Goal: Task Accomplishment & Management: Complete application form

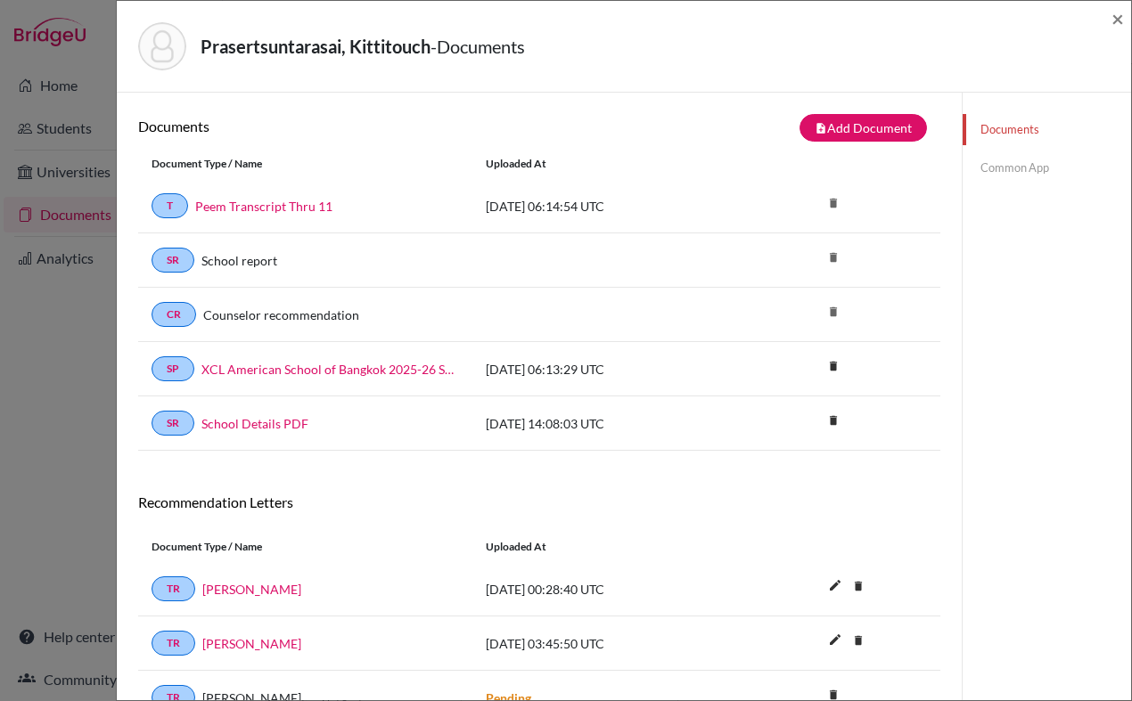
scroll to position [94, 0]
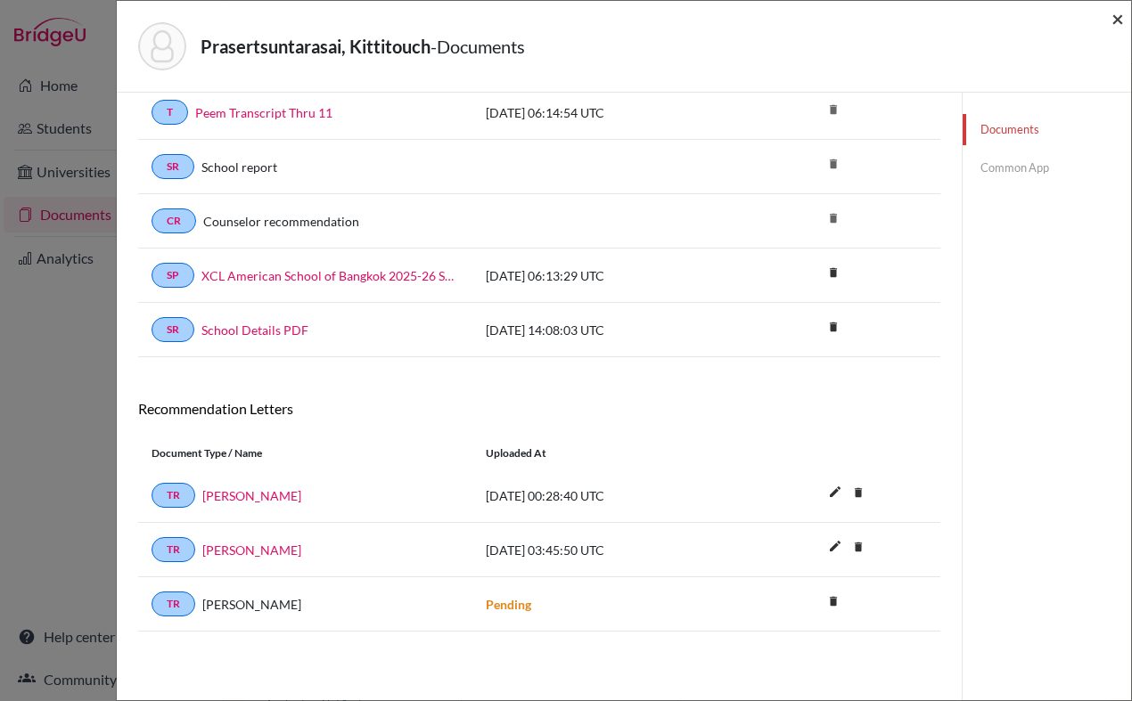
click at [1116, 12] on span "×" at bounding box center [1117, 18] width 12 height 26
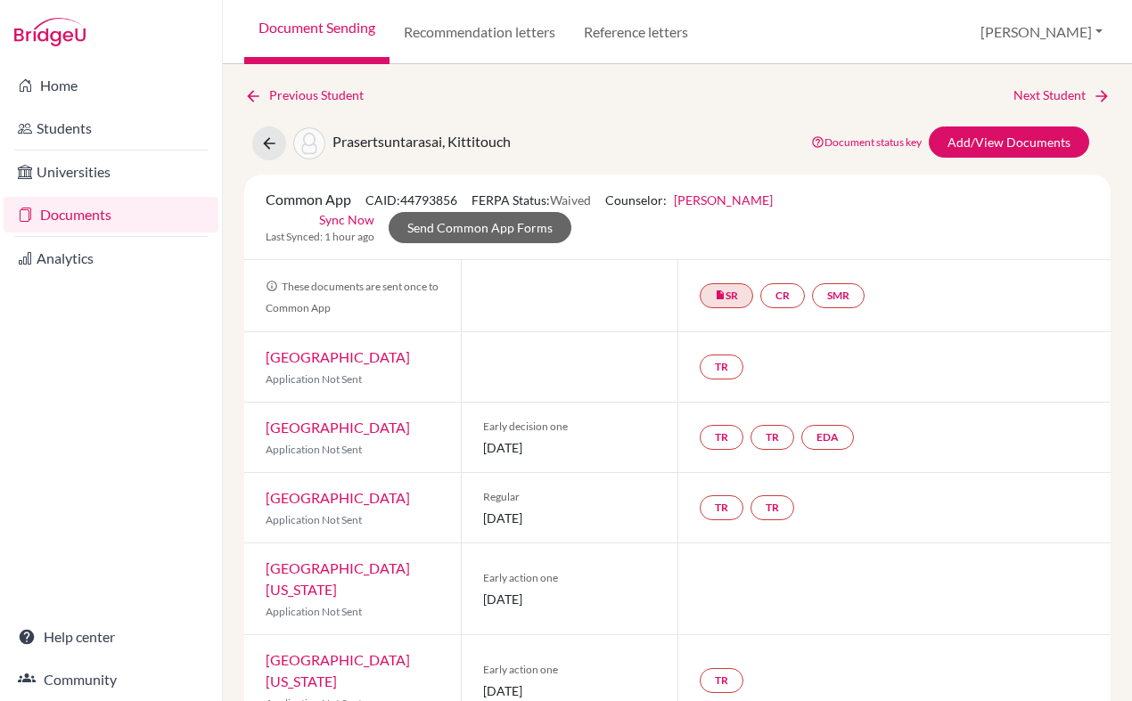
click at [70, 209] on link "Documents" at bounding box center [111, 215] width 215 height 36
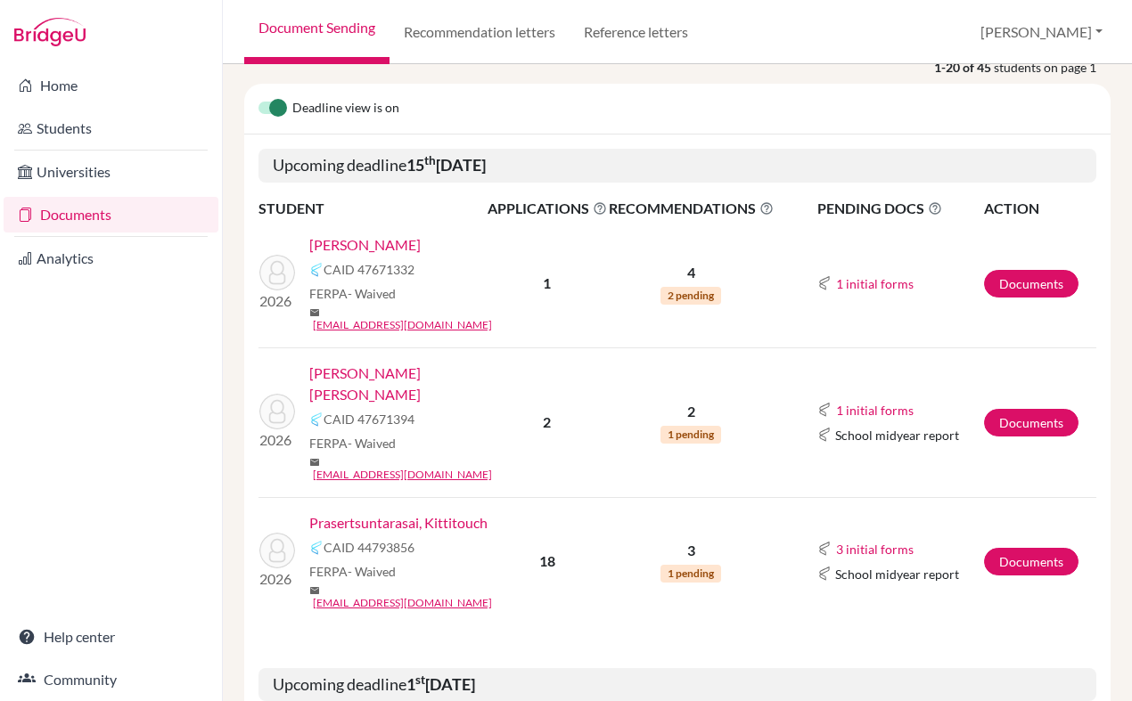
scroll to position [250, 0]
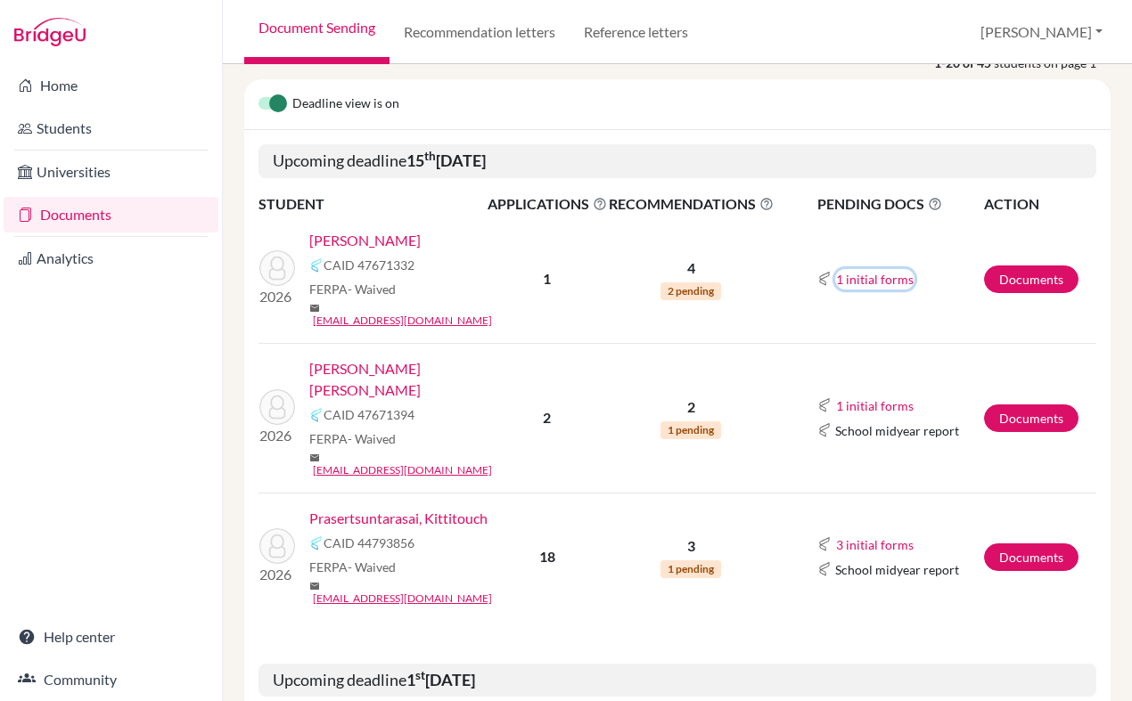
click at [882, 274] on button "1 initial forms" at bounding box center [874, 279] width 79 height 20
click at [361, 238] on link "[PERSON_NAME]" at bounding box center [364, 240] width 111 height 21
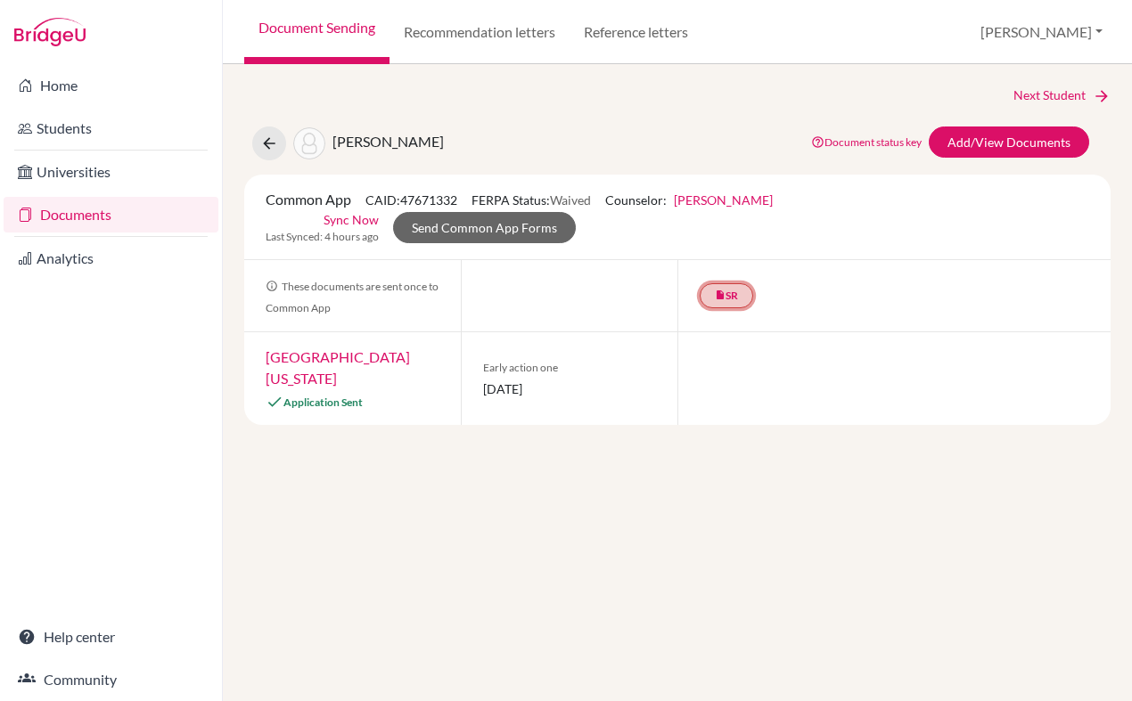
click at [728, 298] on link "insert_drive_file SR" at bounding box center [726, 295] width 53 height 25
click at [715, 242] on link "School report" at bounding box center [727, 241] width 76 height 15
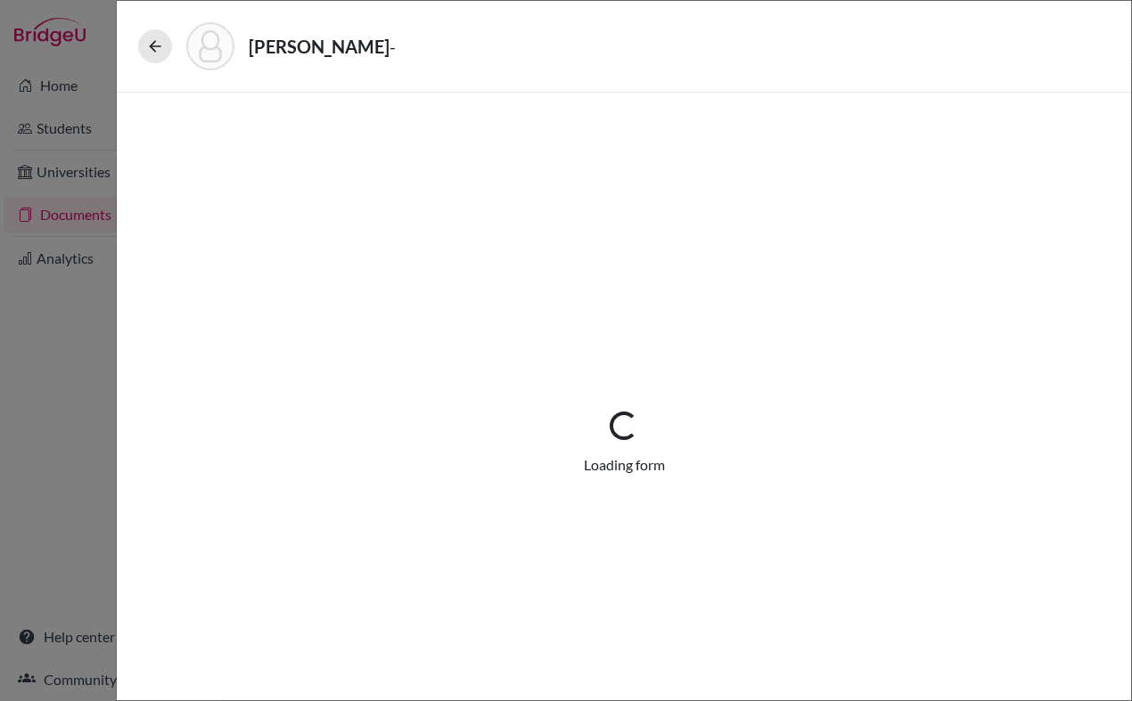
select select "1"
select select "687906"
select select "0"
select select "1"
select select "0"
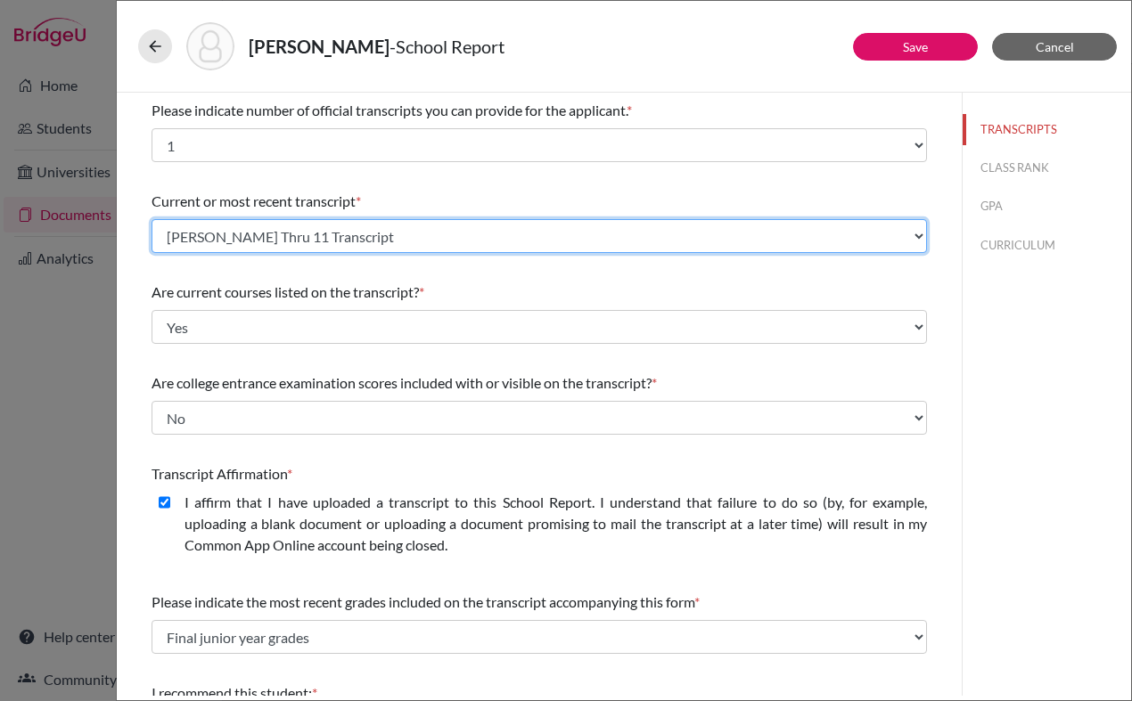
click at [434, 247] on select "Select existing document or upload a new one [PERSON_NAME] 11 Transcript Upload…" at bounding box center [539, 236] width 775 height 34
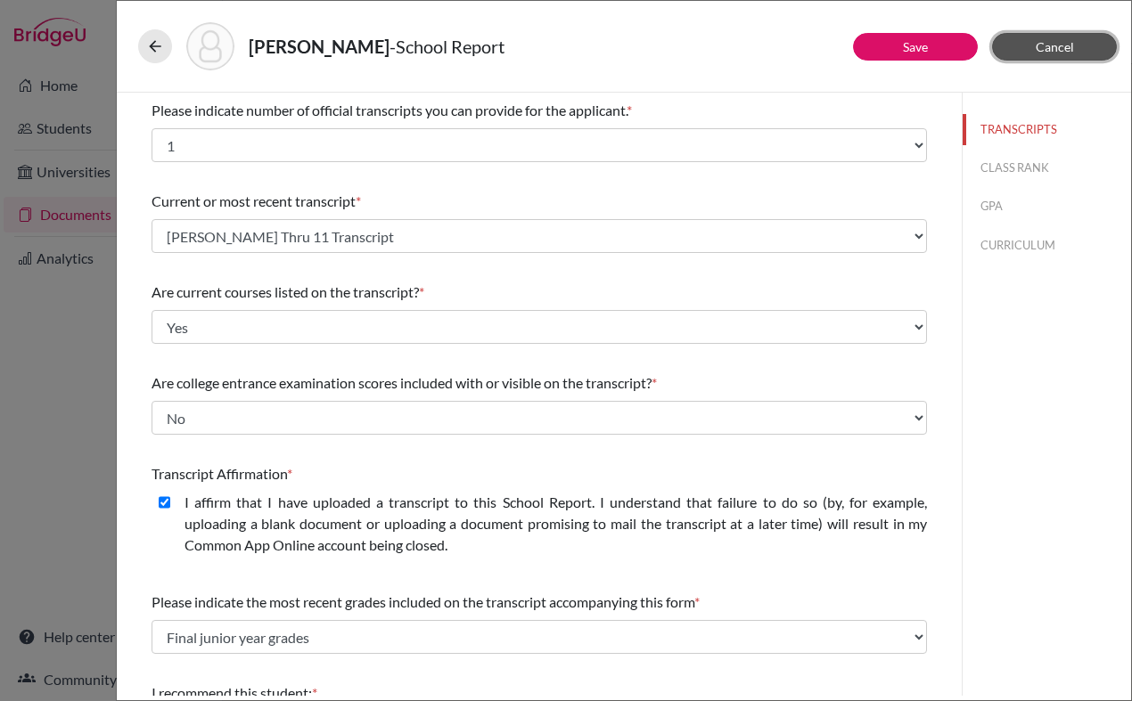
click at [1026, 54] on button "Cancel" at bounding box center [1054, 47] width 125 height 28
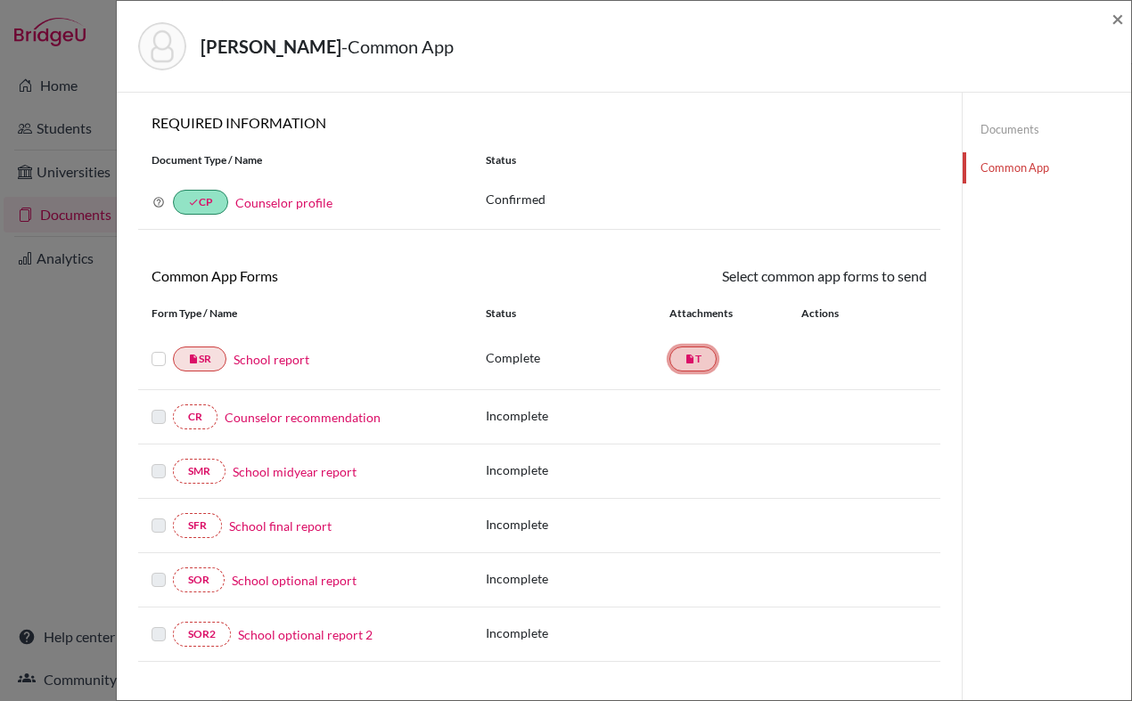
click at [696, 362] on link "insert_drive_file T" at bounding box center [692, 359] width 47 height 25
click at [997, 127] on link "Documents" at bounding box center [1047, 129] width 168 height 31
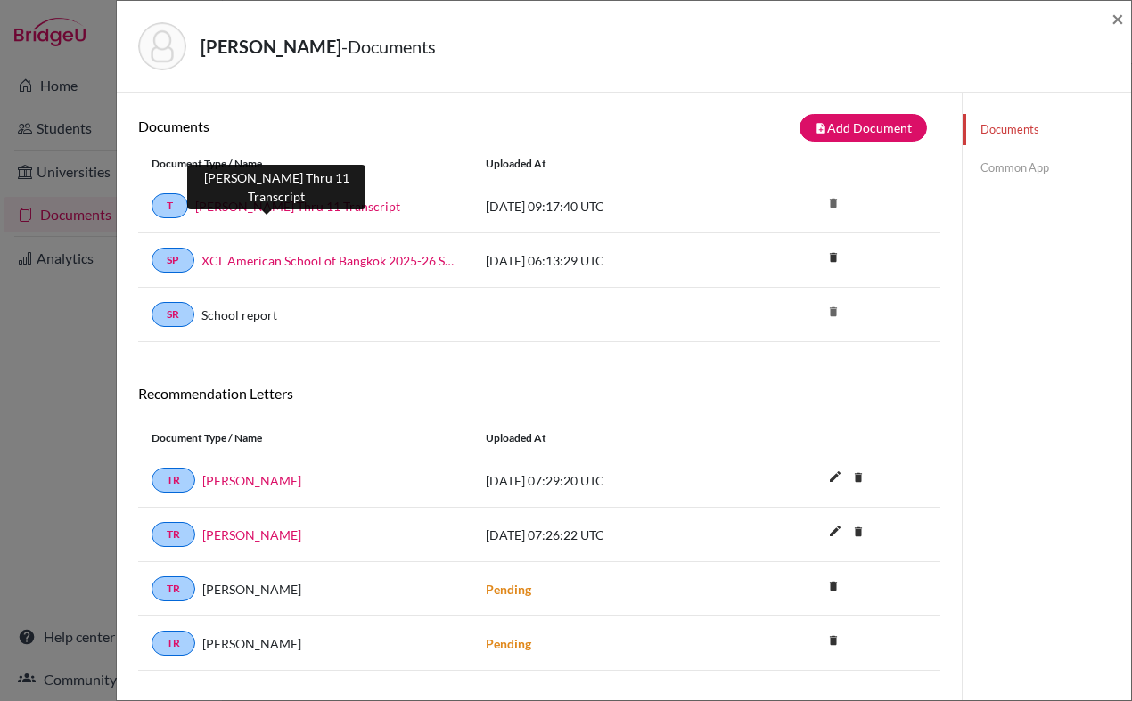
click at [286, 205] on link "[PERSON_NAME] Thru 11 Transcript" at bounding box center [297, 206] width 205 height 19
click at [325, 207] on link "[PERSON_NAME] Thru 11 Transcript" at bounding box center [297, 206] width 205 height 19
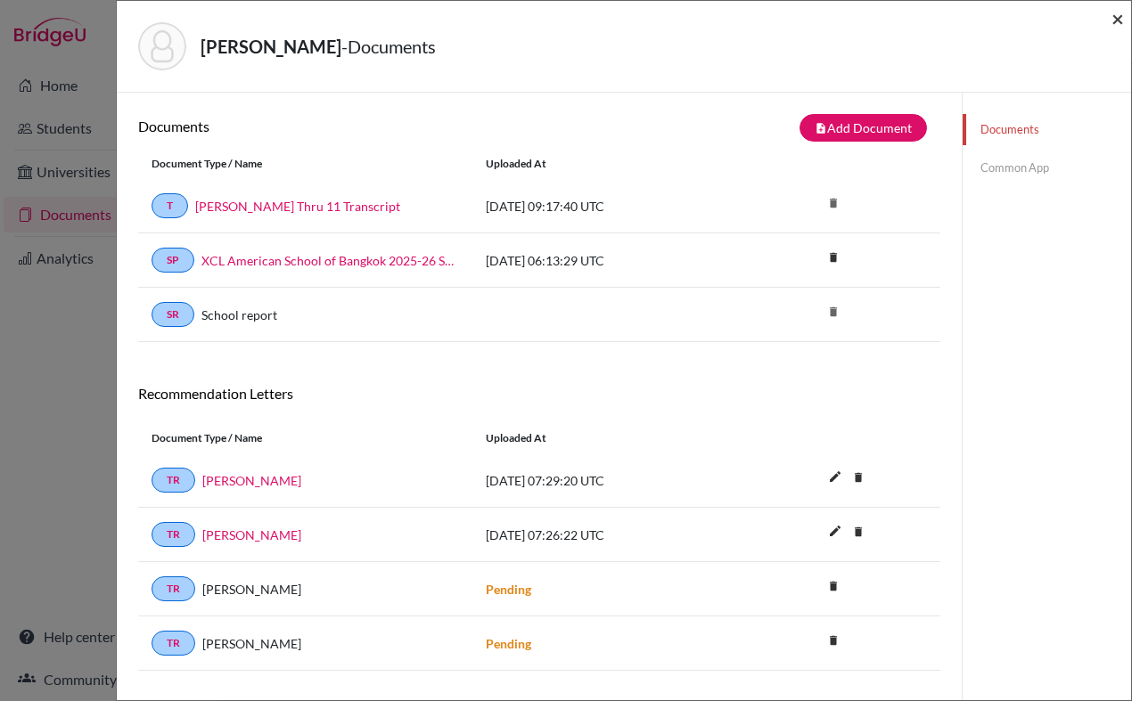
click at [1115, 21] on span "×" at bounding box center [1117, 18] width 12 height 26
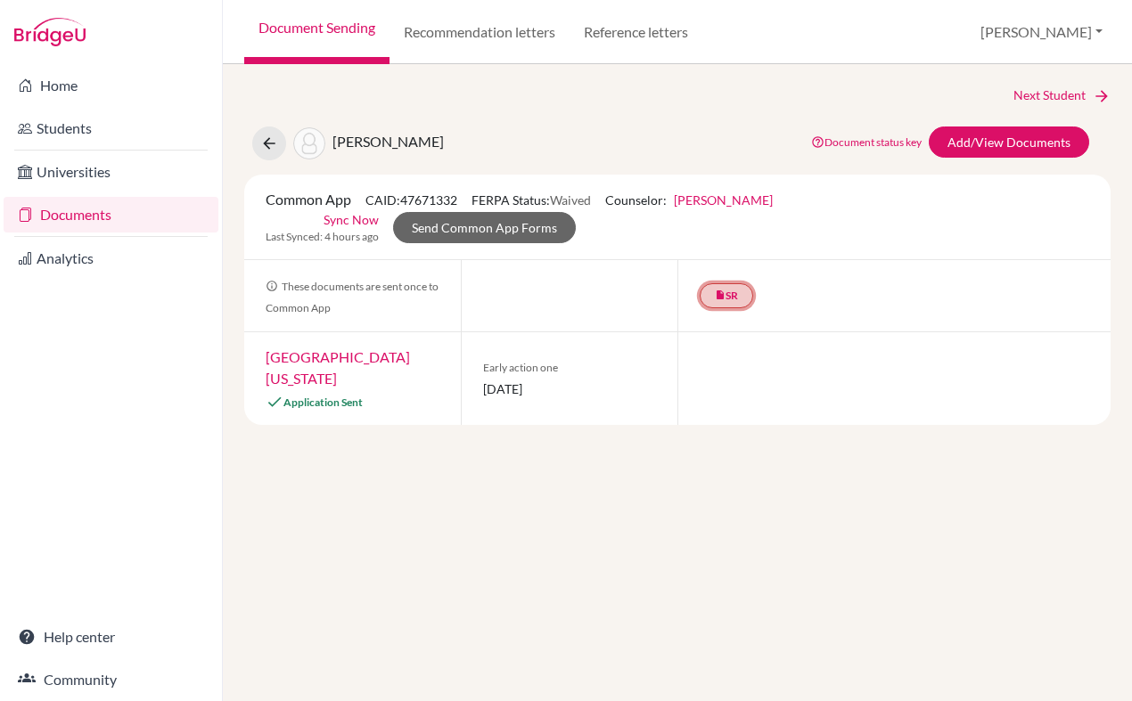
click at [726, 291] on link "insert_drive_file SR" at bounding box center [726, 295] width 53 height 25
click at [726, 245] on link "School report" at bounding box center [727, 241] width 76 height 15
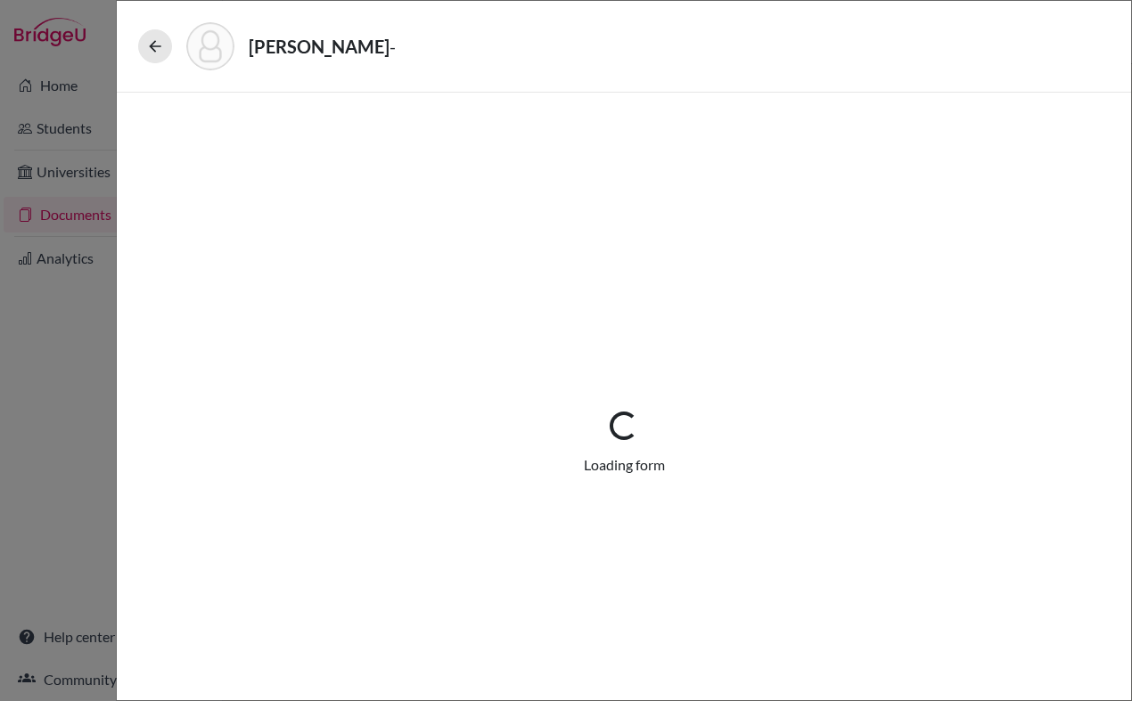
select select "1"
select select "687906"
select select "0"
select select "1"
select select "0"
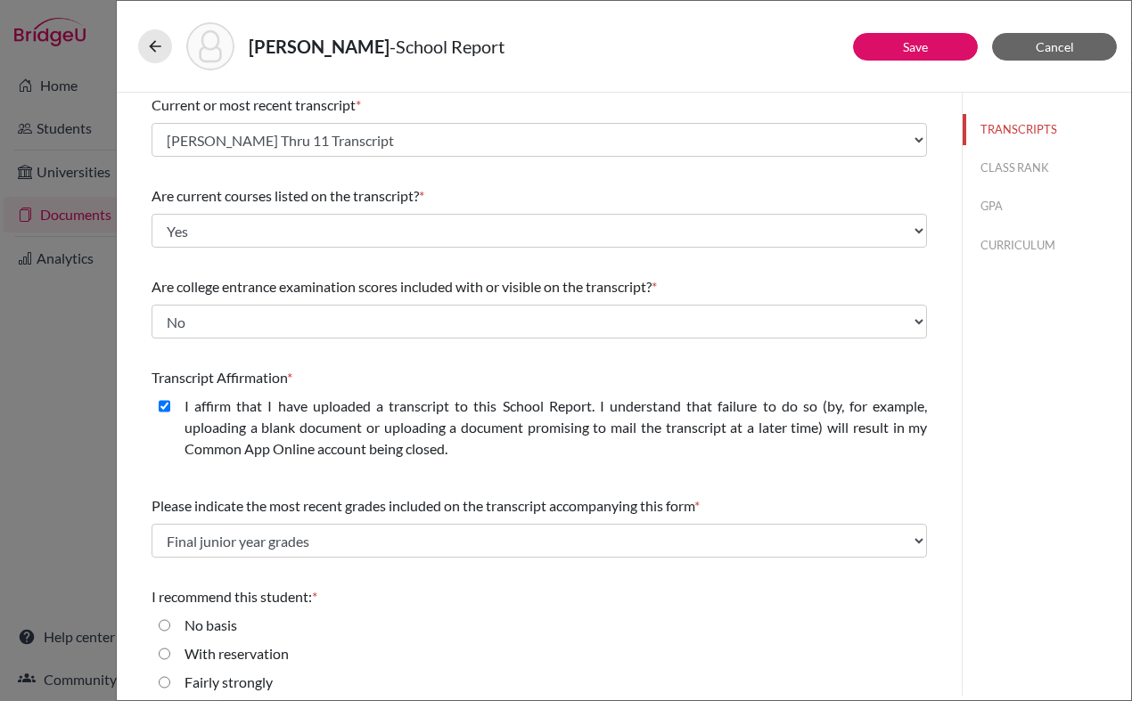
scroll to position [165, 0]
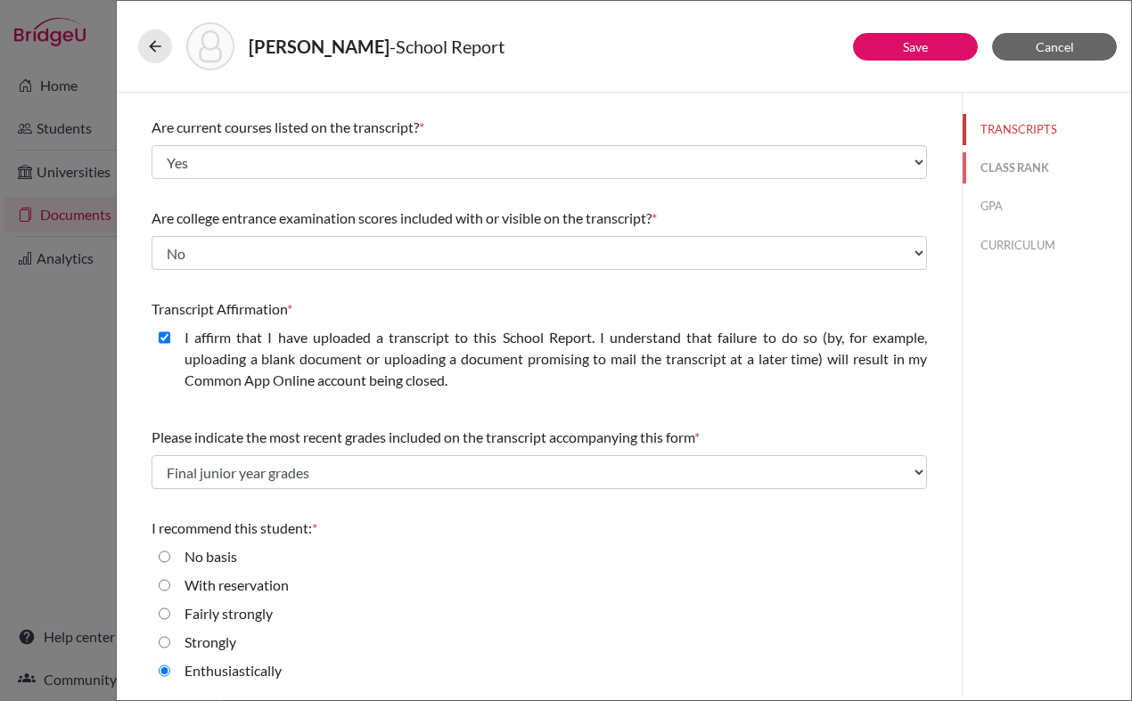
click at [995, 168] on button "CLASS RANK" at bounding box center [1047, 167] width 168 height 31
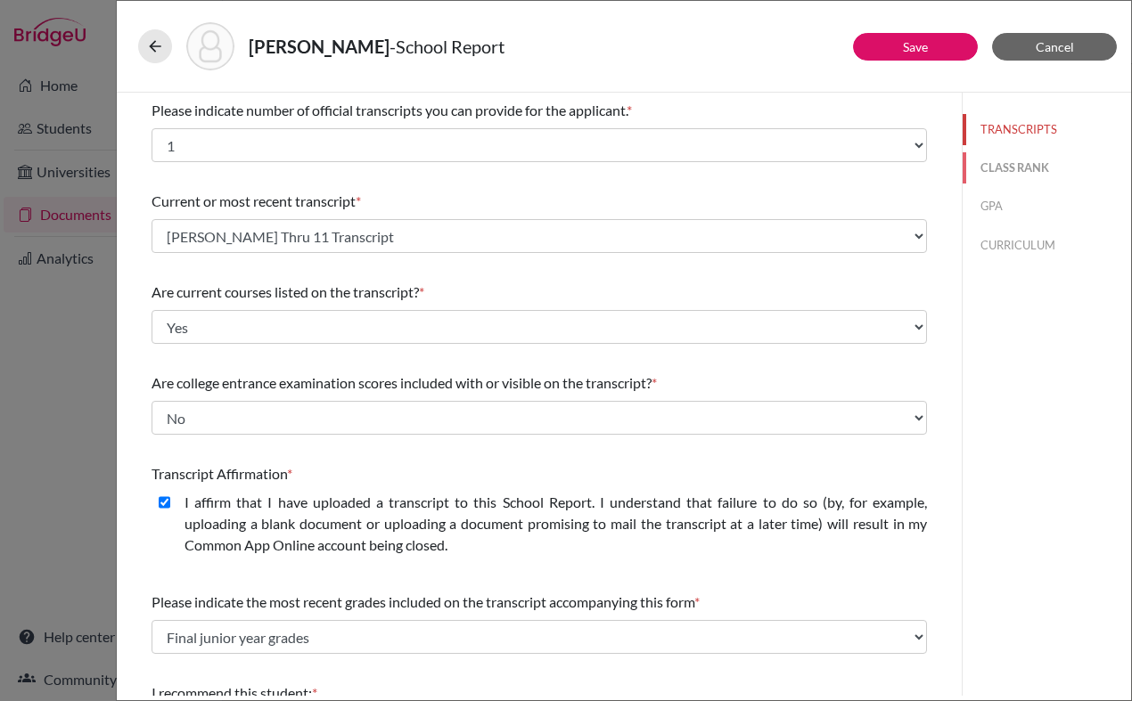
select select "5"
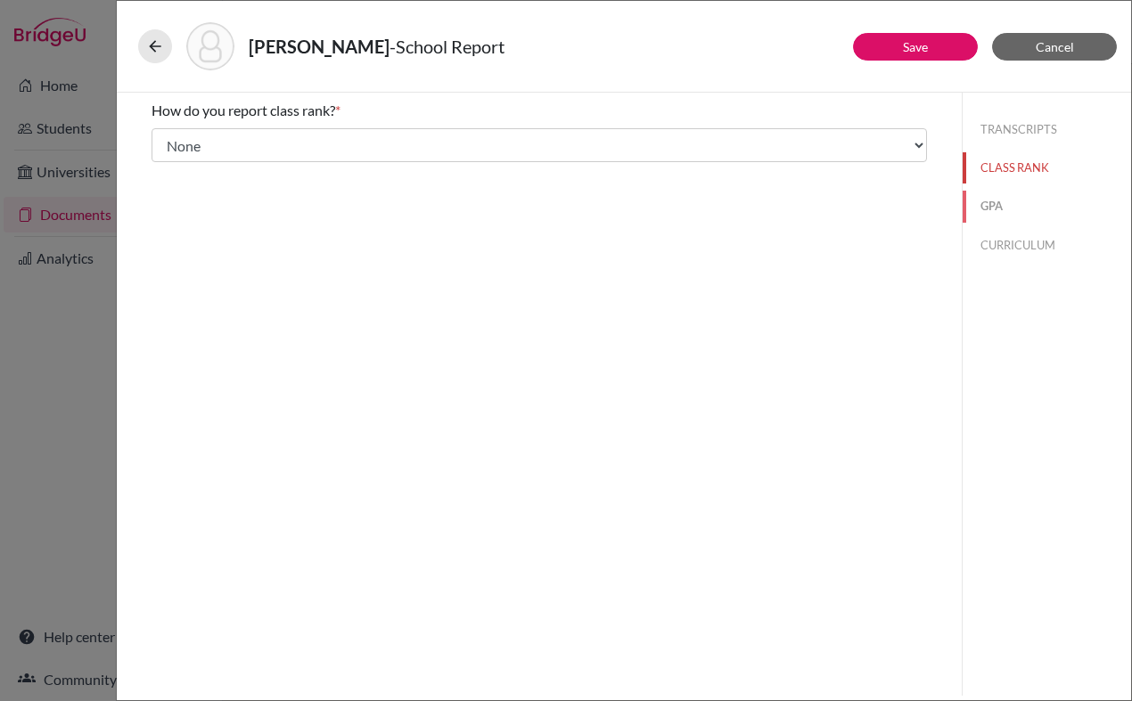
click at [987, 209] on button "GPA" at bounding box center [1047, 206] width 168 height 31
type input "3.60"
type input "4.27"
select select "4"
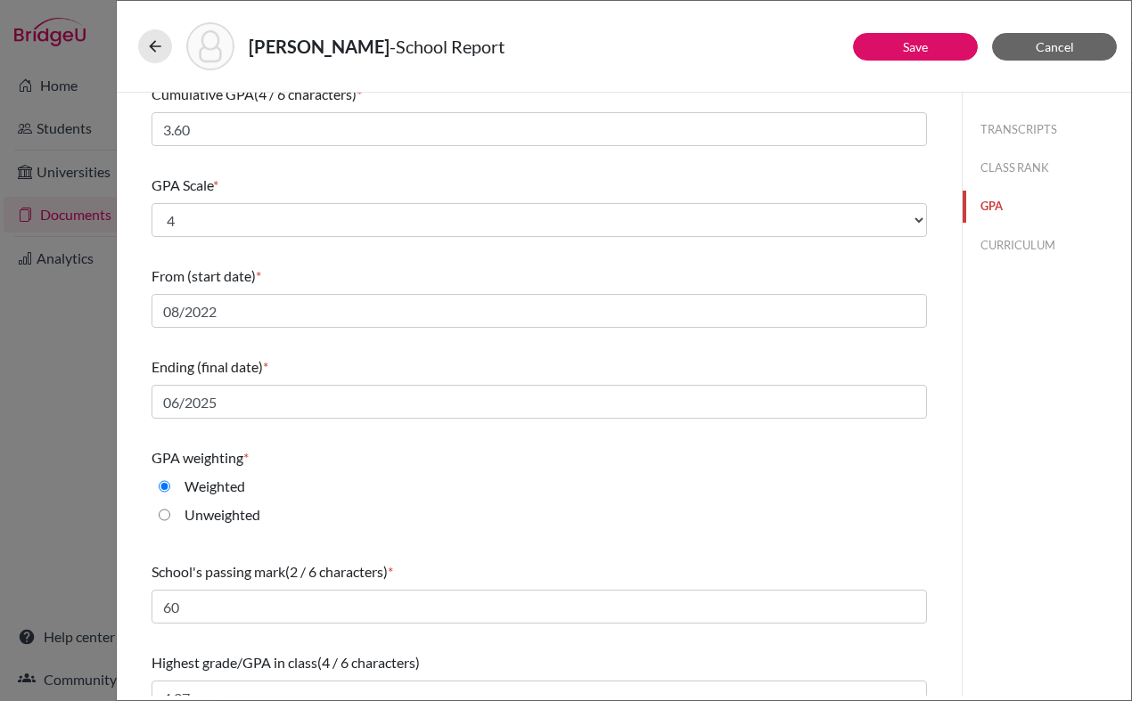
scroll to position [156, 0]
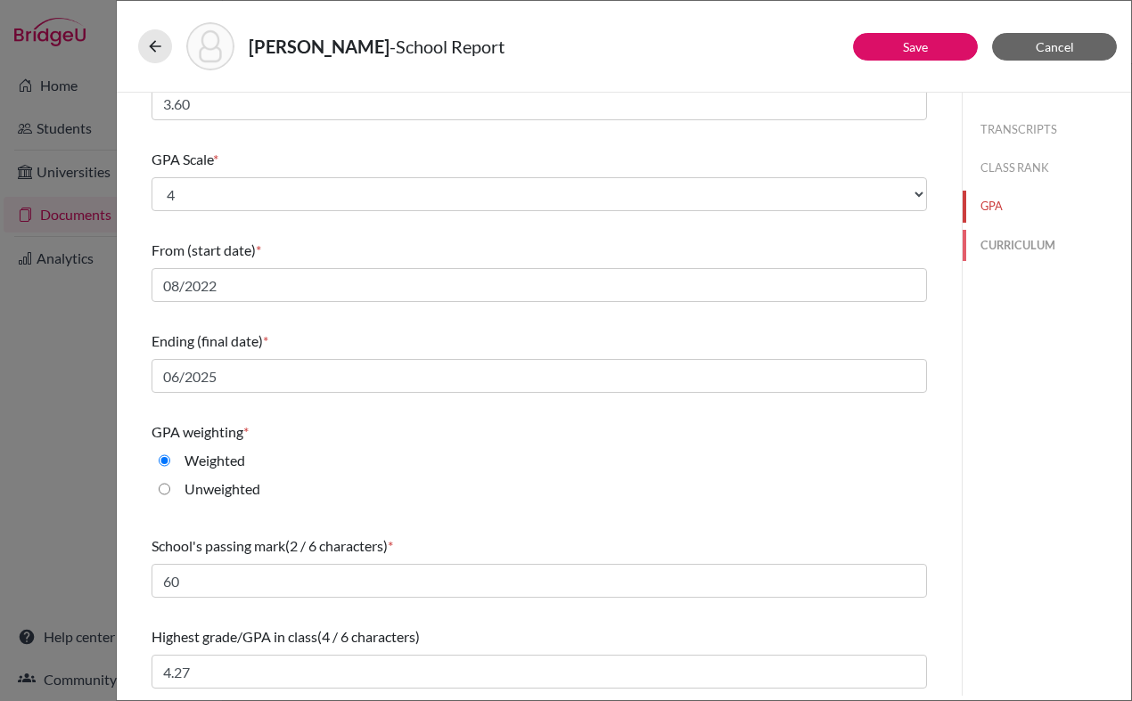
click at [995, 242] on button "CURRICULUM" at bounding box center [1047, 245] width 168 height 31
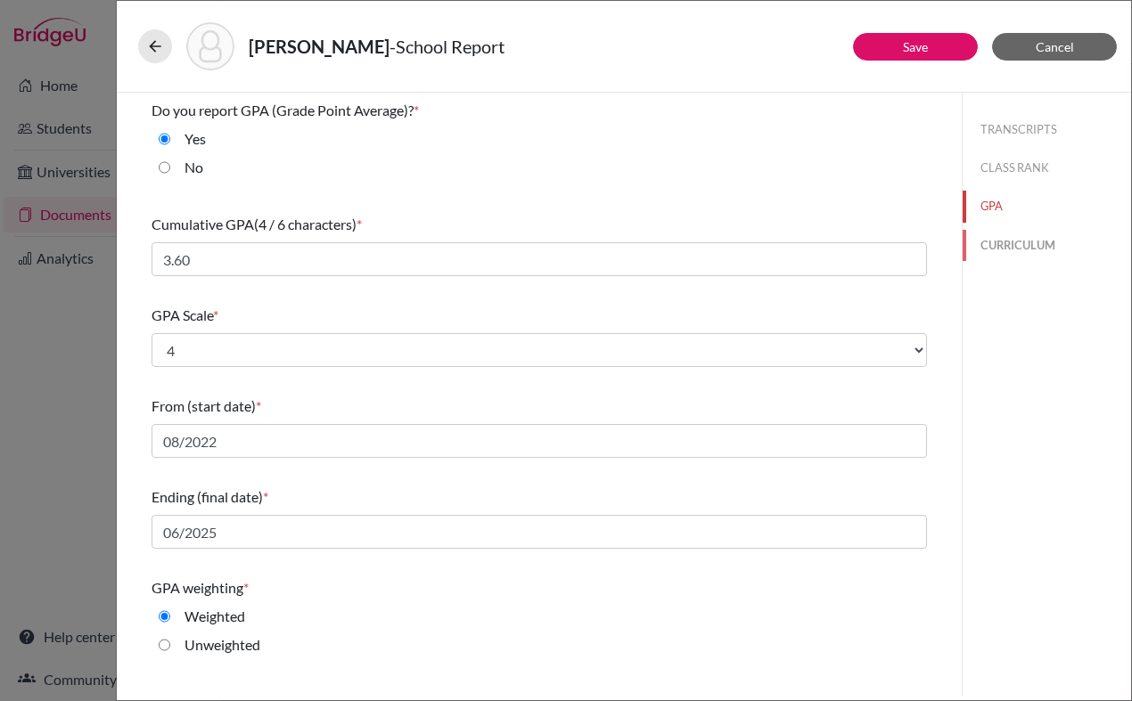
select select "3"
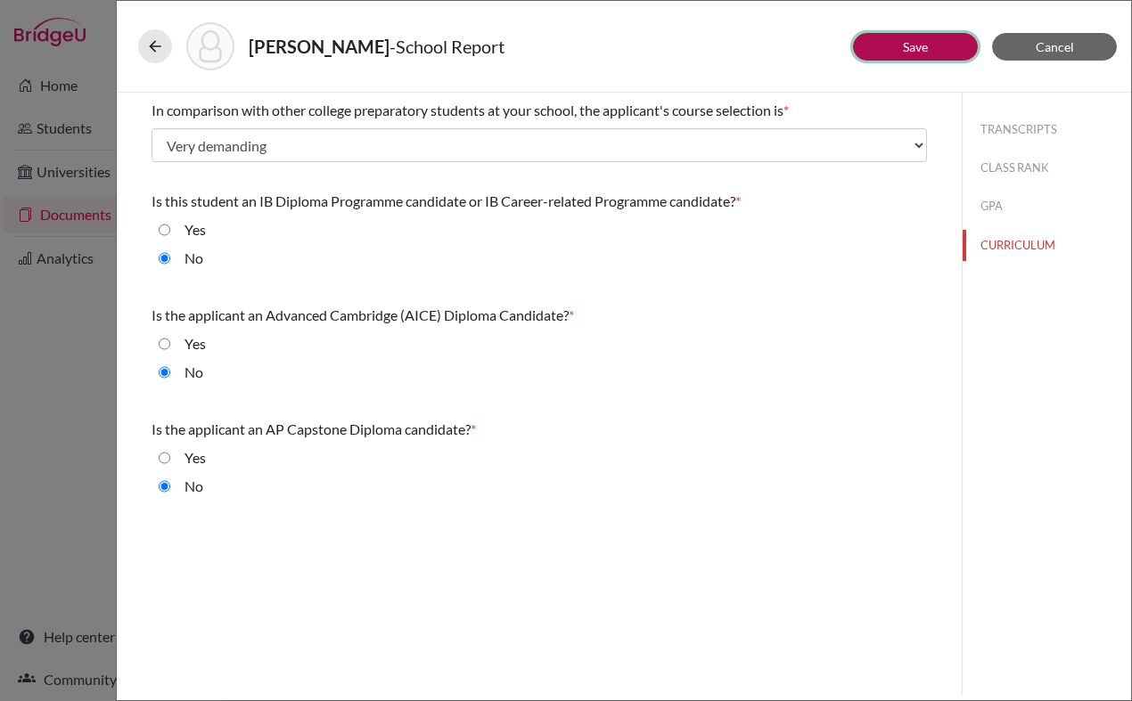
click at [917, 45] on link "Save" at bounding box center [915, 46] width 25 height 15
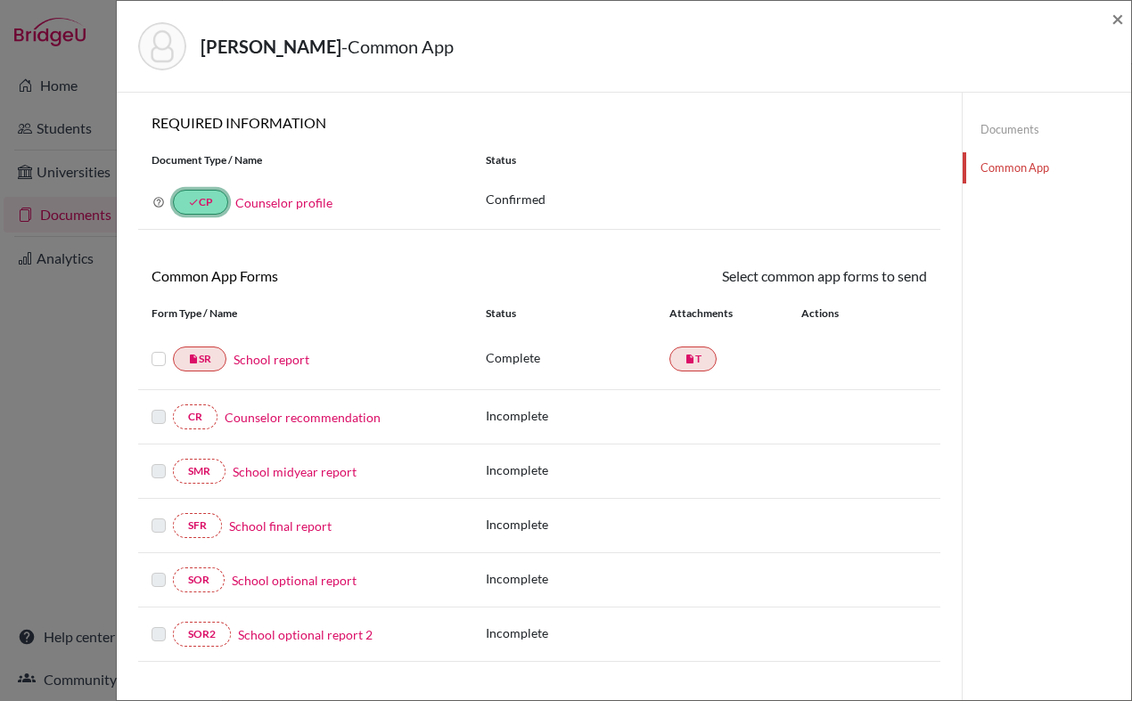
click at [192, 207] on icon "done" at bounding box center [193, 202] width 11 height 11
click at [289, 202] on link "Counselor profile" at bounding box center [283, 202] width 97 height 15
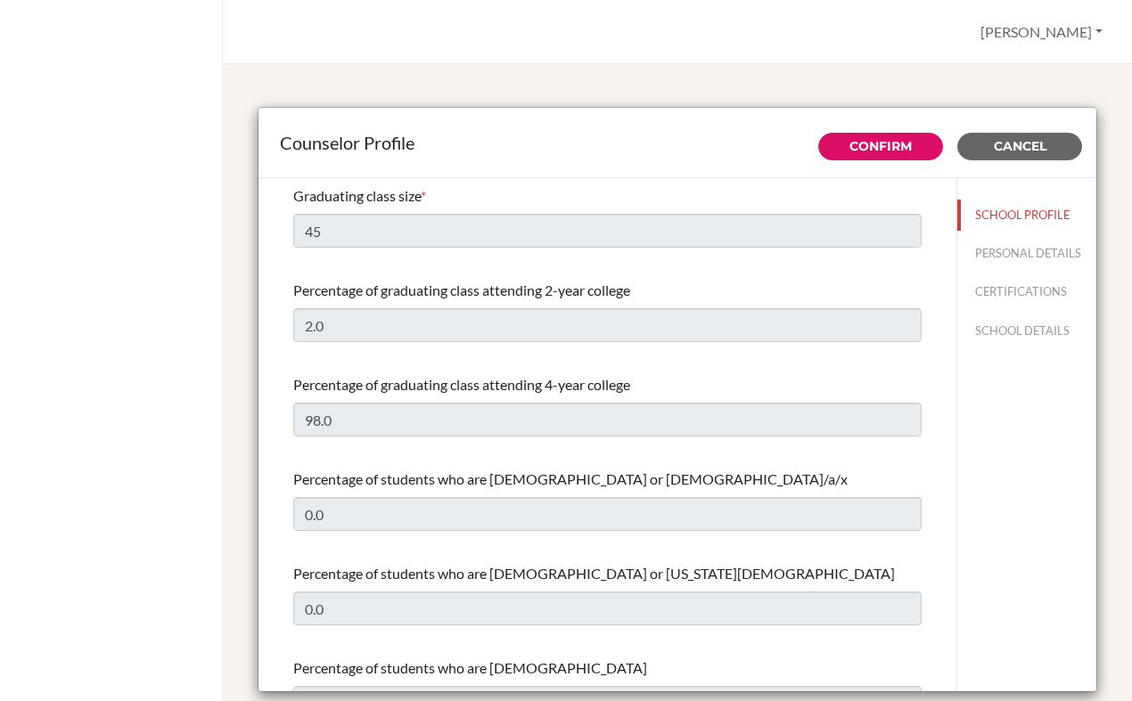
select select "0"
select select "353427"
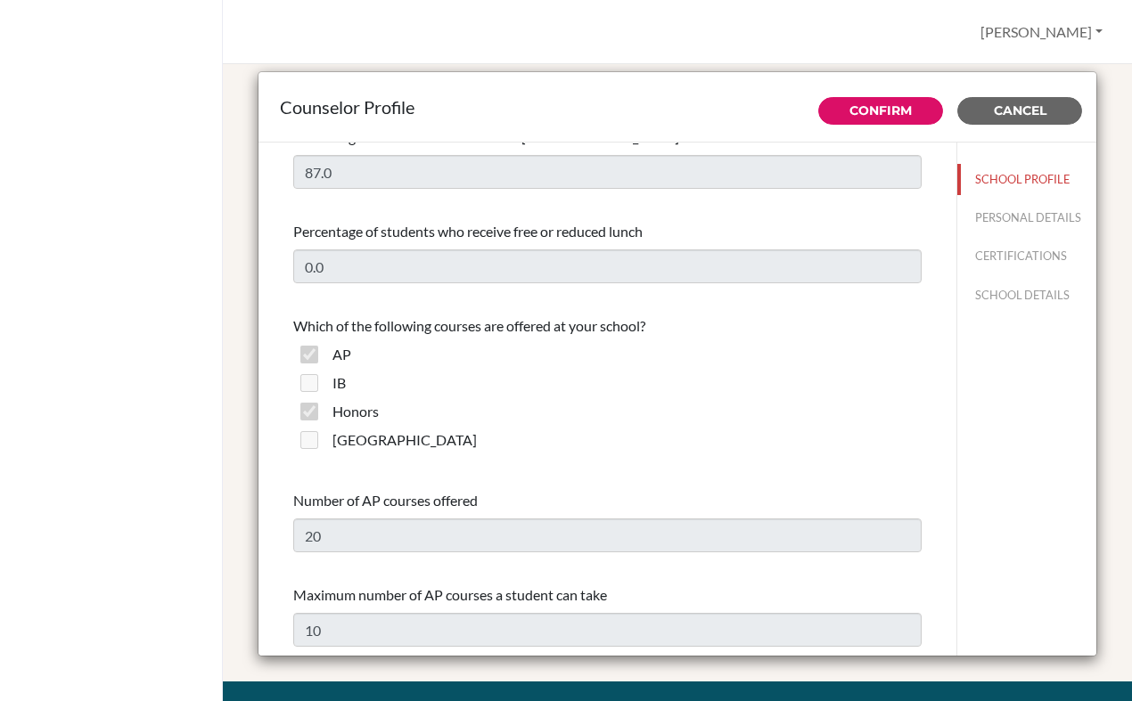
scroll to position [1337, 0]
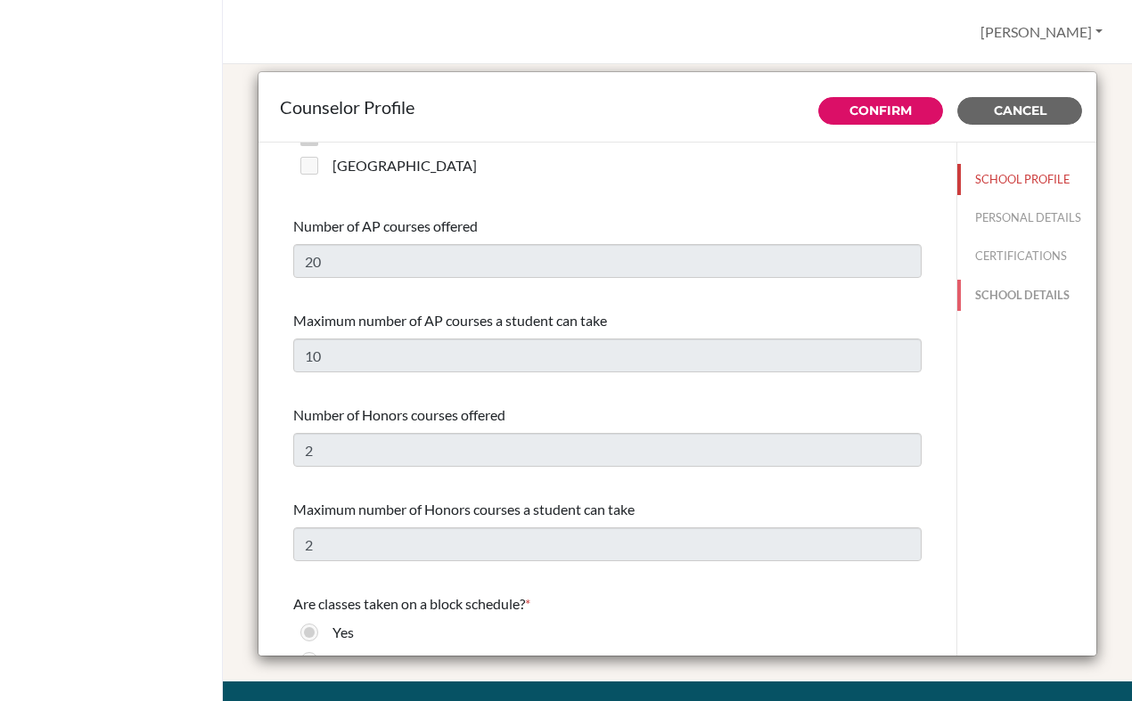
click at [994, 289] on button "SCHOOL DETAILS" at bounding box center [1026, 295] width 139 height 31
type input "695342"
type input "https://www.asbsk.ac.th/"
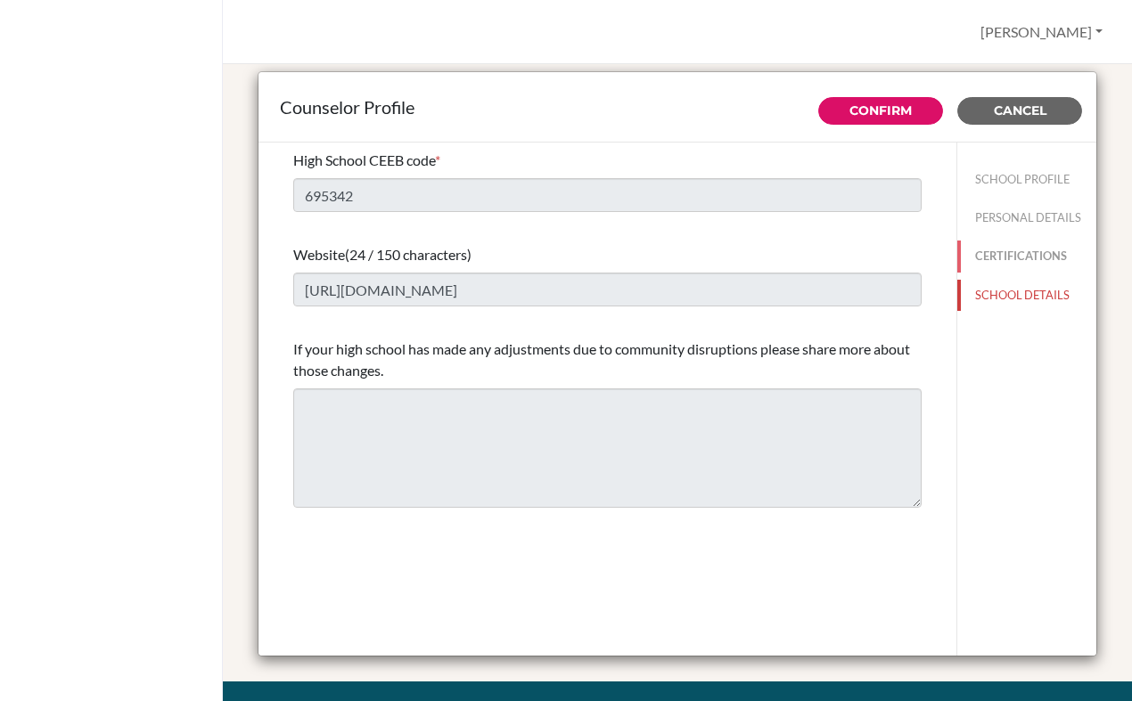
click at [998, 252] on button "CERTIFICATIONS" at bounding box center [1026, 256] width 139 height 31
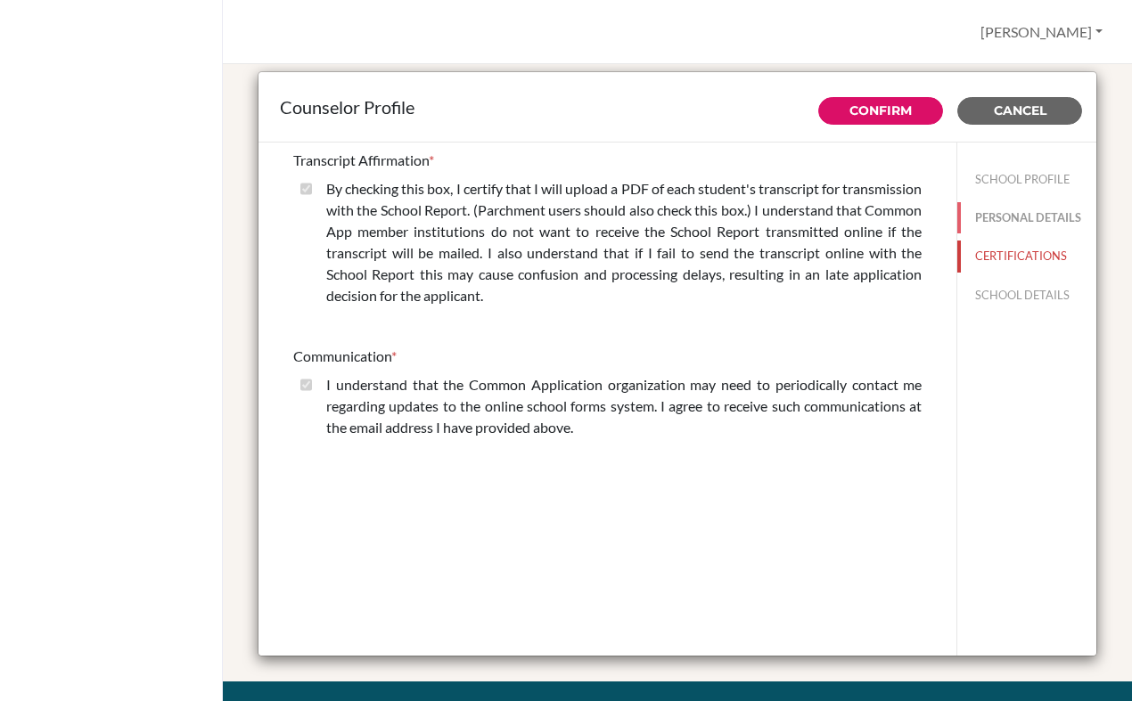
click at [998, 217] on button "PERSONAL DETAILS" at bounding box center [1026, 217] width 139 height 31
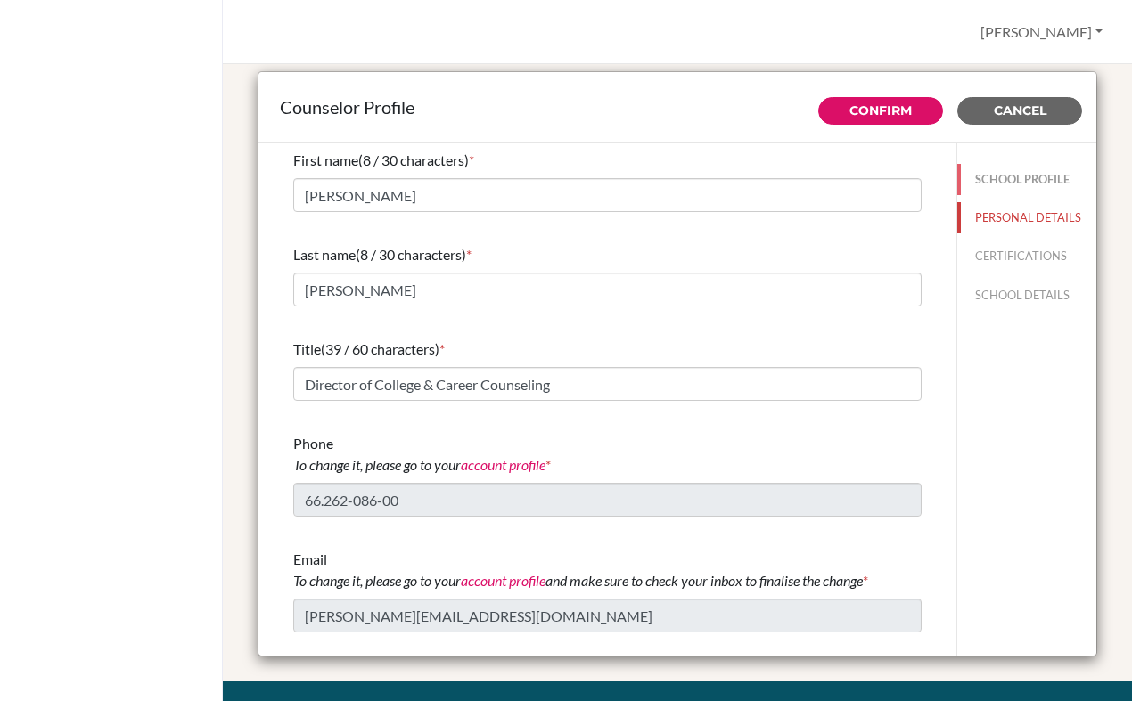
click at [997, 192] on button "SCHOOL PROFILE" at bounding box center [1026, 179] width 139 height 31
type input "98.0"
type input "0.0"
type input "45"
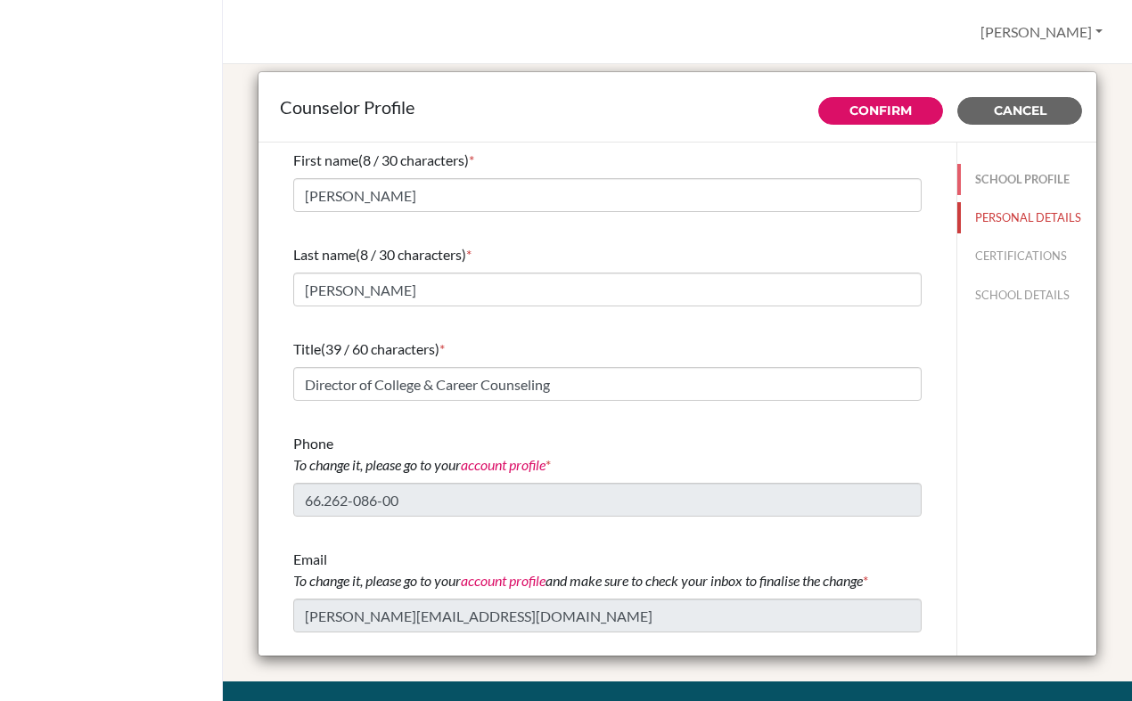
type input "2.0"
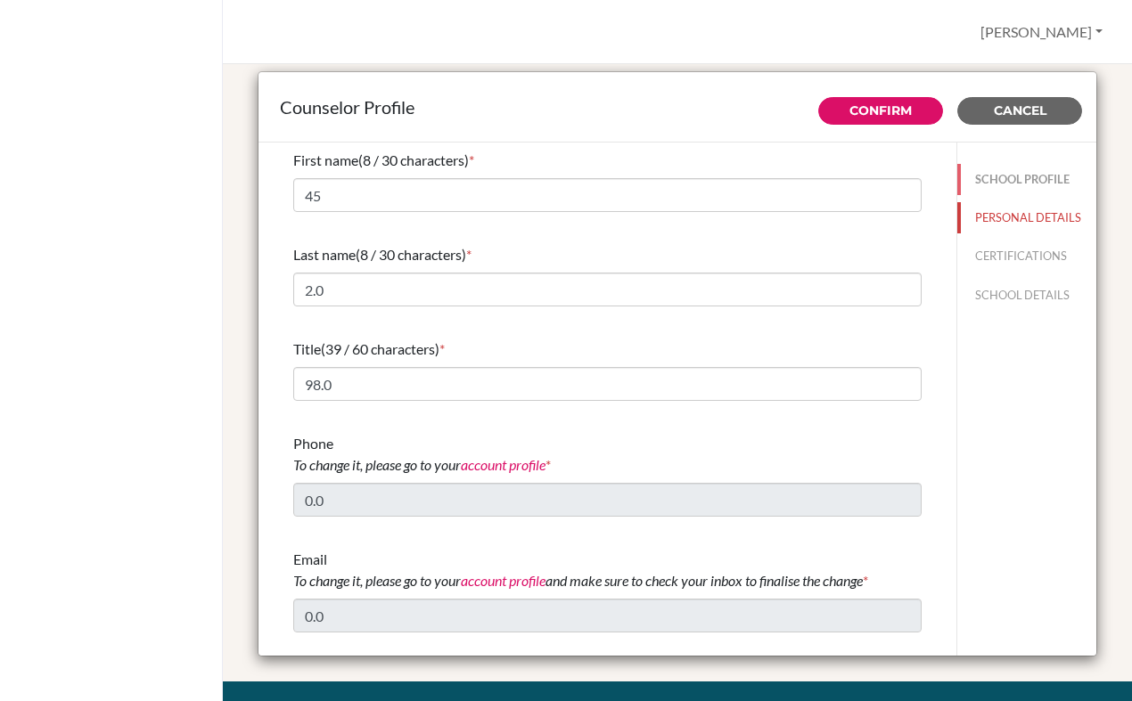
select select "0"
select select "353427"
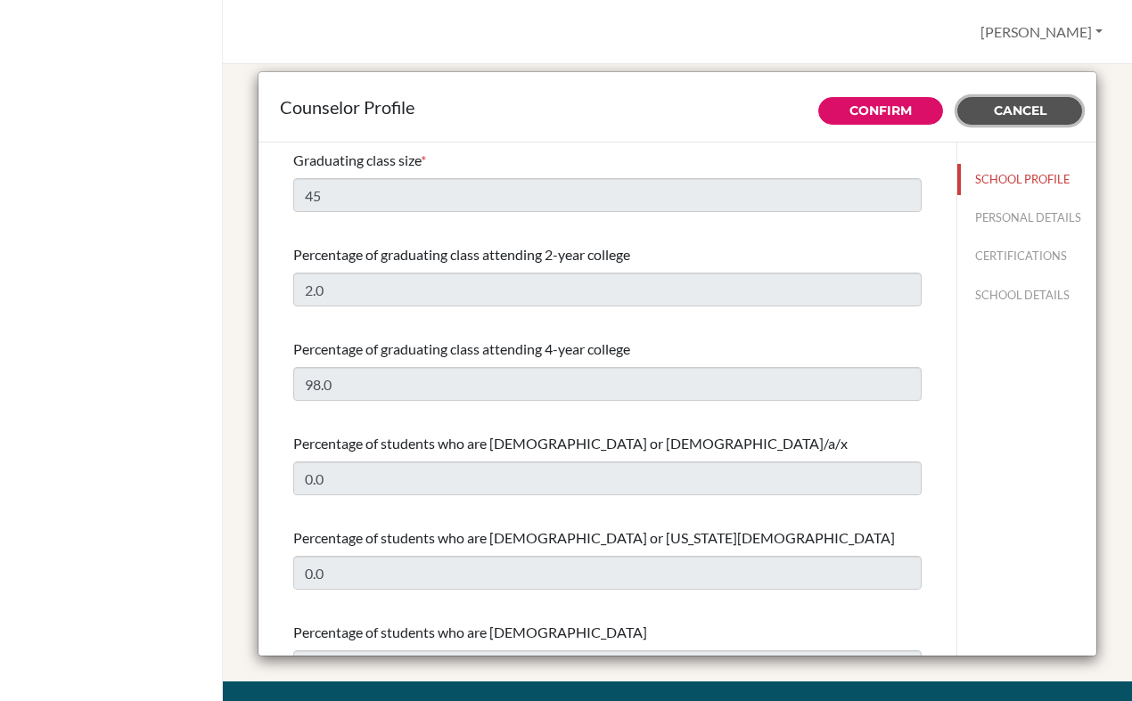
click at [1027, 104] on span "Cancel" at bounding box center [1020, 110] width 53 height 16
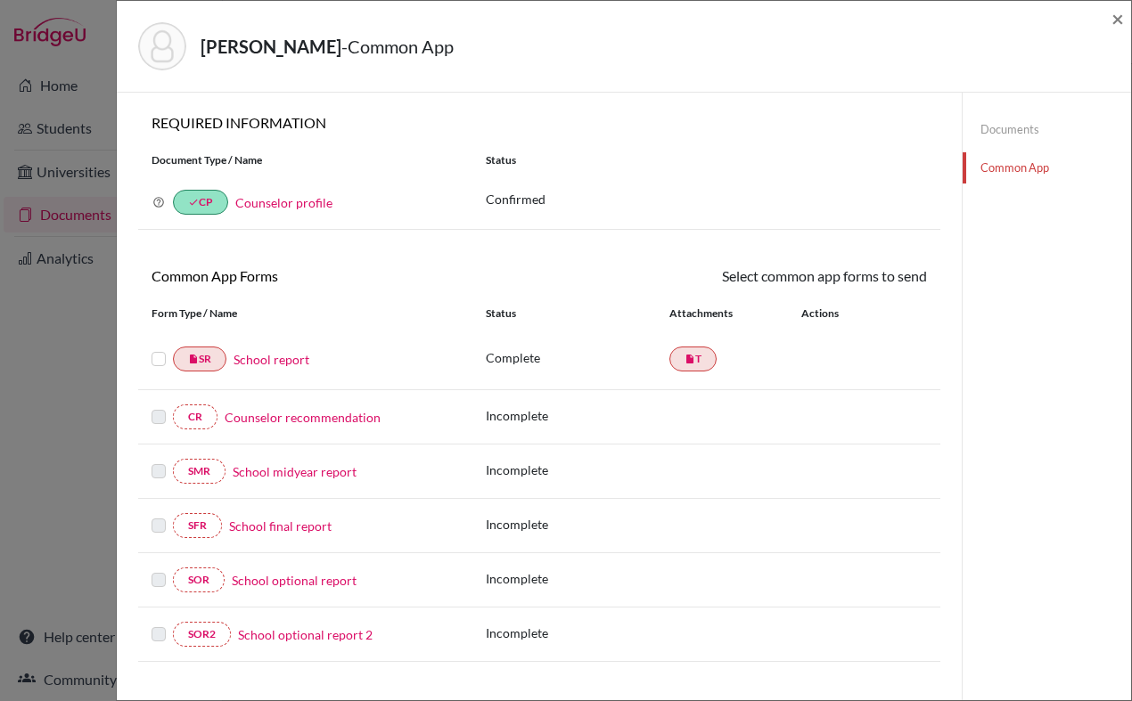
click at [157, 202] on icon at bounding box center [158, 202] width 12 height 12
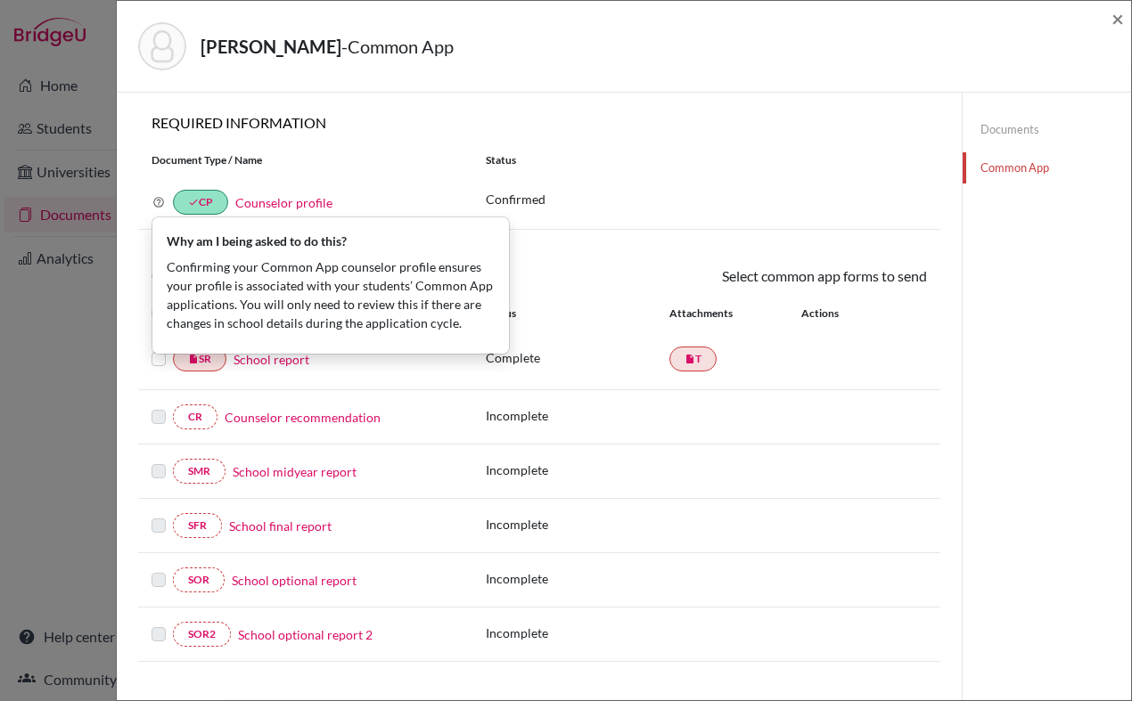
click at [59, 295] on div "[PERSON_NAME] - Common App × × REQUIRED INFORMATION Document Type / Name Status…" at bounding box center [566, 350] width 1132 height 701
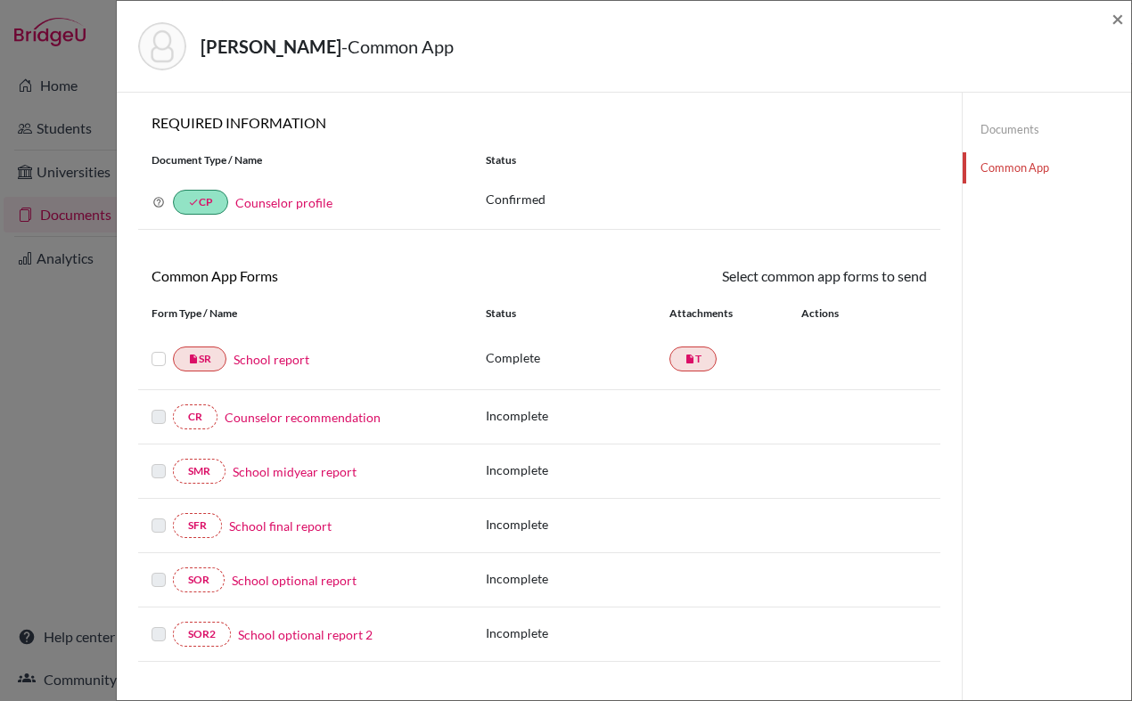
click at [275, 359] on link "School report" at bounding box center [271, 359] width 76 height 19
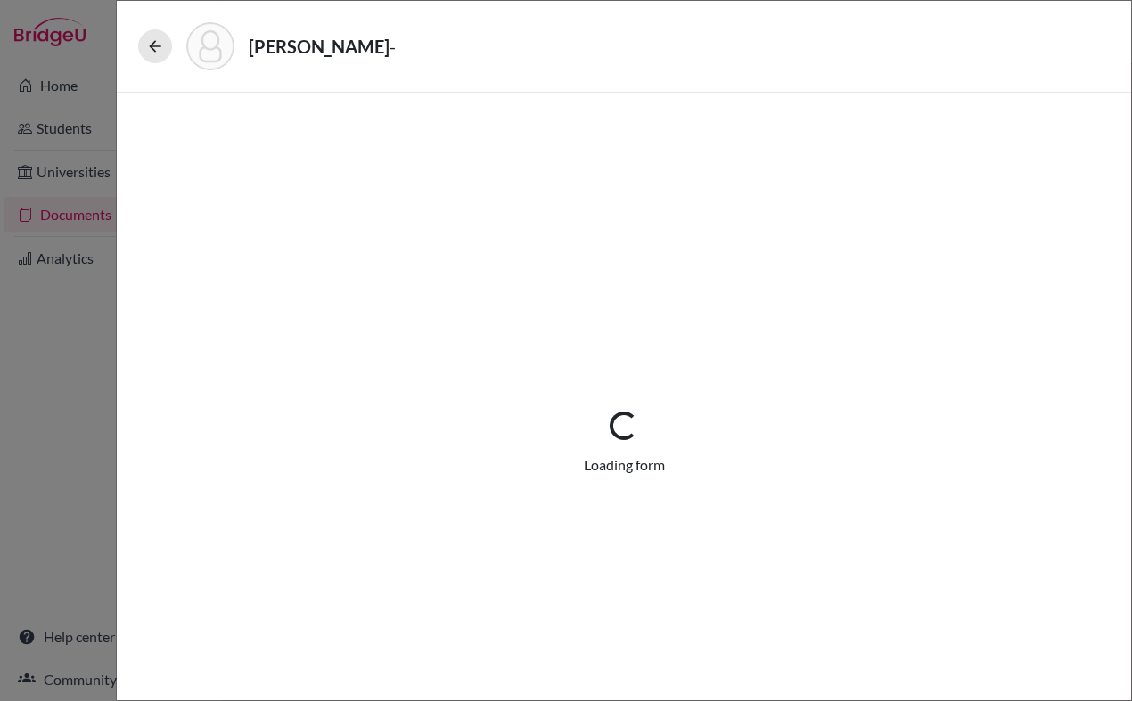
select select "1"
select select "687906"
select select "0"
select select "1"
select select "0"
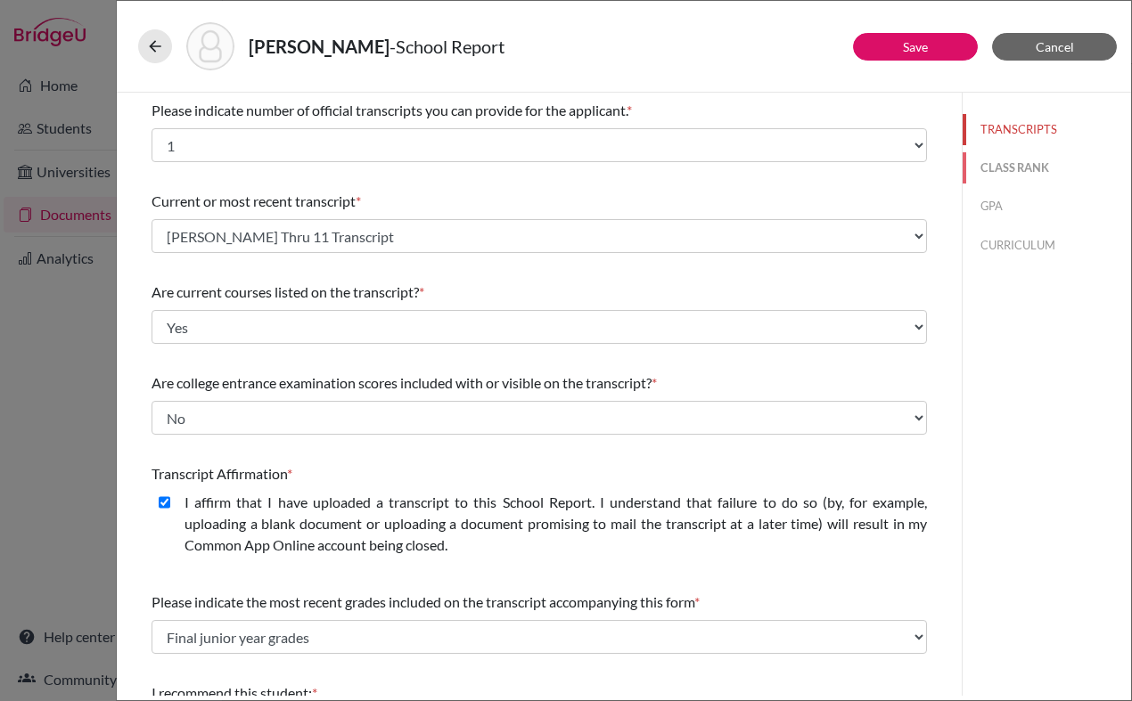
click at [994, 178] on button "CLASS RANK" at bounding box center [1047, 167] width 168 height 31
select select "5"
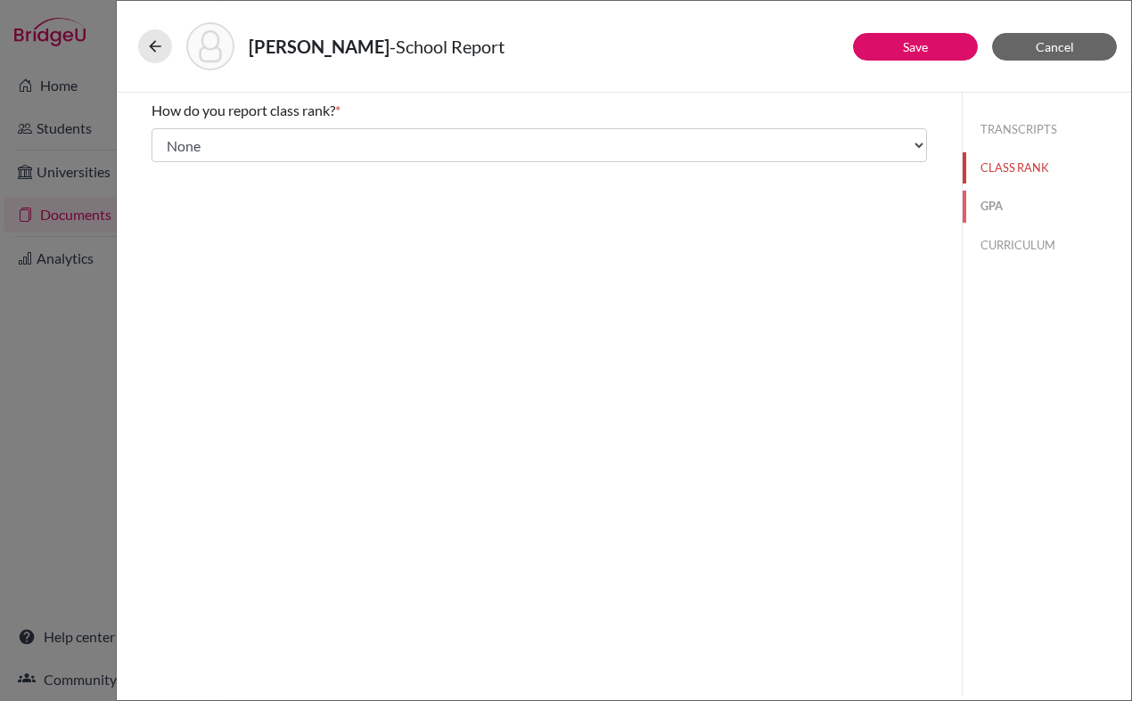
click at [995, 209] on button "GPA" at bounding box center [1047, 206] width 168 height 31
type input "3.60"
type input "4.27"
select select "4"
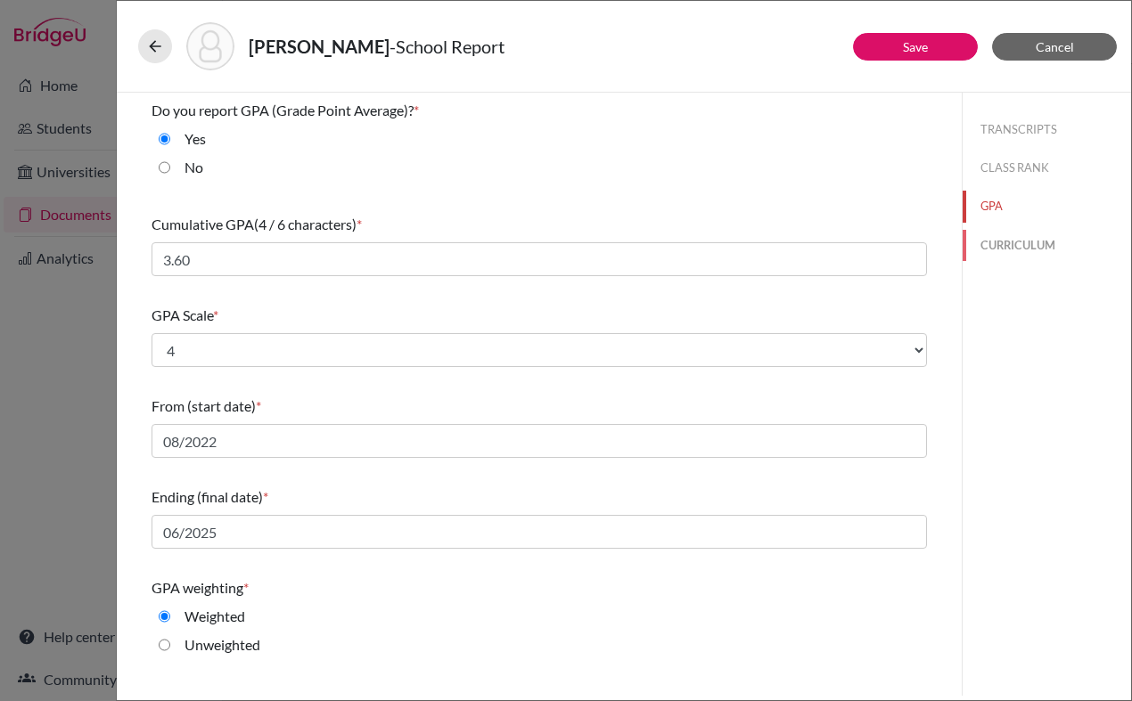
click at [1008, 251] on button "CURRICULUM" at bounding box center [1047, 245] width 168 height 31
select select "3"
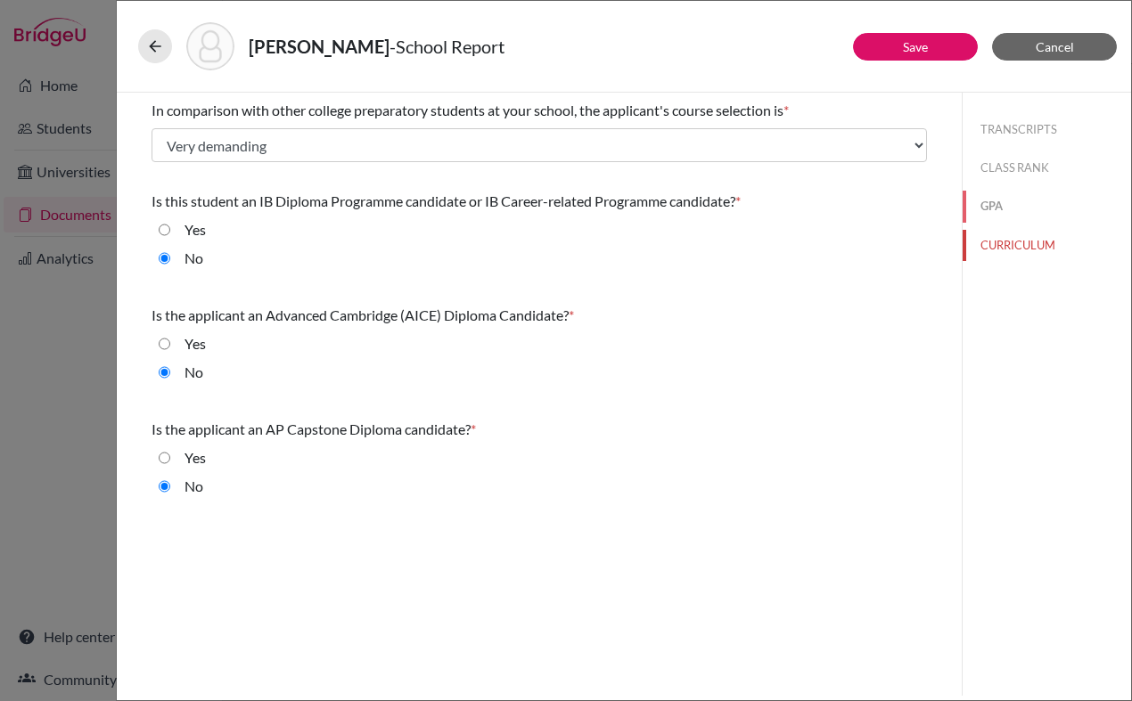
click at [1011, 215] on button "GPA" at bounding box center [1047, 206] width 168 height 31
select select "4"
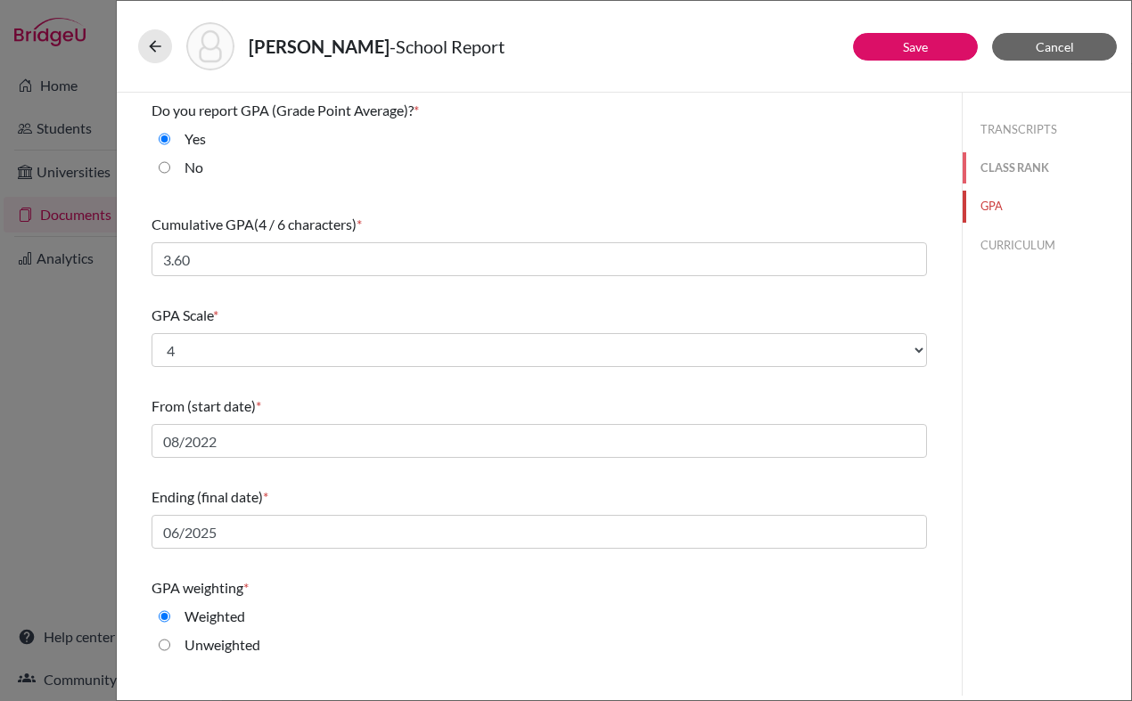
click at [1018, 172] on button "CLASS RANK" at bounding box center [1047, 167] width 168 height 31
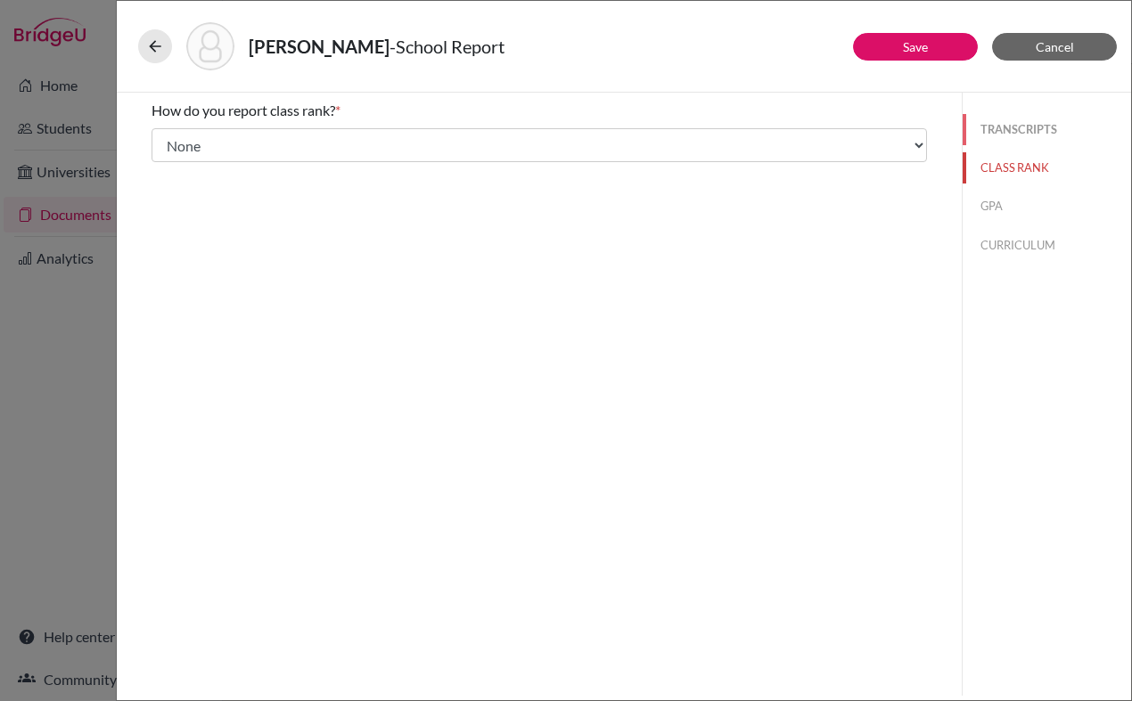
click at [1013, 126] on button "TRANSCRIPTS" at bounding box center [1047, 129] width 168 height 31
select select "1"
select select "0"
select select "687906"
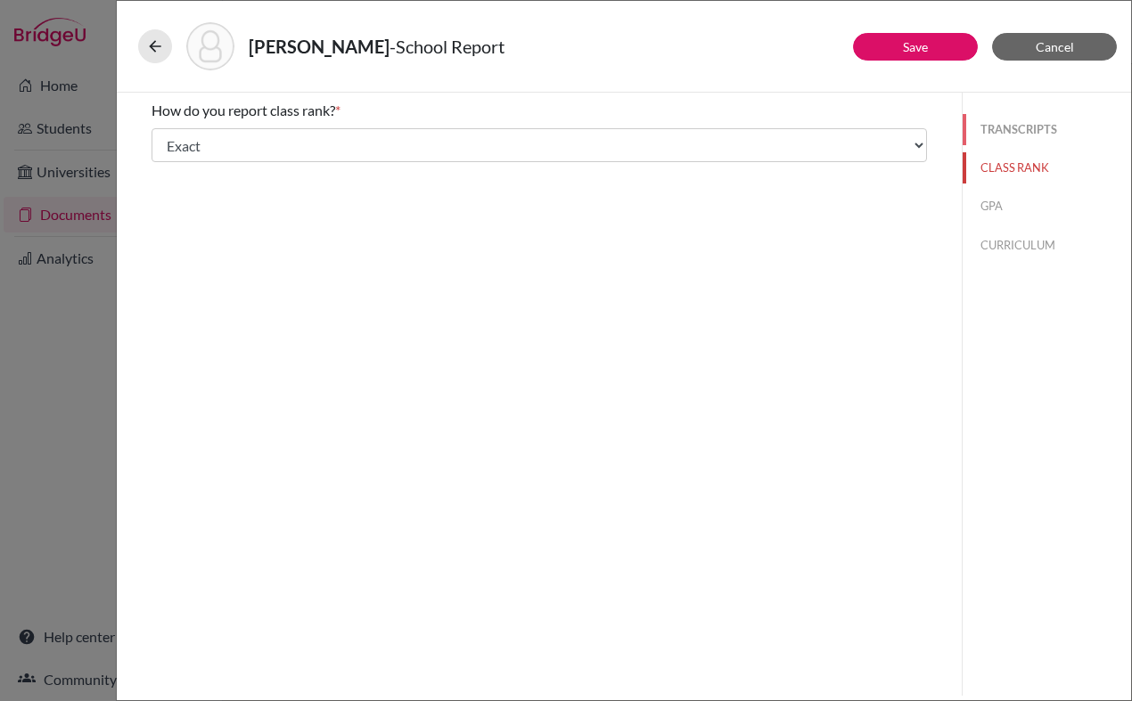
select select "0"
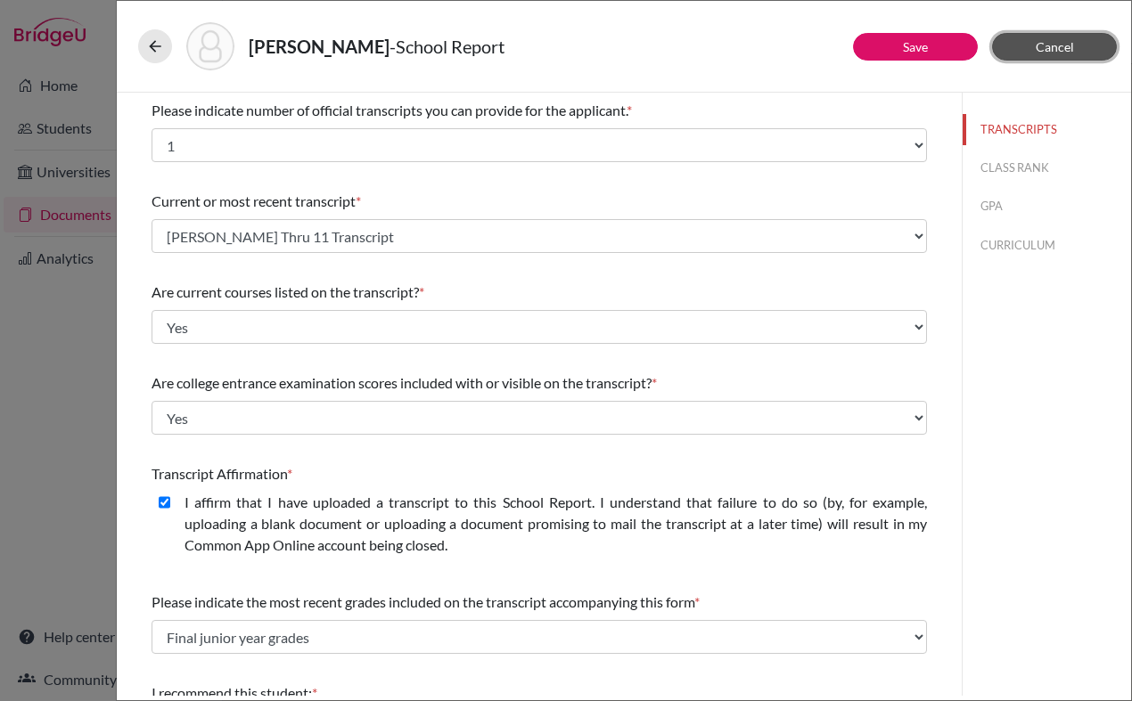
click at [1024, 53] on button "Cancel" at bounding box center [1054, 47] width 125 height 28
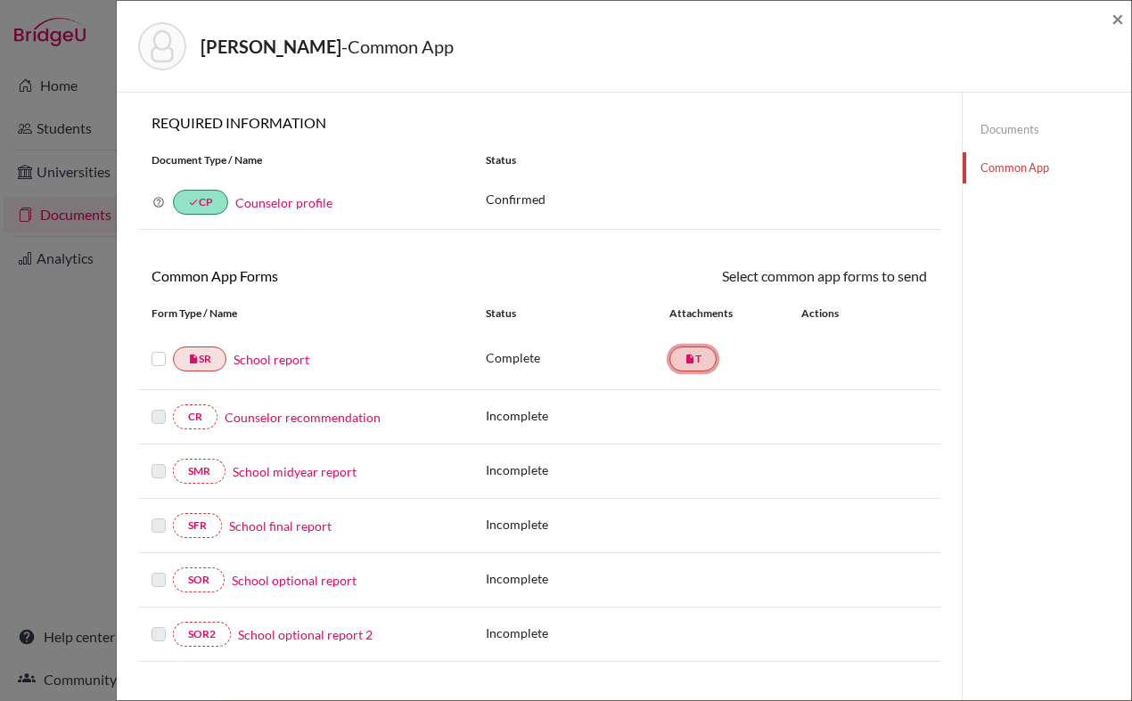
click at [702, 365] on link "insert_drive_file T" at bounding box center [692, 359] width 47 height 25
click at [161, 348] on label at bounding box center [159, 348] width 14 height 0
click at [0, 0] on input "checkbox" at bounding box center [0, 0] width 0 height 0
click at [159, 350] on label at bounding box center [159, 350] width 14 height 0
click at [0, 0] on input "checkbox" at bounding box center [0, 0] width 0 height 0
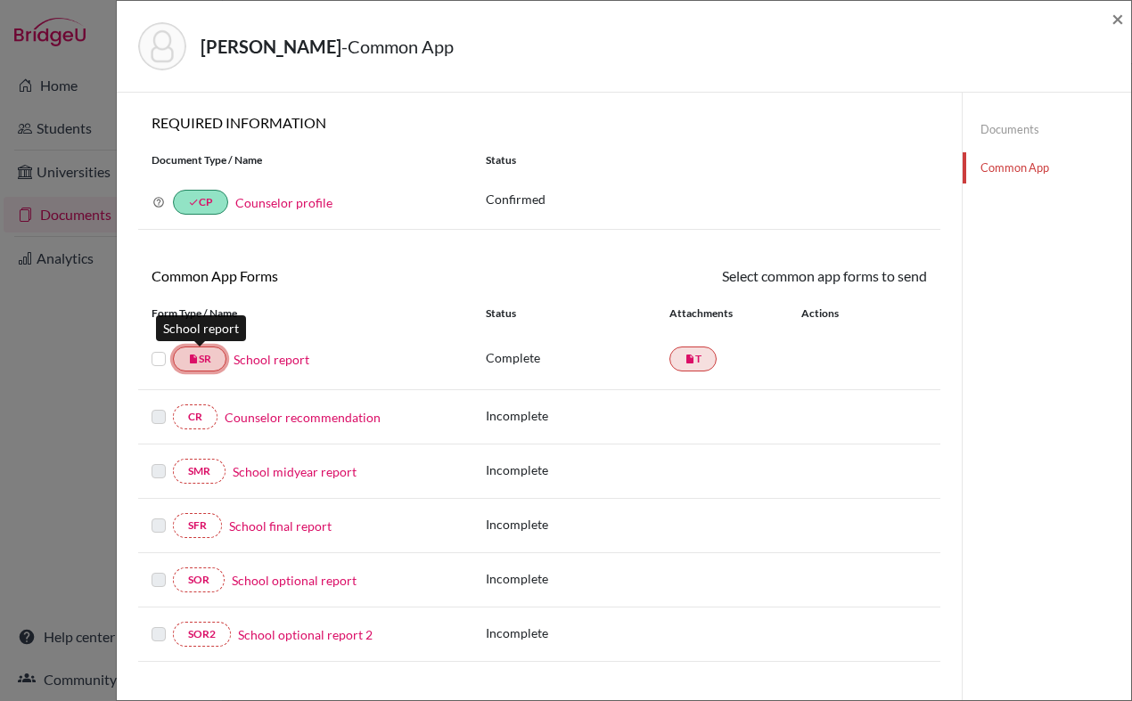
click at [213, 361] on link "insert_drive_file SR" at bounding box center [199, 359] width 53 height 25
click at [706, 362] on link "insert_drive_file T" at bounding box center [692, 359] width 47 height 25
click at [989, 177] on link "Common App" at bounding box center [1047, 167] width 168 height 31
click at [1116, 21] on span "×" at bounding box center [1117, 18] width 12 height 26
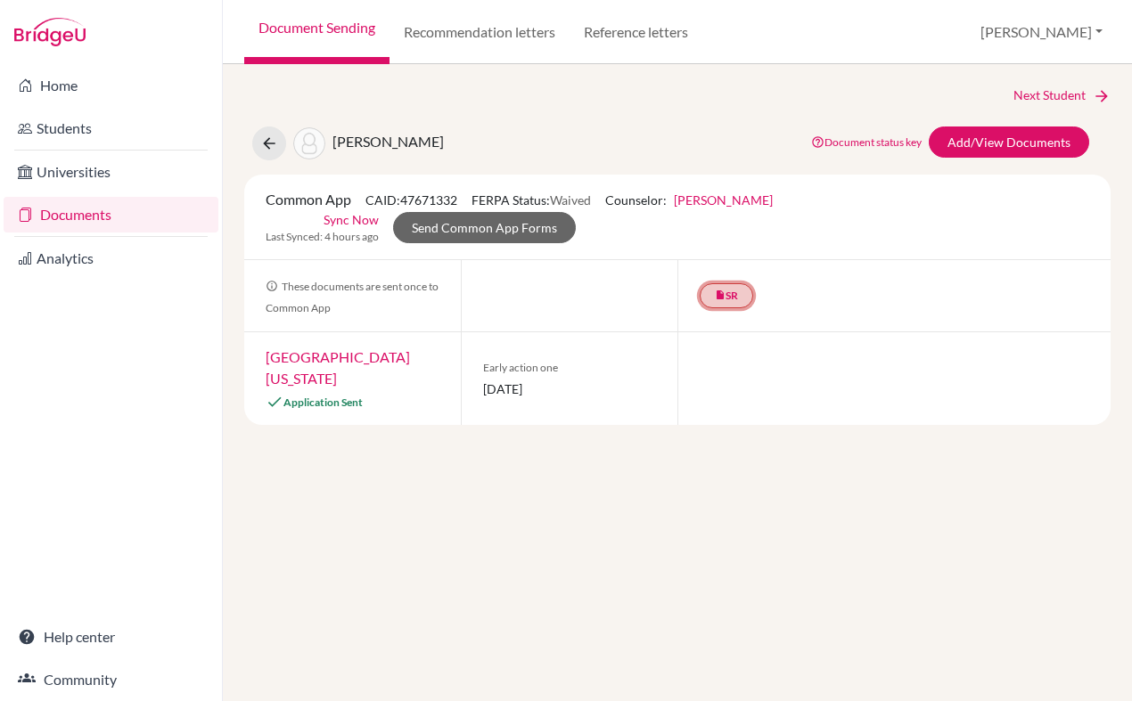
click at [732, 303] on link "insert_drive_file SR" at bounding box center [726, 295] width 53 height 25
click at [722, 240] on link "School report" at bounding box center [727, 241] width 76 height 15
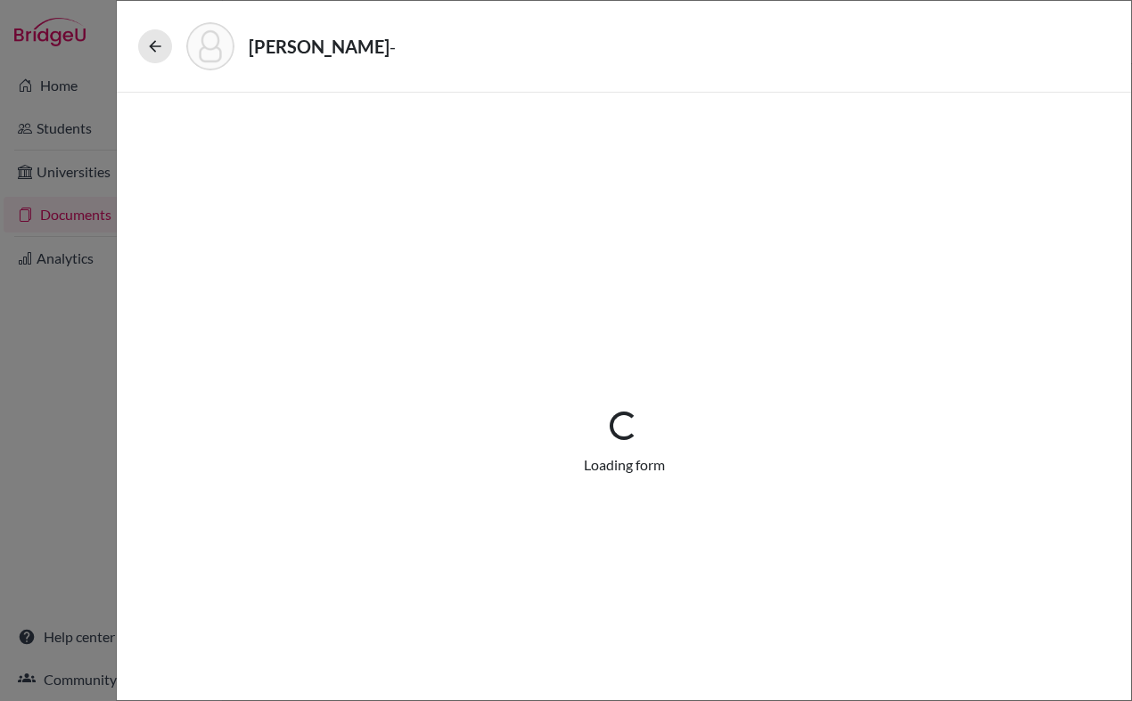
select select "1"
select select "687906"
select select "0"
select select "1"
select select "0"
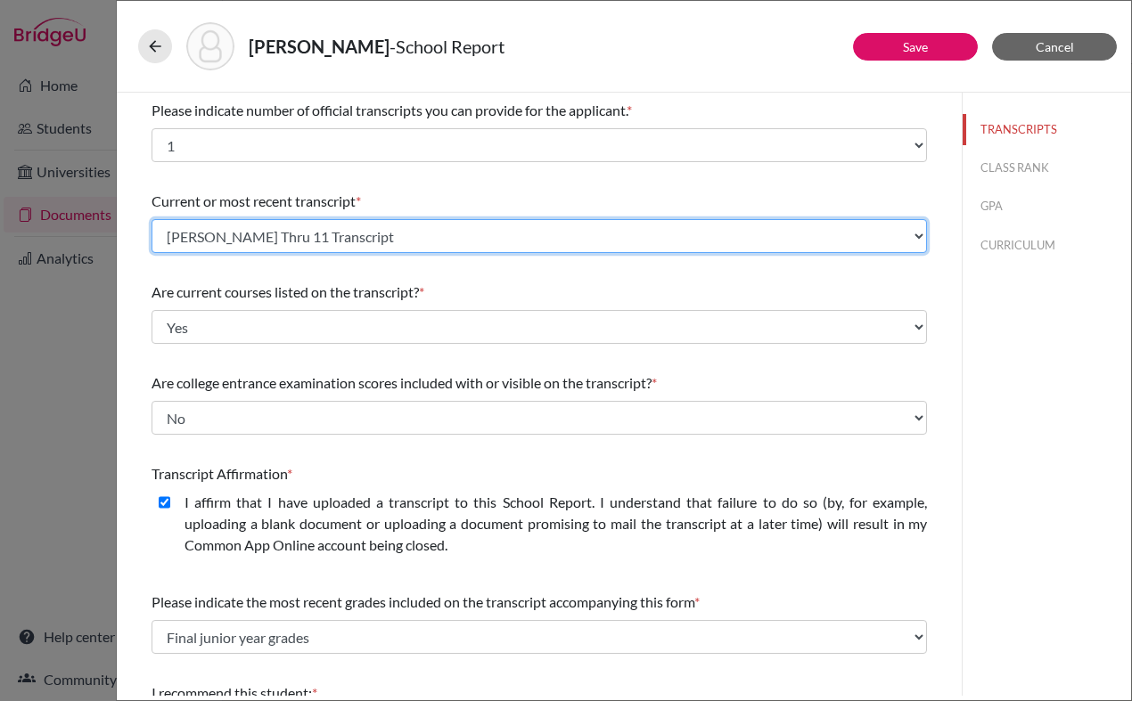
click at [367, 241] on select "Select existing document or upload a new one B. Chen Thru 11 Transcript Upload …" at bounding box center [539, 236] width 775 height 34
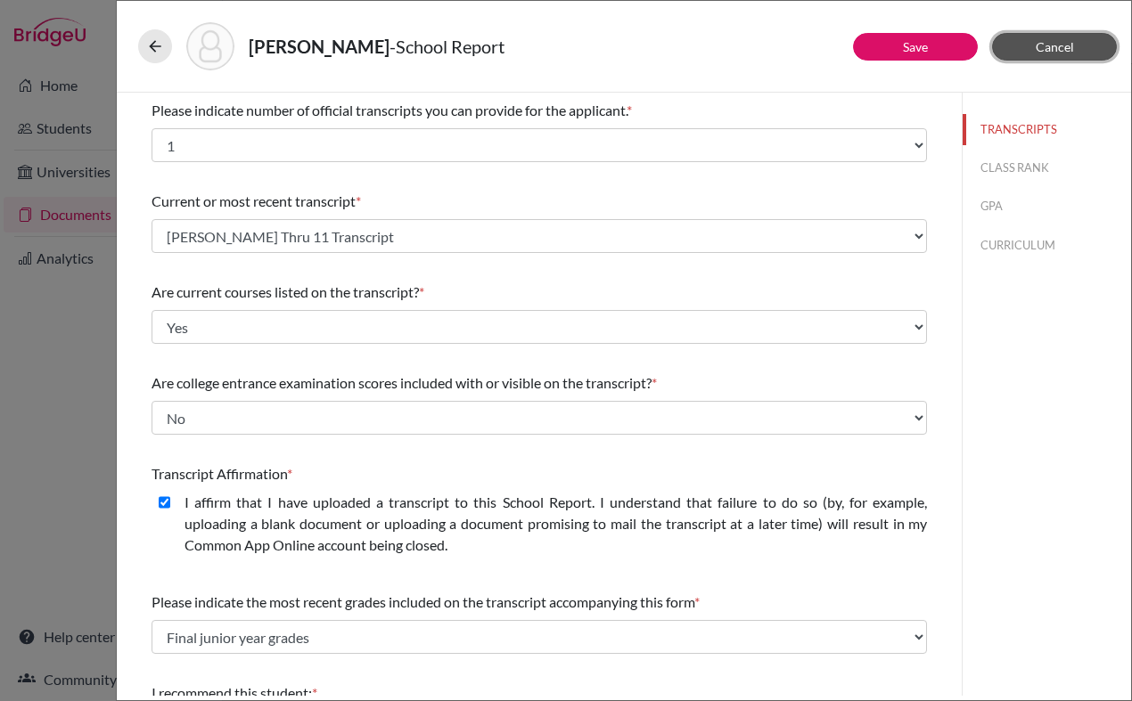
click at [1073, 52] on button "Cancel" at bounding box center [1054, 47] width 125 height 28
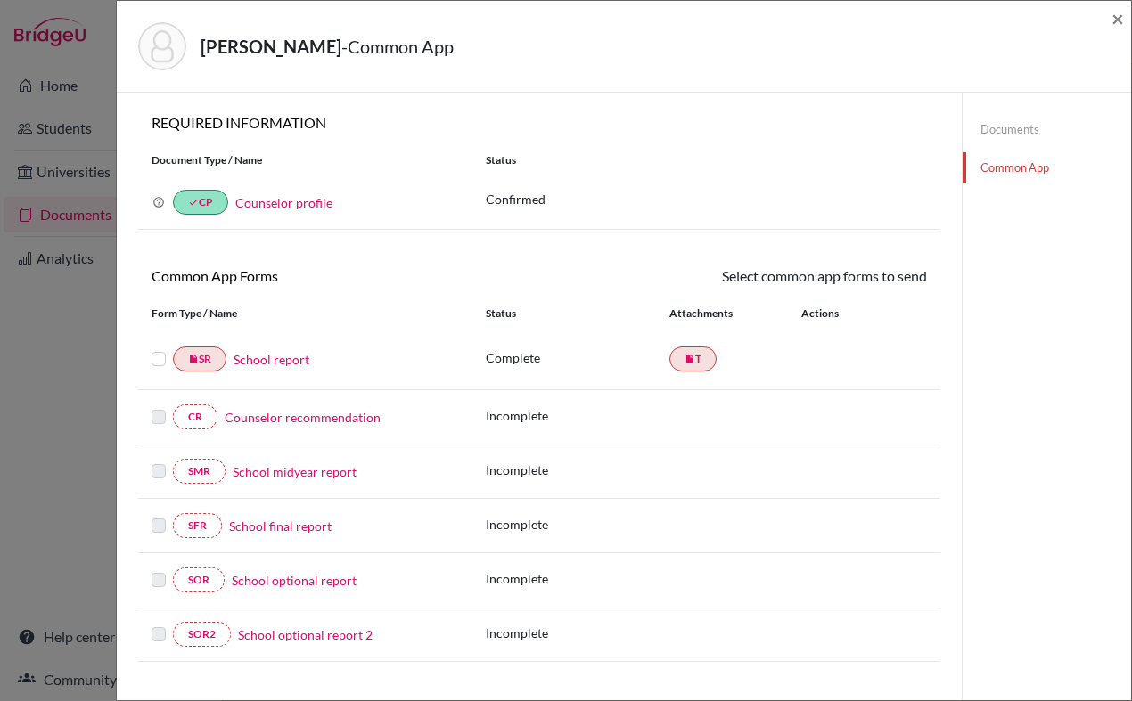
click at [1124, 21] on div "Chen, Breno - Common App ×" at bounding box center [624, 47] width 1014 height 92
click at [1118, 20] on span "×" at bounding box center [1117, 18] width 12 height 26
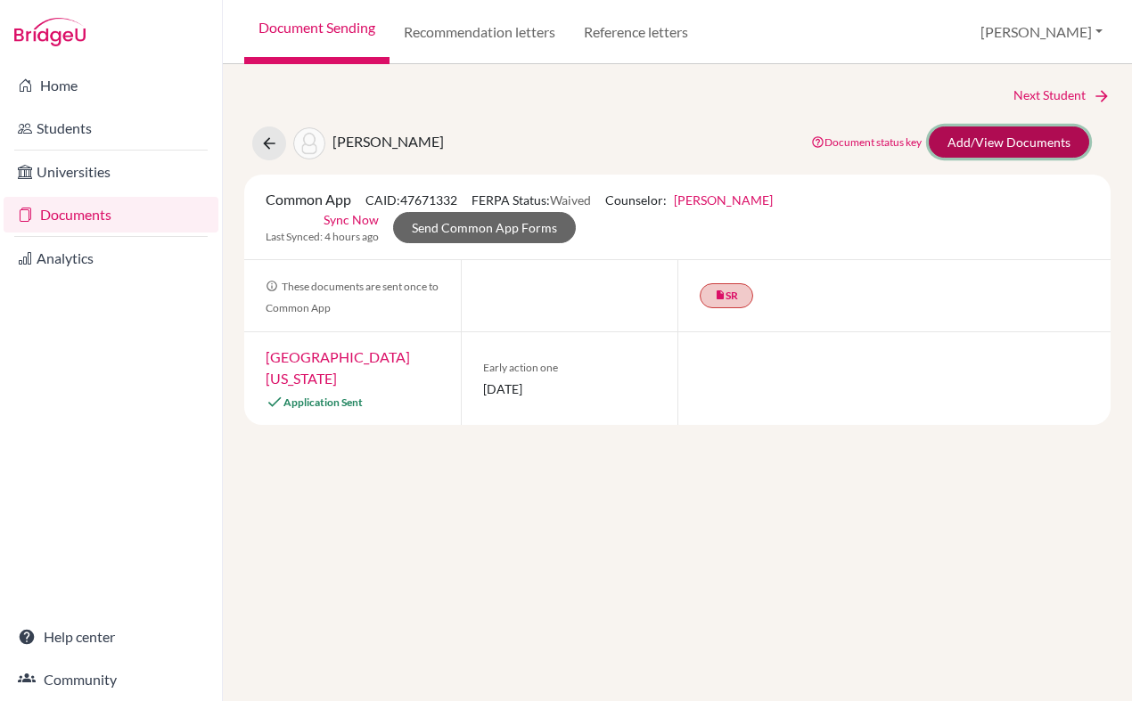
click at [1006, 133] on link "Add/View Documents" at bounding box center [1009, 142] width 160 height 31
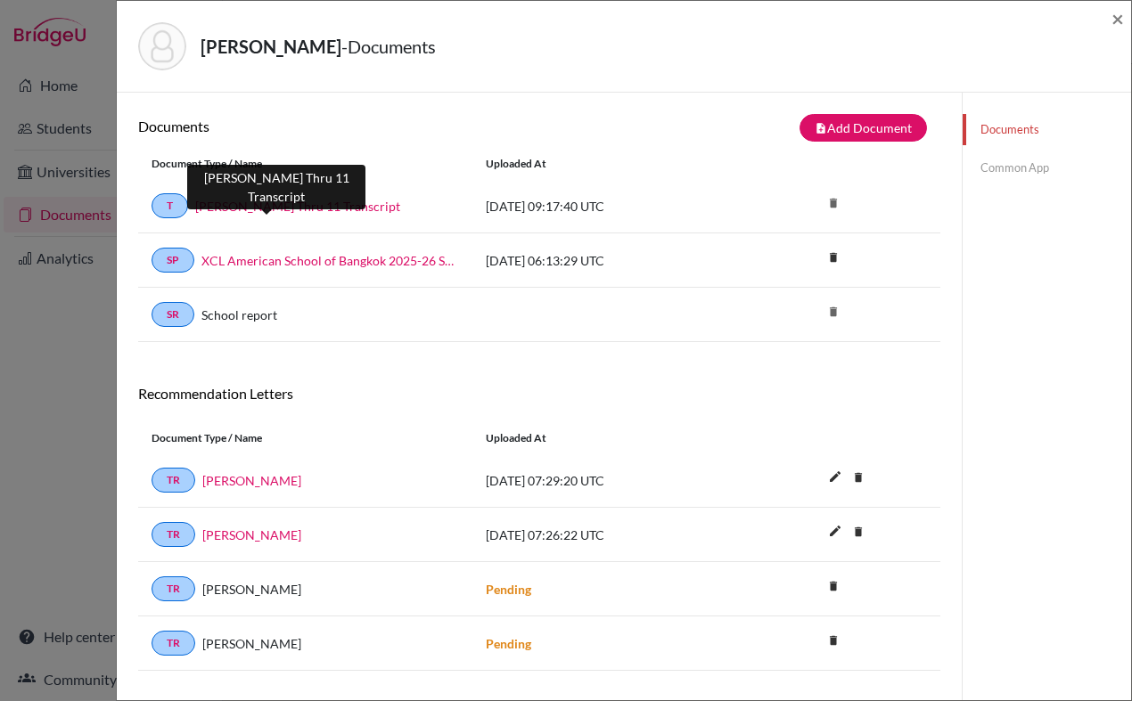
click at [280, 209] on link "B. Chen Thru 11 Transcript" at bounding box center [297, 206] width 205 height 19
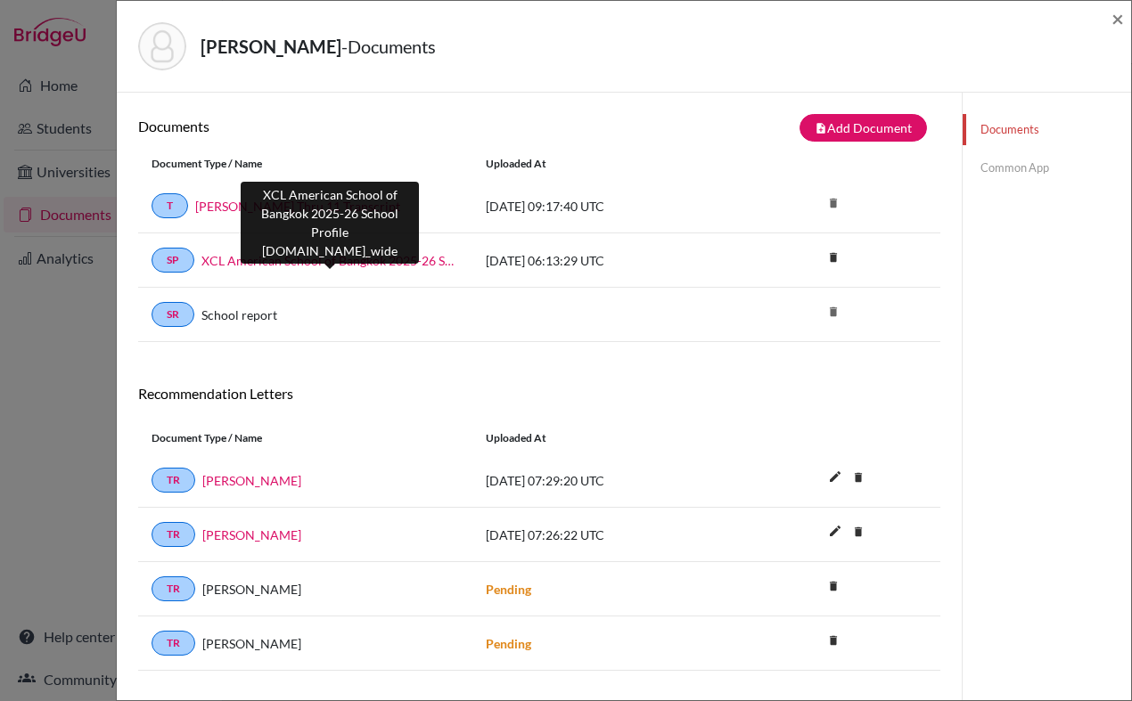
click at [366, 258] on link "XCL American School of Bangkok 2025-26 School Profile [DOMAIN_NAME]_wide" at bounding box center [330, 260] width 258 height 19
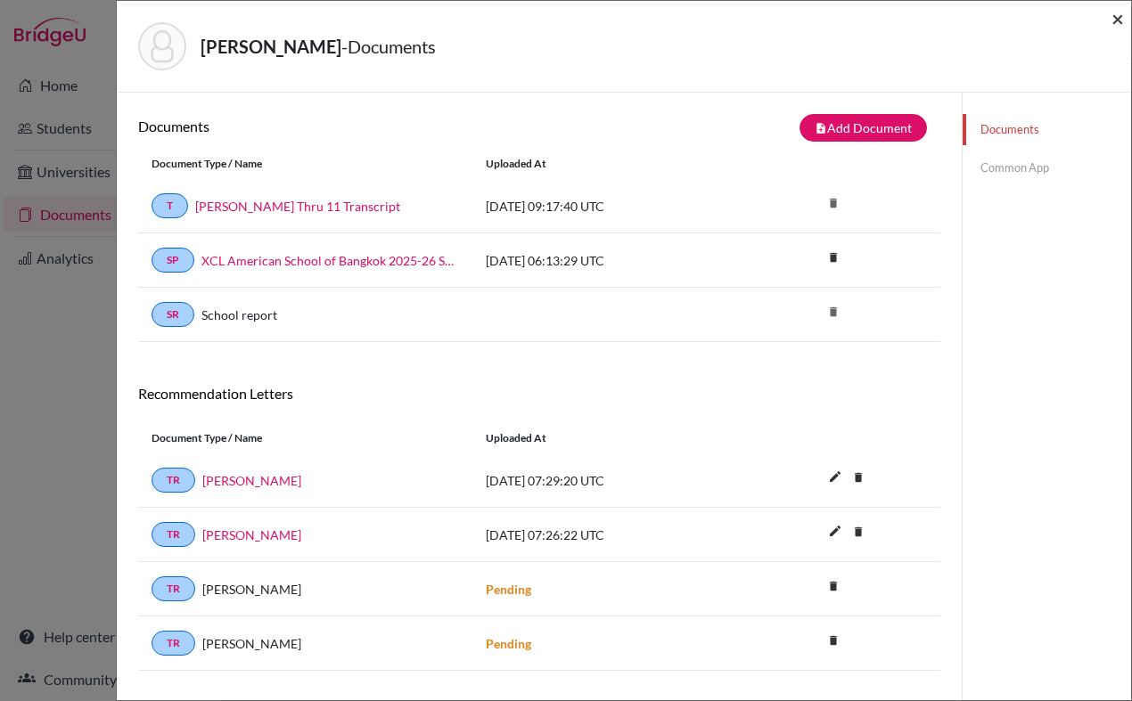
click at [1118, 19] on span "×" at bounding box center [1117, 18] width 12 height 26
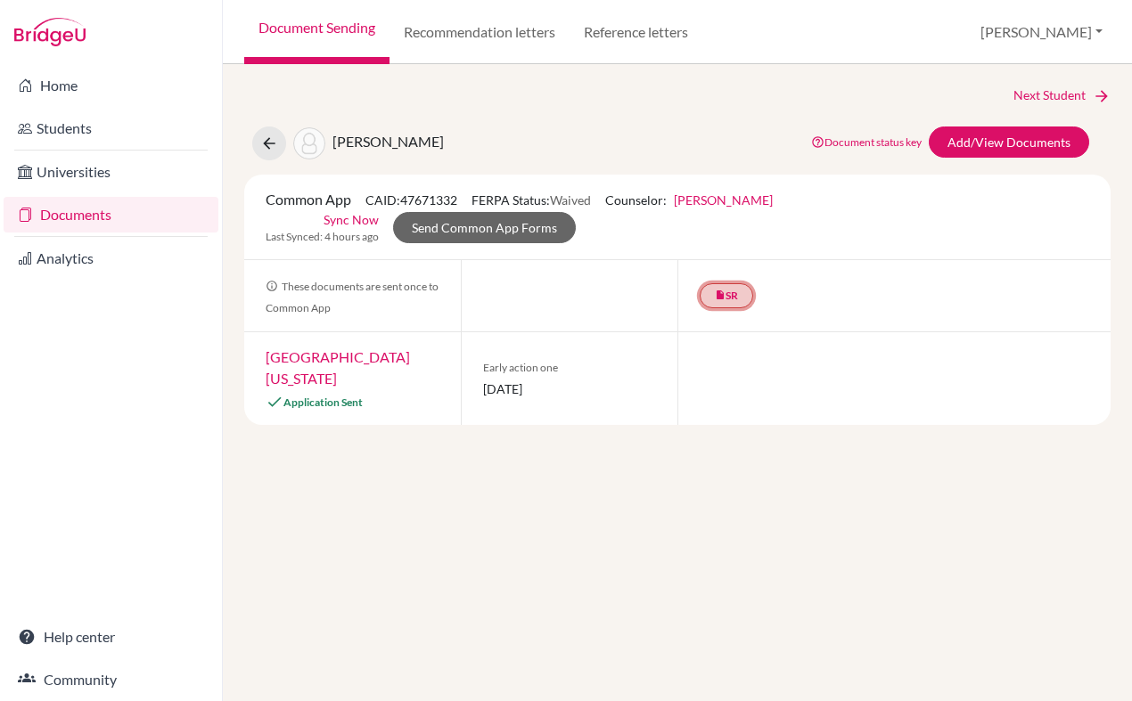
click at [728, 291] on link "insert_drive_file SR" at bounding box center [726, 295] width 53 height 25
click at [728, 242] on link "School report" at bounding box center [727, 241] width 76 height 15
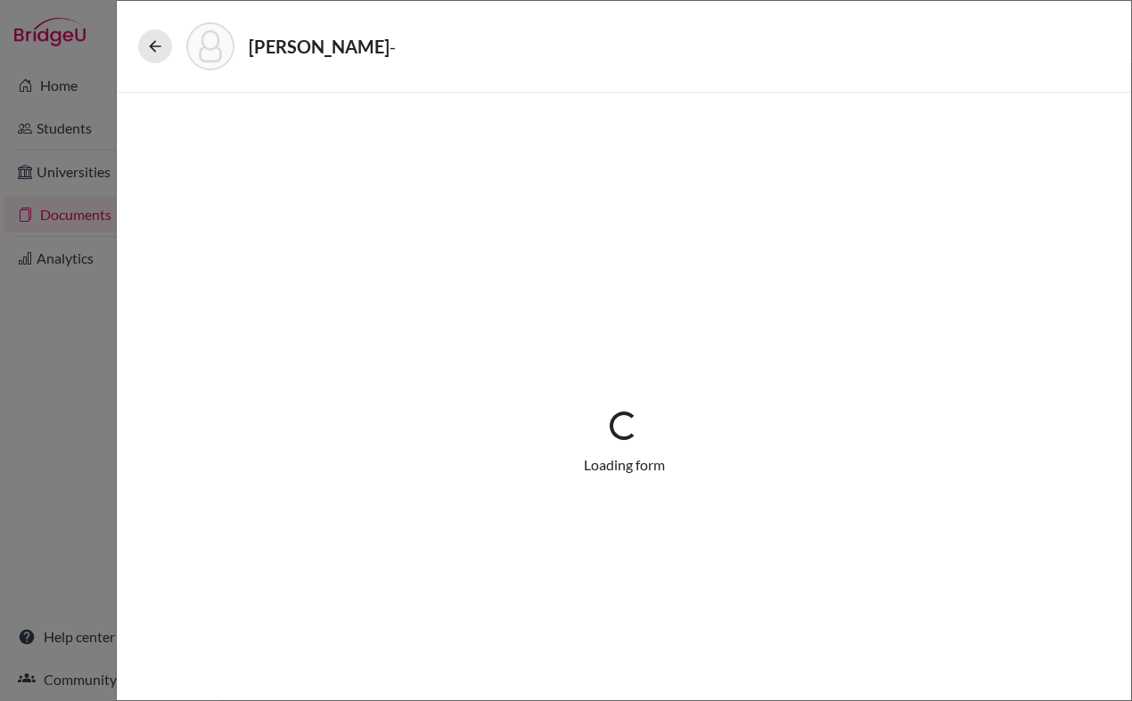
select select "1"
select select "687906"
select select "0"
select select "1"
select select "0"
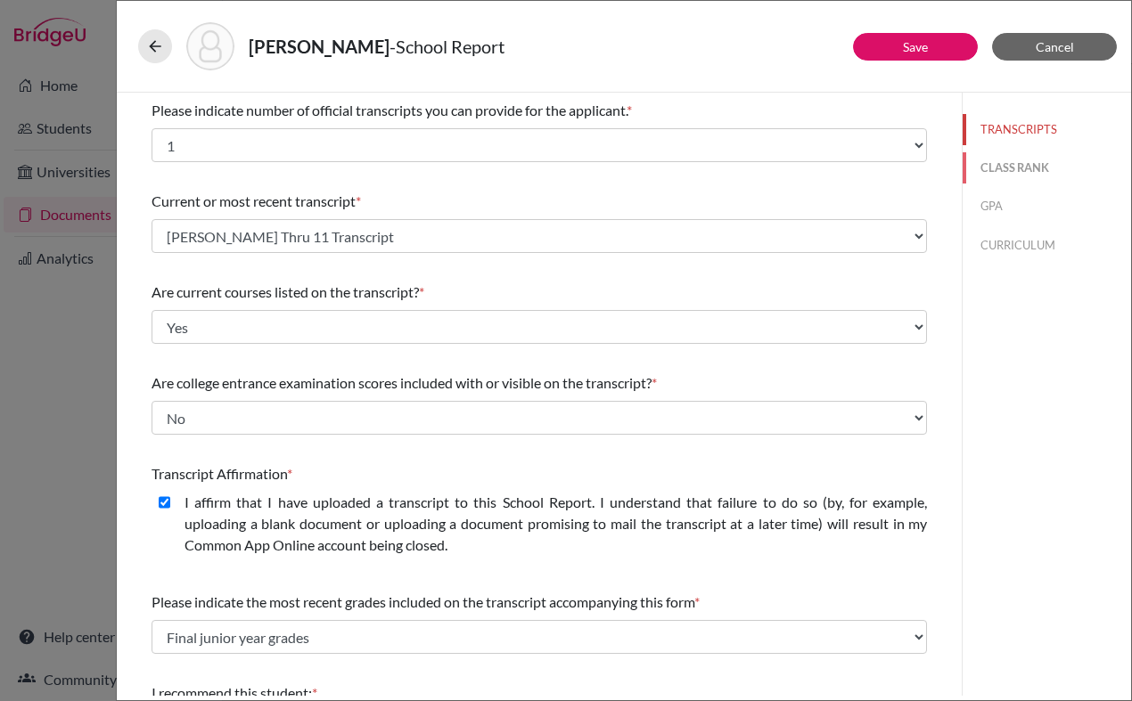
click at [1009, 177] on button "CLASS RANK" at bounding box center [1047, 167] width 168 height 31
select select "5"
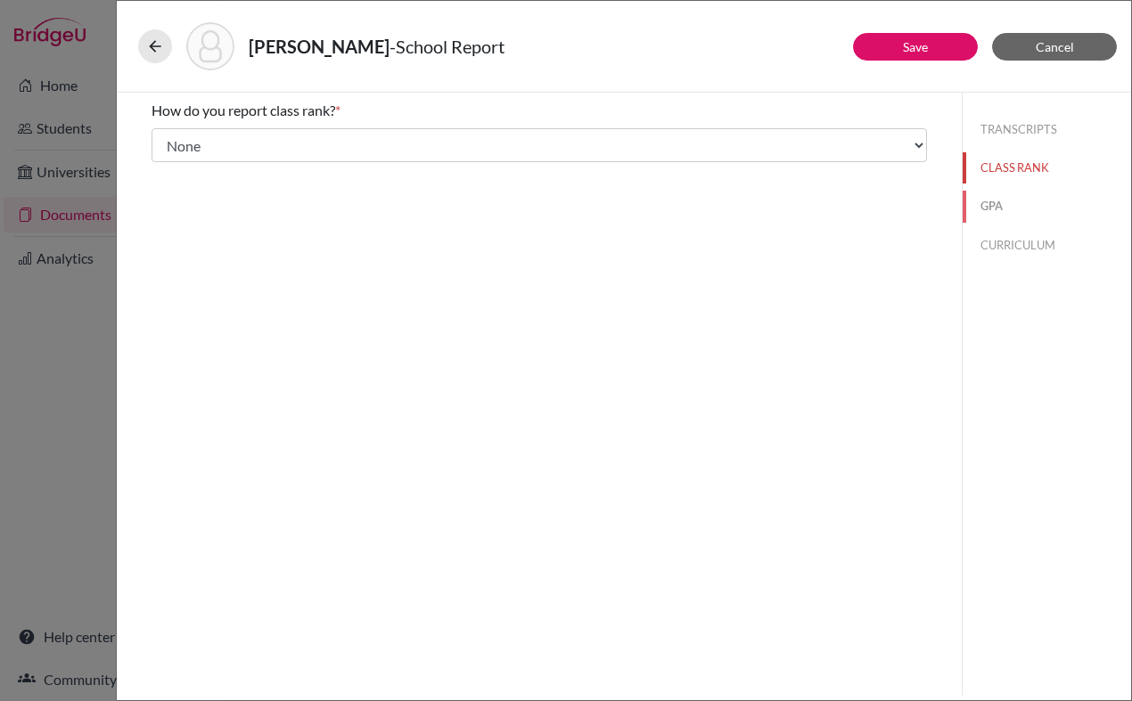
click at [995, 209] on button "GPA" at bounding box center [1047, 206] width 168 height 31
type input "3.60"
type input "4.27"
select select "4"
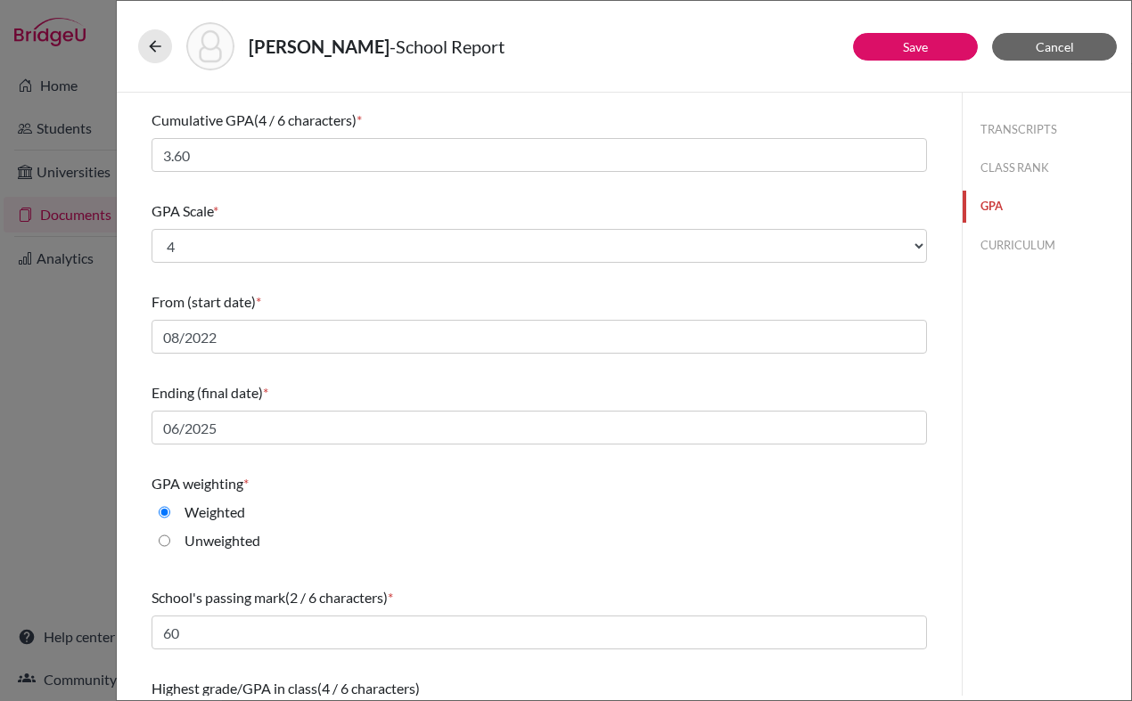
scroll to position [156, 0]
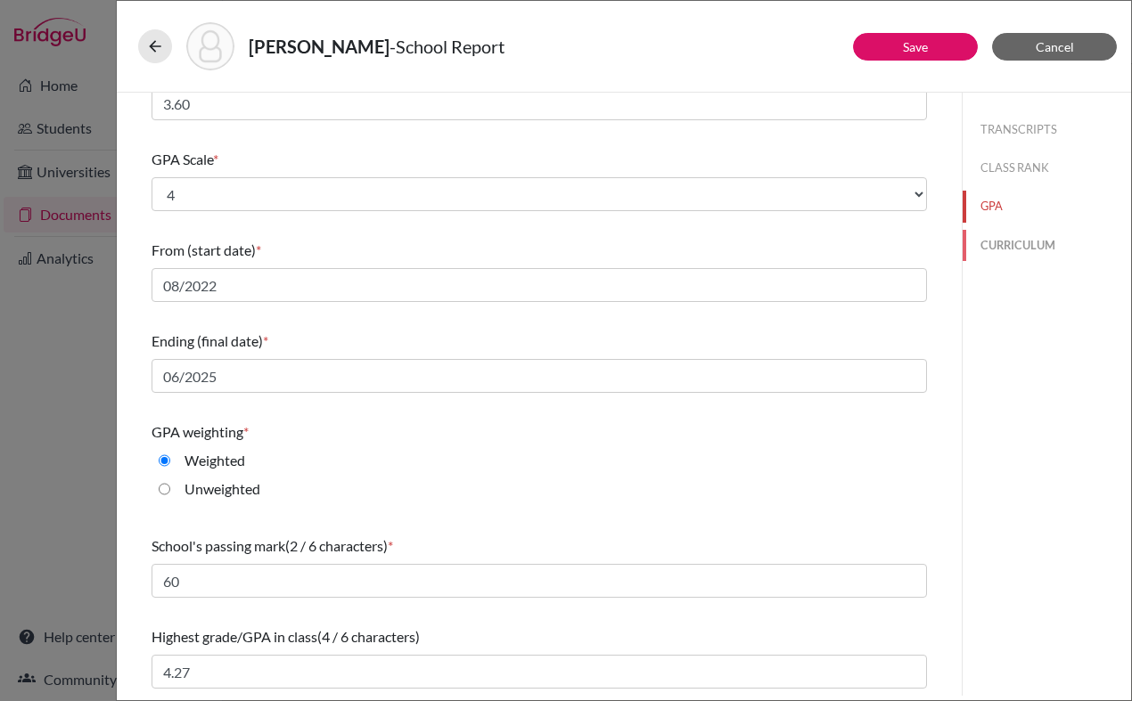
click at [1018, 249] on button "CURRICULUM" at bounding box center [1047, 245] width 168 height 31
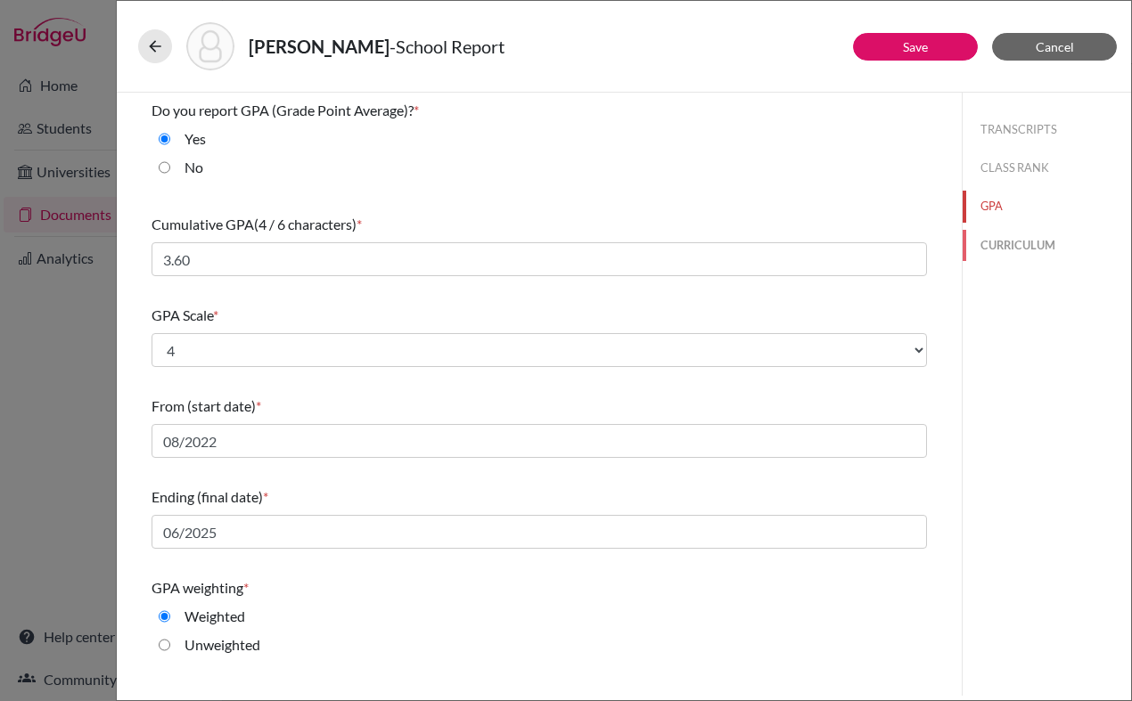
select select "3"
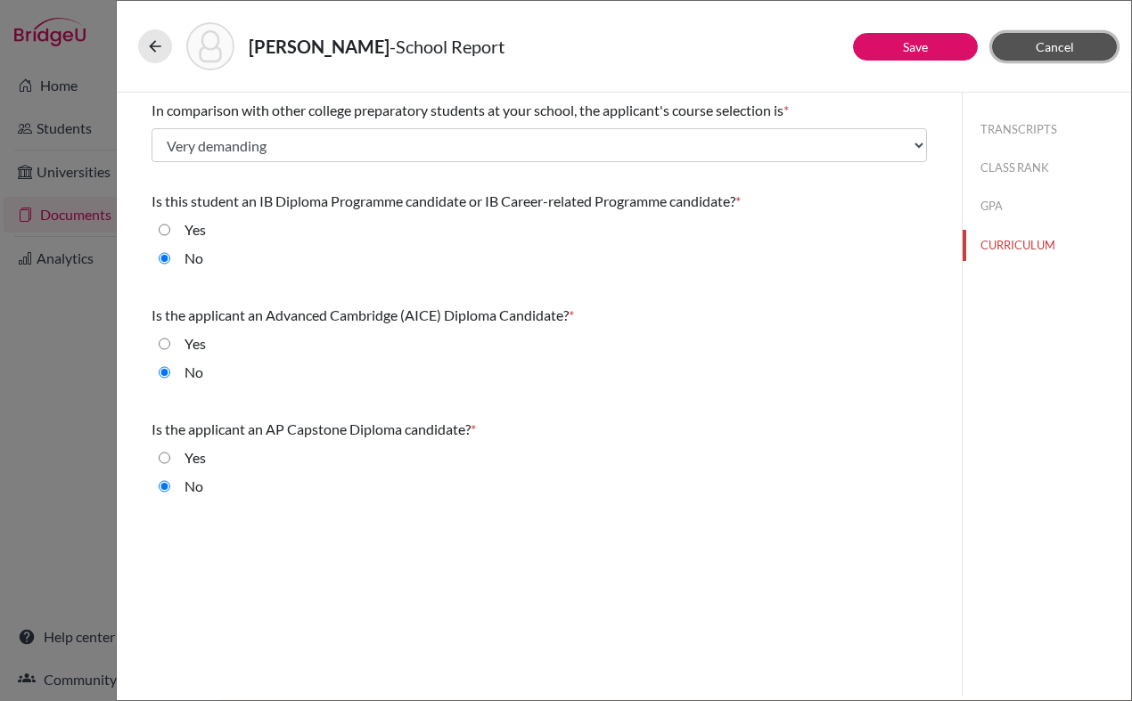
click at [1051, 40] on span "Cancel" at bounding box center [1055, 46] width 38 height 15
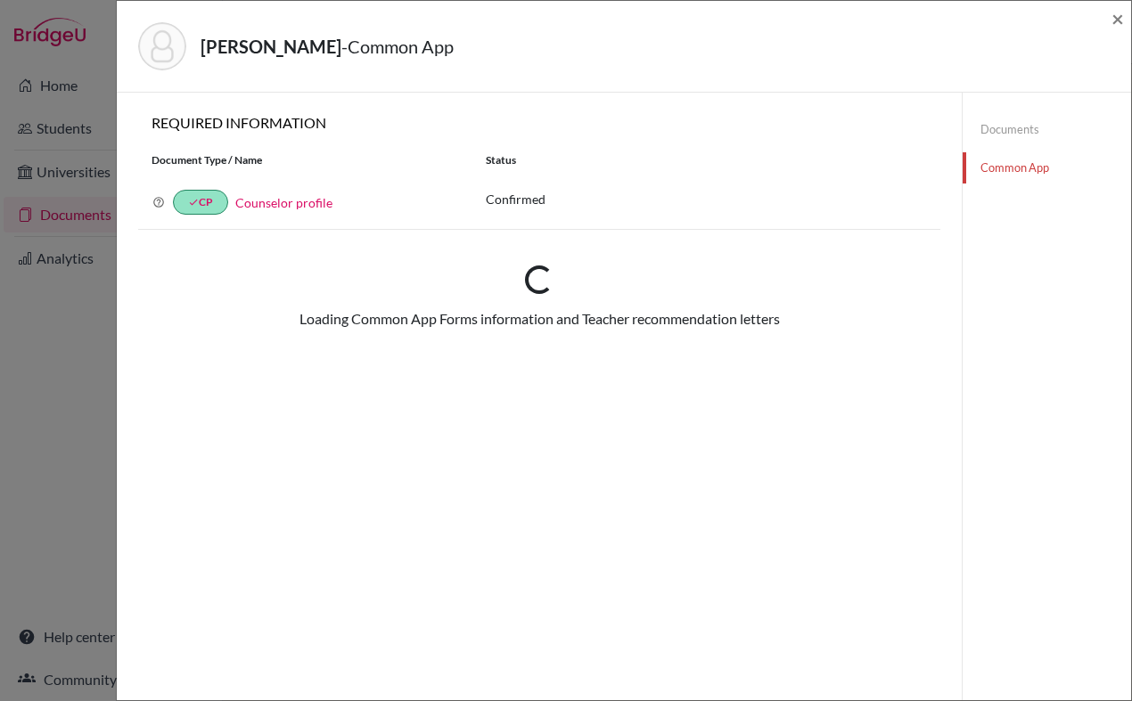
click at [1051, 40] on div "Chen, Breno - Common App" at bounding box center [617, 46] width 959 height 48
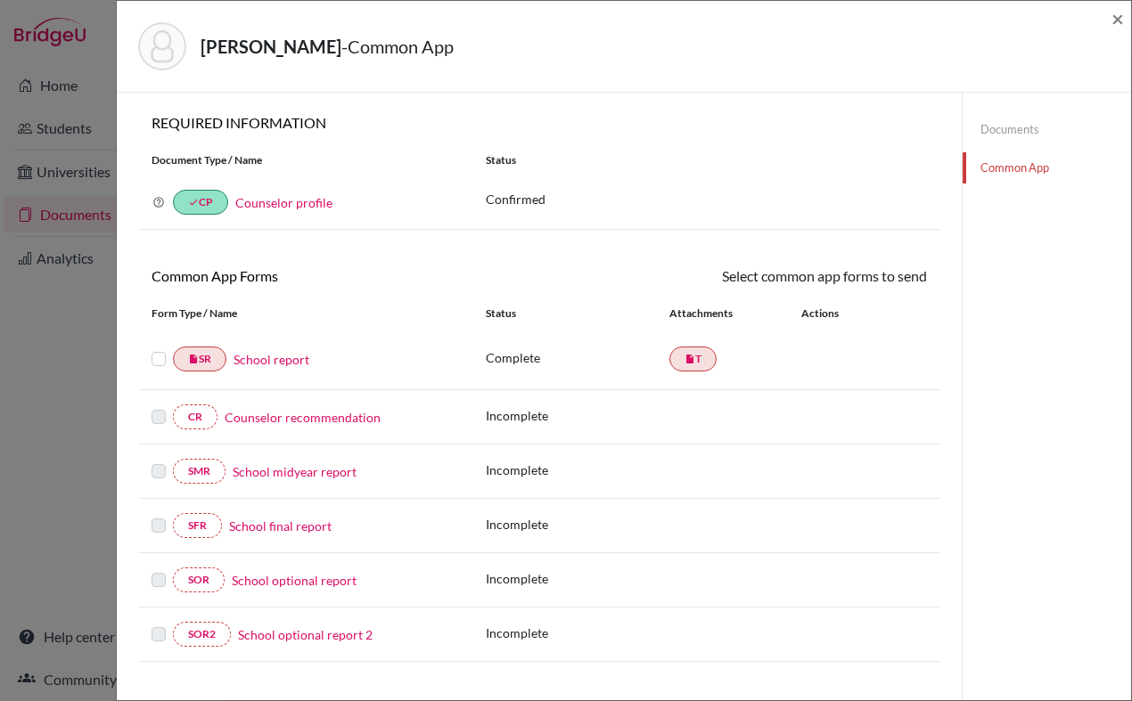
click at [161, 348] on label at bounding box center [159, 348] width 14 height 0
click at [0, 0] on input "checkbox" at bounding box center [0, 0] width 0 height 0
click at [894, 281] on link "Send" at bounding box center [890, 280] width 74 height 28
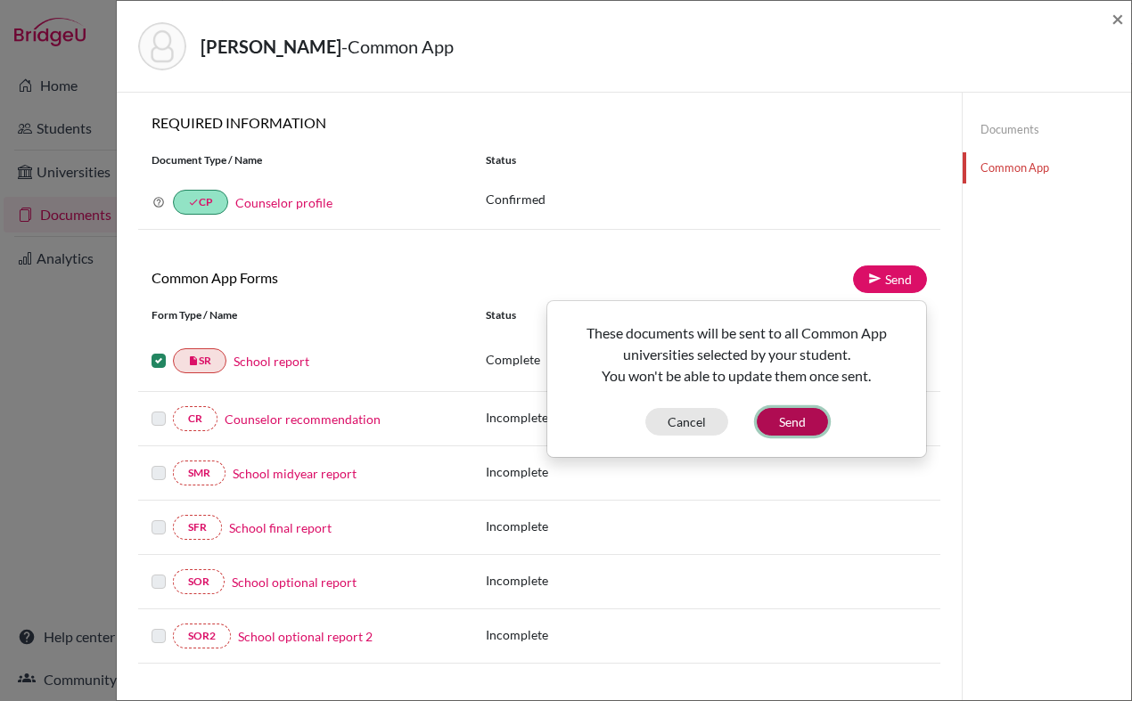
click at [796, 422] on button "Send" at bounding box center [792, 422] width 71 height 28
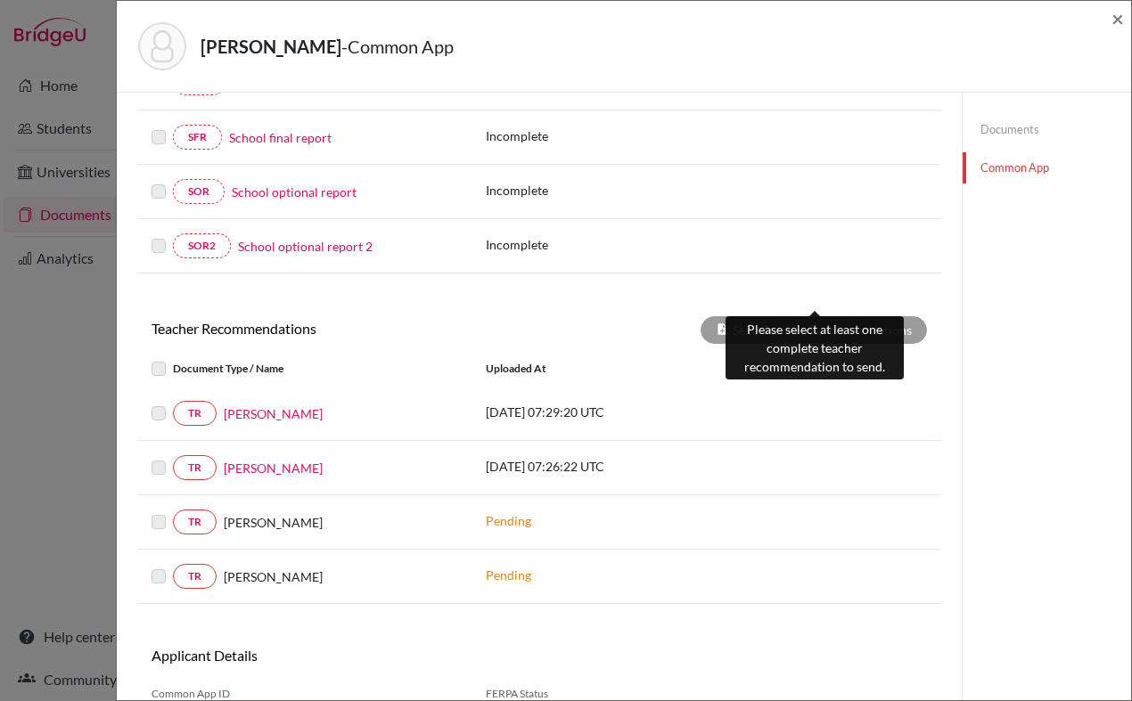
scroll to position [456, 0]
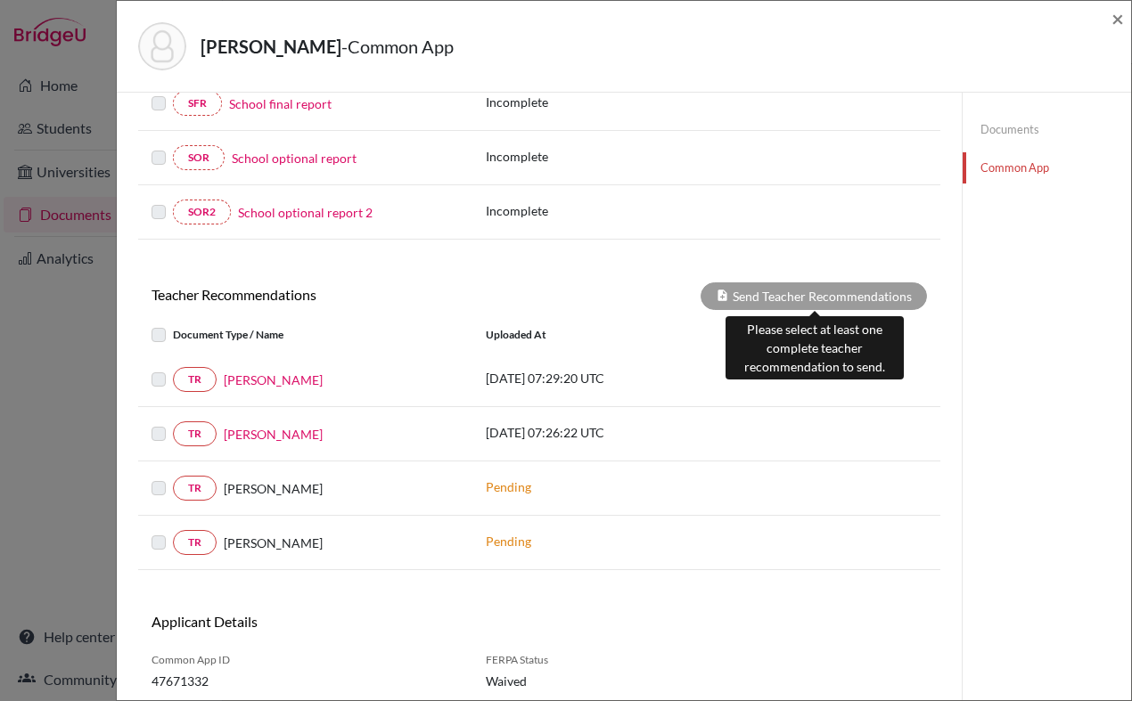
click at [758, 291] on div "Send Teacher Recommendations" at bounding box center [813, 297] width 226 height 28
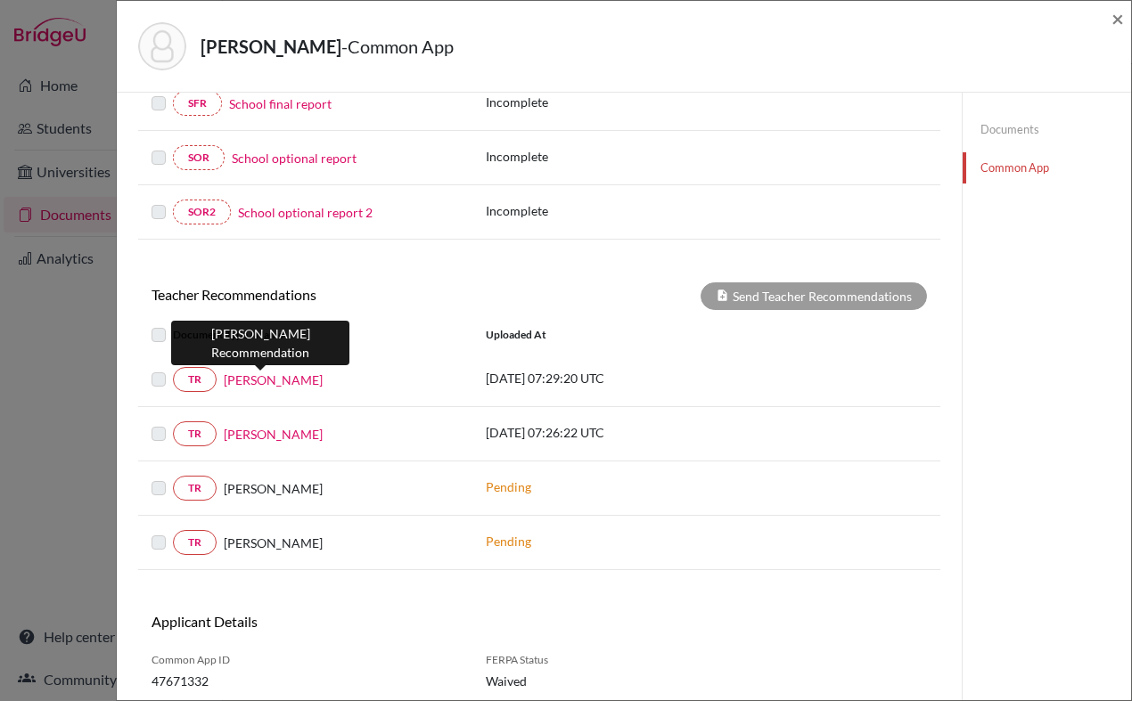
click at [277, 381] on link "[PERSON_NAME]" at bounding box center [273, 380] width 99 height 19
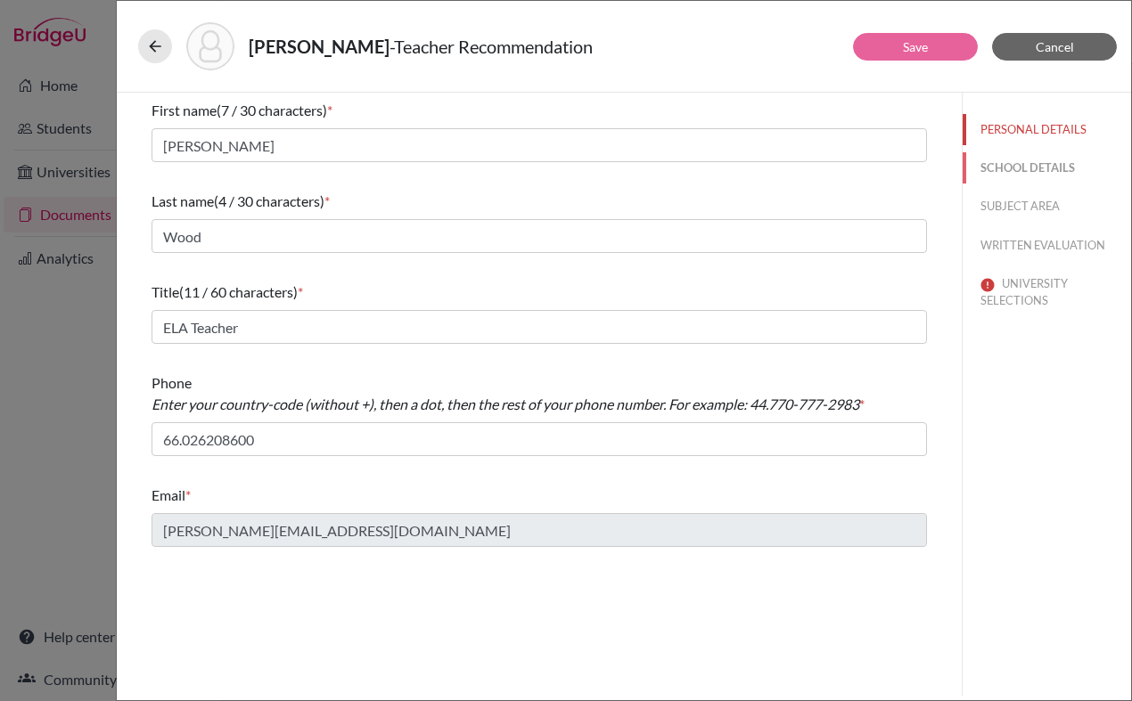
click at [1028, 162] on button "SCHOOL DETAILS" at bounding box center [1047, 167] width 168 height 31
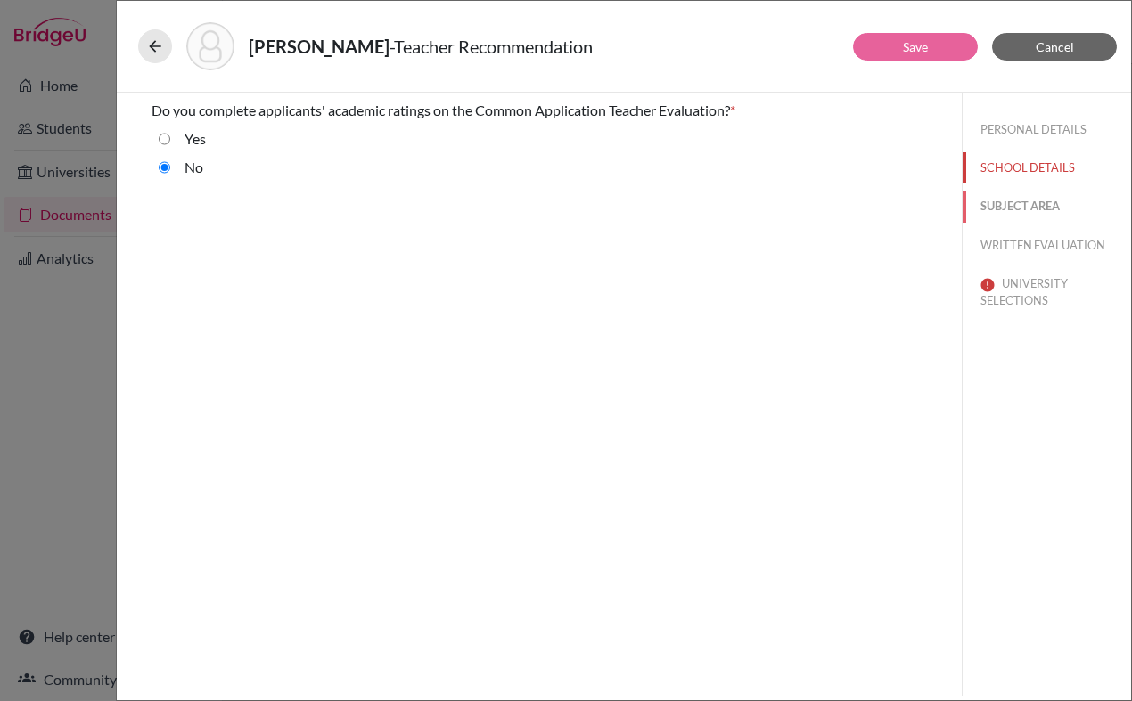
click at [1017, 202] on button "SUBJECT AREA" at bounding box center [1047, 206] width 168 height 31
select select "1"
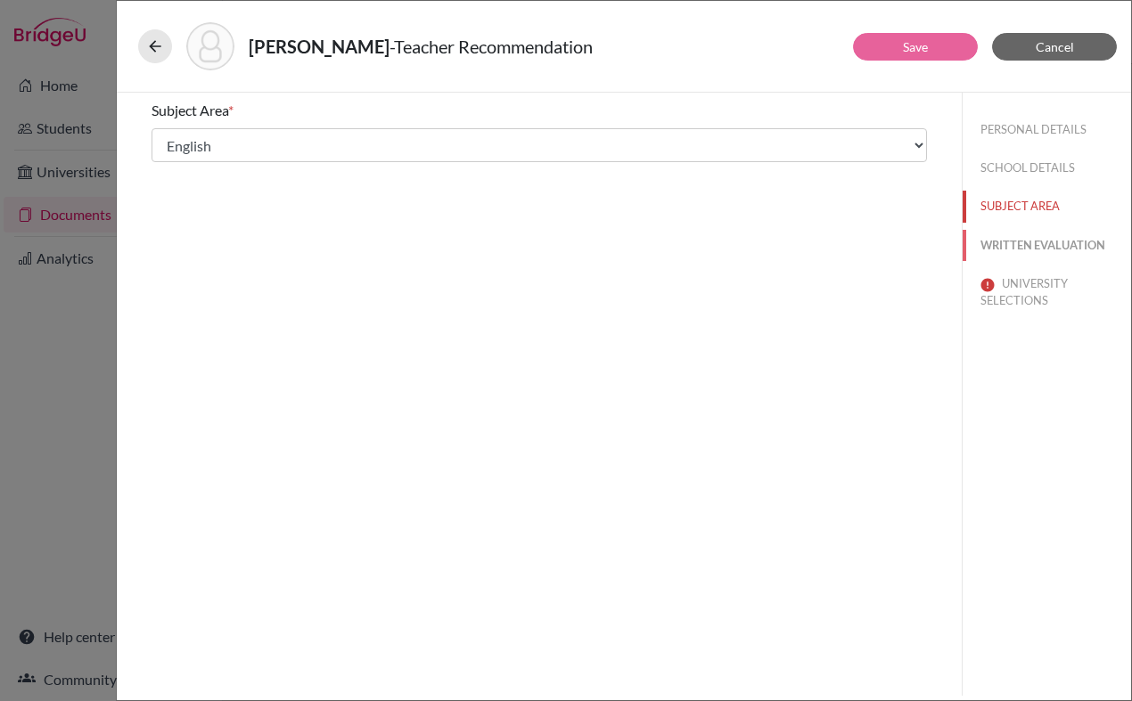
click at [1018, 246] on button "WRITTEN EVALUATION" at bounding box center [1047, 245] width 168 height 31
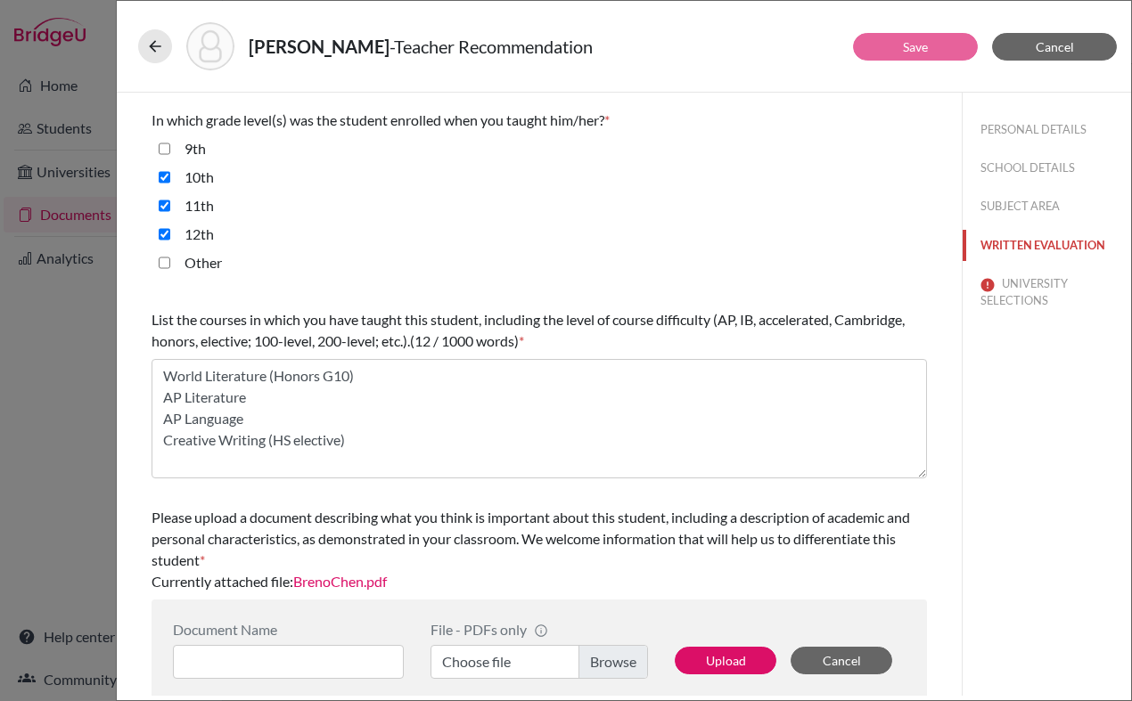
scroll to position [426, 0]
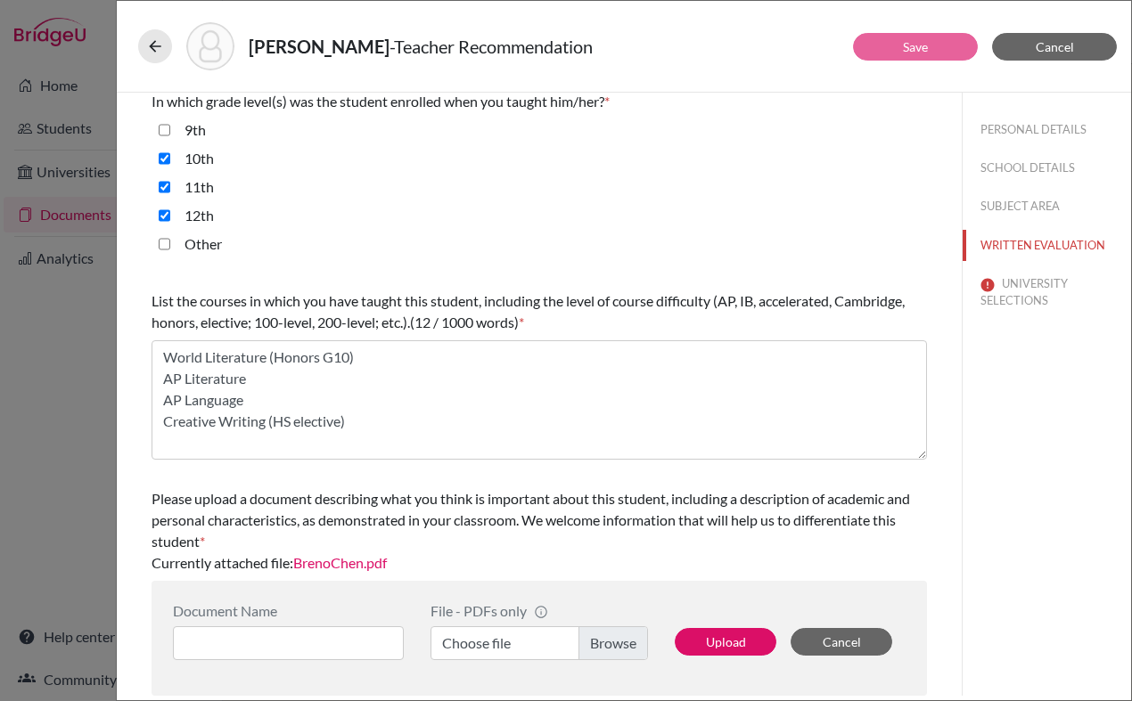
click at [353, 552] on div "Please upload a document describing what you think is important about this stud…" at bounding box center [539, 531] width 775 height 100
click at [352, 560] on link "BrenoChen.pdf" at bounding box center [340, 562] width 94 height 17
click at [1023, 307] on button "UNIVERSITY SELECTIONS" at bounding box center [1047, 292] width 168 height 48
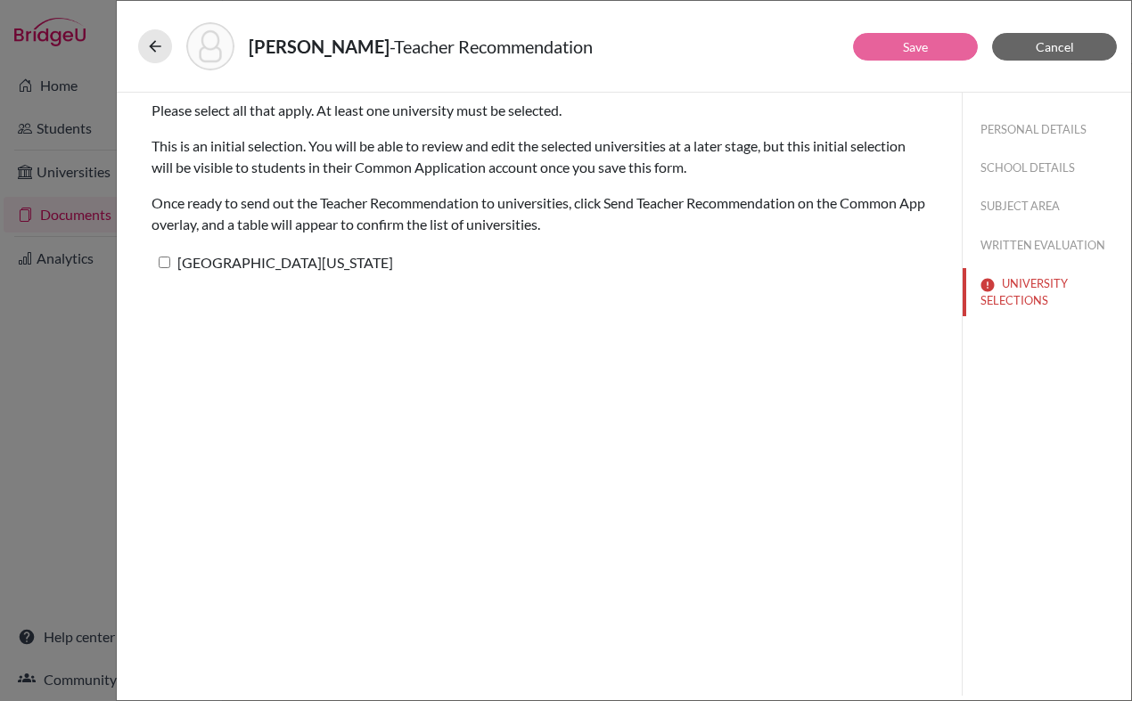
click at [241, 268] on label "[GEOGRAPHIC_DATA][US_STATE]" at bounding box center [273, 263] width 242 height 26
click at [170, 268] on input "[GEOGRAPHIC_DATA][US_STATE]" at bounding box center [165, 263] width 12 height 12
checkbox input "true"
click at [881, 52] on button "Save" at bounding box center [915, 47] width 125 height 28
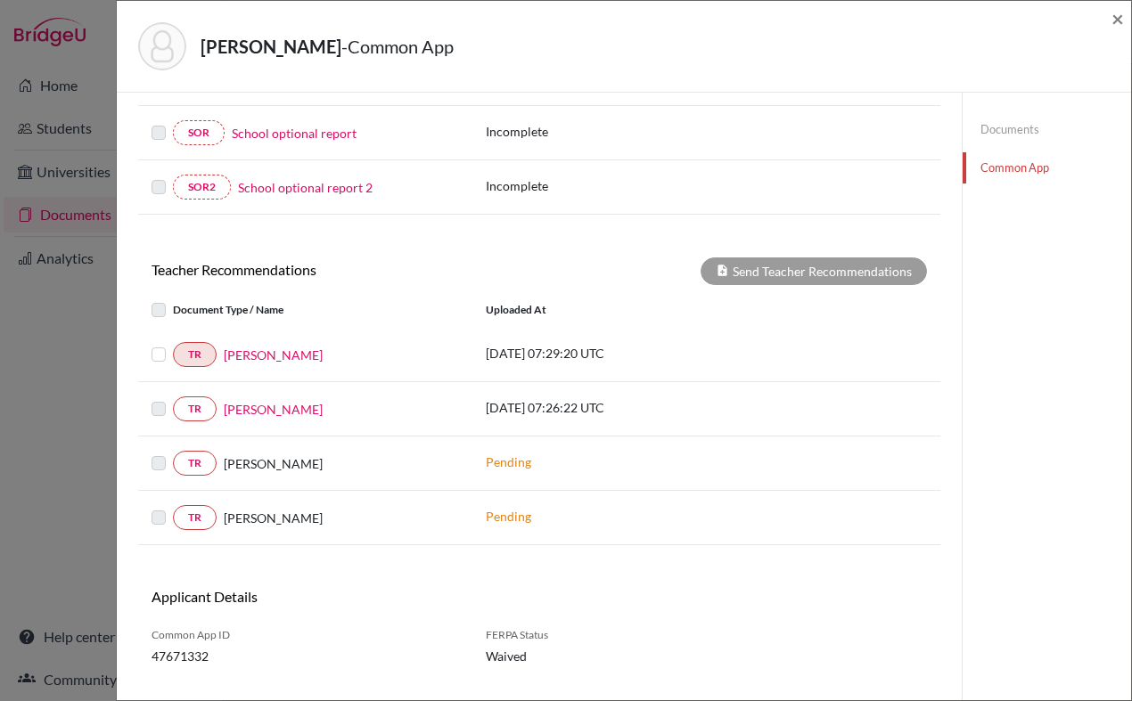
scroll to position [518, 0]
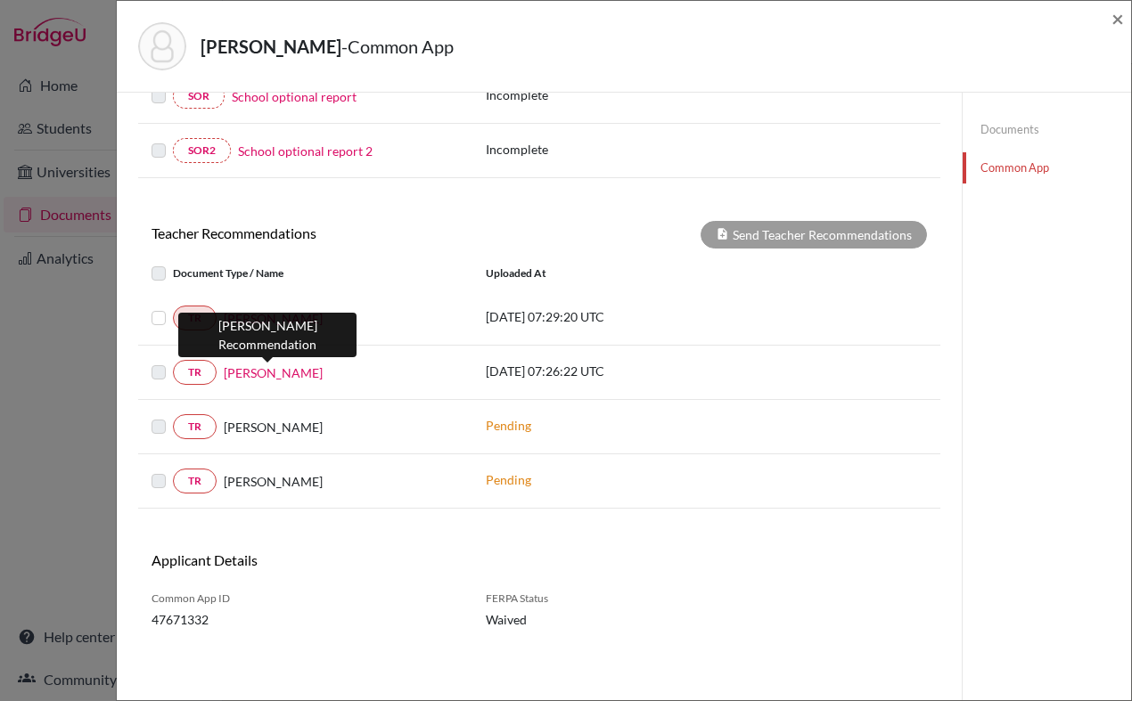
click at [246, 374] on link "[PERSON_NAME]" at bounding box center [273, 373] width 99 height 19
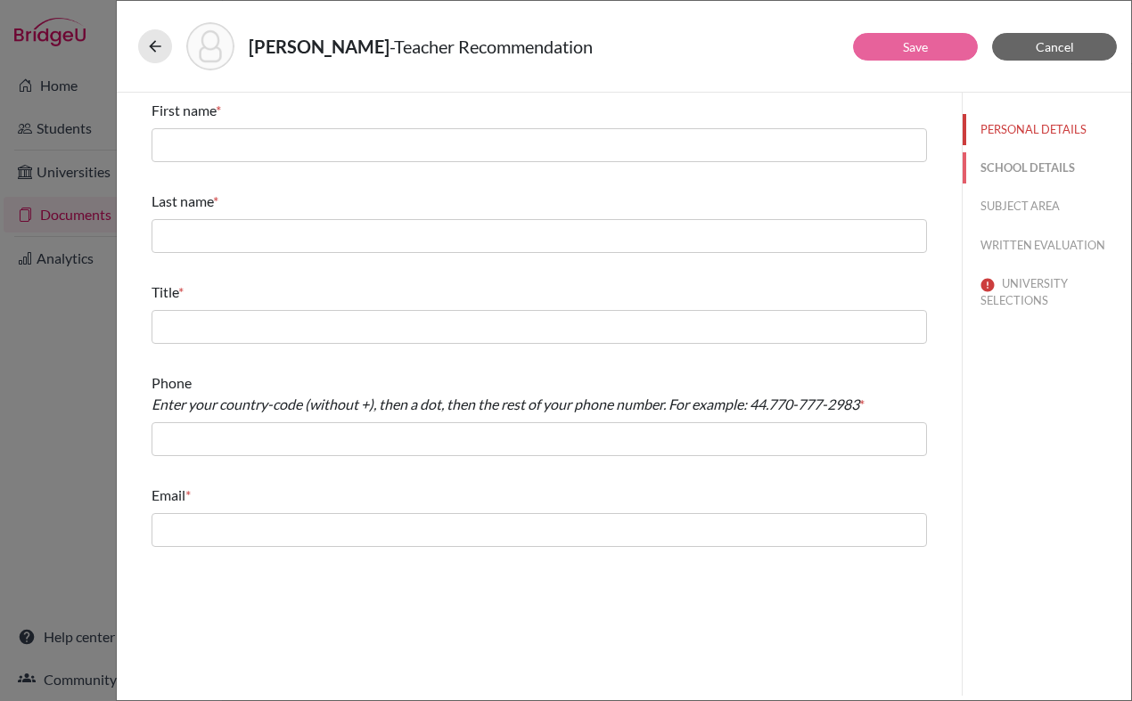
click at [1009, 167] on button "SCHOOL DETAILS" at bounding box center [1047, 167] width 168 height 31
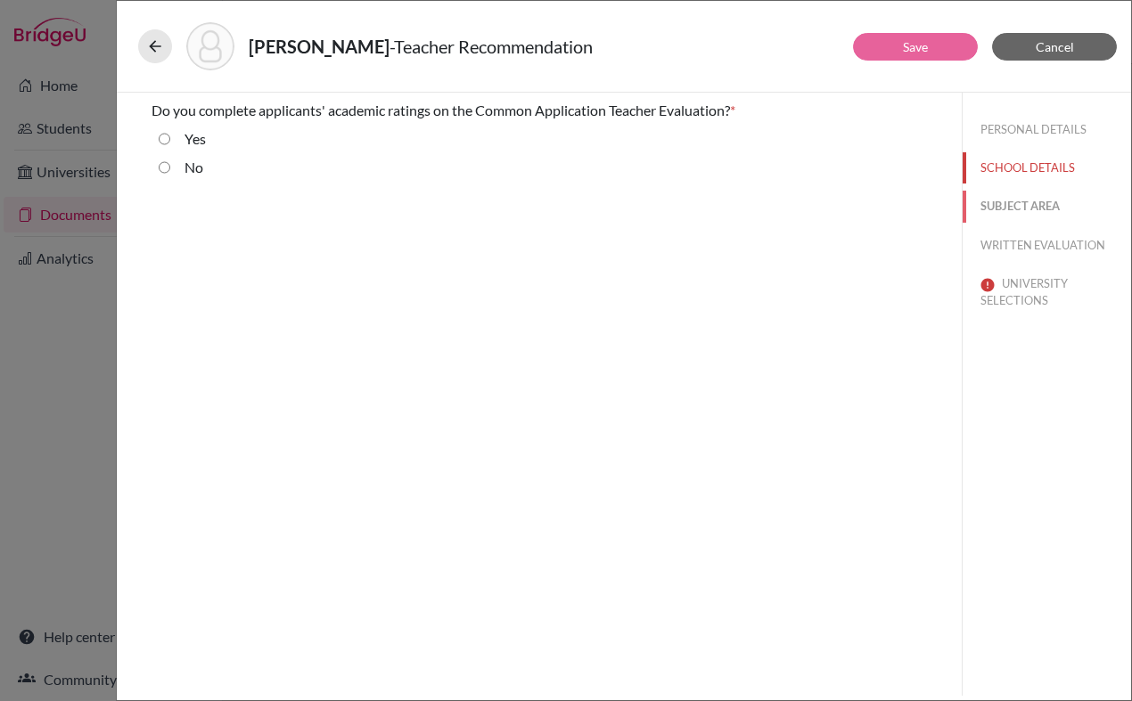
click at [1012, 200] on button "SUBJECT AREA" at bounding box center [1047, 206] width 168 height 31
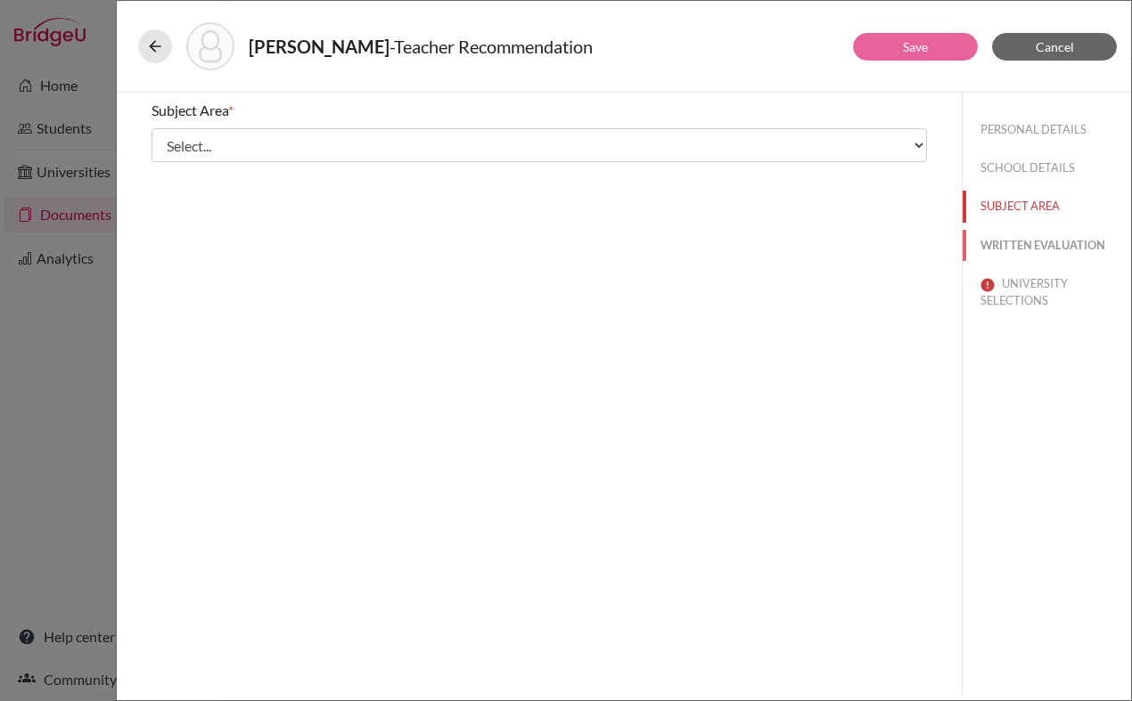
click at [1013, 252] on button "WRITTEN EVALUATION" at bounding box center [1047, 245] width 168 height 31
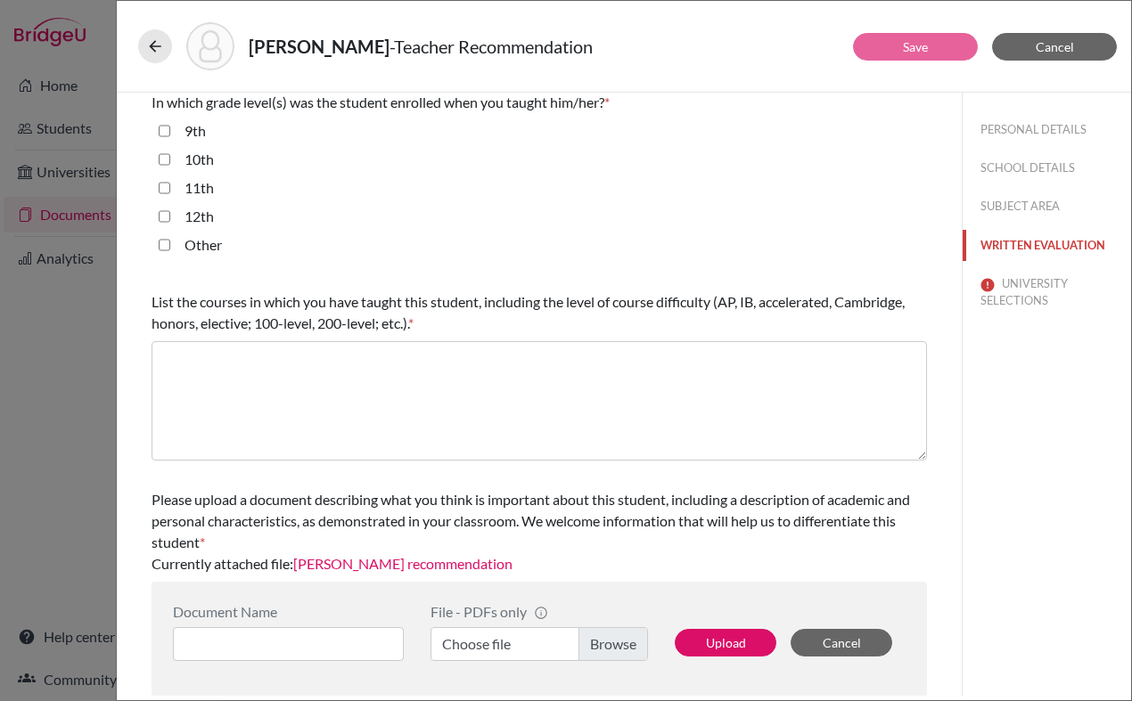
scroll to position [426, 0]
click at [413, 566] on link "Maxwell Tensen's recommendation" at bounding box center [402, 562] width 219 height 17
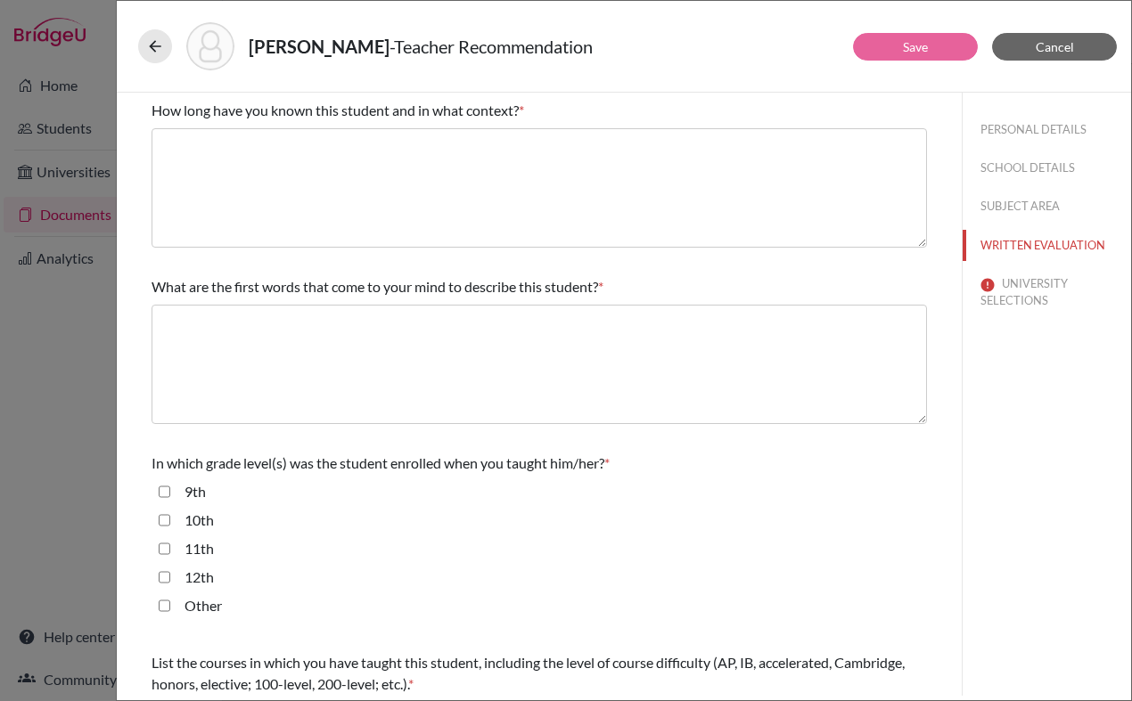
scroll to position [0, 0]
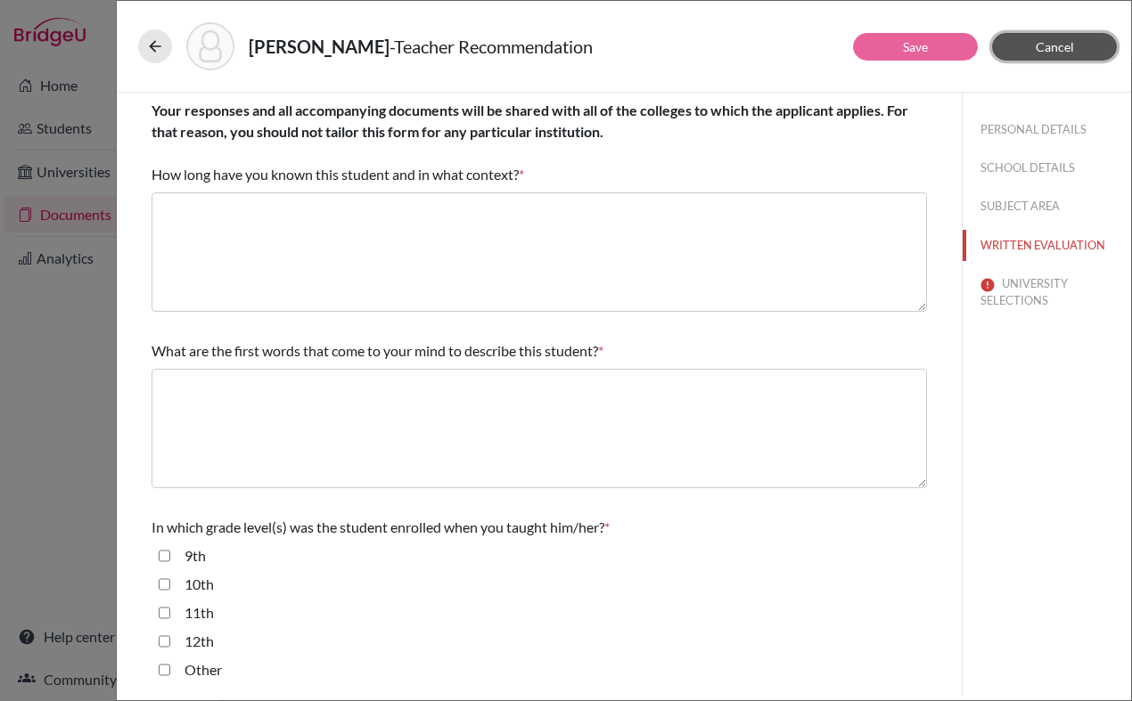
click at [1057, 56] on button "Cancel" at bounding box center [1054, 47] width 125 height 28
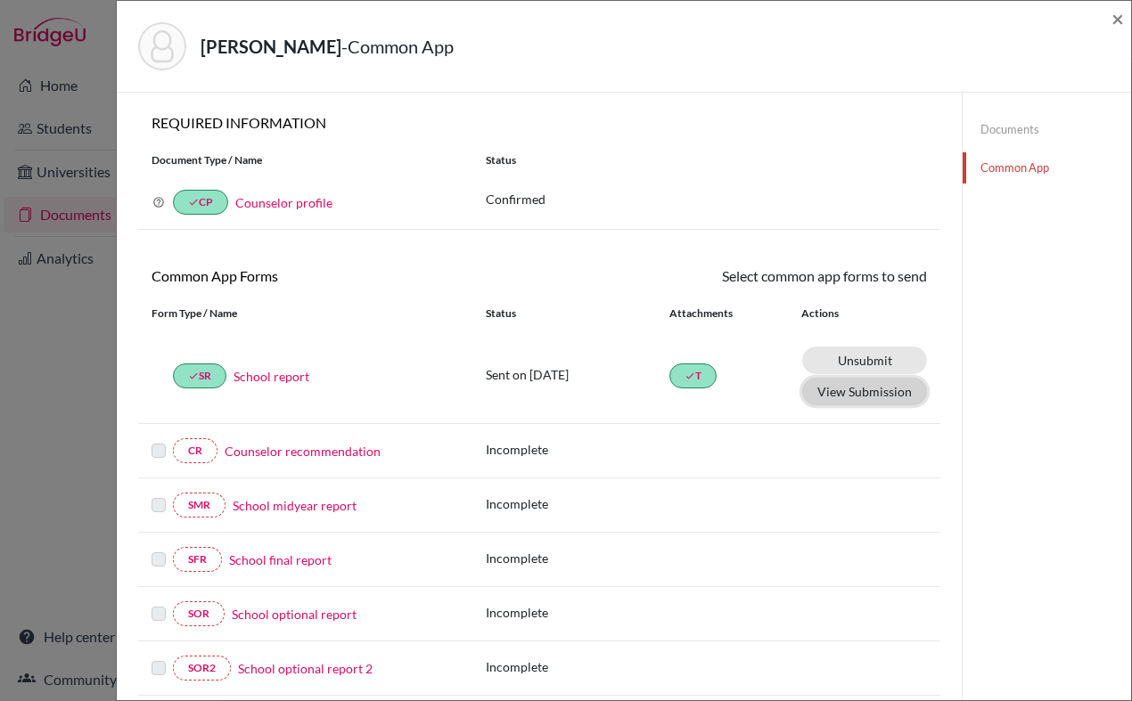
click at [853, 401] on button "View Submission" at bounding box center [864, 392] width 125 height 28
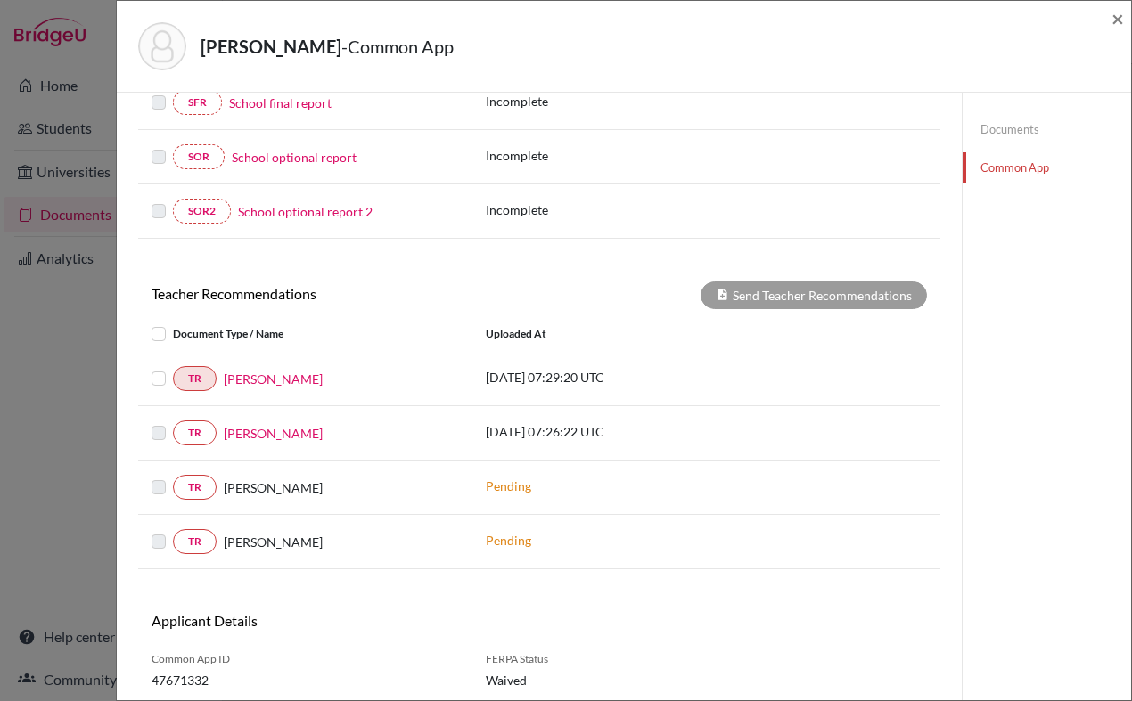
scroll to position [459, 0]
click at [173, 366] on label at bounding box center [173, 366] width 0 height 0
click at [0, 0] on input "checkbox" at bounding box center [0, 0] width 0 height 0
click at [755, 297] on button "Send Teacher Recommendations" at bounding box center [813, 294] width 226 height 28
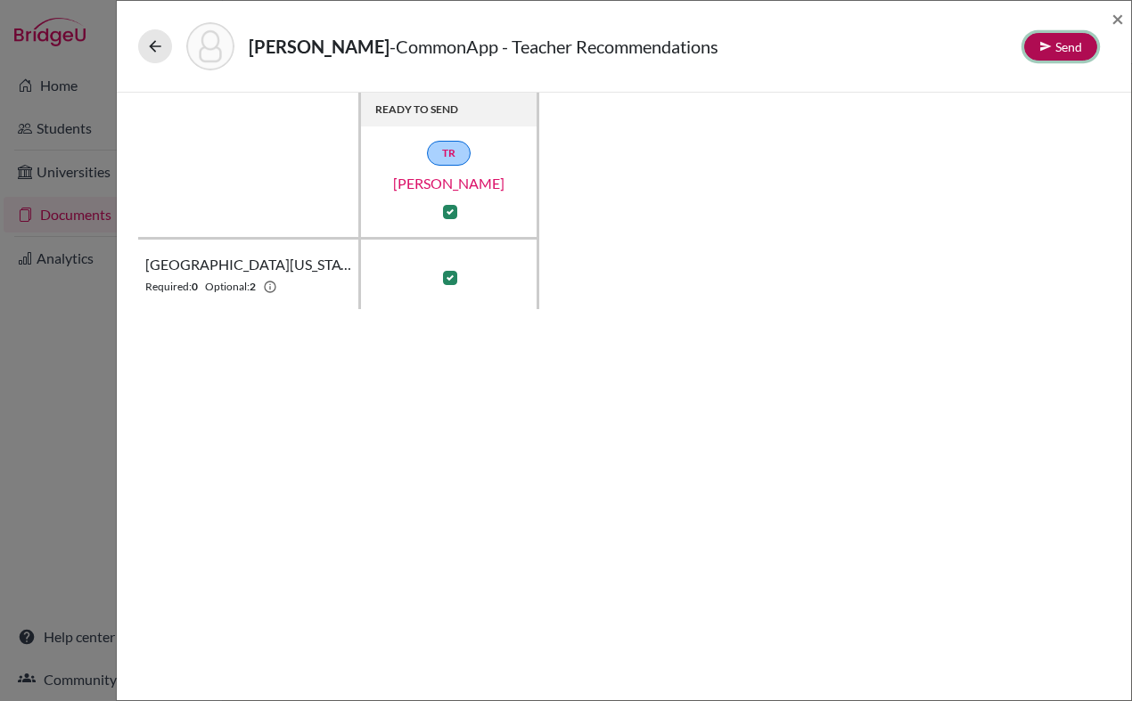
click at [1053, 49] on button "Send" at bounding box center [1060, 47] width 73 height 28
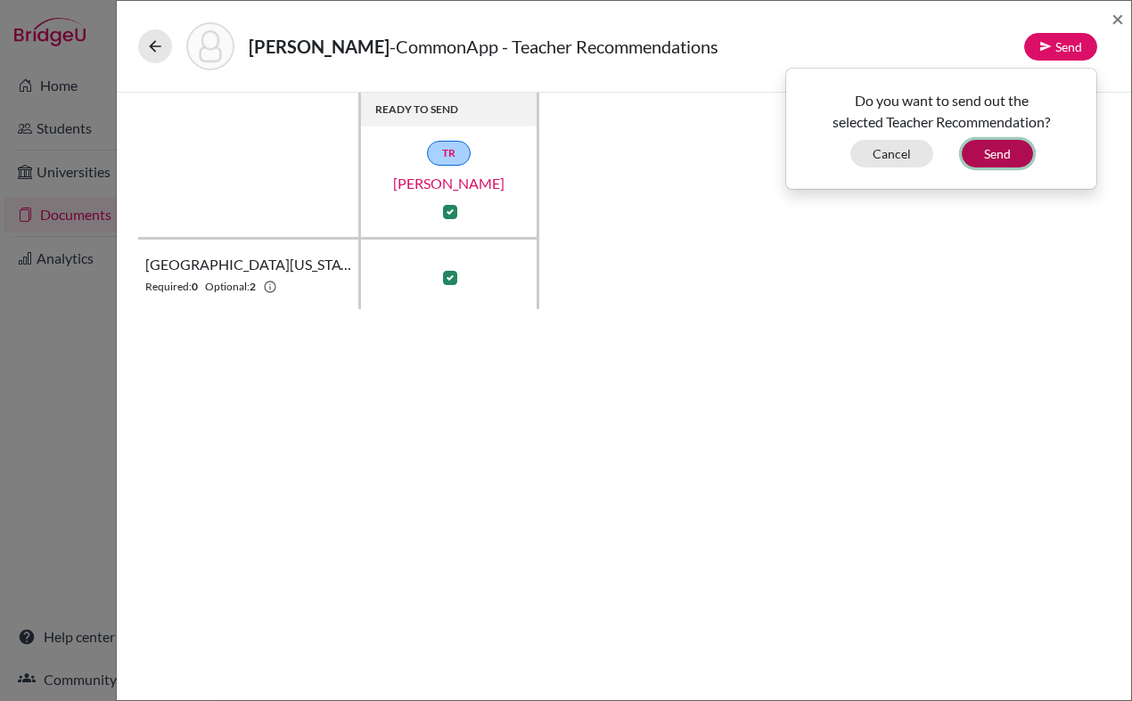
click at [999, 152] on button "Send" at bounding box center [997, 154] width 71 height 28
checkbox input "false"
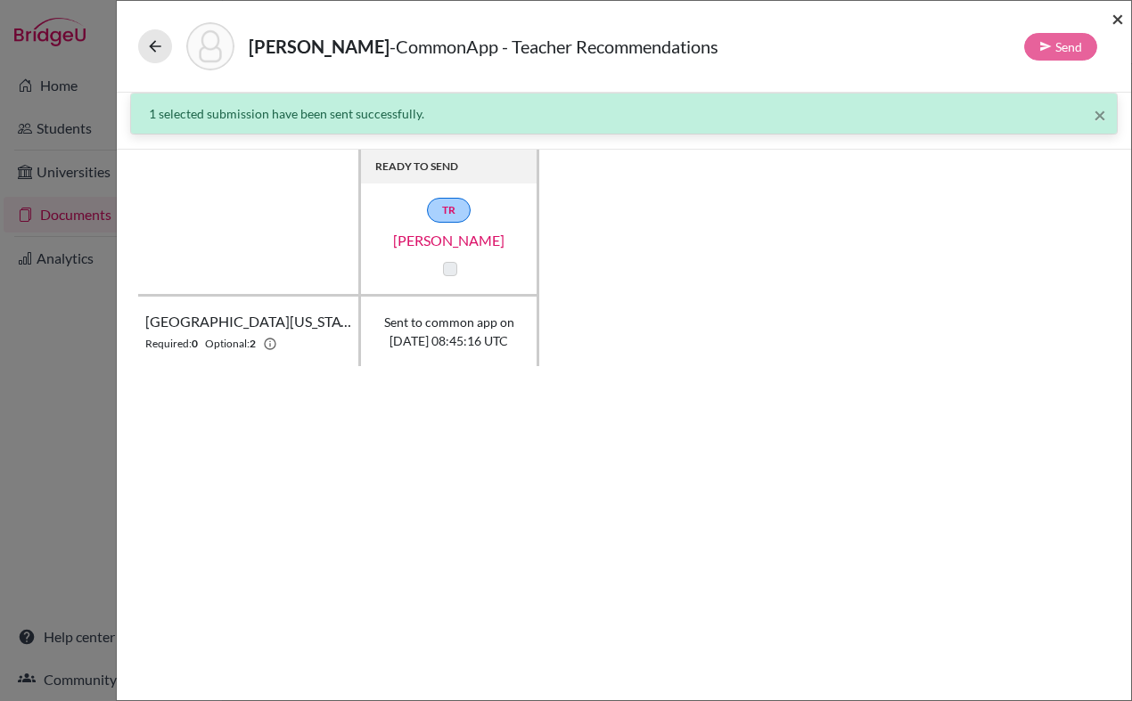
click at [1119, 22] on span "×" at bounding box center [1117, 18] width 12 height 26
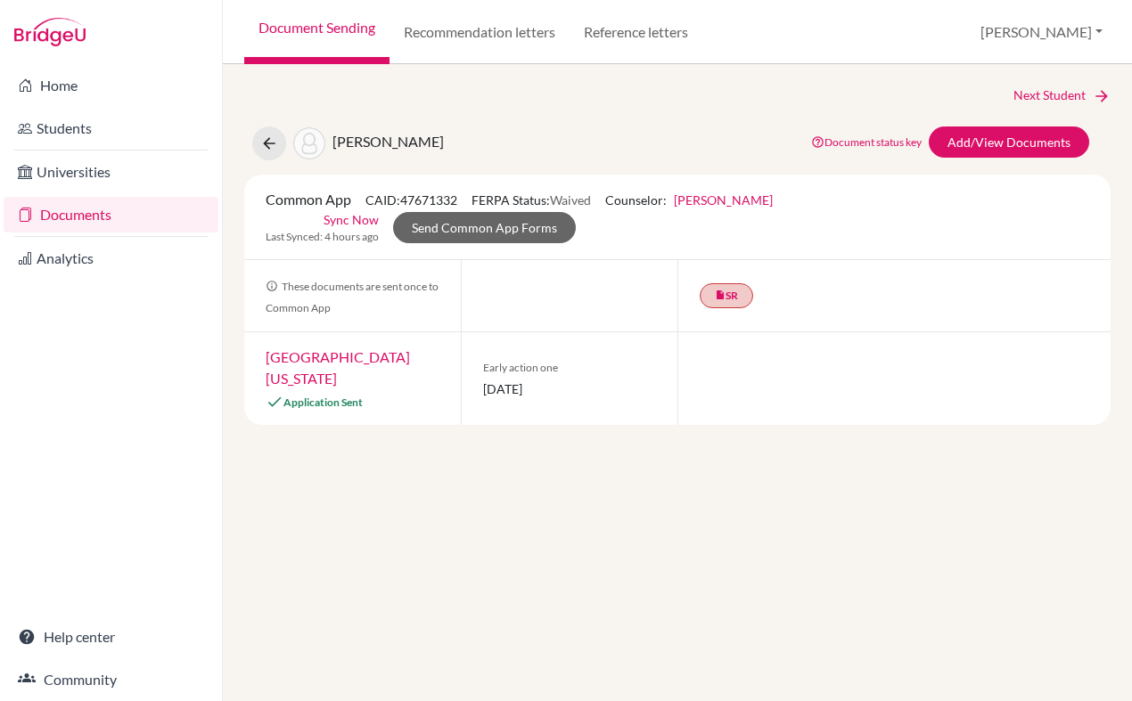
click at [827, 323] on div "insert_drive_file SR" at bounding box center [893, 295] width 433 height 71
click at [768, 303] on div "insert_drive_file SR" at bounding box center [893, 295] width 433 height 71
click at [732, 291] on link "done SR" at bounding box center [726, 295] width 53 height 25
click at [707, 219] on link "School report" at bounding box center [714, 221] width 76 height 15
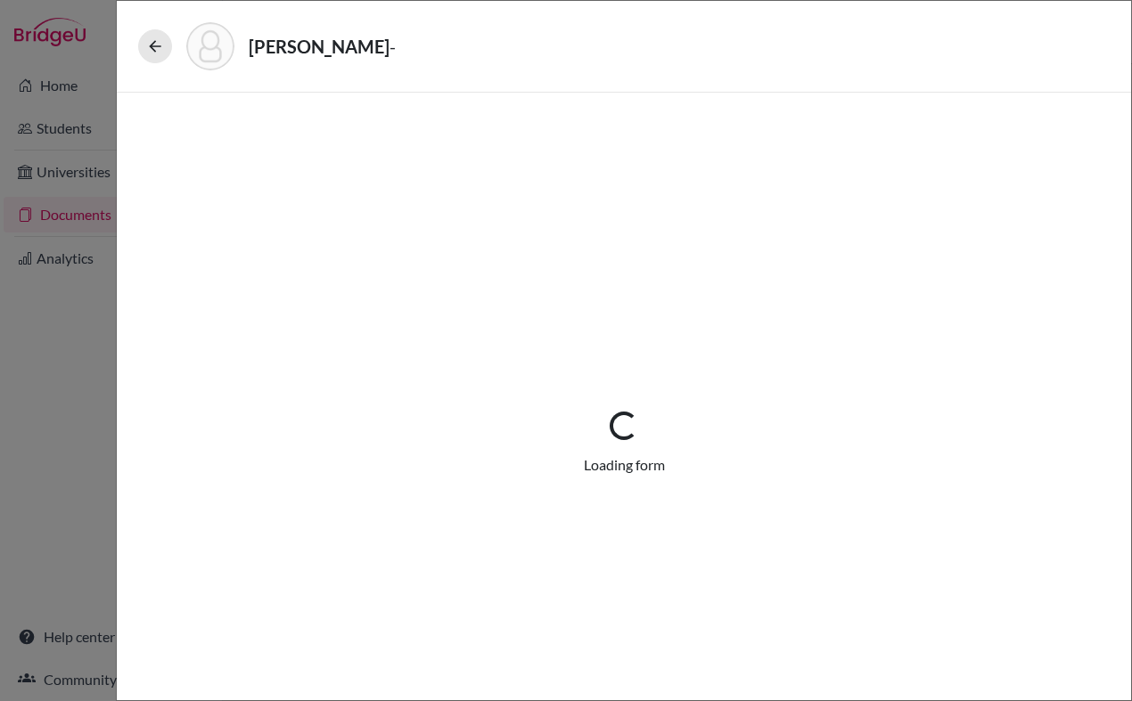
select select "1"
select select "687906"
select select "0"
select select "1"
select select "0"
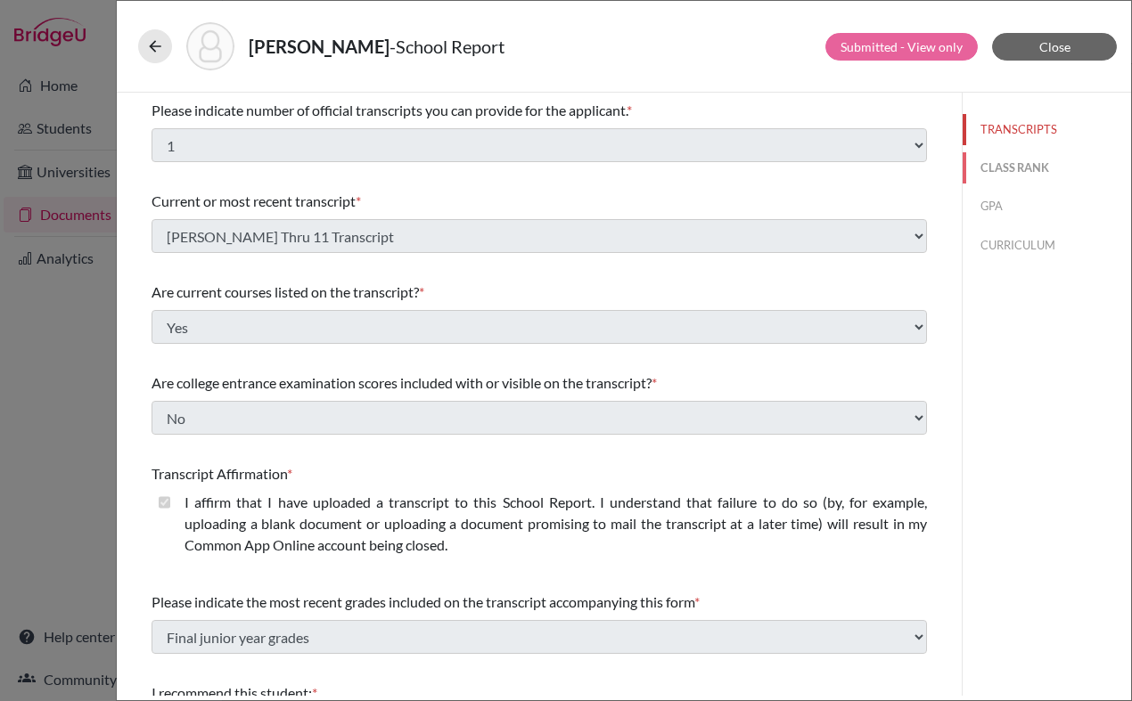
click at [1032, 172] on button "CLASS RANK" at bounding box center [1047, 167] width 168 height 31
select select "5"
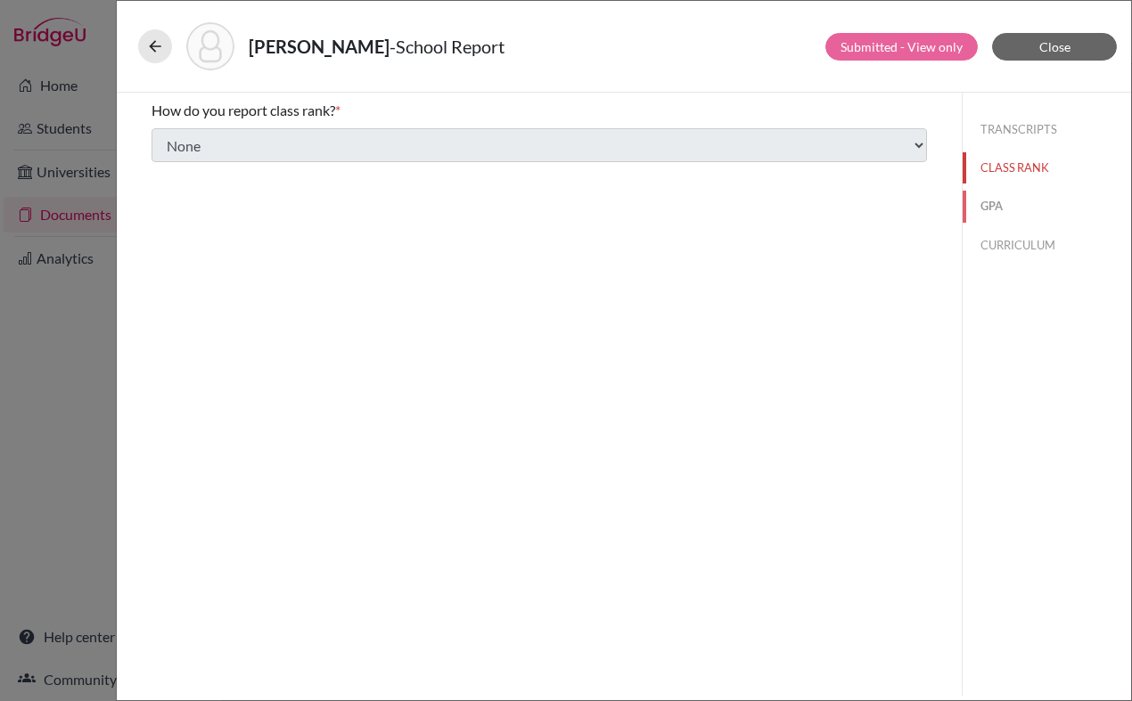
click at [994, 207] on button "GPA" at bounding box center [1047, 206] width 168 height 31
type input "3.60"
type input "4.27"
select select "4"
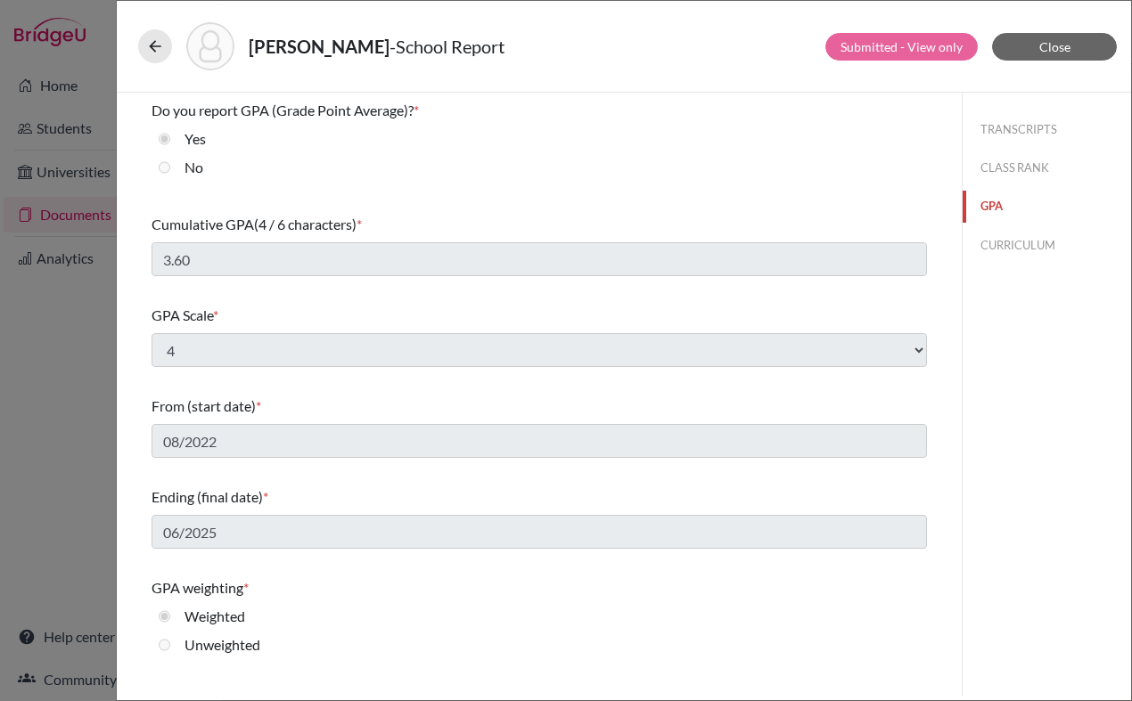
scroll to position [156, 0]
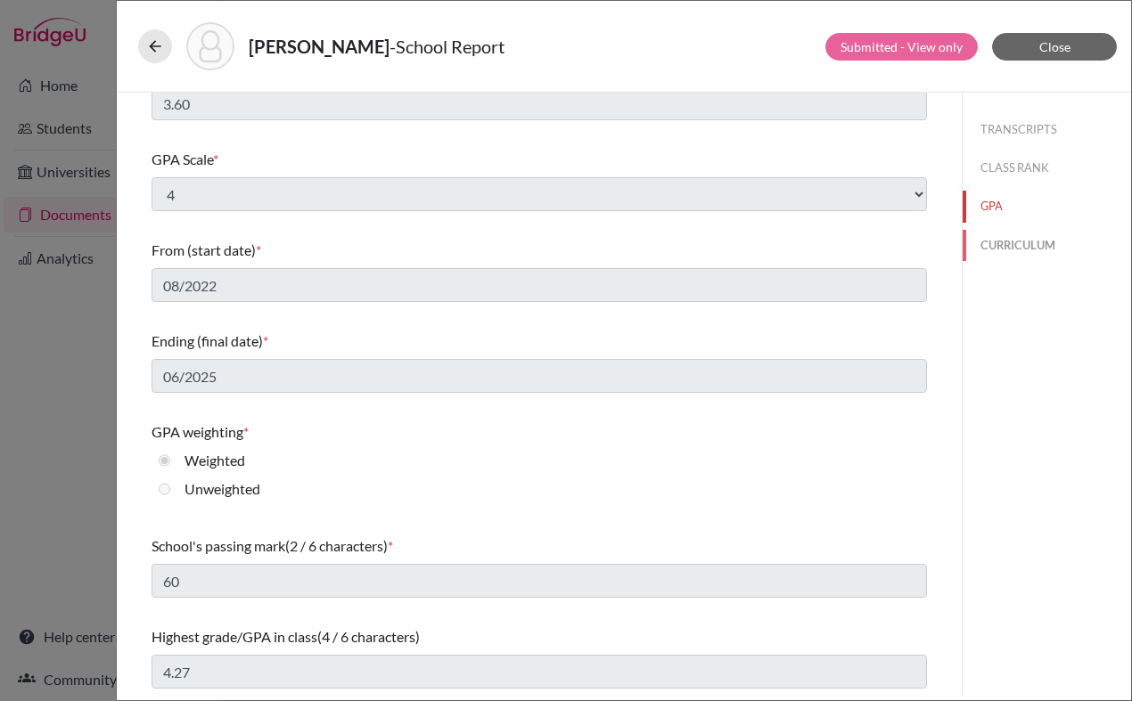
click at [1005, 241] on button "CURRICULUM" at bounding box center [1047, 245] width 168 height 31
select select "3"
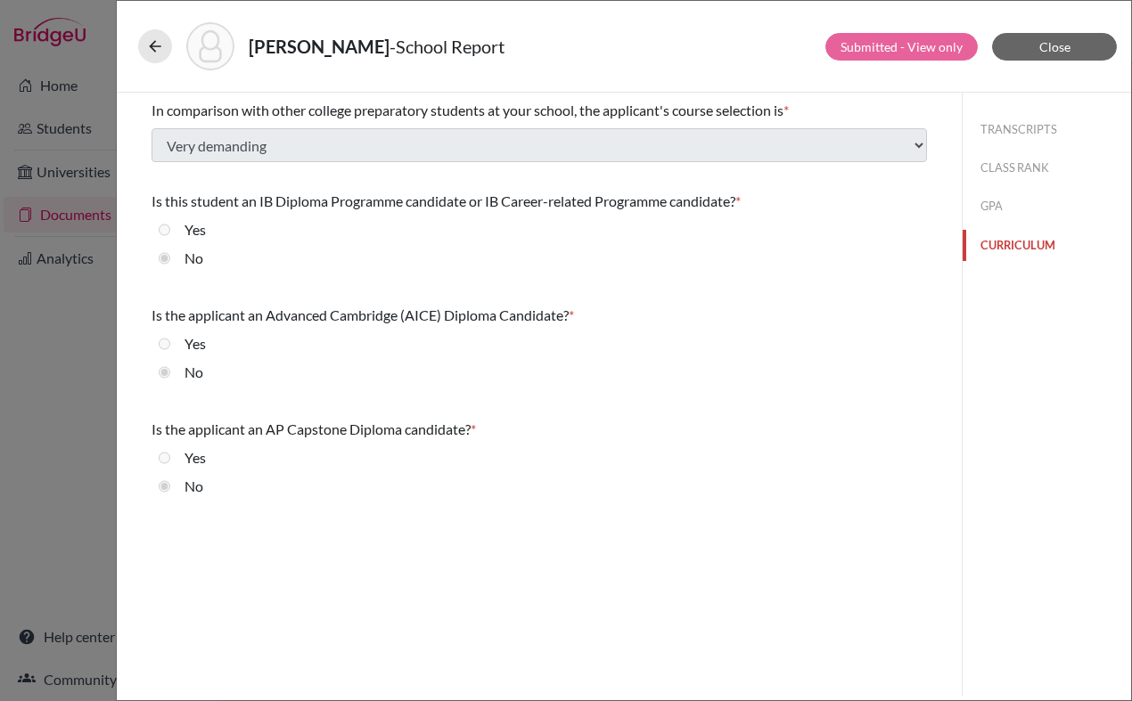
scroll to position [0, 0]
click at [1045, 40] on span "Close" at bounding box center [1054, 46] width 31 height 15
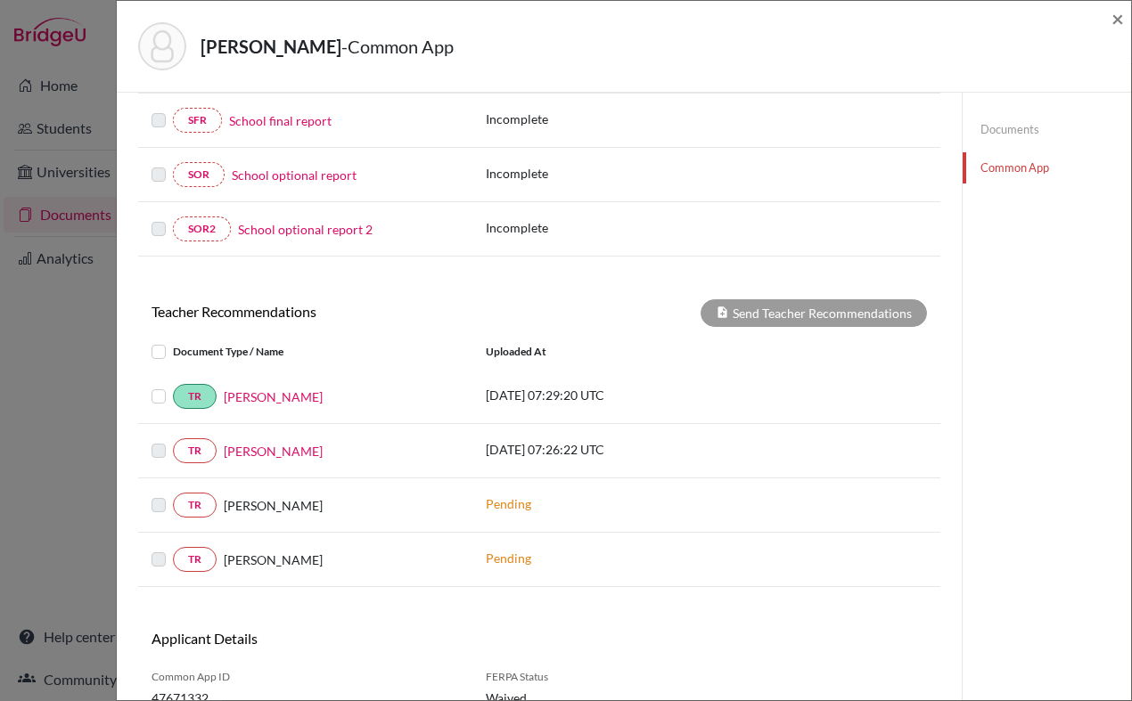
scroll to position [440, 0]
click at [536, 384] on div "TR Kristin Wood 2025-10-10 07:29:20 UTC" at bounding box center [539, 395] width 802 height 25
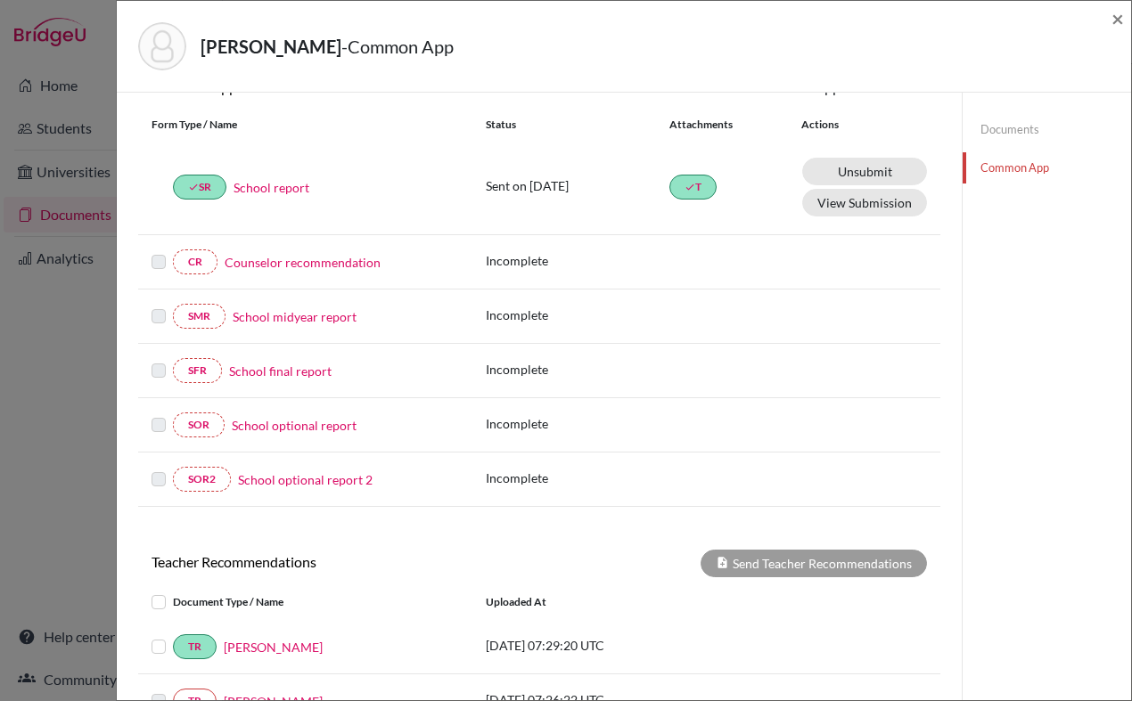
scroll to position [518, 0]
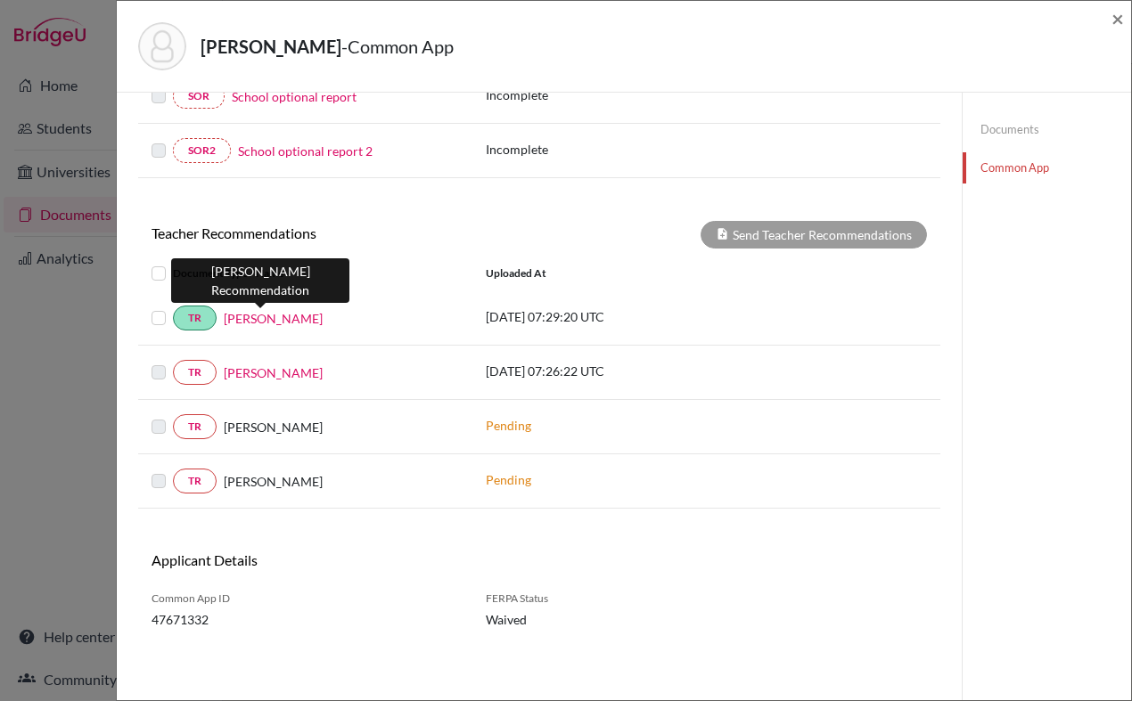
click at [256, 320] on link "Kristin Wood" at bounding box center [273, 318] width 99 height 19
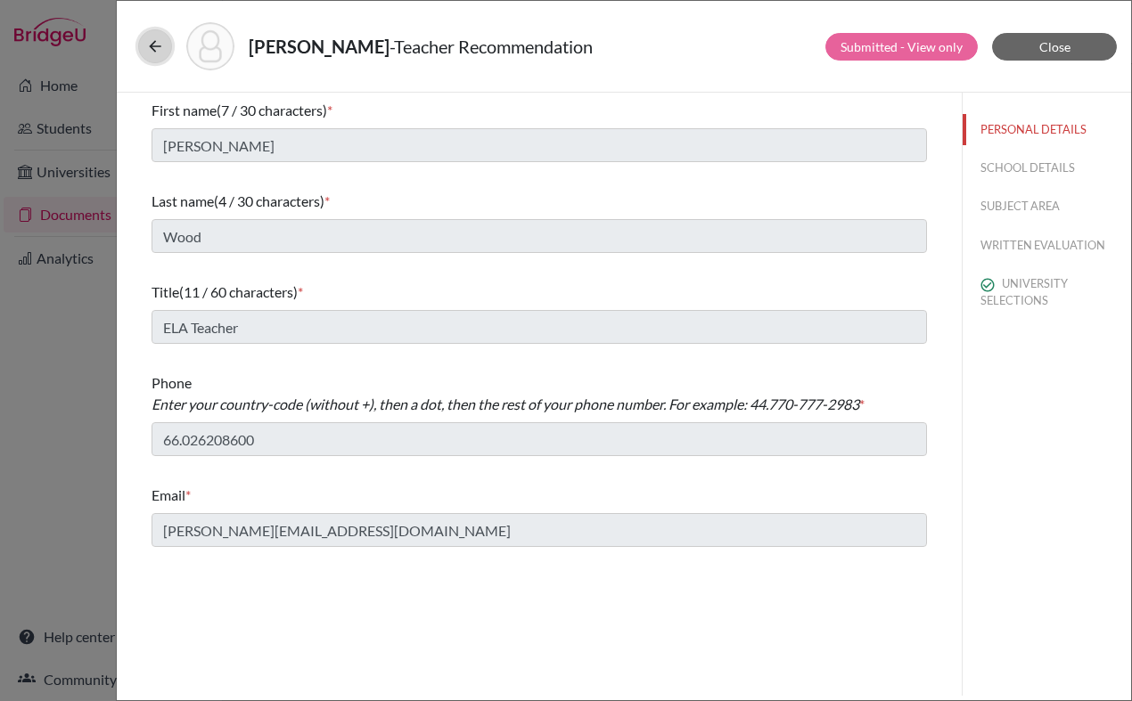
click at [152, 54] on icon at bounding box center [155, 46] width 18 height 18
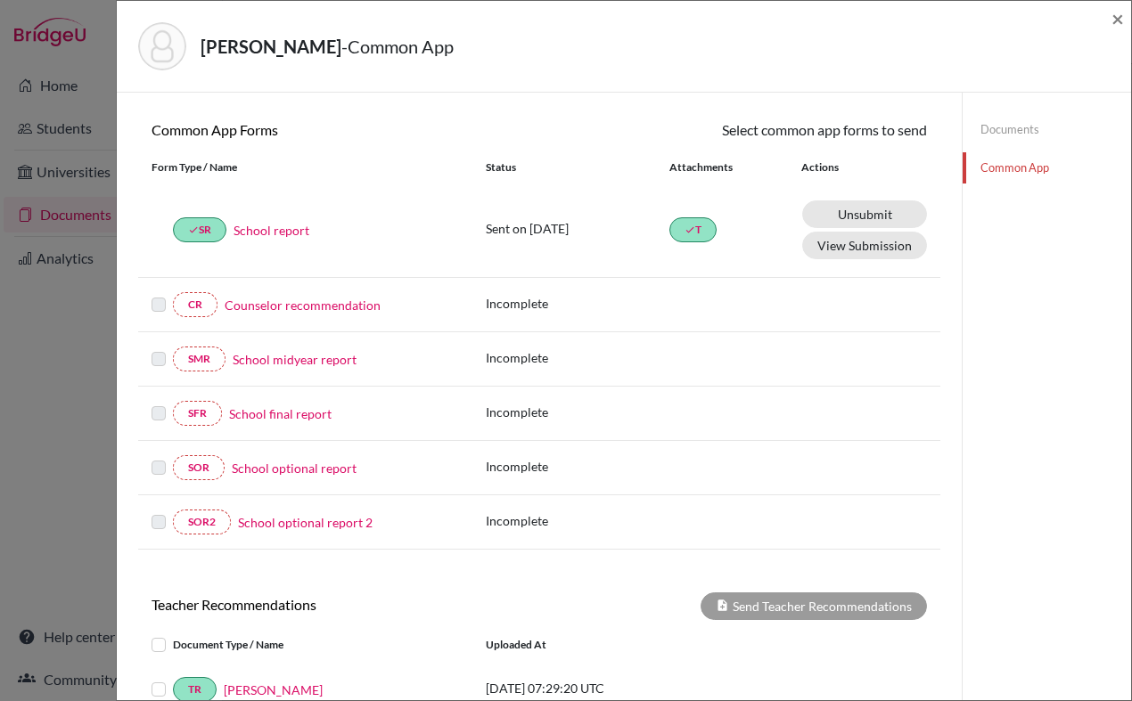
scroll to position [518, 0]
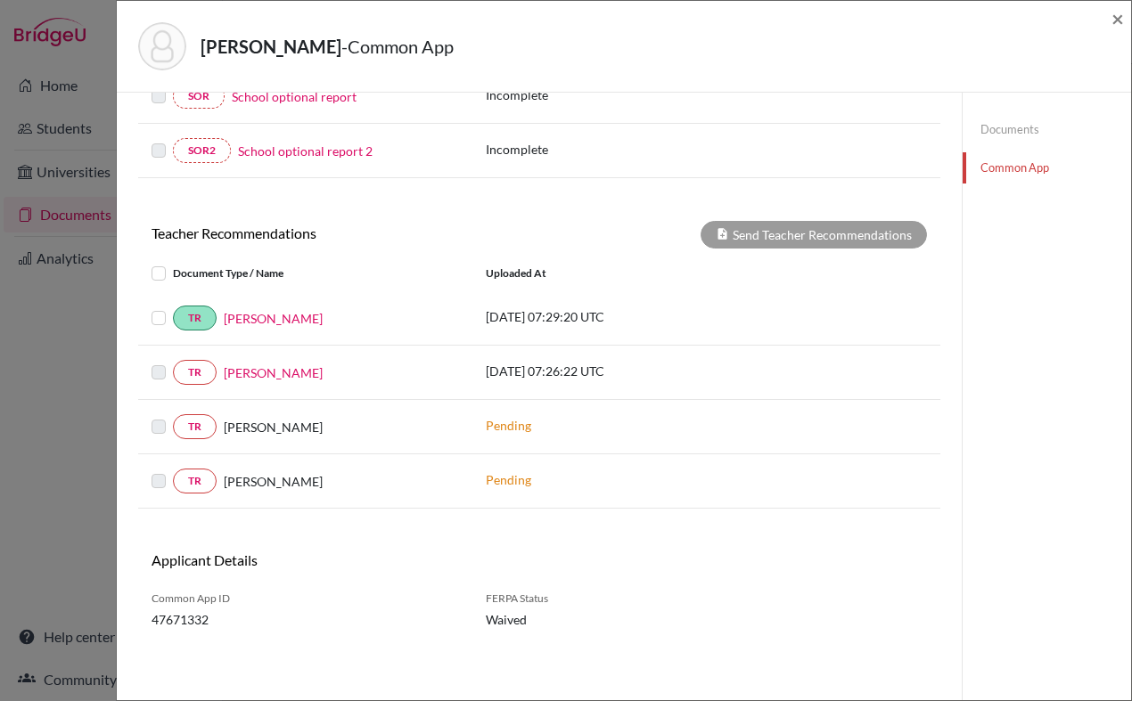
click at [173, 307] on label at bounding box center [173, 307] width 0 height 0
click at [0, 0] on input "checkbox" at bounding box center [0, 0] width 0 height 0
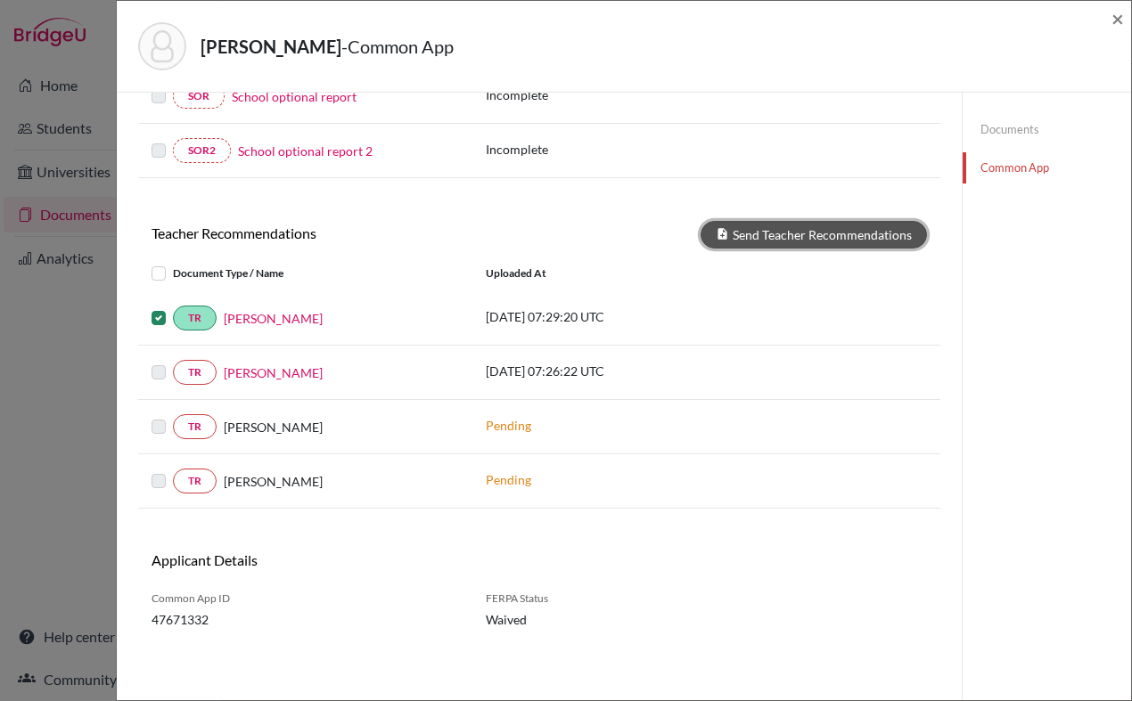
click at [790, 233] on button "Send Teacher Recommendations" at bounding box center [813, 235] width 226 height 28
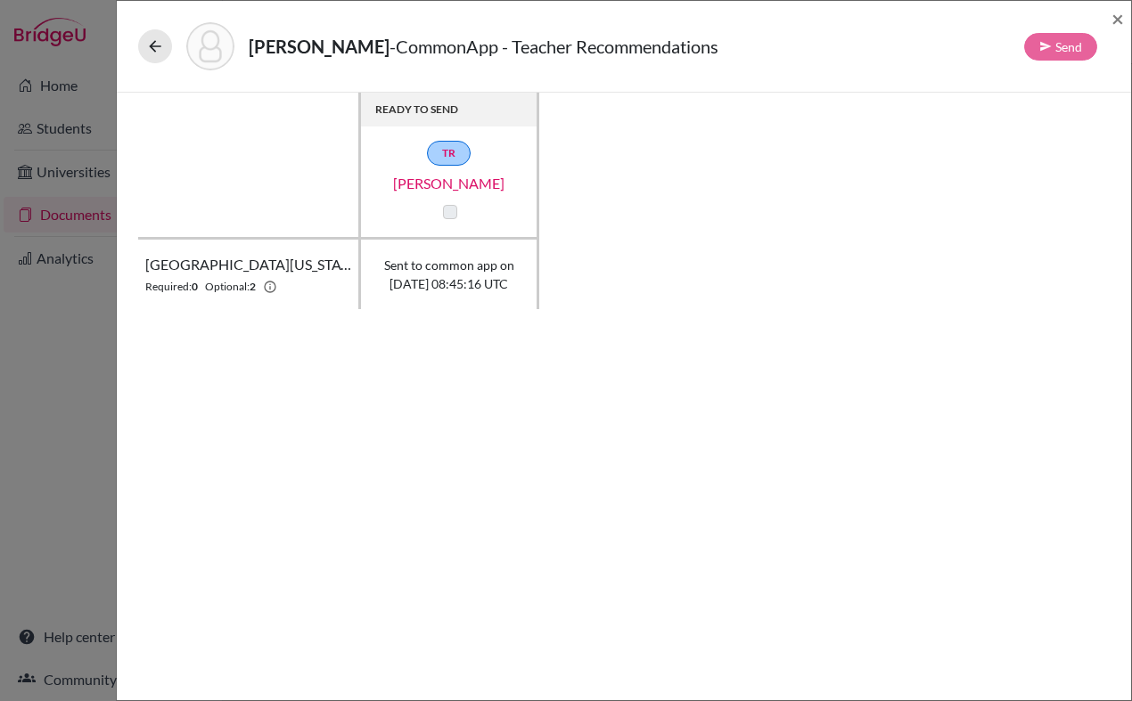
click at [417, 291] on span "Sent to common app on 2025-10-14 08:45:16 UTC" at bounding box center [449, 274] width 130 height 37
click at [1114, 22] on span "×" at bounding box center [1117, 18] width 12 height 26
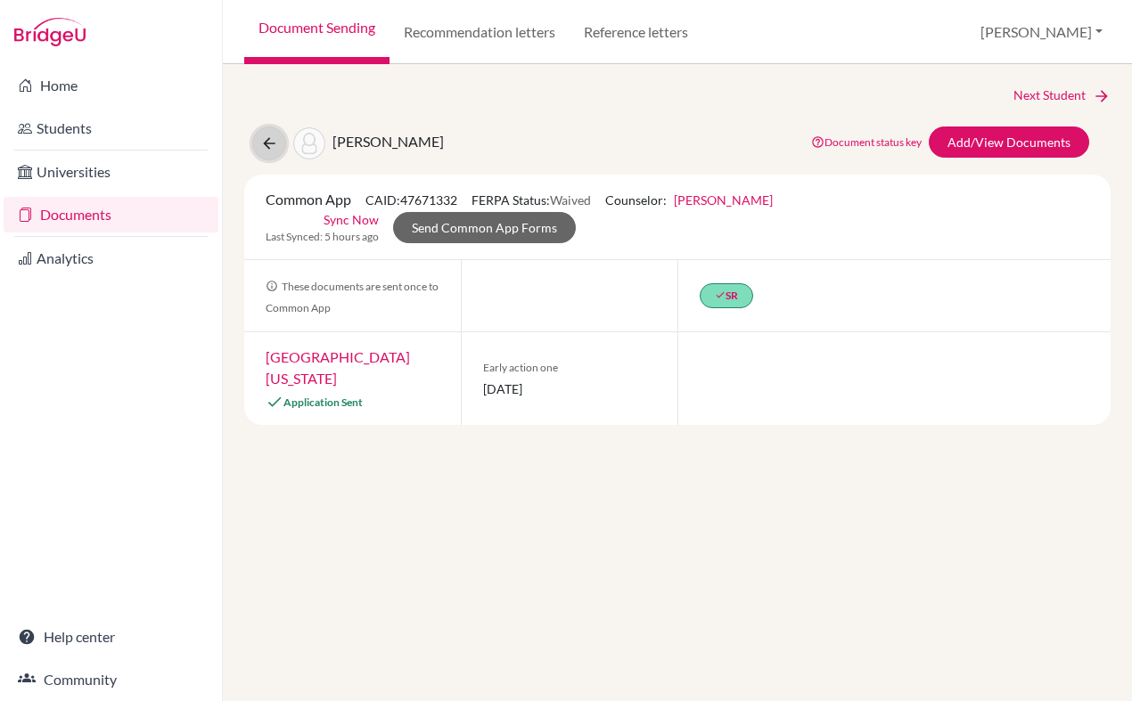
click at [262, 151] on icon at bounding box center [269, 144] width 18 height 18
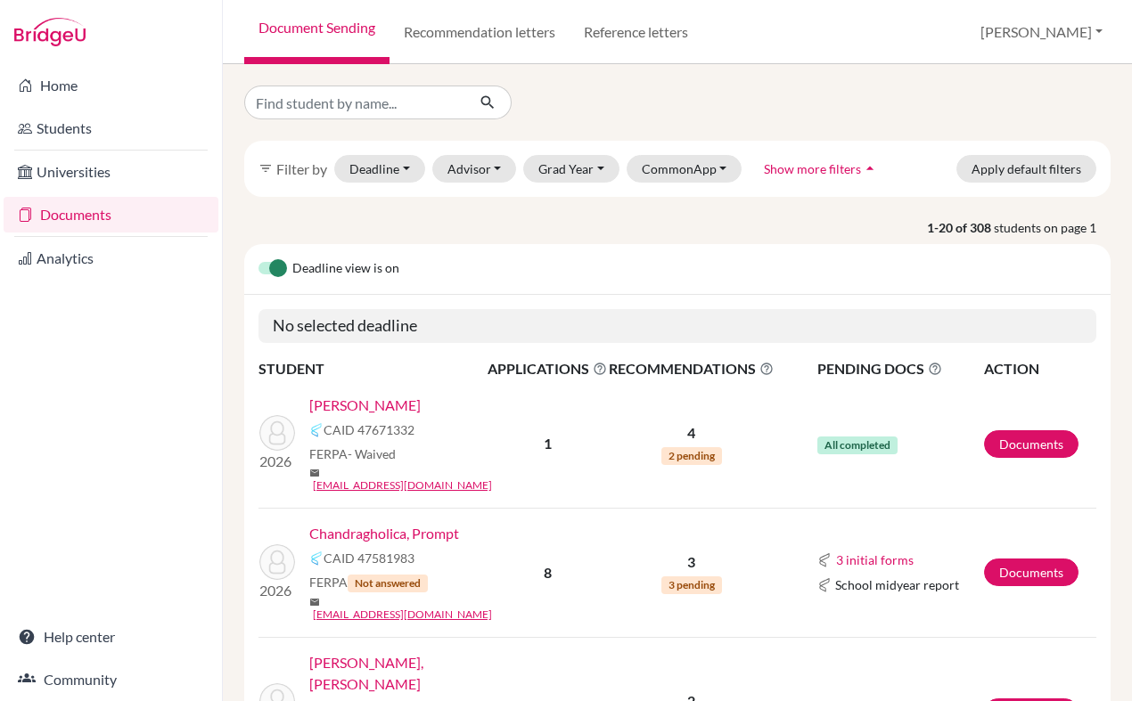
click at [816, 163] on span "Show more filters" at bounding box center [812, 168] width 97 height 15
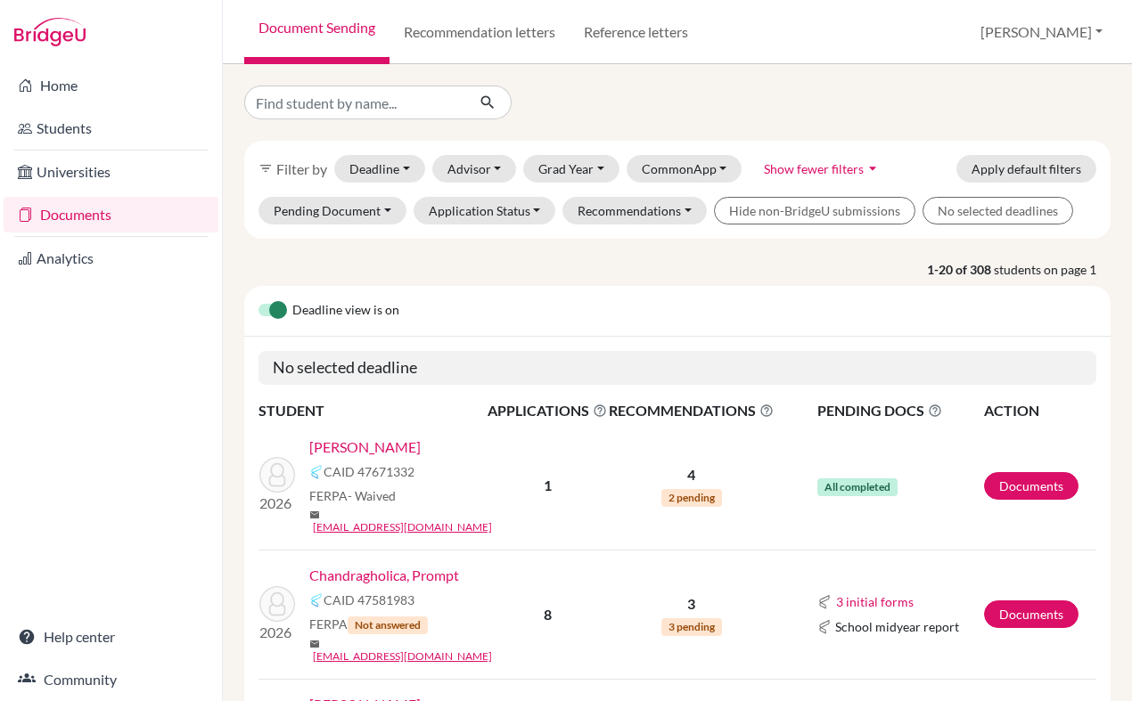
click at [816, 163] on span "Show fewer filters" at bounding box center [814, 168] width 100 height 15
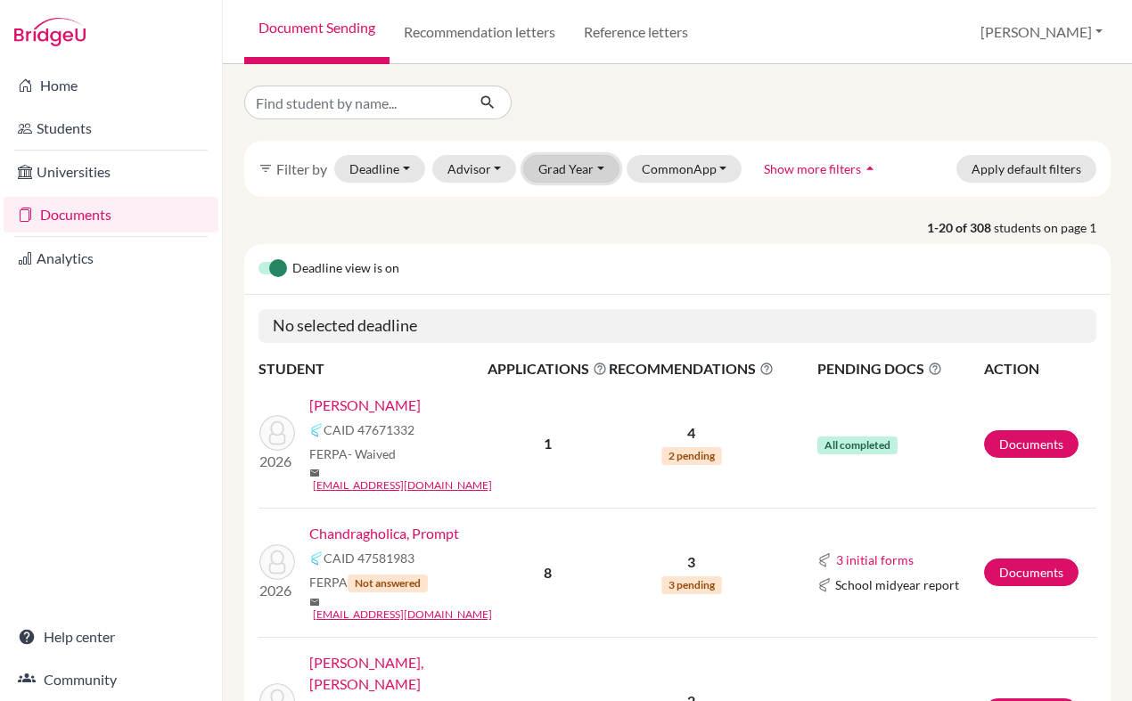
click at [552, 176] on button "Grad Year" at bounding box center [571, 169] width 96 height 28
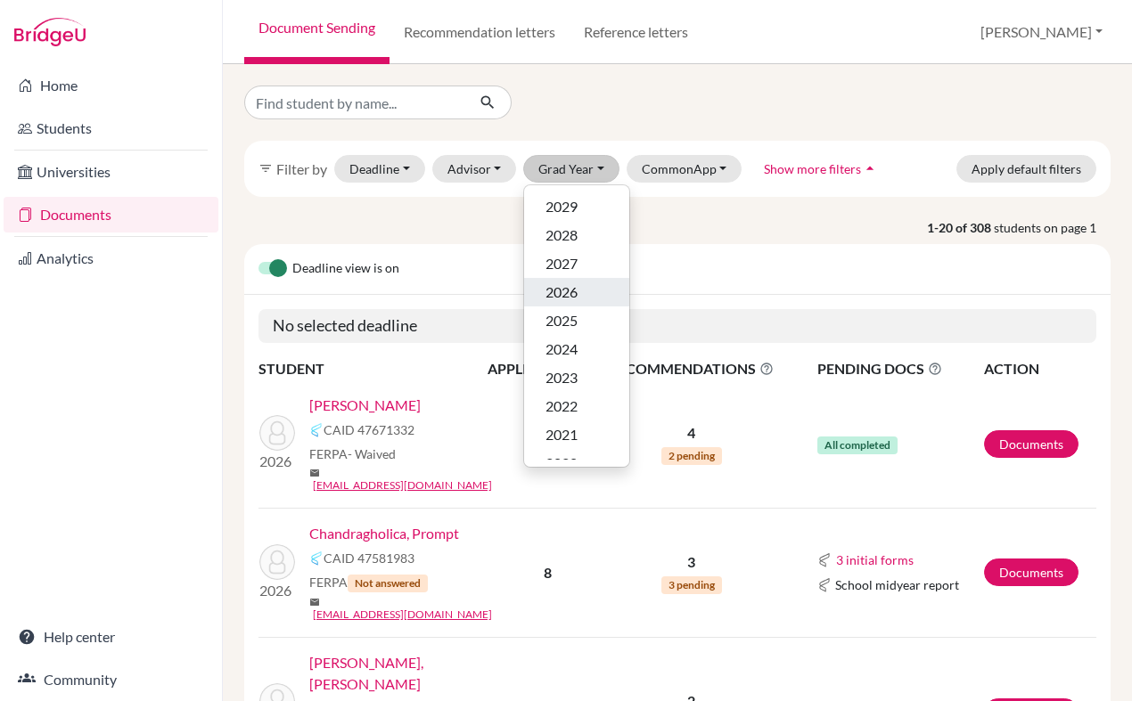
click at [561, 289] on span "2026" at bounding box center [561, 292] width 32 height 21
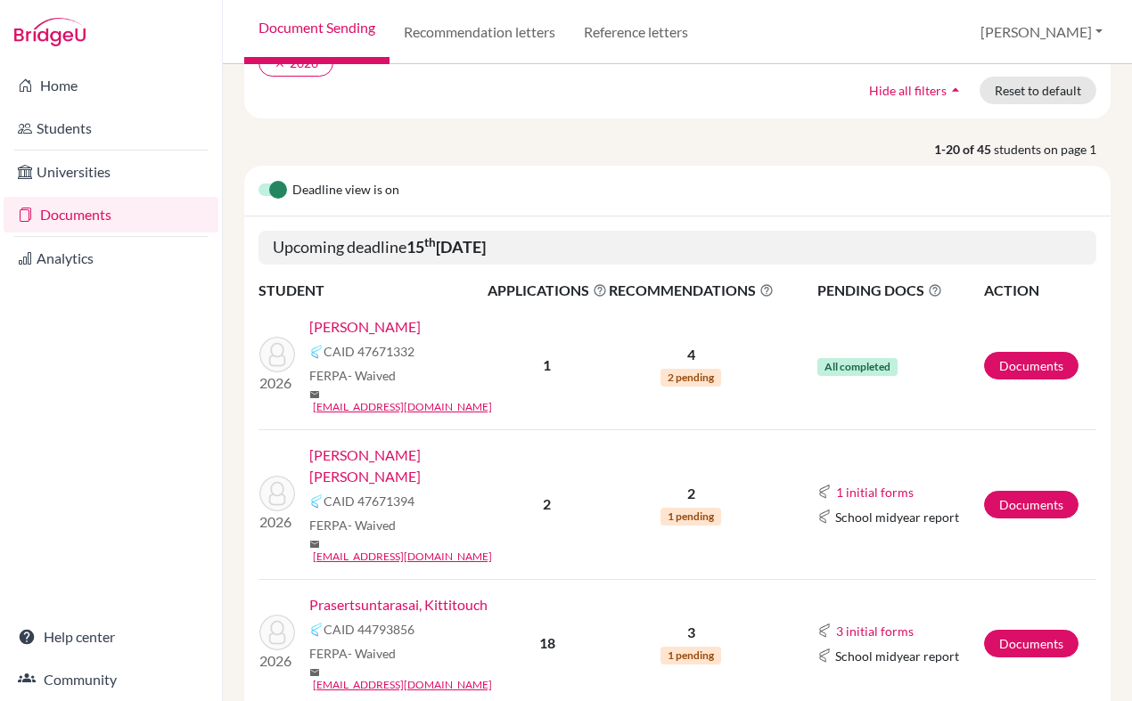
scroll to position [225, 0]
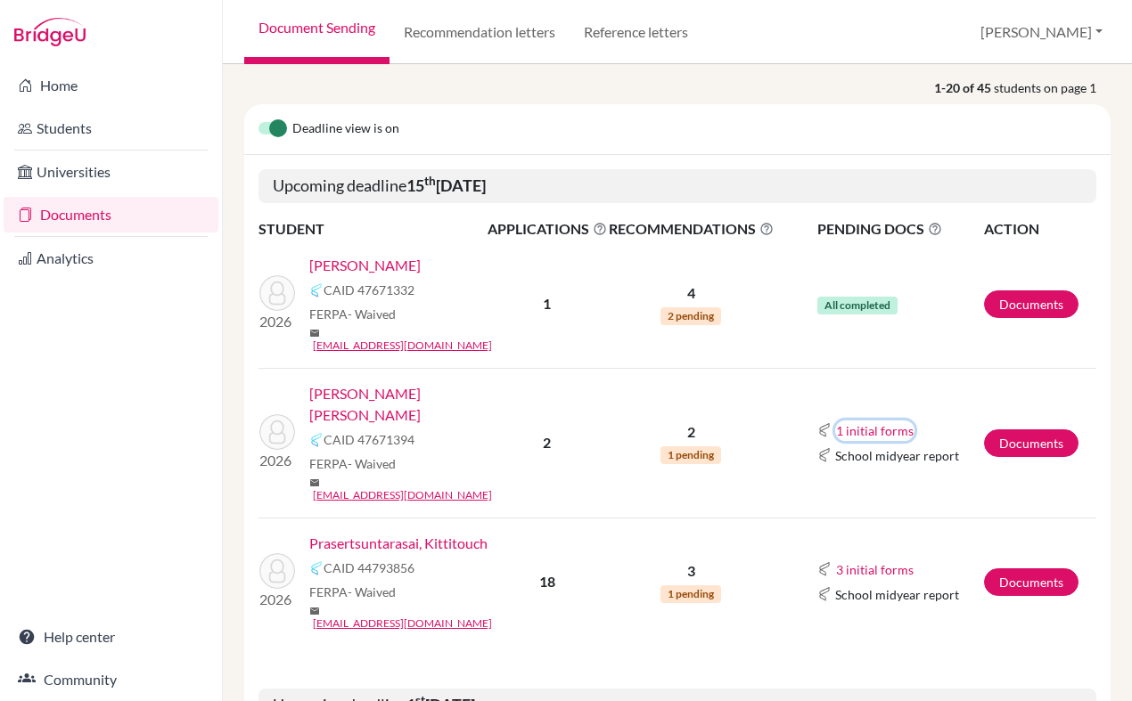
click at [867, 421] on button "1 initial forms" at bounding box center [874, 431] width 79 height 20
click at [875, 560] on button "3 initial forms" at bounding box center [874, 570] width 79 height 20
click at [876, 421] on button "1 initial forms" at bounding box center [874, 431] width 79 height 20
click at [884, 421] on button "1 initial forms" at bounding box center [874, 431] width 79 height 20
click at [1029, 430] on link "Documents" at bounding box center [1031, 444] width 94 height 28
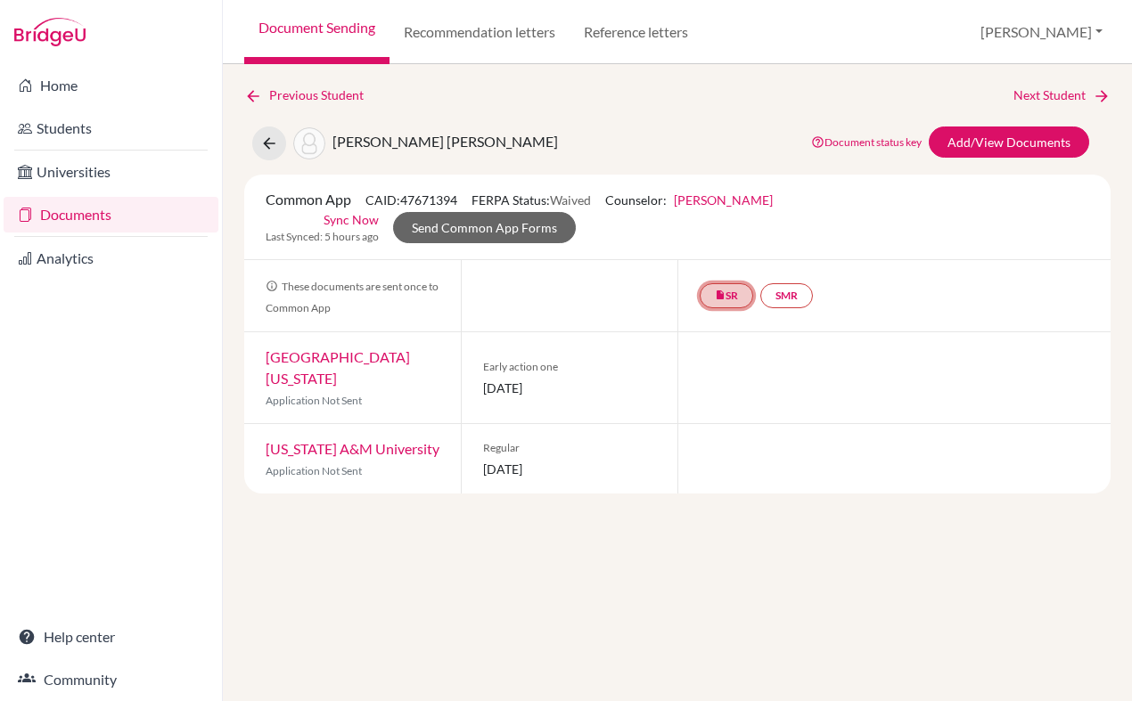
click at [732, 302] on link "insert_drive_file SR" at bounding box center [726, 295] width 53 height 25
click at [711, 234] on link "School report" at bounding box center [727, 241] width 76 height 15
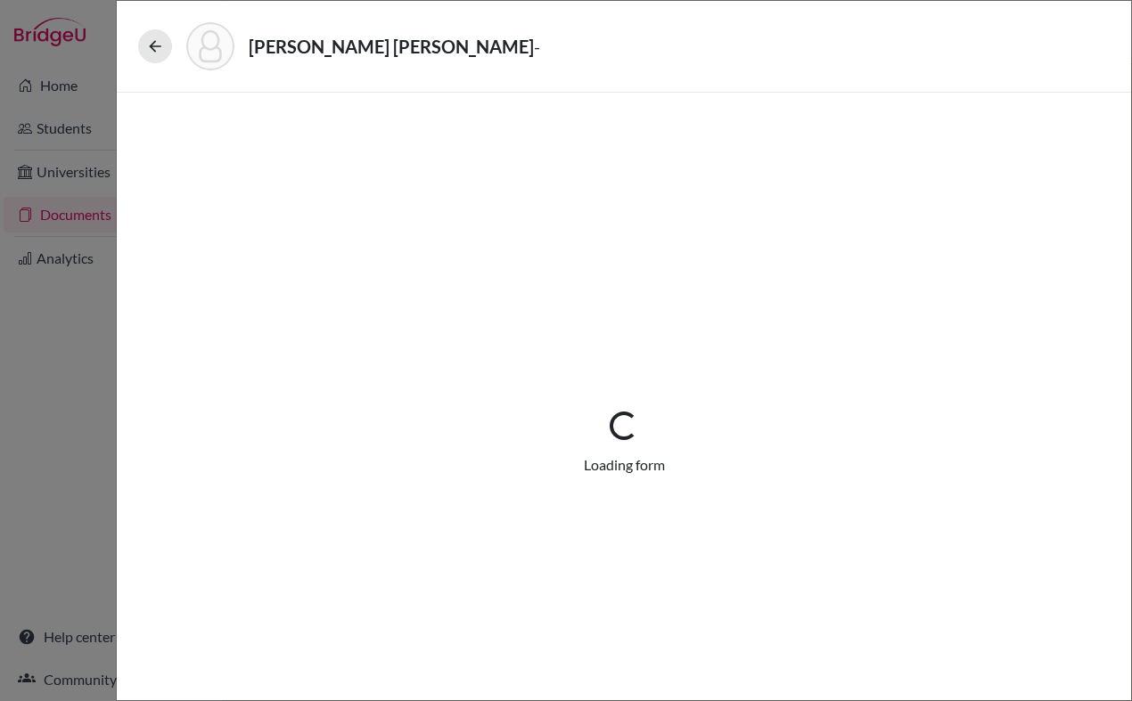
select select "1"
select select "688911"
select select "0"
select select "1"
select select "0"
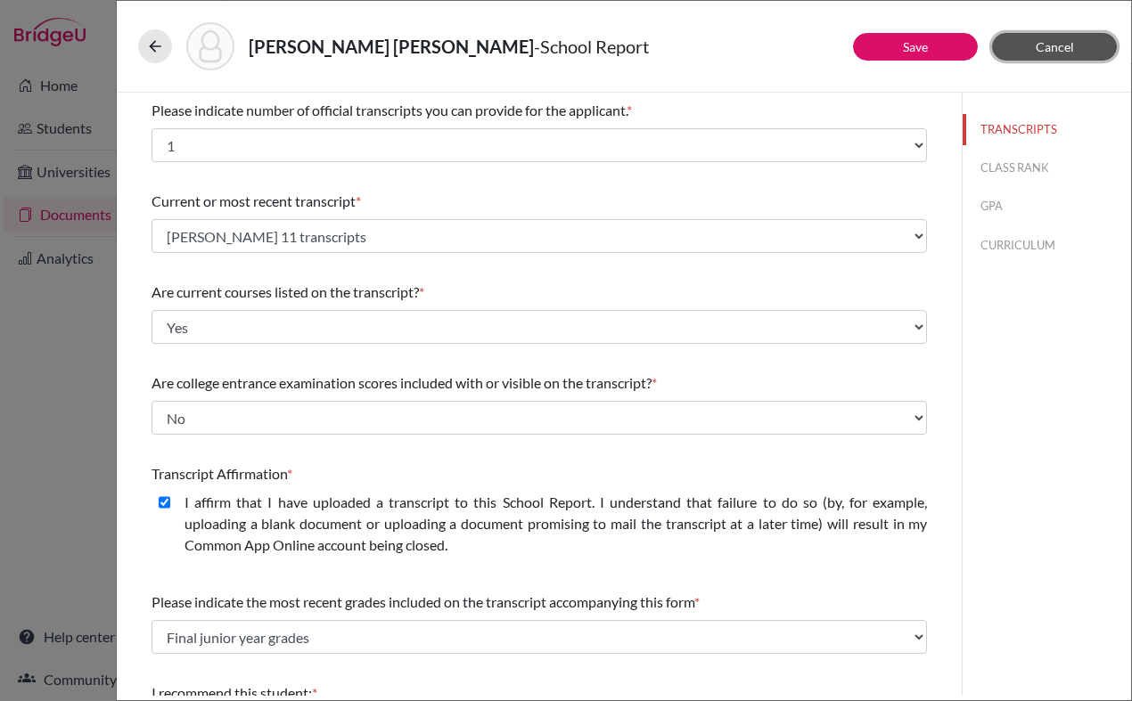
click at [1071, 53] on span "Cancel" at bounding box center [1055, 46] width 38 height 15
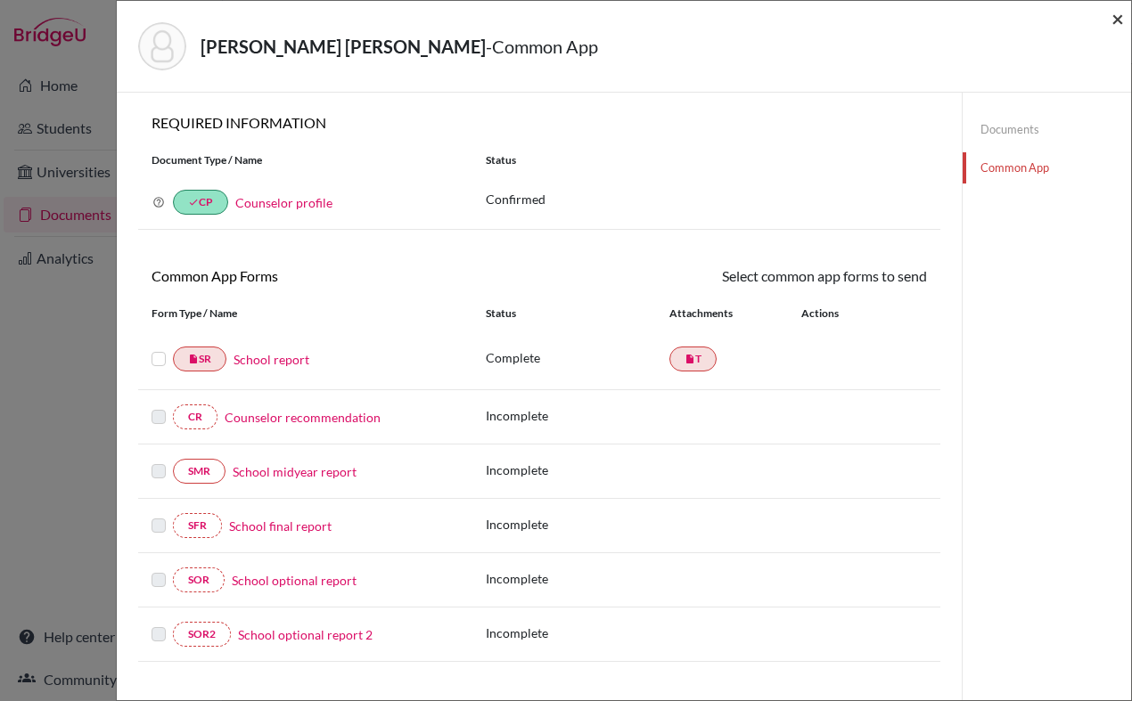
click at [1119, 21] on span "×" at bounding box center [1117, 18] width 12 height 26
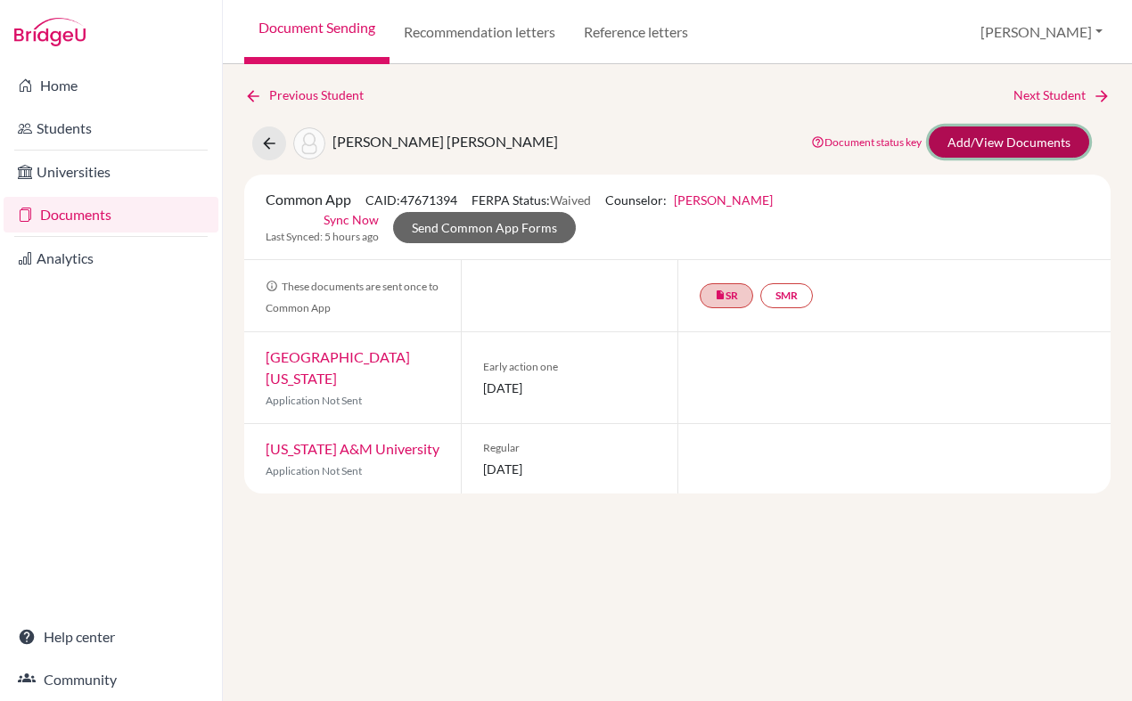
click at [1017, 145] on link "Add/View Documents" at bounding box center [1009, 142] width 160 height 31
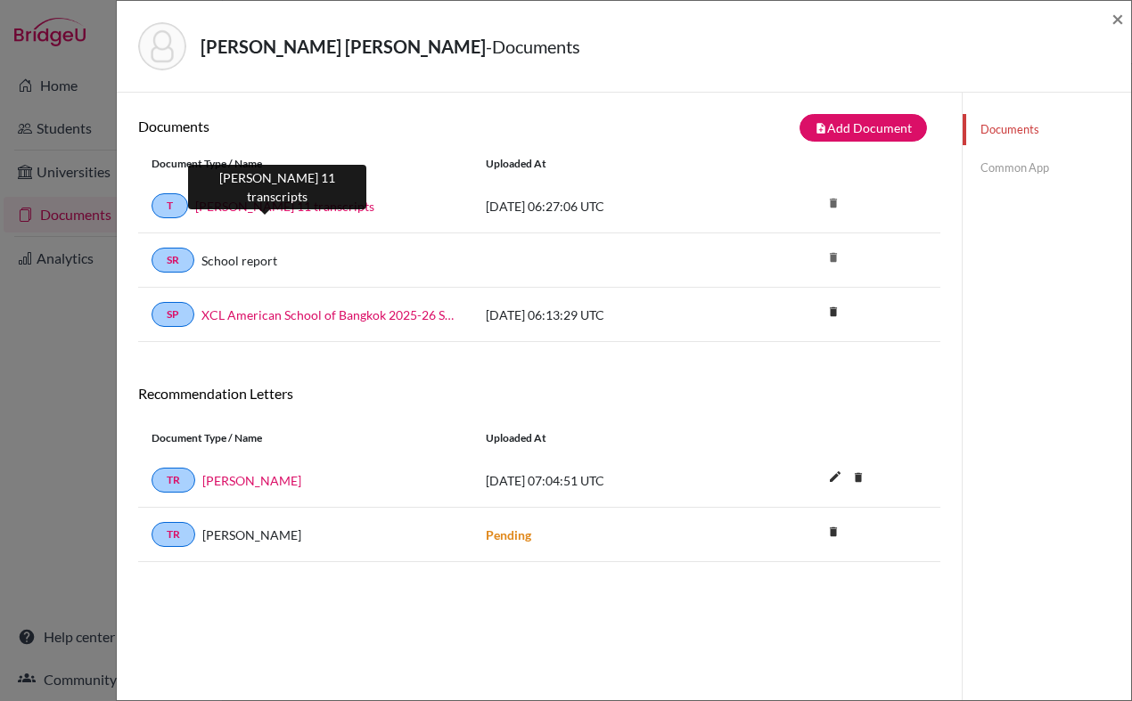
click at [278, 210] on link "Cindy Thru 11 transcripts" at bounding box center [284, 206] width 179 height 19
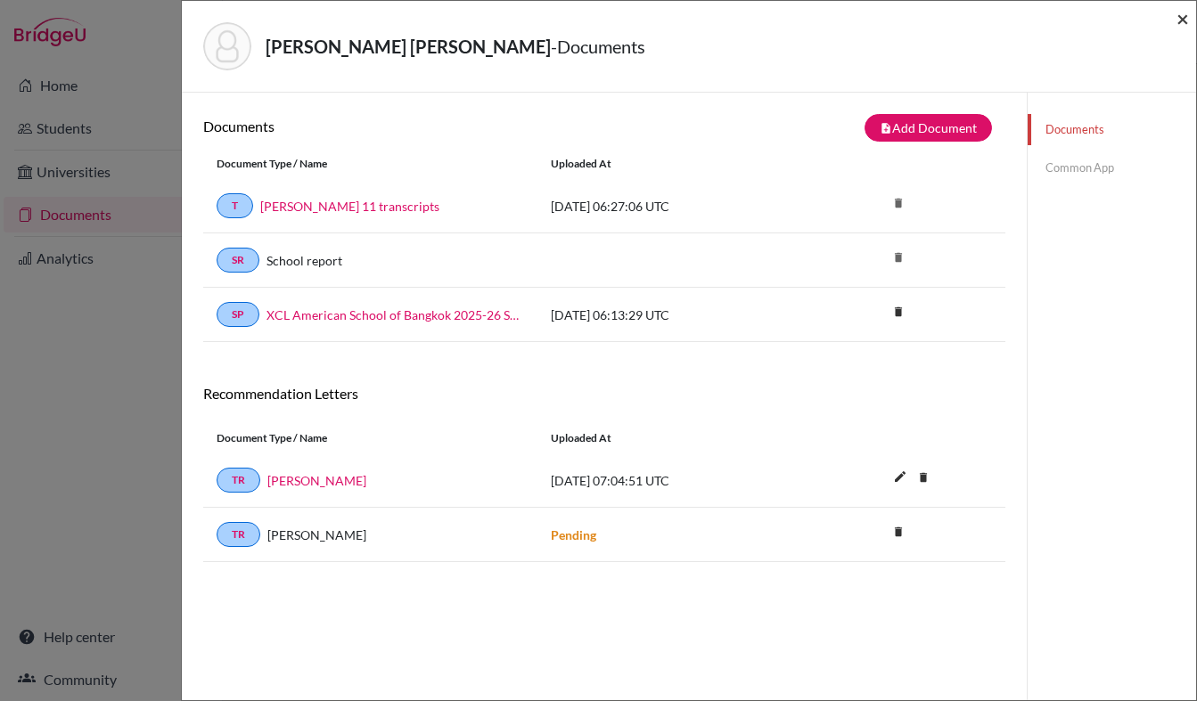
click at [1131, 21] on span "×" at bounding box center [1182, 18] width 12 height 26
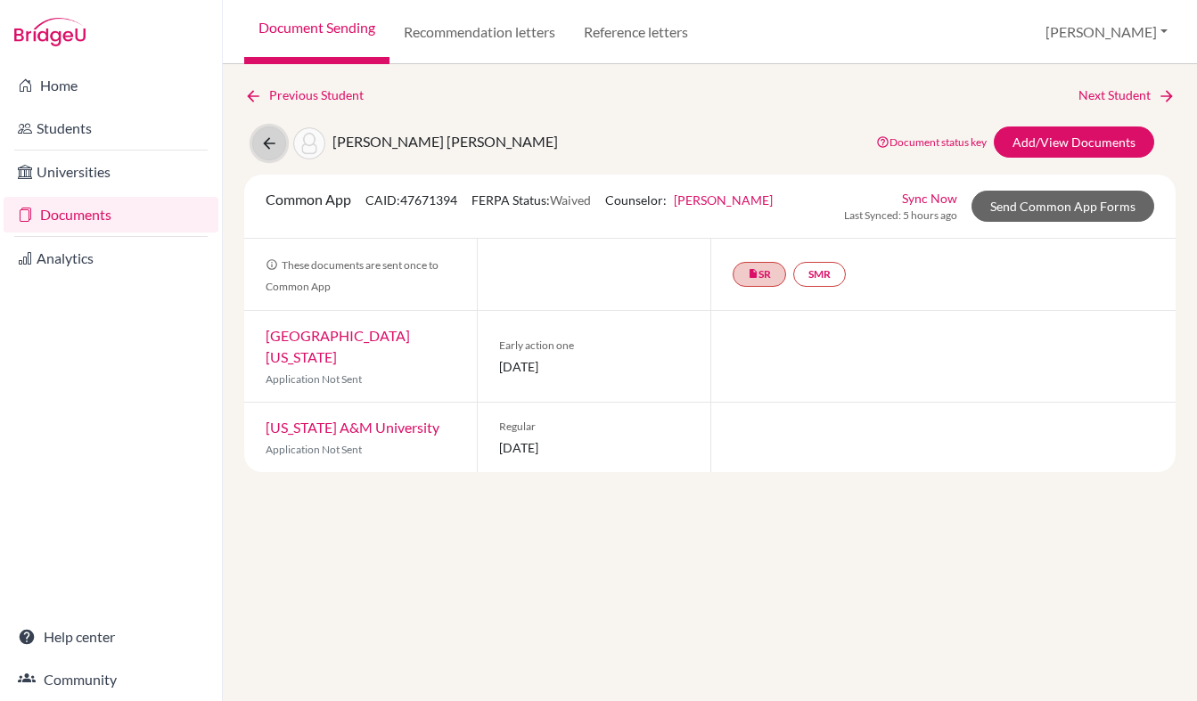
click at [266, 138] on icon at bounding box center [269, 144] width 18 height 18
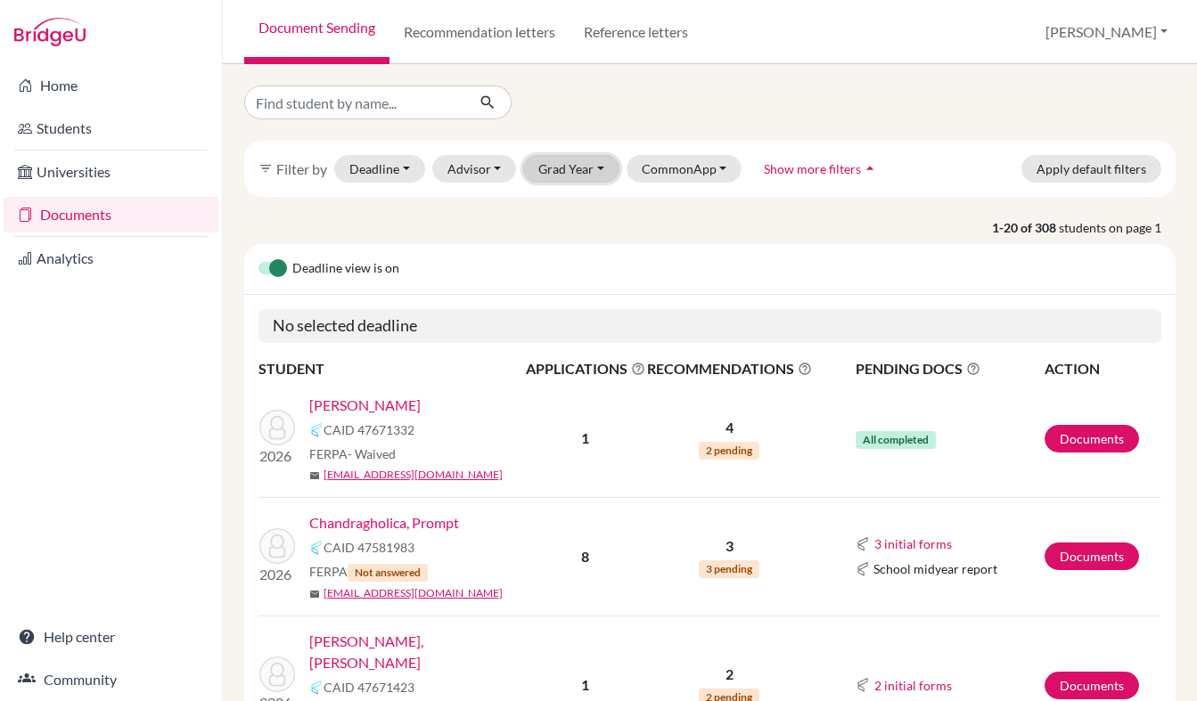
click at [566, 174] on button "Grad Year" at bounding box center [571, 169] width 96 height 28
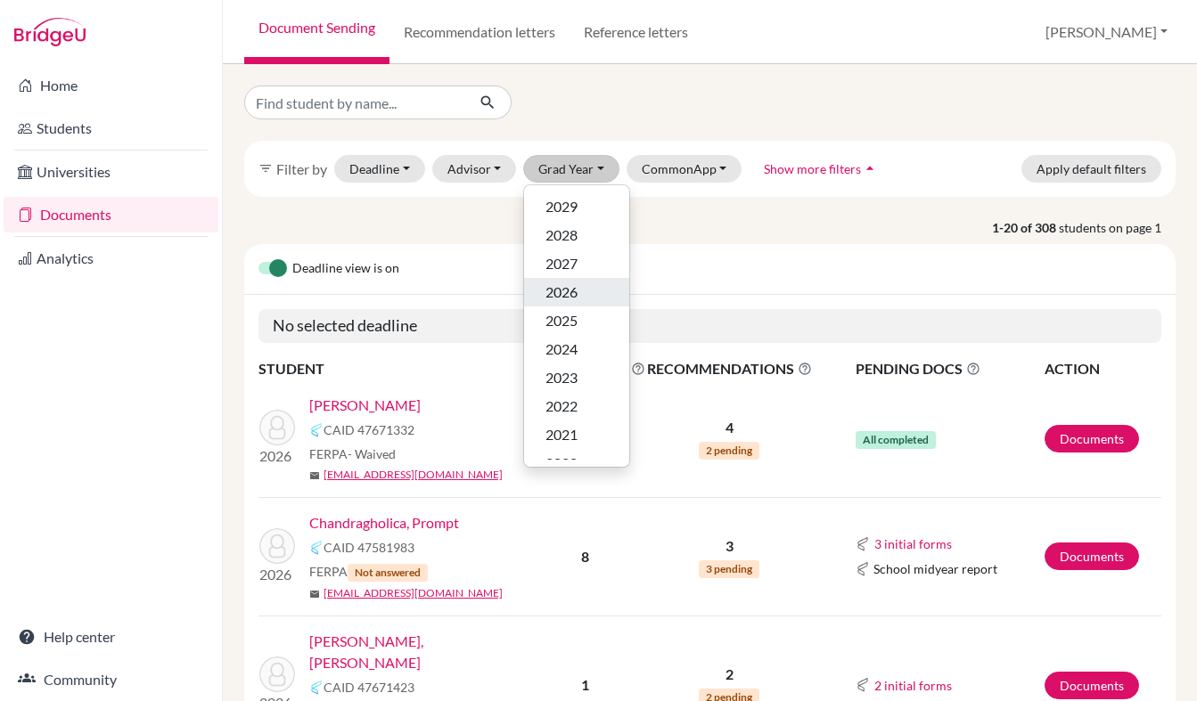
click at [561, 291] on span "2026" at bounding box center [561, 292] width 32 height 21
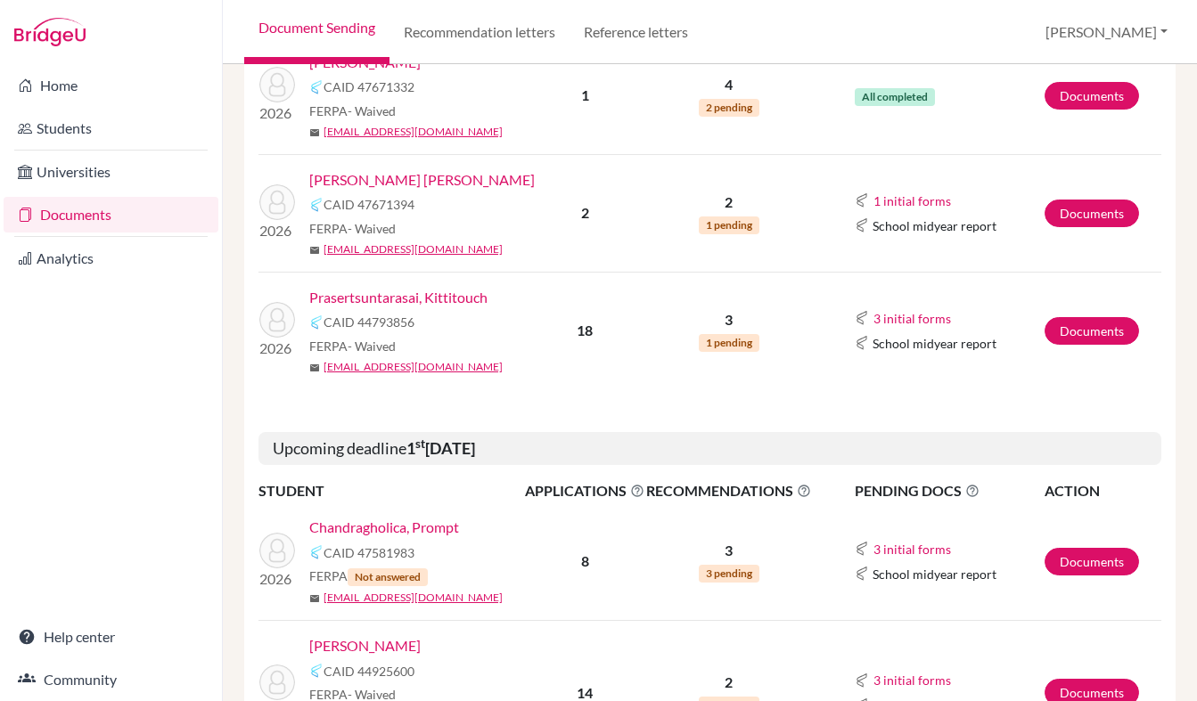
scroll to position [430, 0]
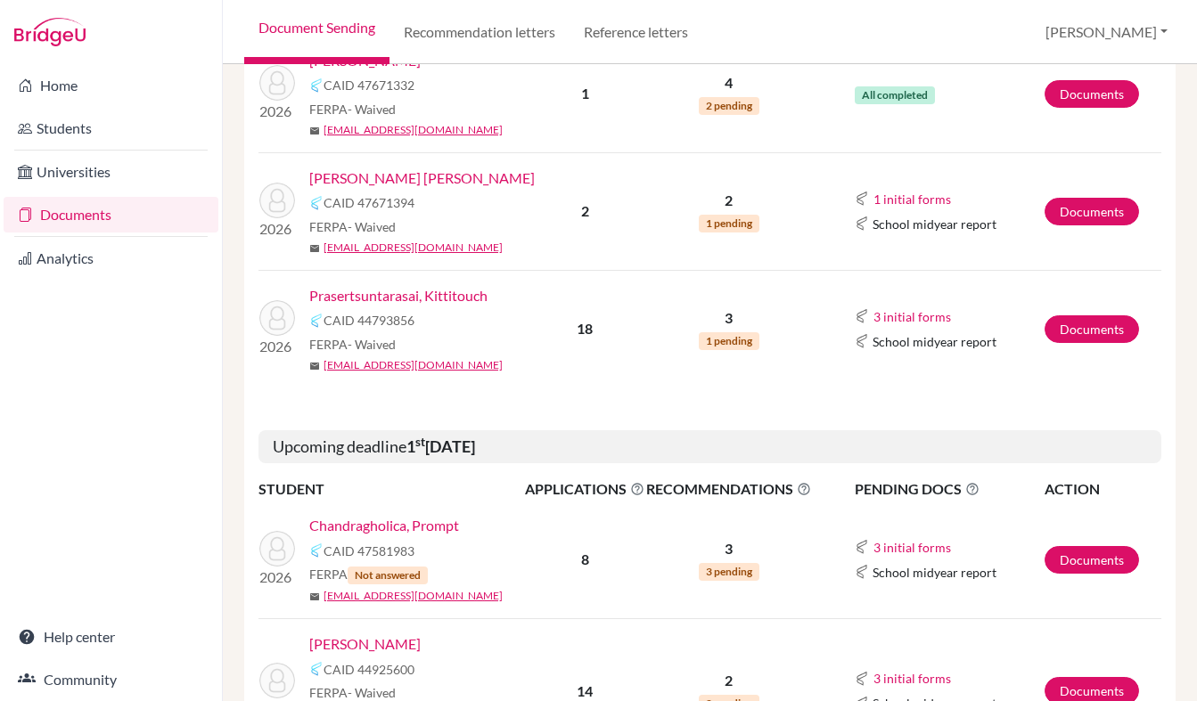
click at [420, 290] on link "Prasertsuntarasai, Kittitouch" at bounding box center [398, 295] width 178 height 21
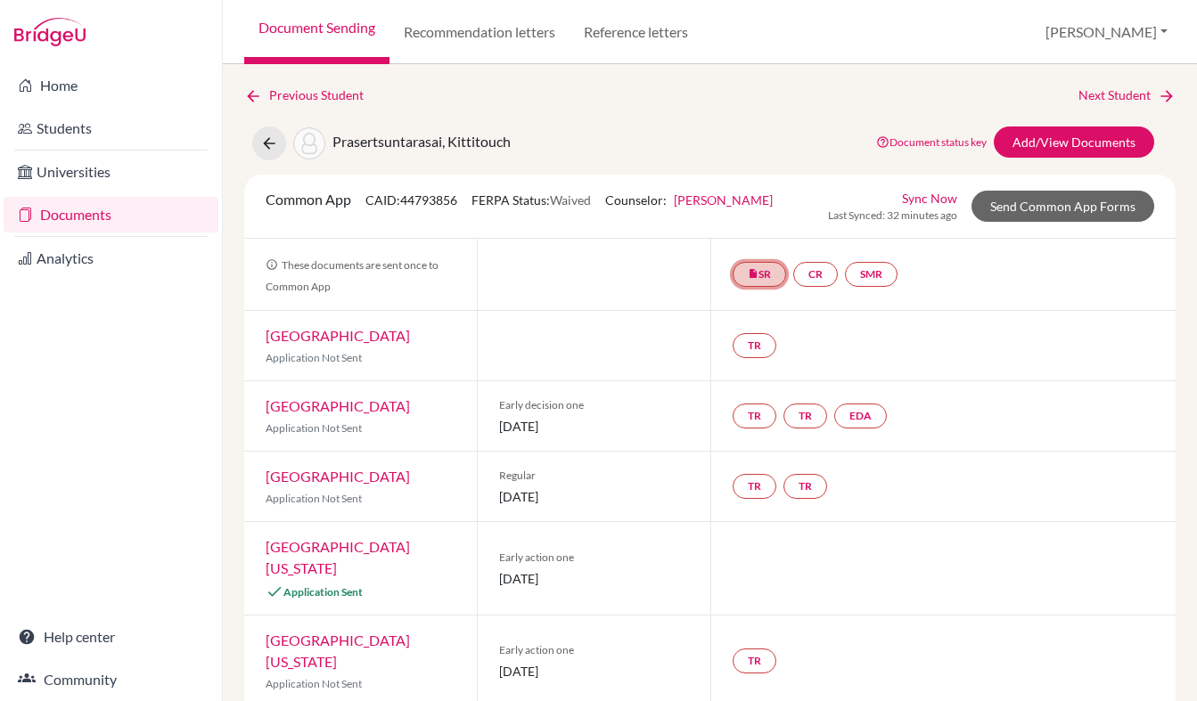
click at [764, 273] on link "insert_drive_file SR" at bounding box center [759, 274] width 53 height 25
click at [753, 274] on icon "insert_drive_file" at bounding box center [753, 273] width 11 height 11
click at [758, 225] on link "School report" at bounding box center [759, 220] width 76 height 15
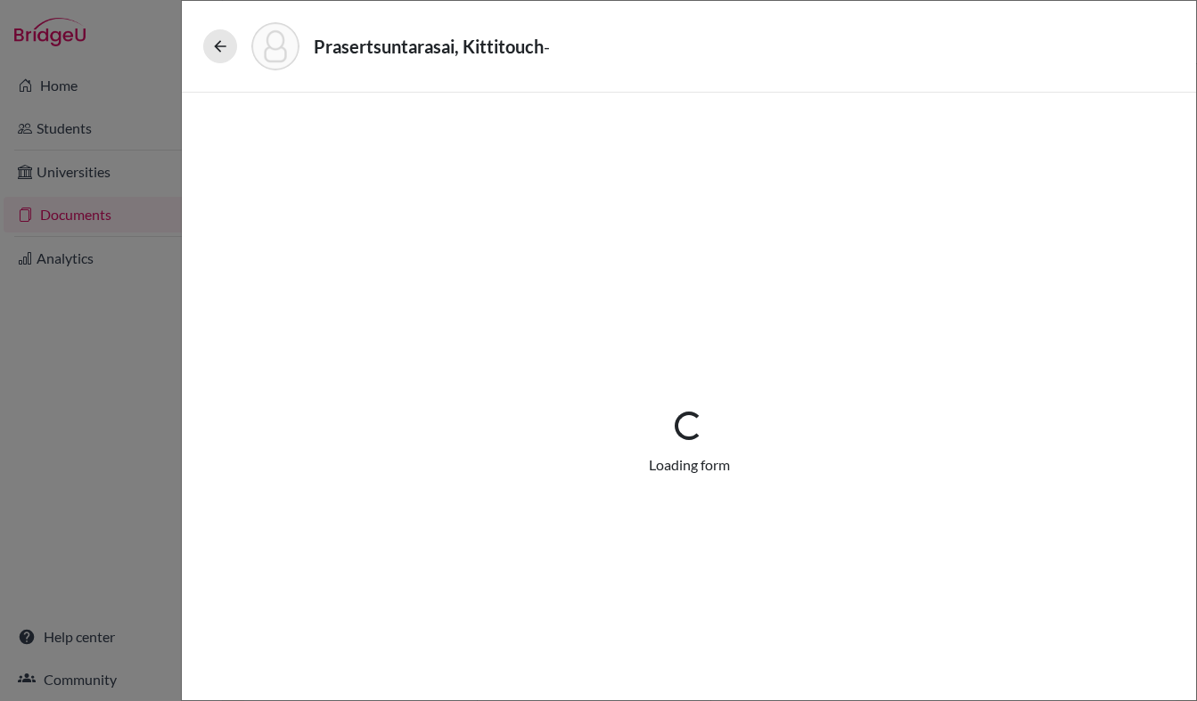
select select "1"
select select "688907"
select select "0"
select select "1"
select select "0"
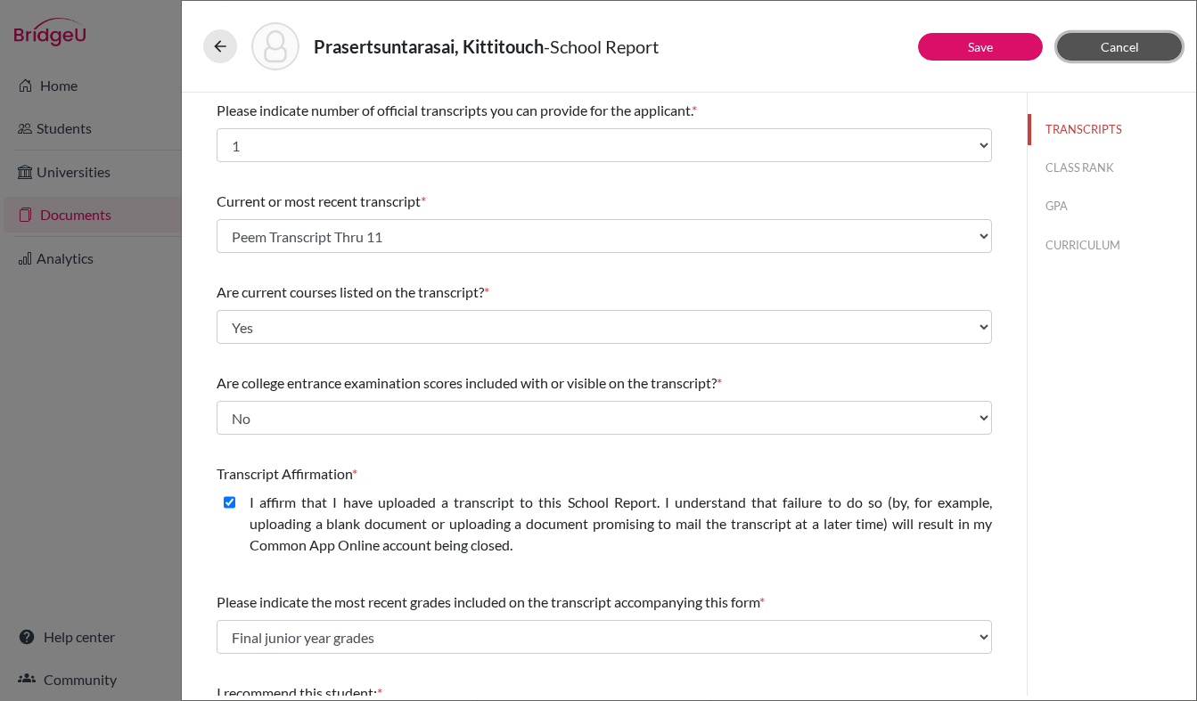
click at [1120, 46] on span "Cancel" at bounding box center [1120, 46] width 38 height 15
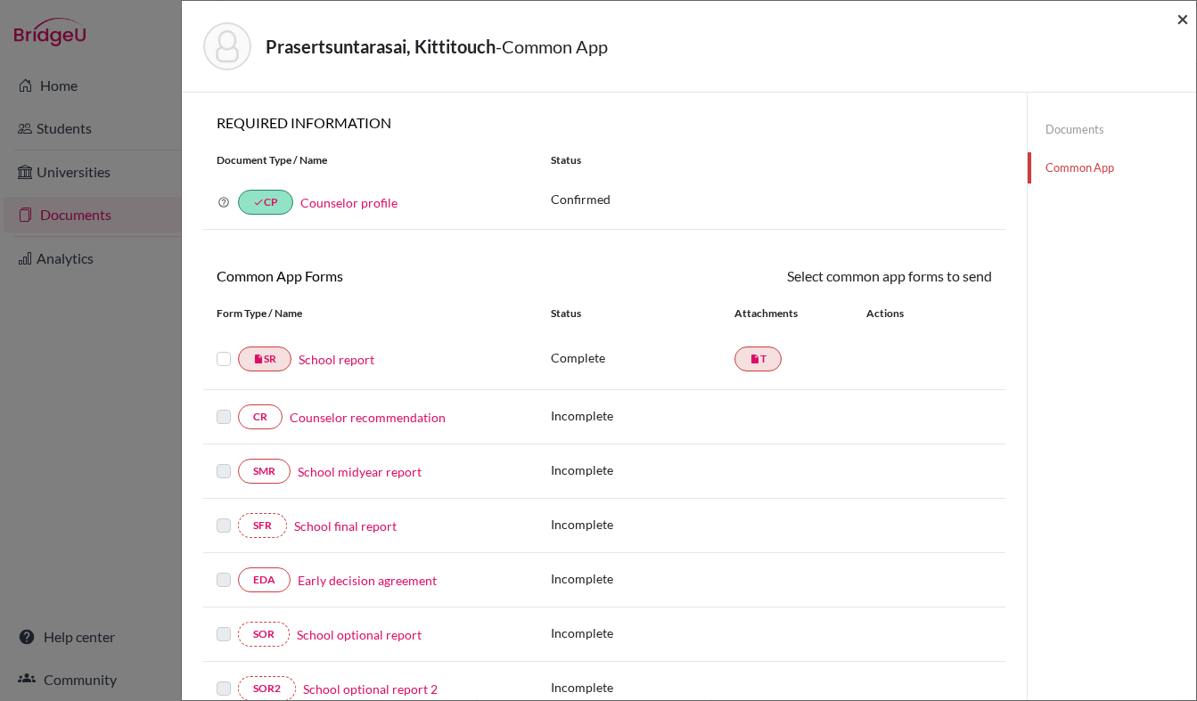
click at [1179, 16] on span "×" at bounding box center [1182, 18] width 12 height 26
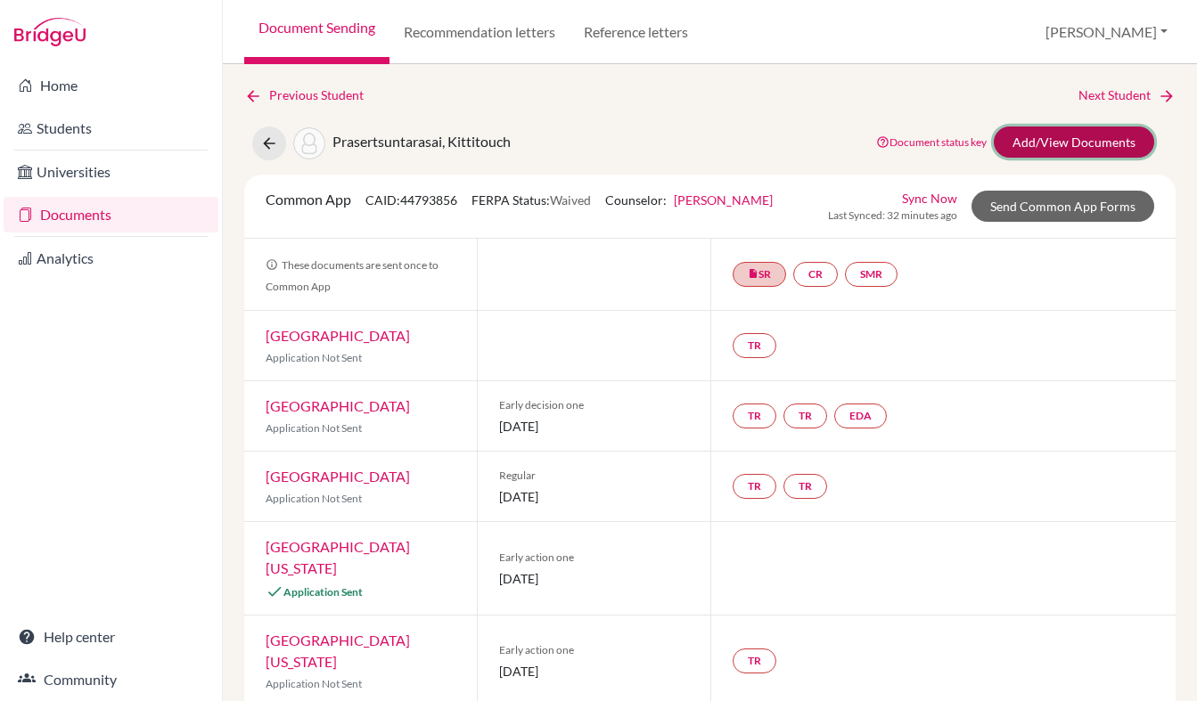
click at [1067, 143] on link "Add/View Documents" at bounding box center [1074, 142] width 160 height 31
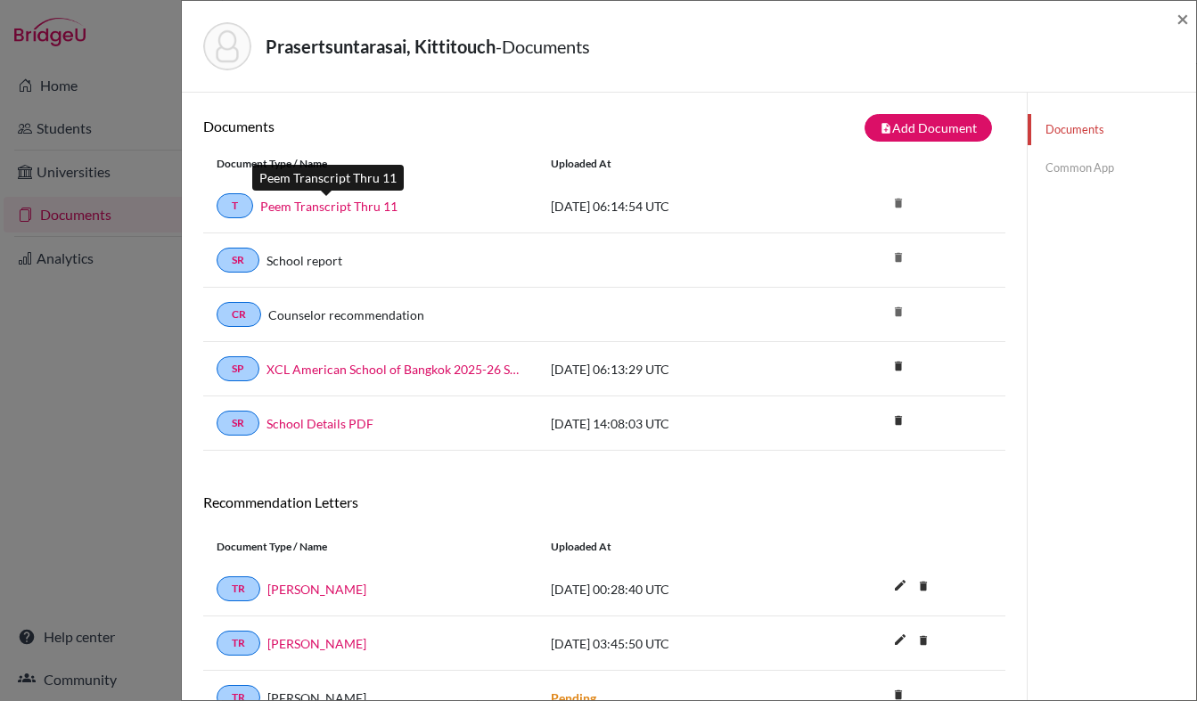
click at [381, 209] on link "Peem Transcript Thru 11" at bounding box center [328, 206] width 137 height 19
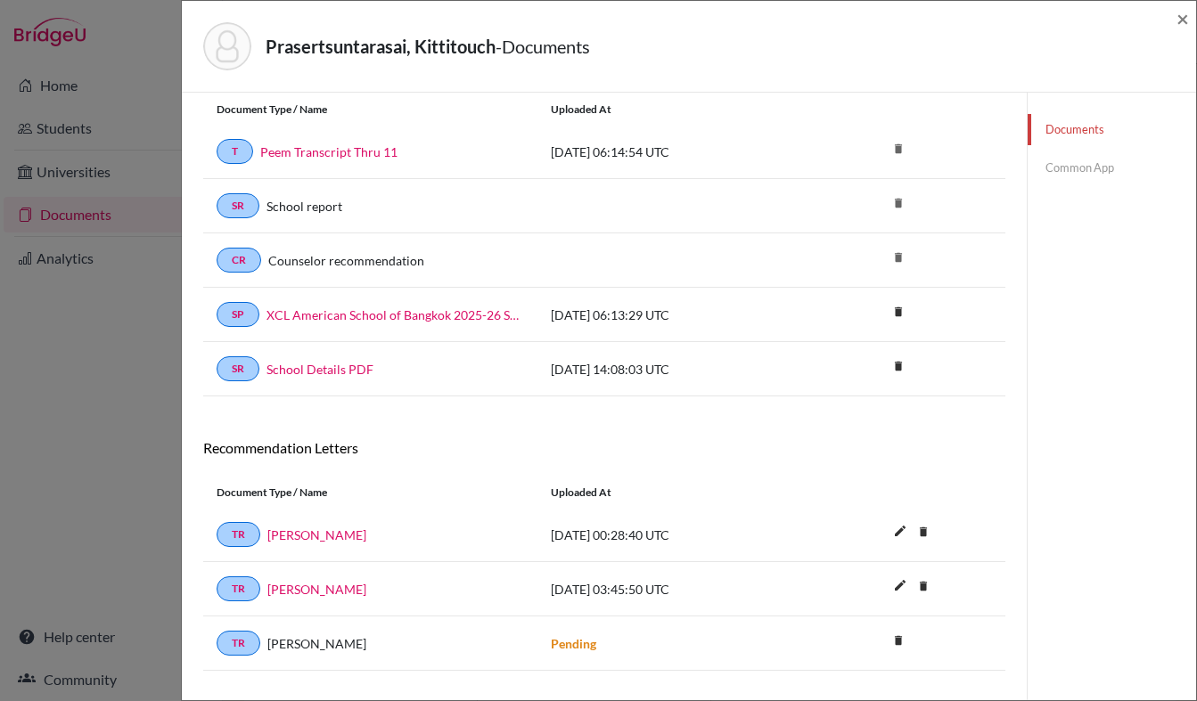
scroll to position [94, 0]
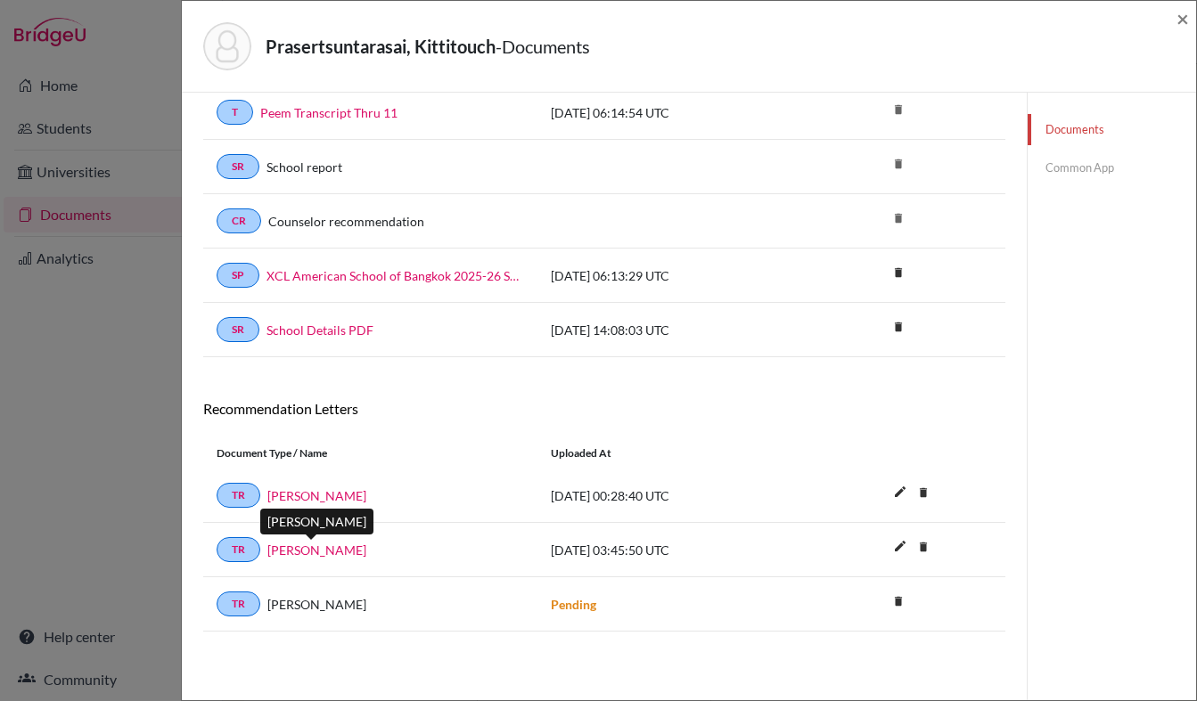
click at [312, 543] on link "Maxwell Tensen" at bounding box center [316, 550] width 99 height 19
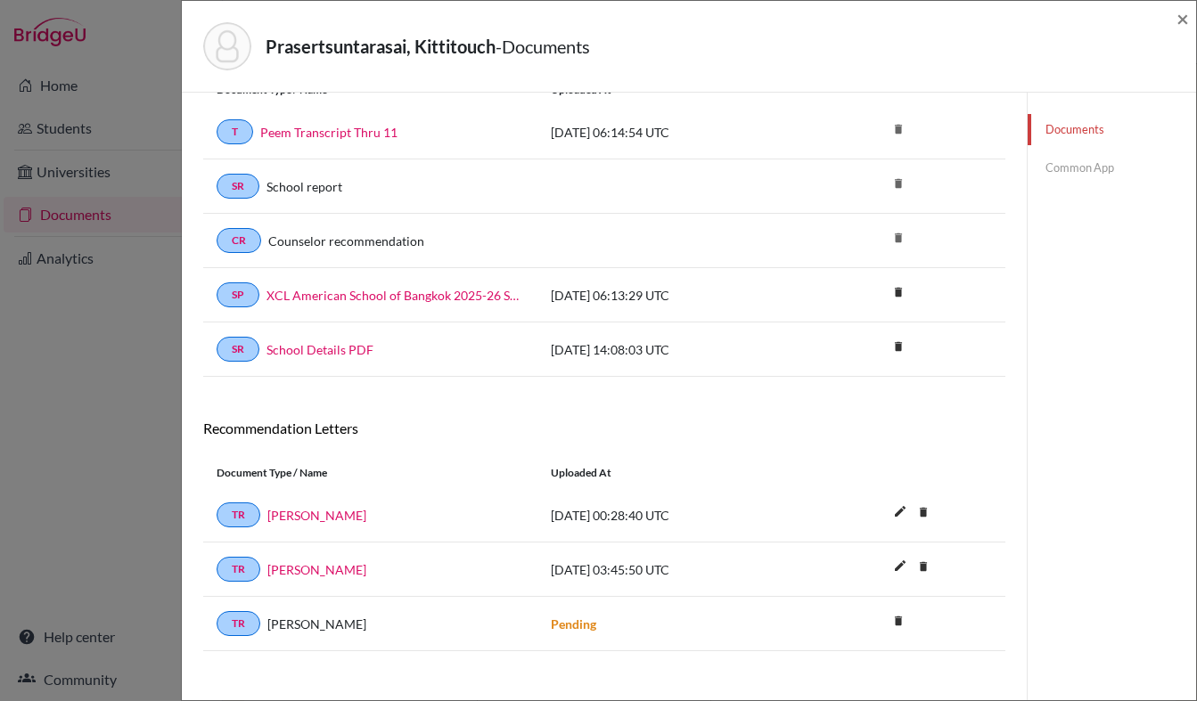
scroll to position [0, 0]
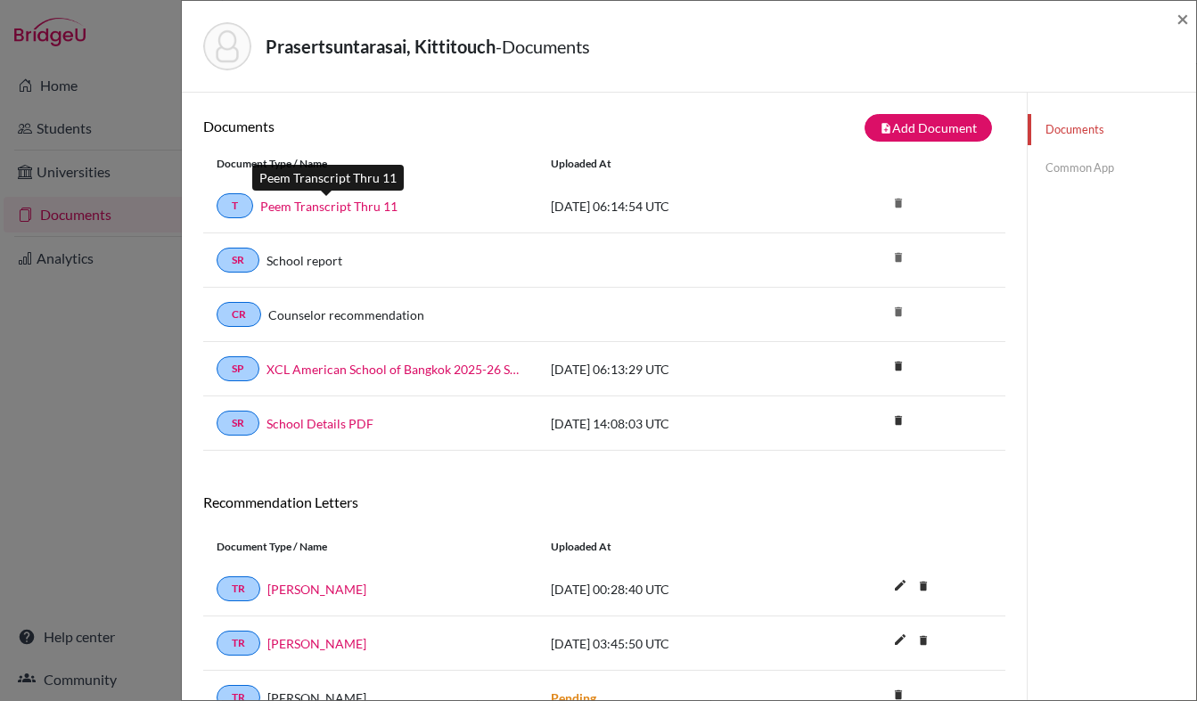
click at [344, 211] on link "Peem Transcript Thru 11" at bounding box center [328, 206] width 137 height 19
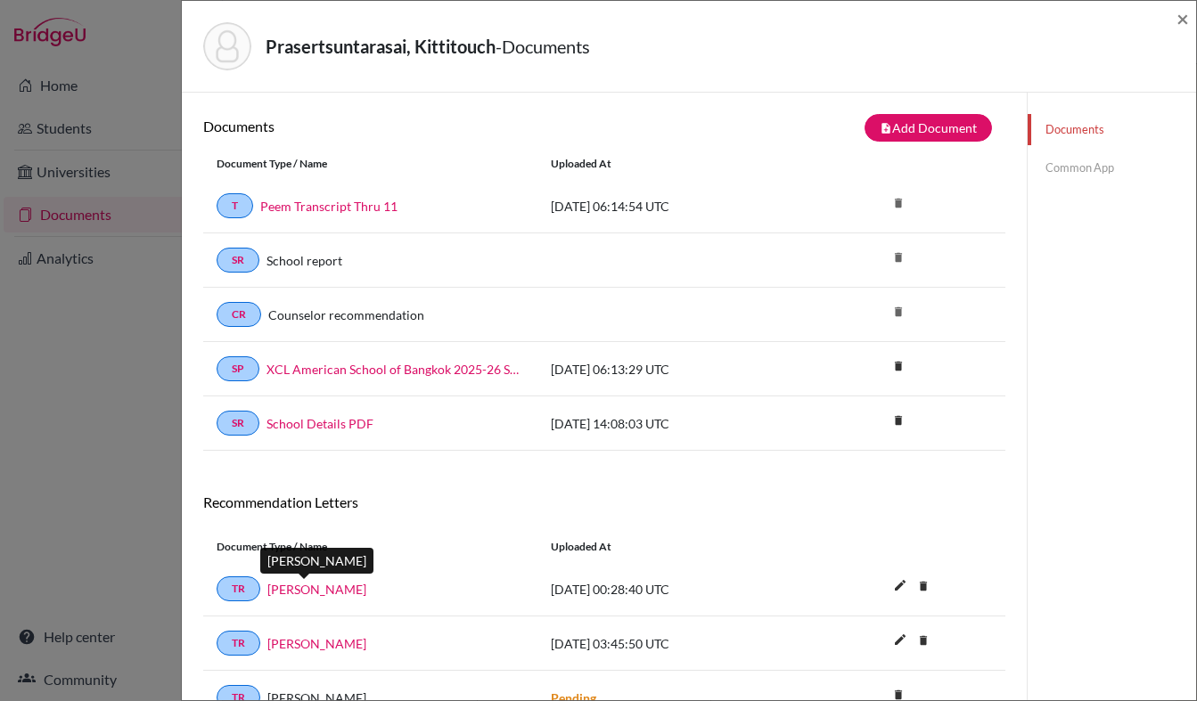
click at [298, 591] on link "[PERSON_NAME]" at bounding box center [316, 589] width 99 height 19
click at [1181, 19] on span "×" at bounding box center [1182, 18] width 12 height 26
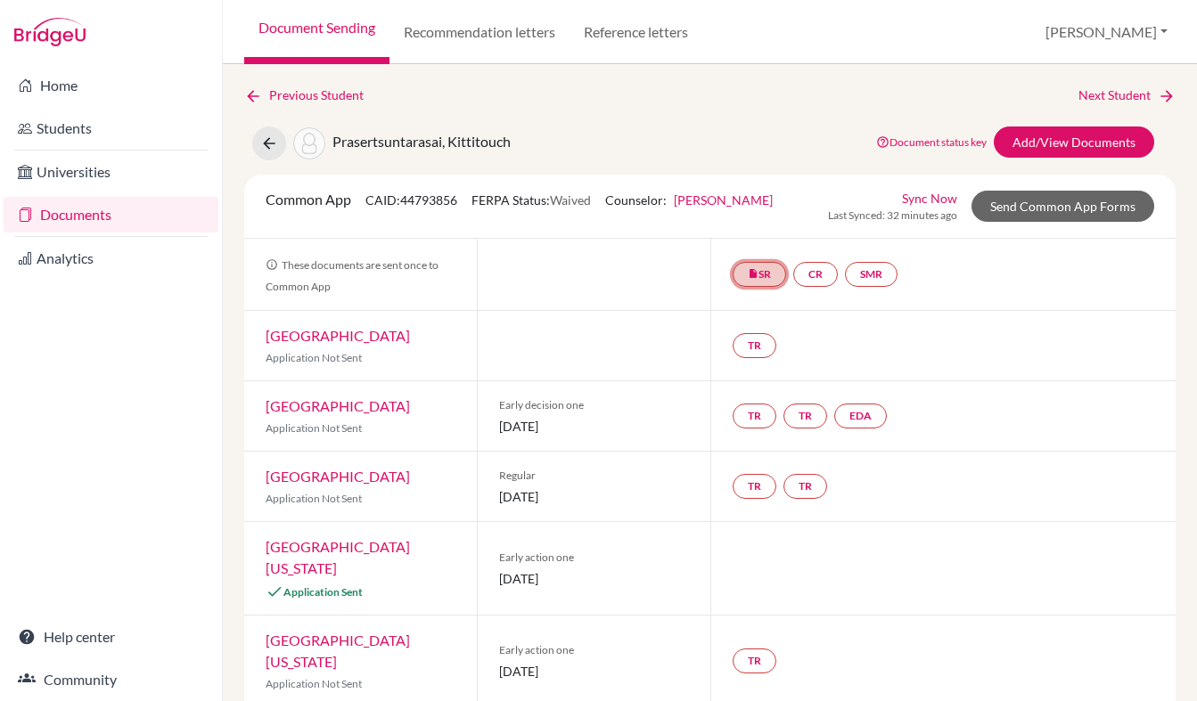
click at [767, 274] on link "insert_drive_file SR" at bounding box center [759, 274] width 53 height 25
click at [764, 217] on link "School report" at bounding box center [759, 220] width 76 height 15
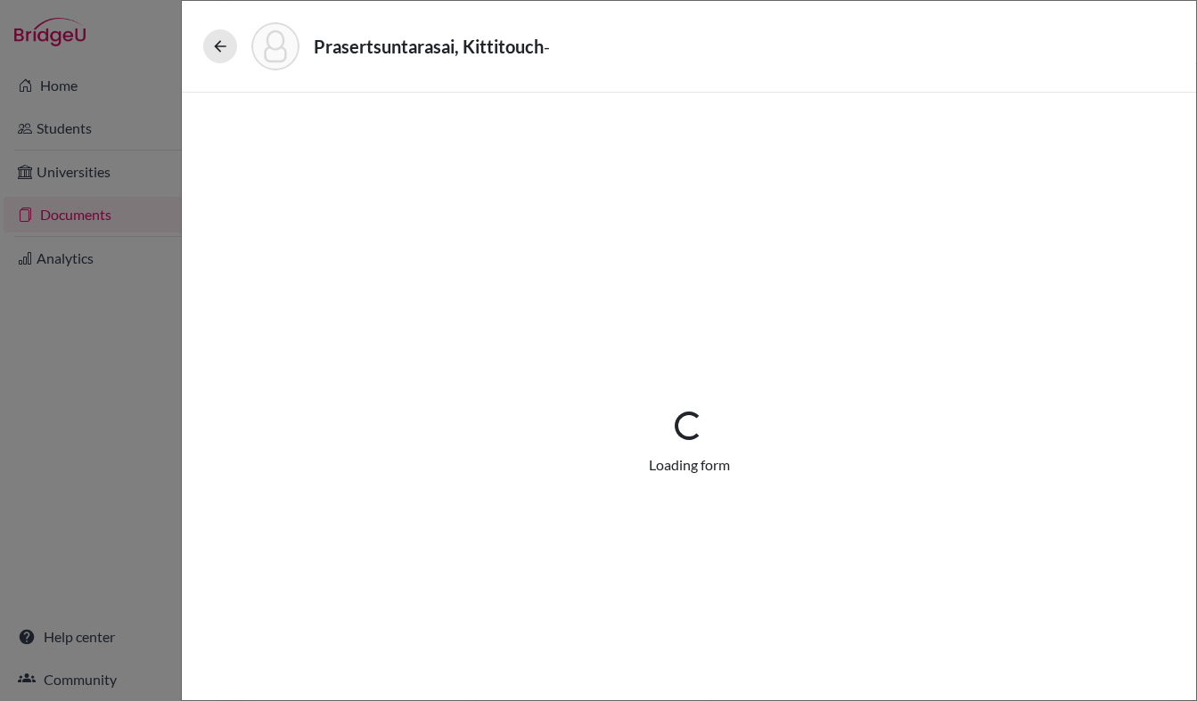
select select "1"
select select "688907"
select select "0"
select select "1"
select select "0"
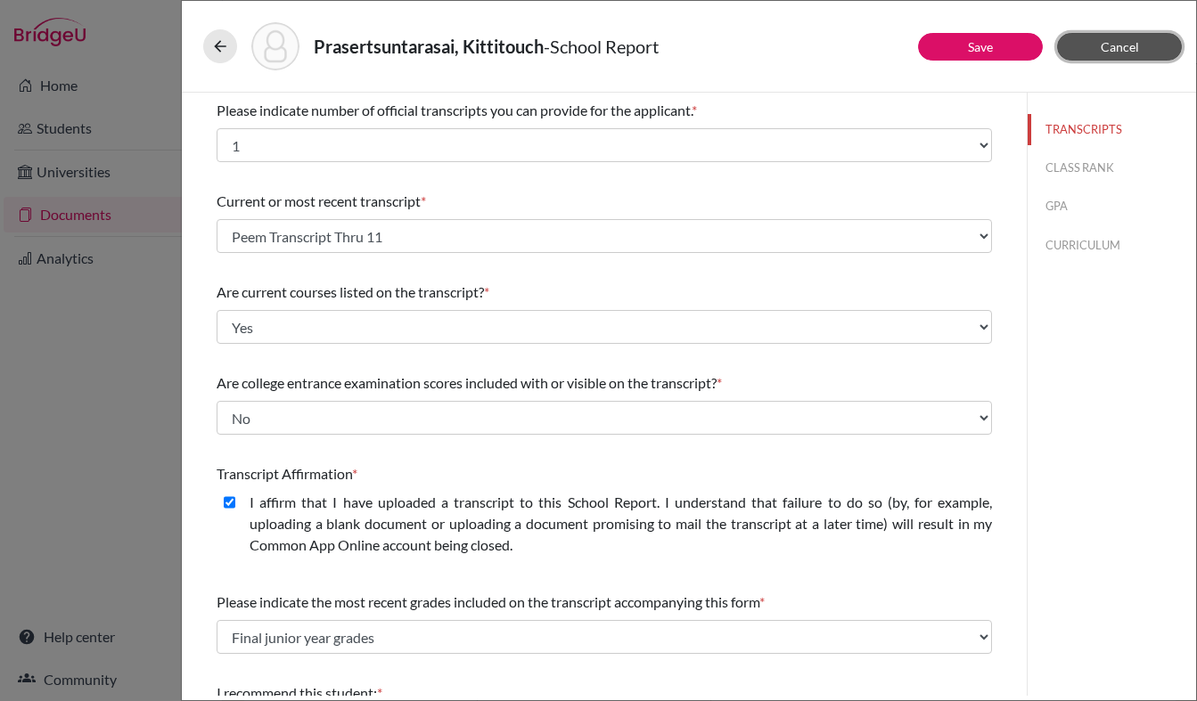
click at [1128, 35] on button "Cancel" at bounding box center [1119, 47] width 125 height 28
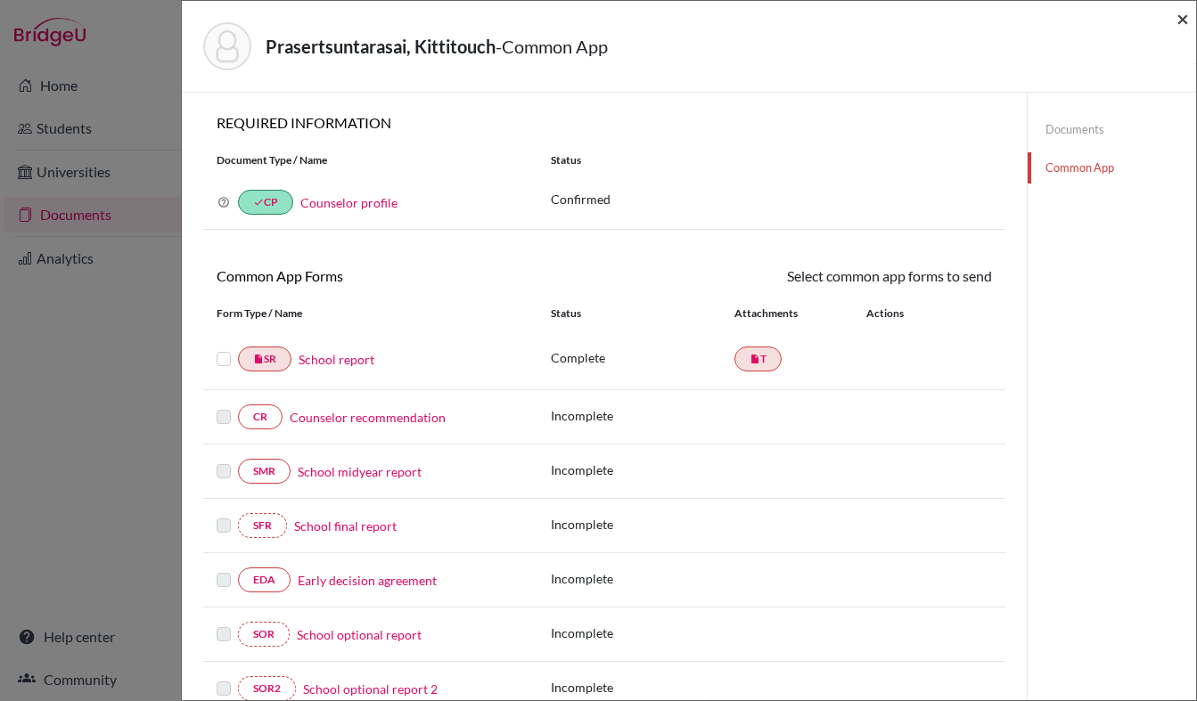
click at [1184, 25] on span "×" at bounding box center [1182, 18] width 12 height 26
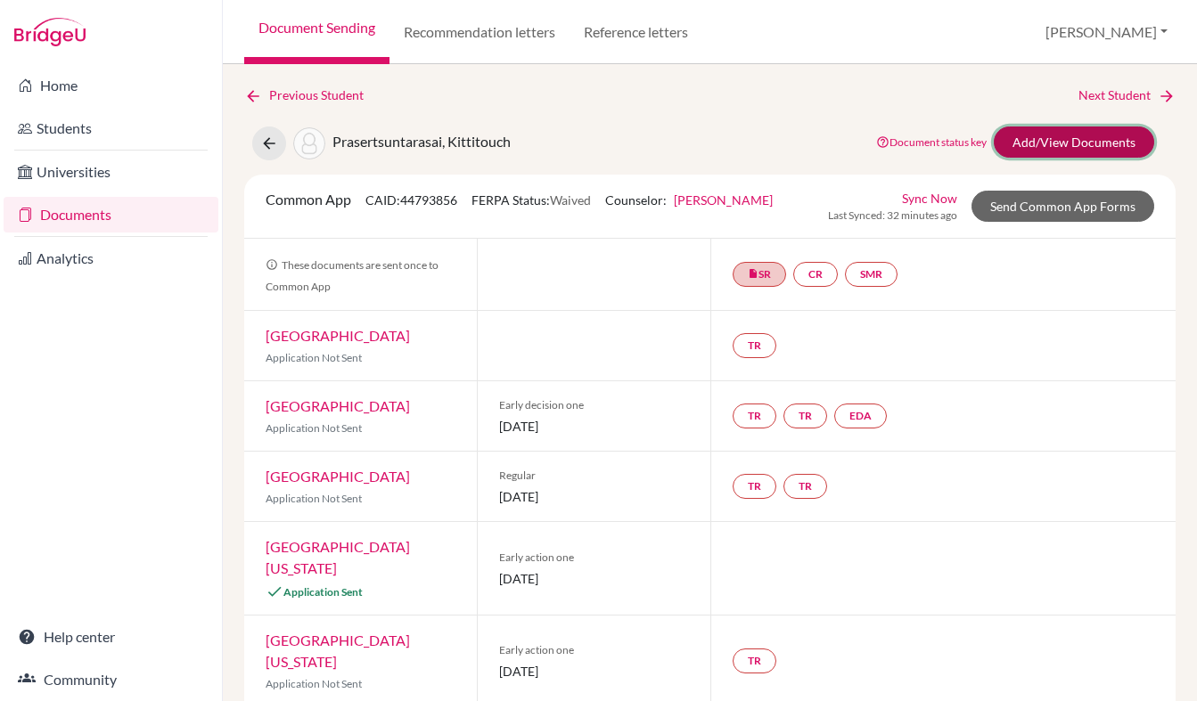
click at [1086, 137] on link "Add/View Documents" at bounding box center [1074, 142] width 160 height 31
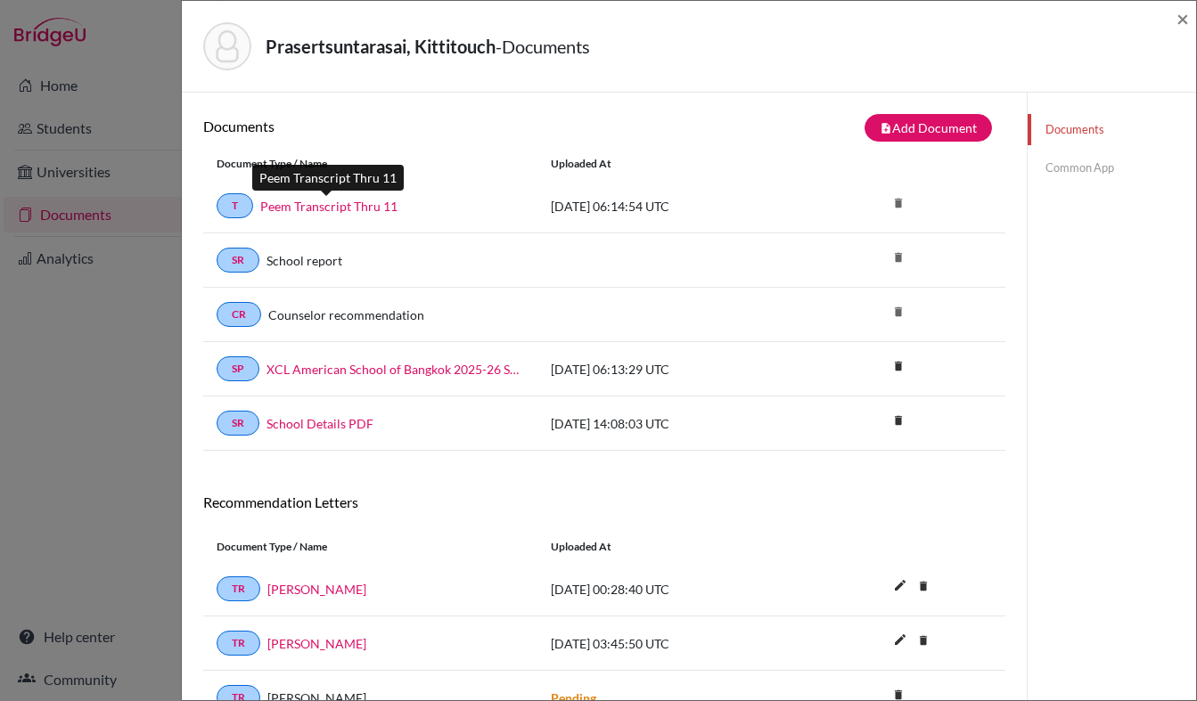
click at [354, 211] on link "Peem Transcript Thru 11" at bounding box center [328, 206] width 137 height 19
click at [1185, 20] on span "×" at bounding box center [1182, 18] width 12 height 26
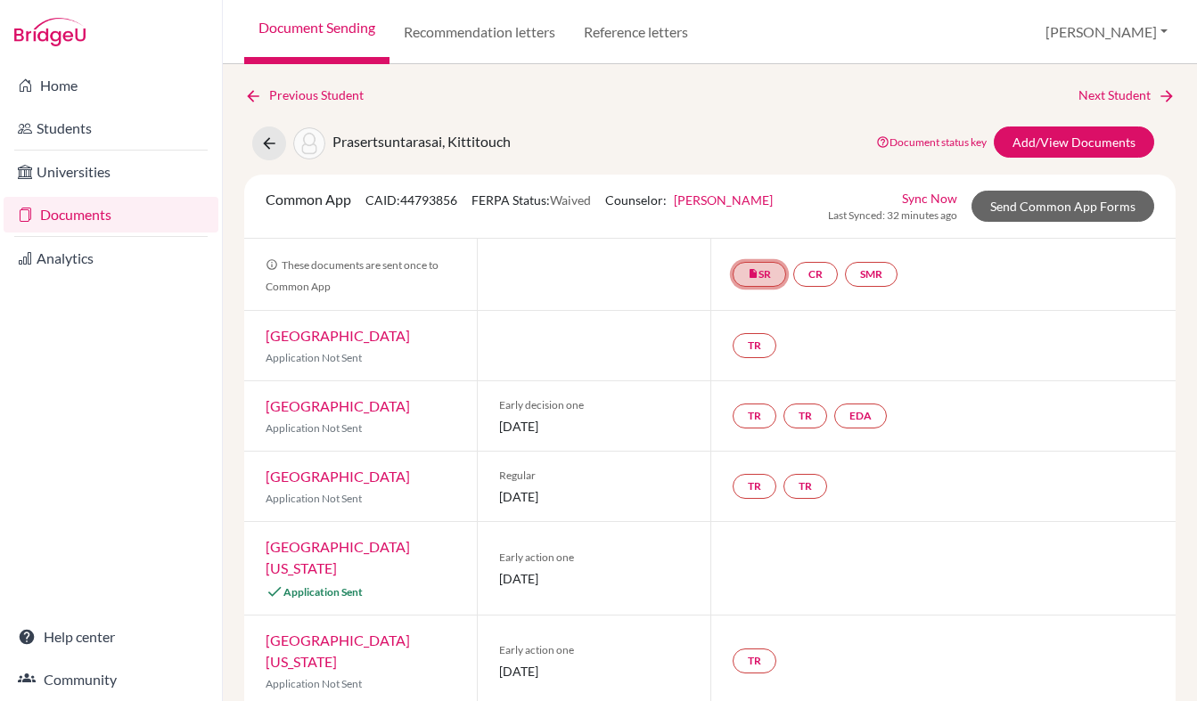
click at [766, 276] on link "insert_drive_file SR" at bounding box center [759, 274] width 53 height 25
click at [748, 218] on link "School report" at bounding box center [759, 220] width 76 height 15
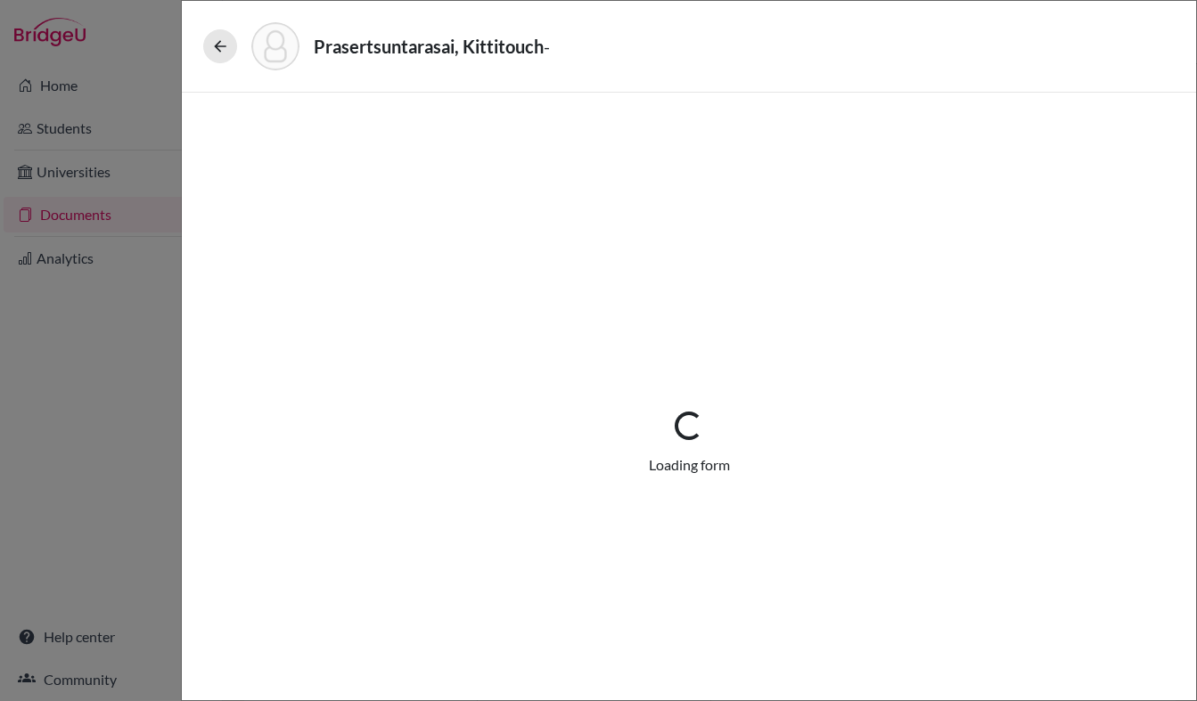
select select "1"
select select "688907"
select select "0"
select select "1"
select select "0"
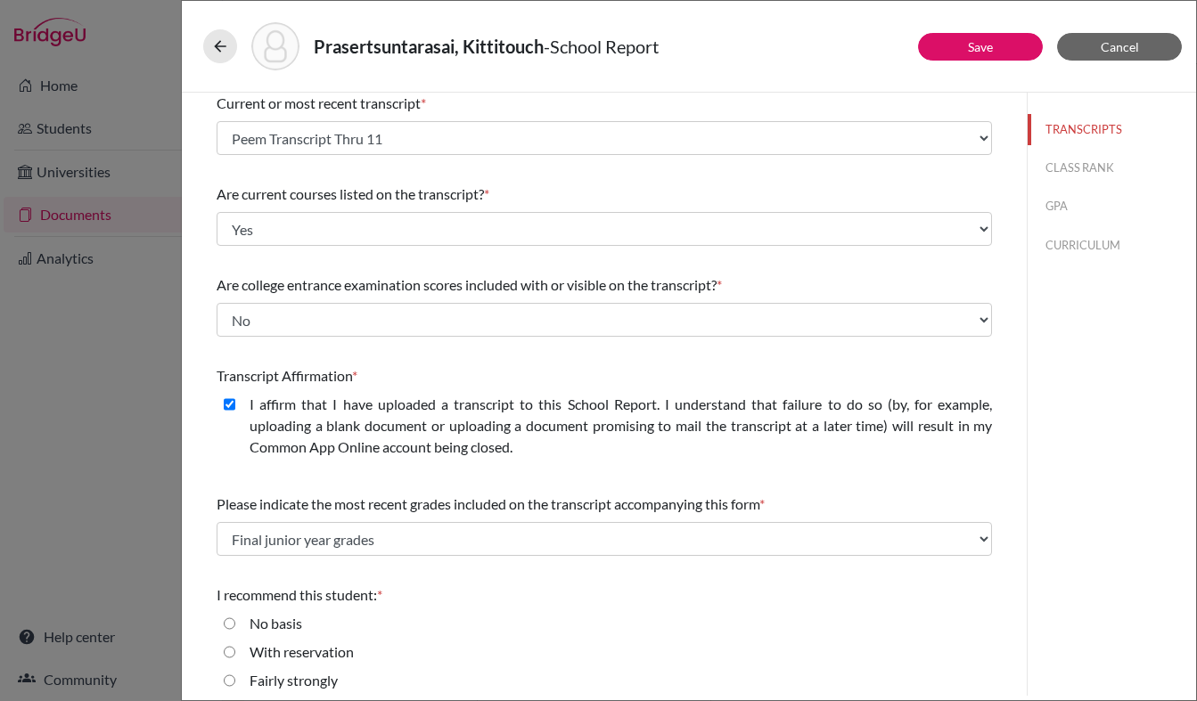
scroll to position [102, 0]
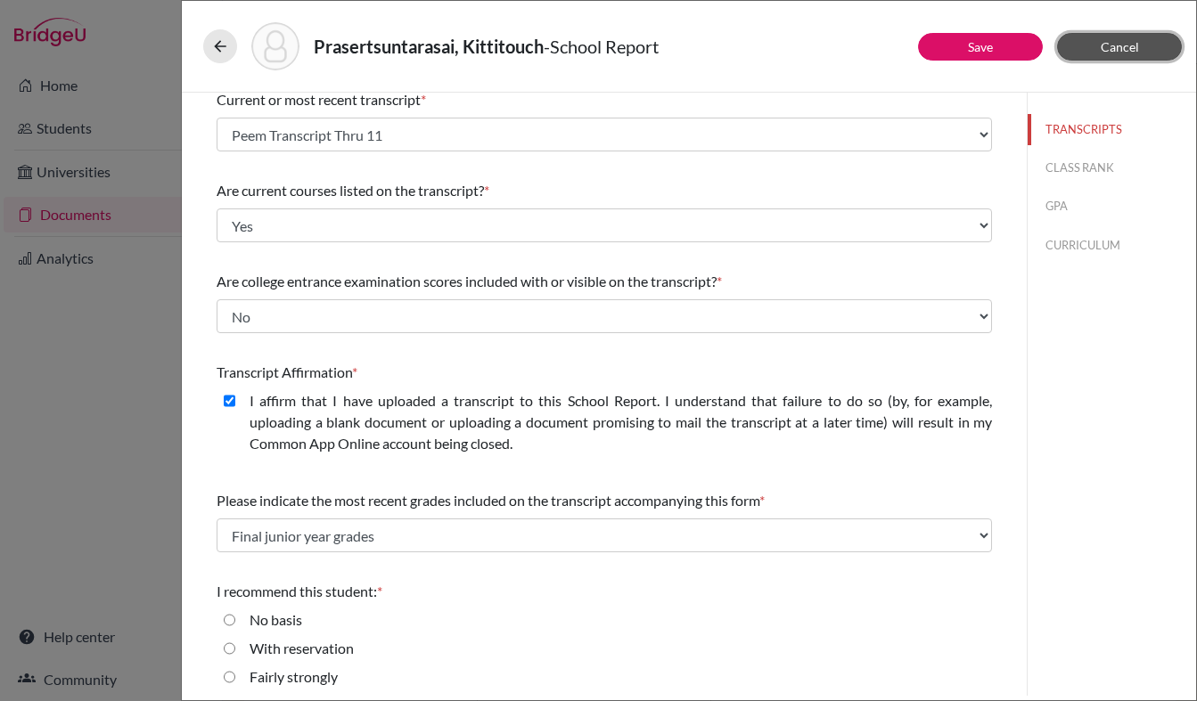
click at [1087, 43] on button "Cancel" at bounding box center [1119, 47] width 125 height 28
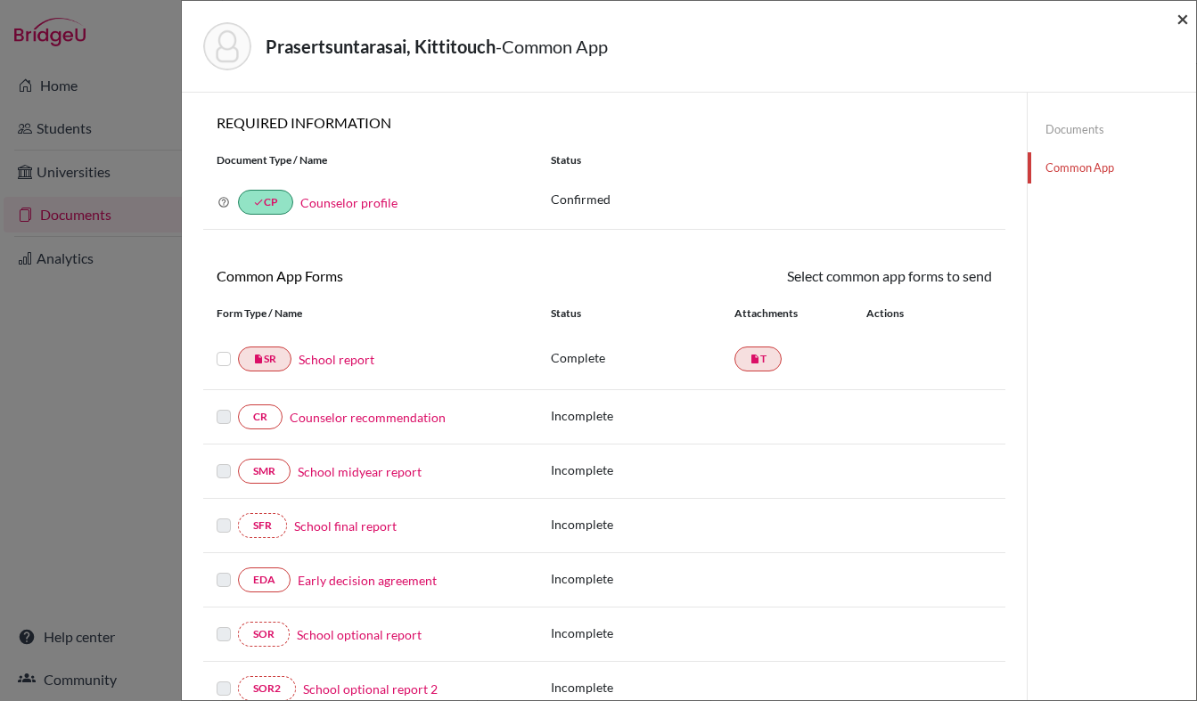
click at [1182, 24] on span "×" at bounding box center [1182, 18] width 12 height 26
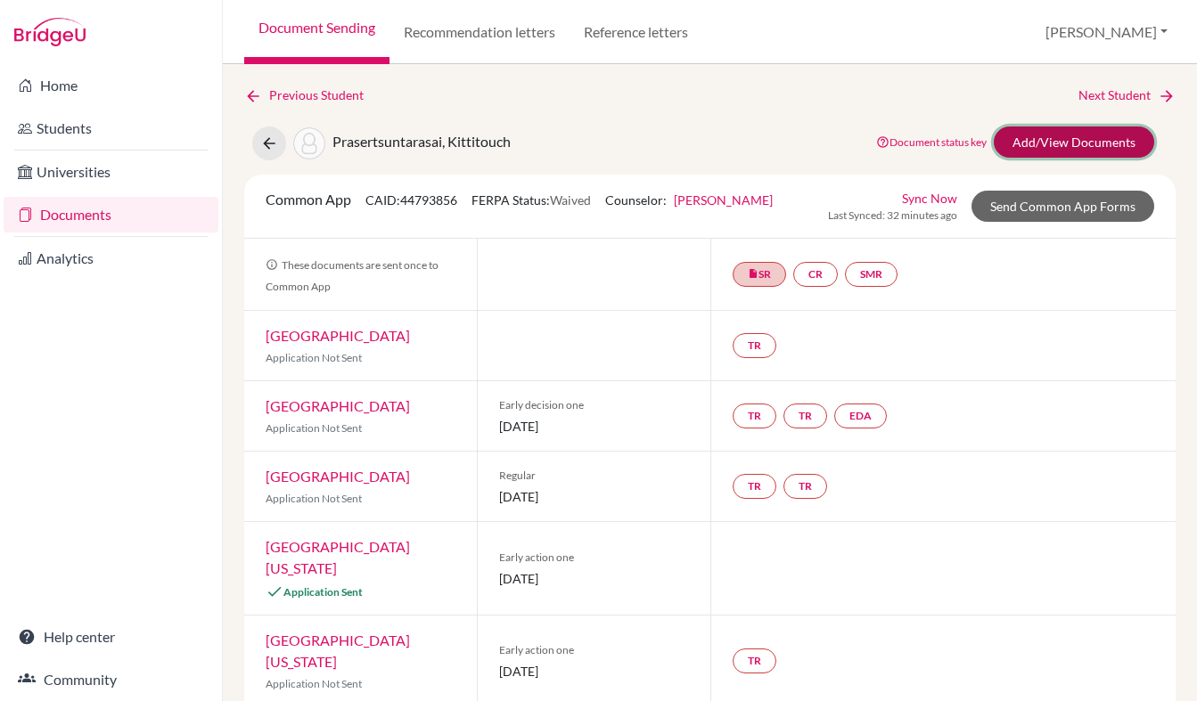
click at [1066, 151] on link "Add/View Documents" at bounding box center [1074, 142] width 160 height 31
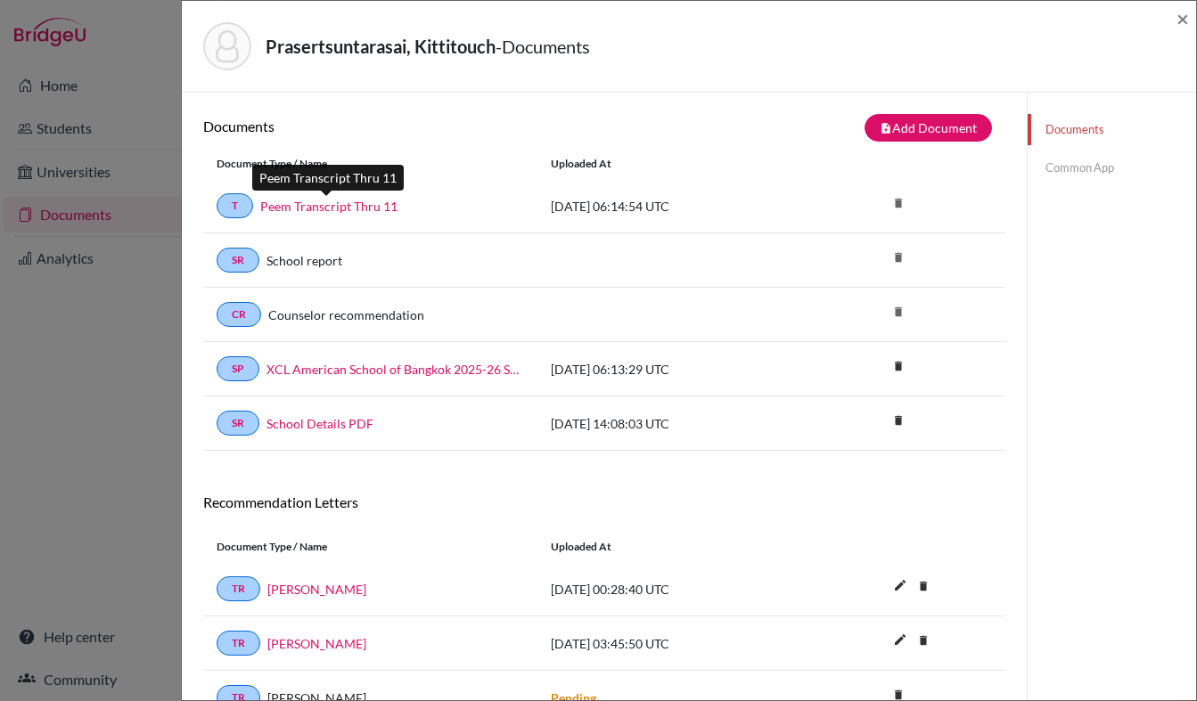
click at [358, 206] on link "Peem Transcript Thru 11" at bounding box center [328, 206] width 137 height 19
click at [1186, 18] on span "×" at bounding box center [1182, 18] width 12 height 26
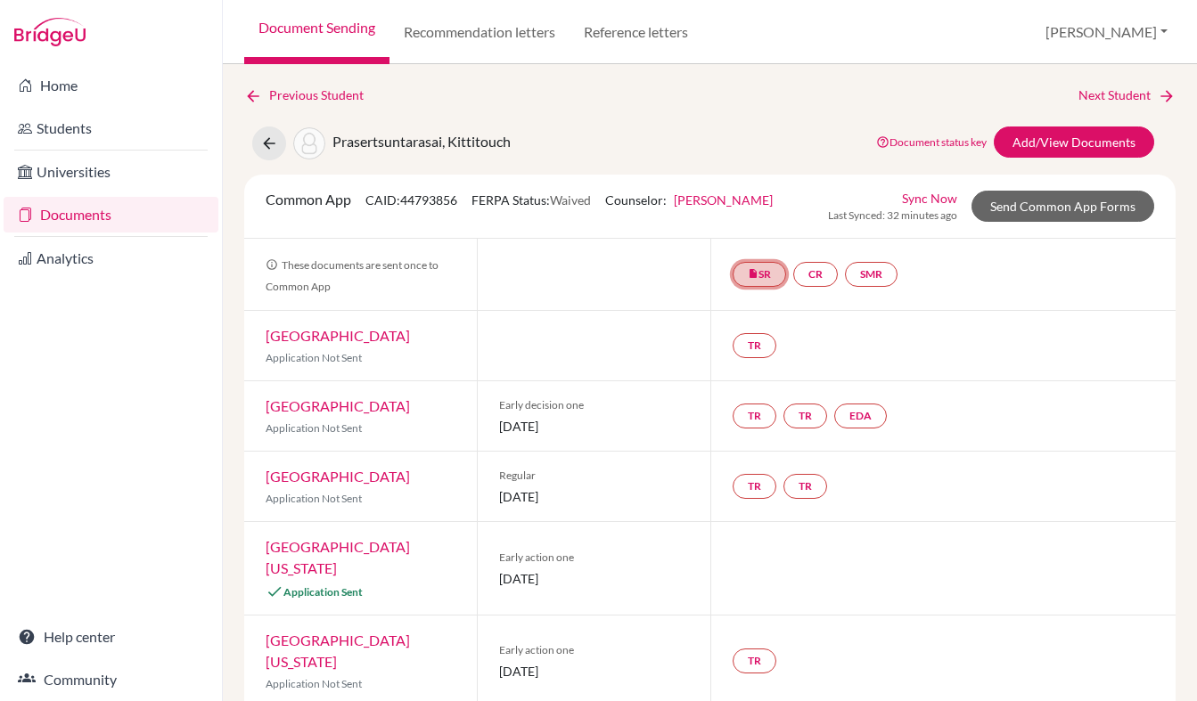
click at [763, 280] on link "insert_drive_file SR" at bounding box center [759, 274] width 53 height 25
click at [752, 217] on link "School report" at bounding box center [759, 220] width 76 height 15
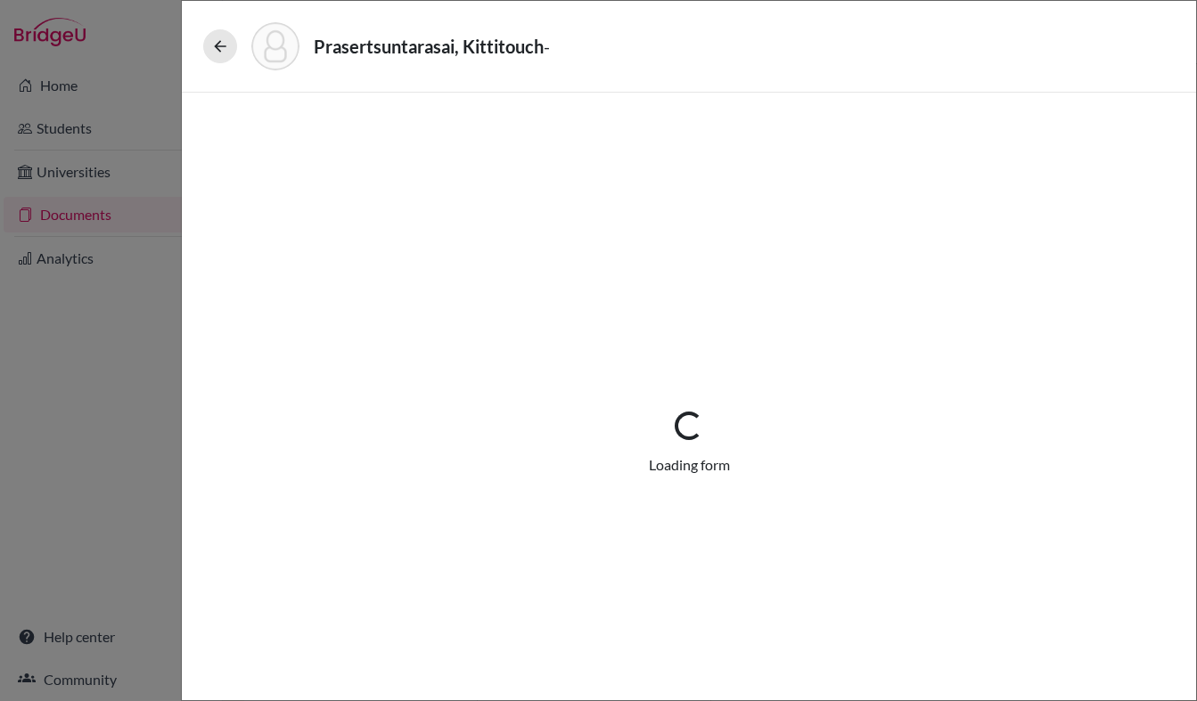
select select "1"
select select "688907"
select select "0"
select select "1"
select select "0"
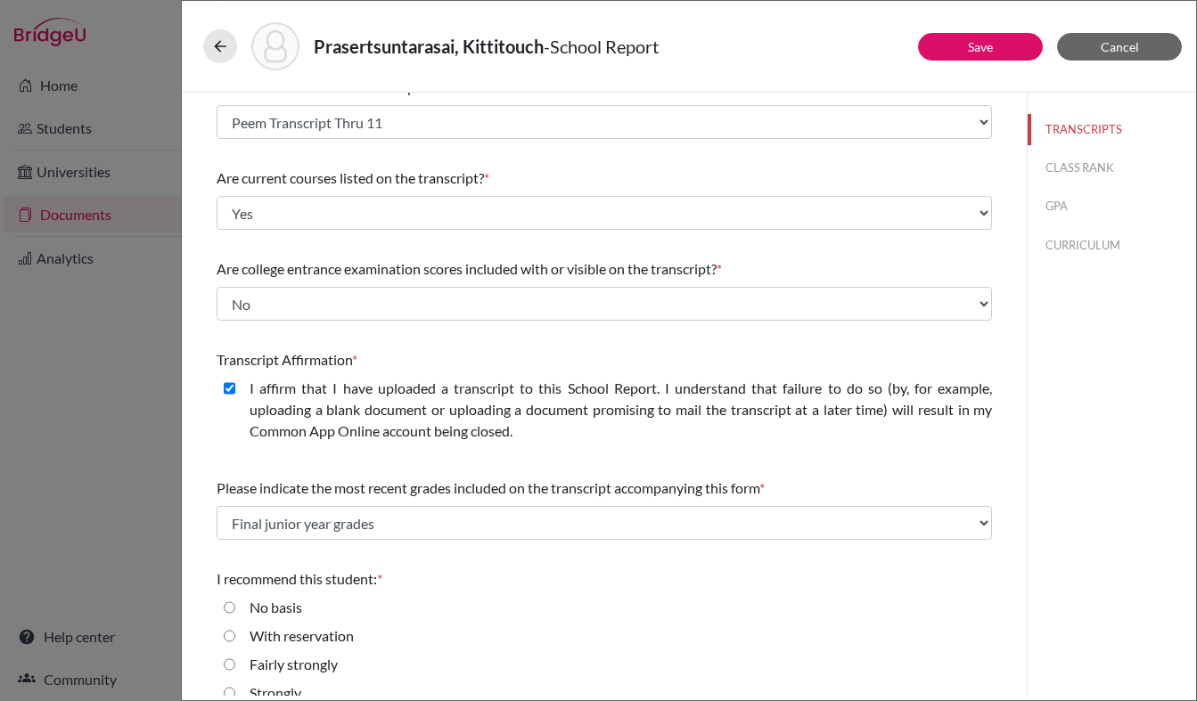
scroll to position [165, 0]
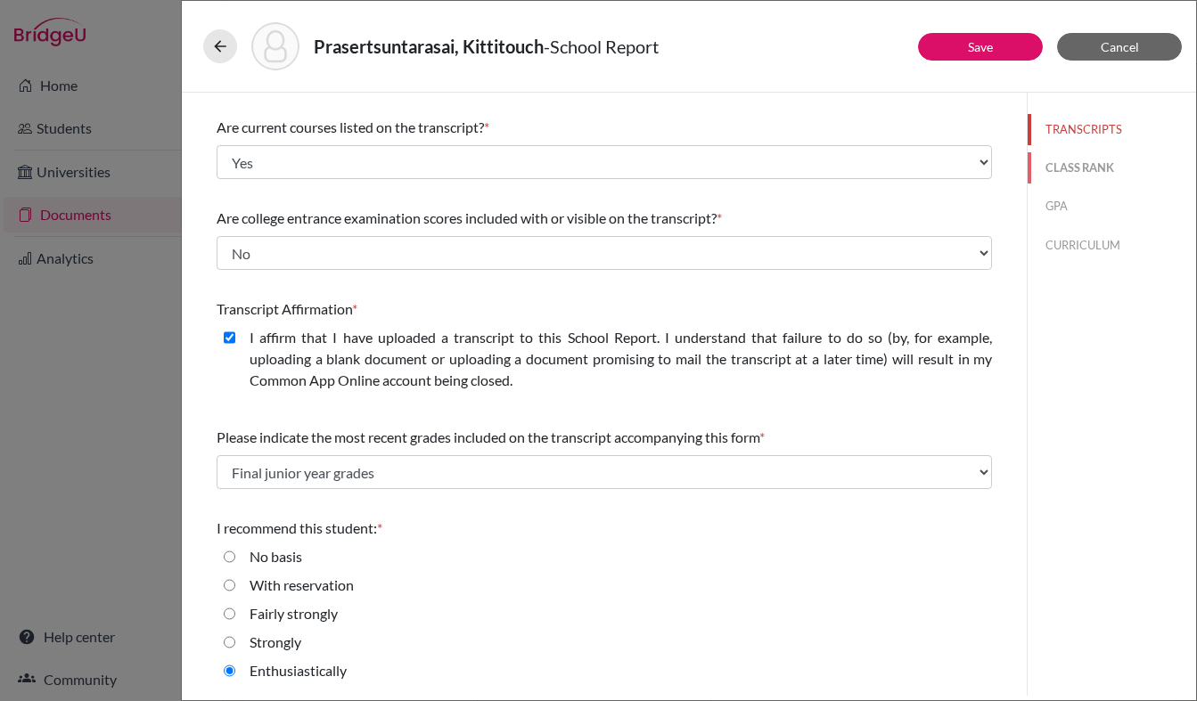
click at [1085, 170] on button "CLASS RANK" at bounding box center [1112, 167] width 168 height 31
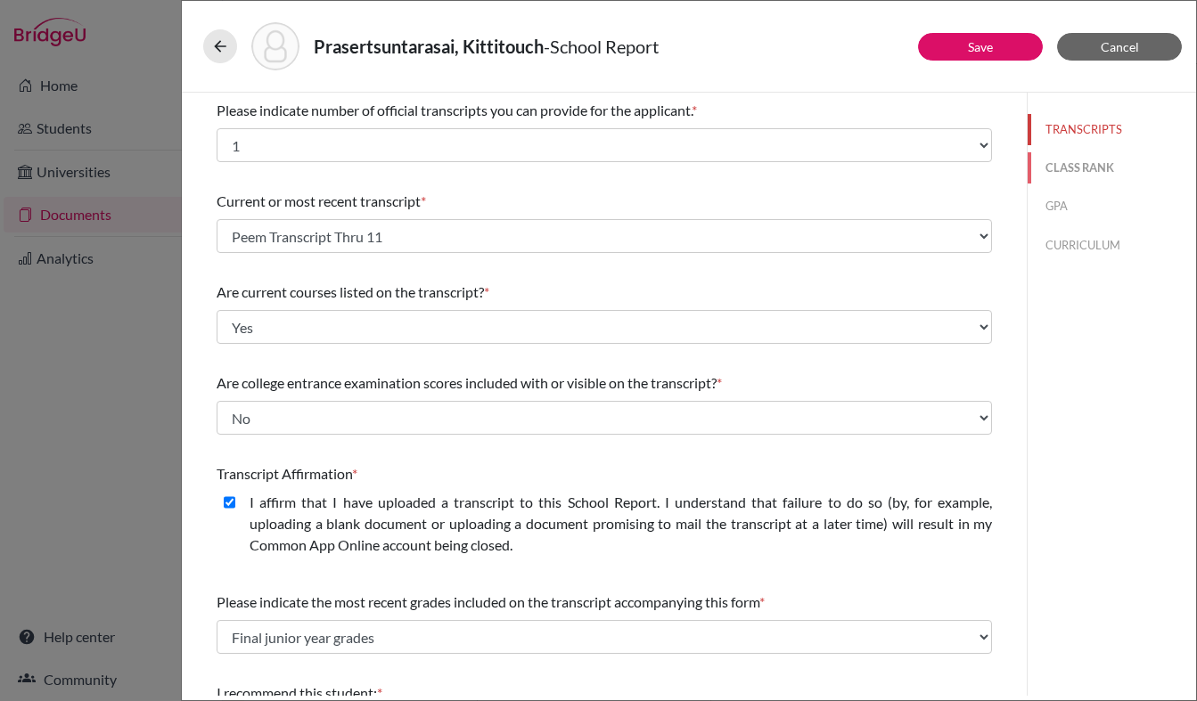
select select "5"
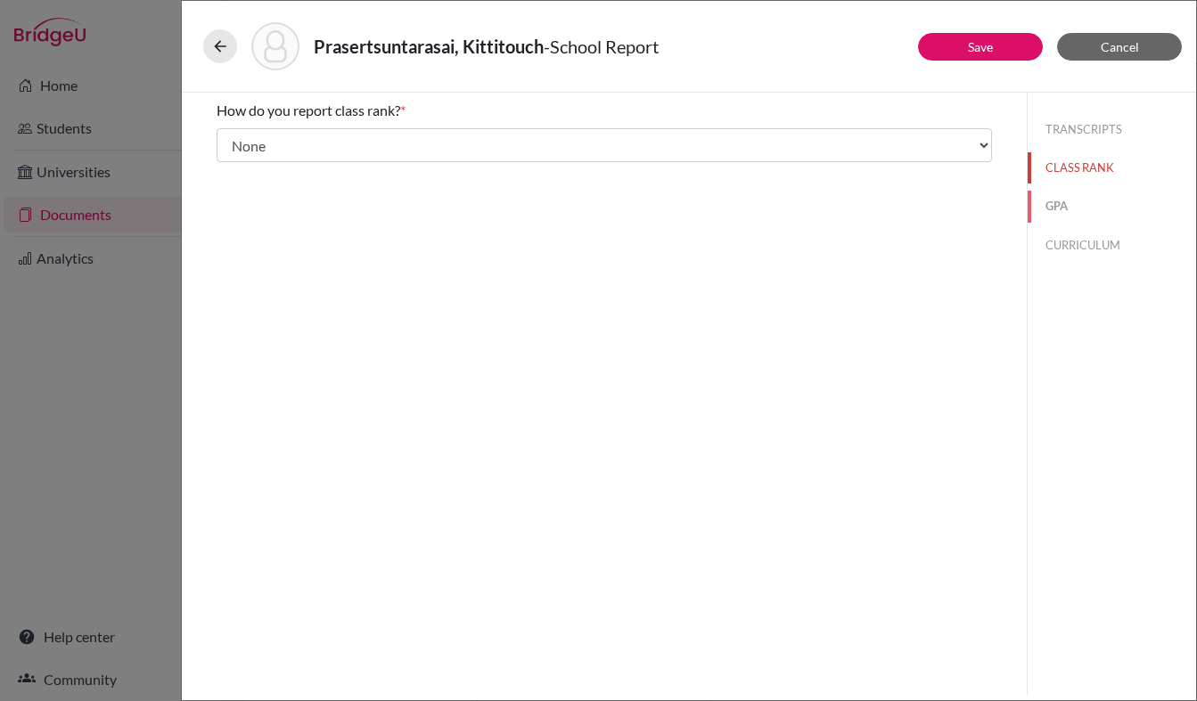
click at [1077, 196] on button "GPA" at bounding box center [1112, 206] width 168 height 31
type input "4.27"
select select "4"
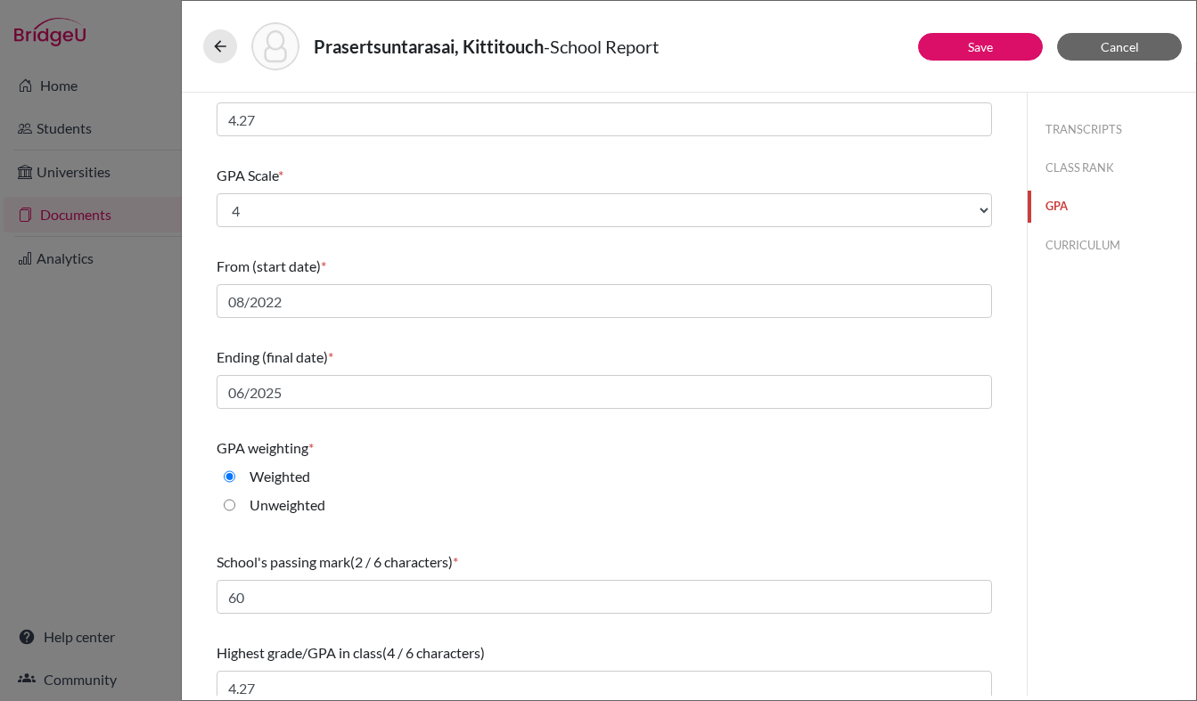
scroll to position [156, 0]
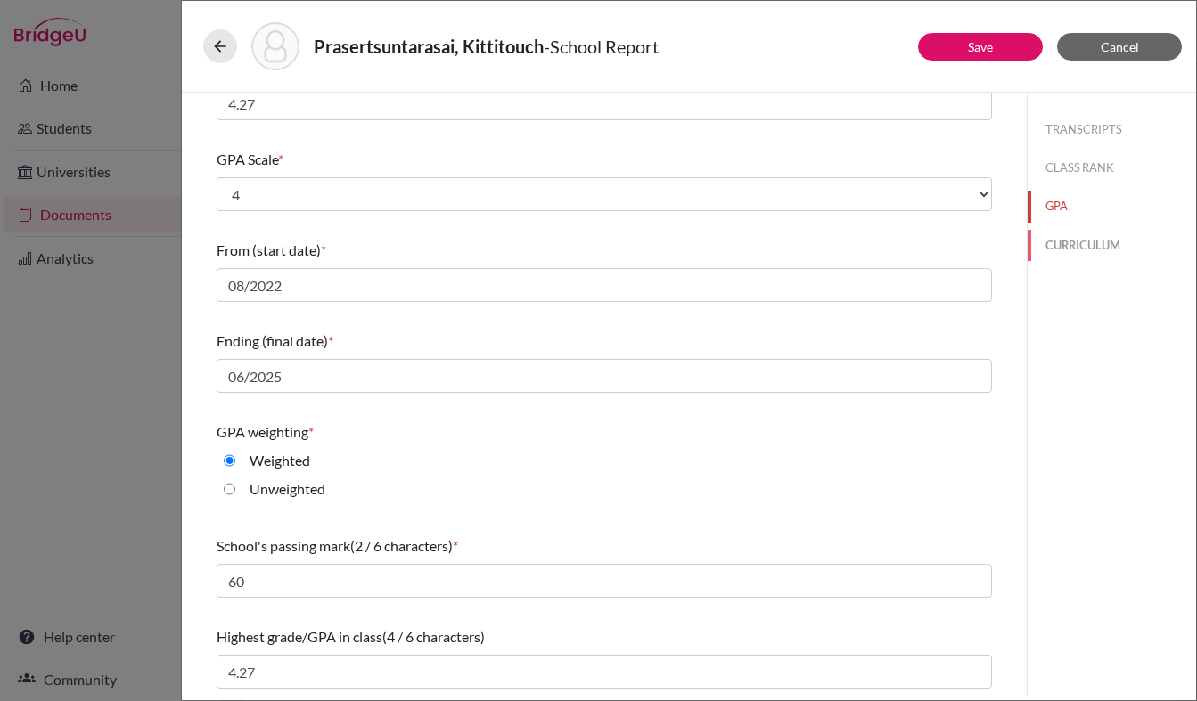
click at [1092, 236] on button "CURRICULUM" at bounding box center [1112, 245] width 168 height 31
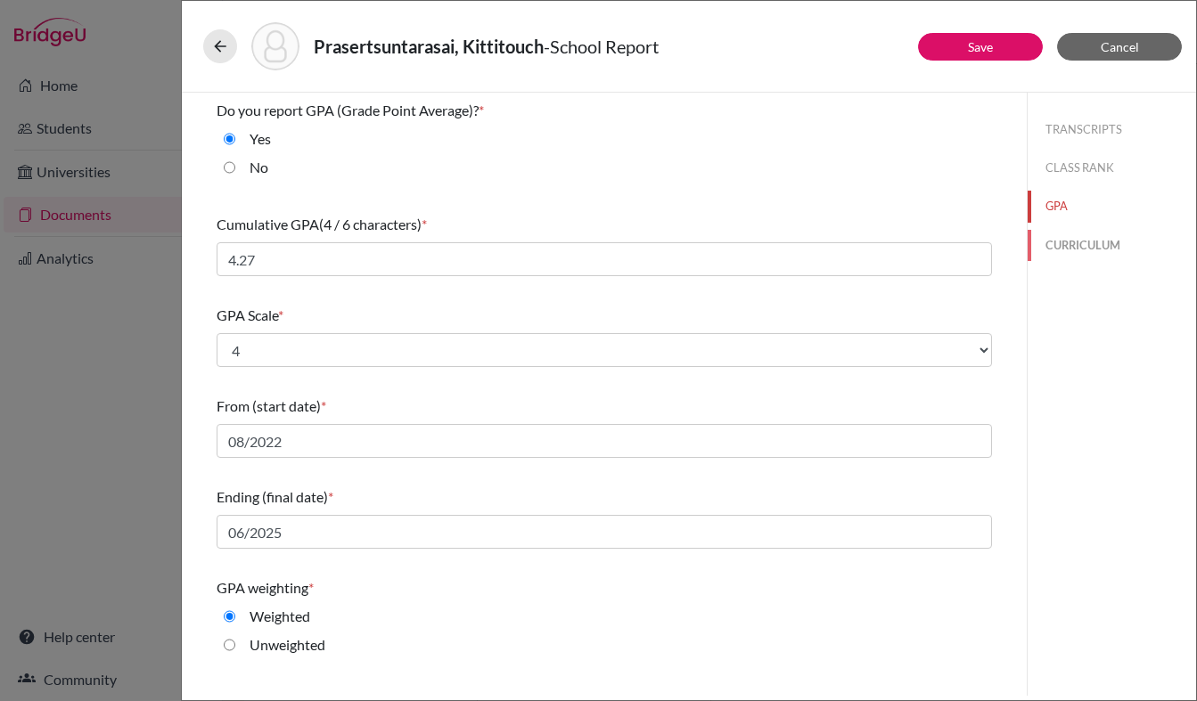
select select "4"
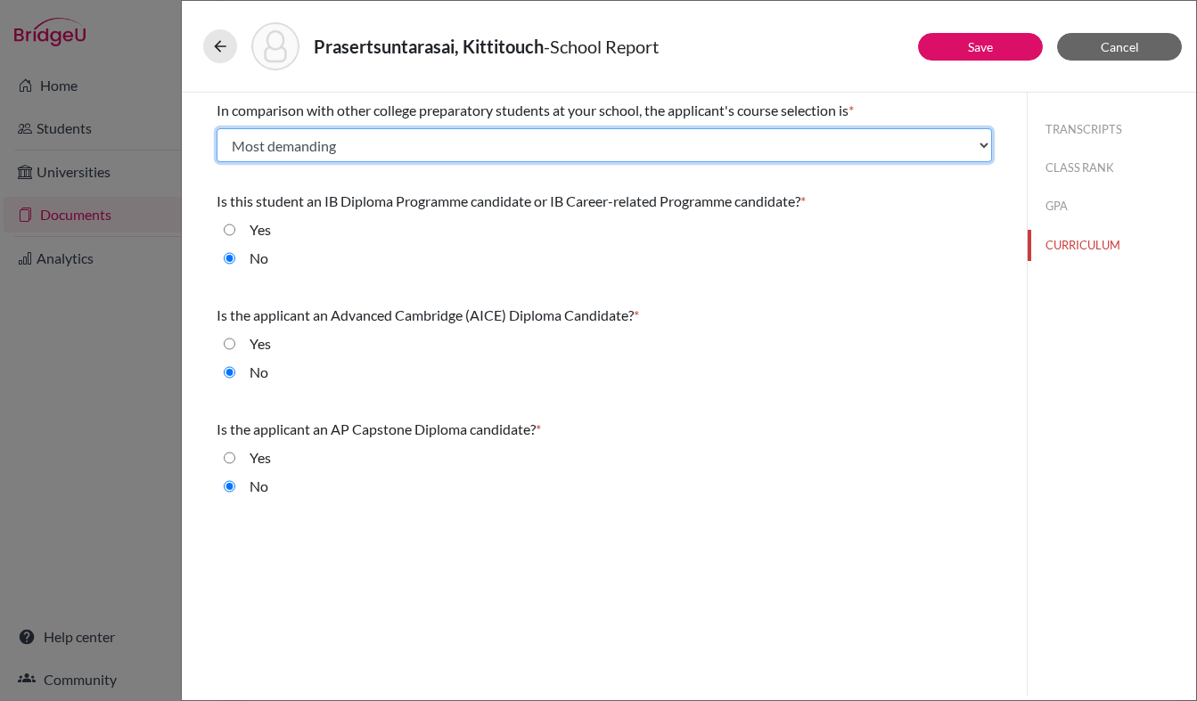
click at [618, 141] on select "Select... Less than demanding Average Demanding Very demanding Most demanding P…" at bounding box center [604, 145] width 775 height 34
click at [217, 128] on select "Select... Less than demanding Average Demanding Very demanding Most demanding P…" at bounding box center [604, 145] width 775 height 34
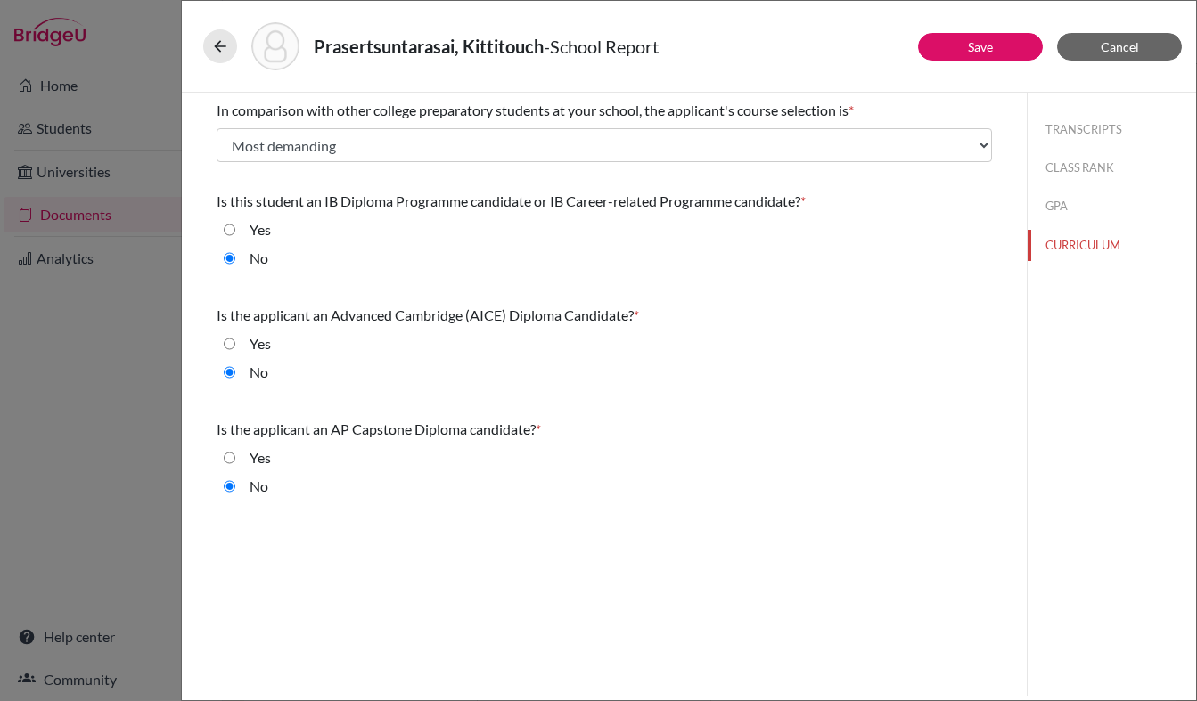
click at [460, 272] on div "No" at bounding box center [604, 262] width 775 height 29
click at [1143, 45] on button "Cancel" at bounding box center [1119, 47] width 125 height 28
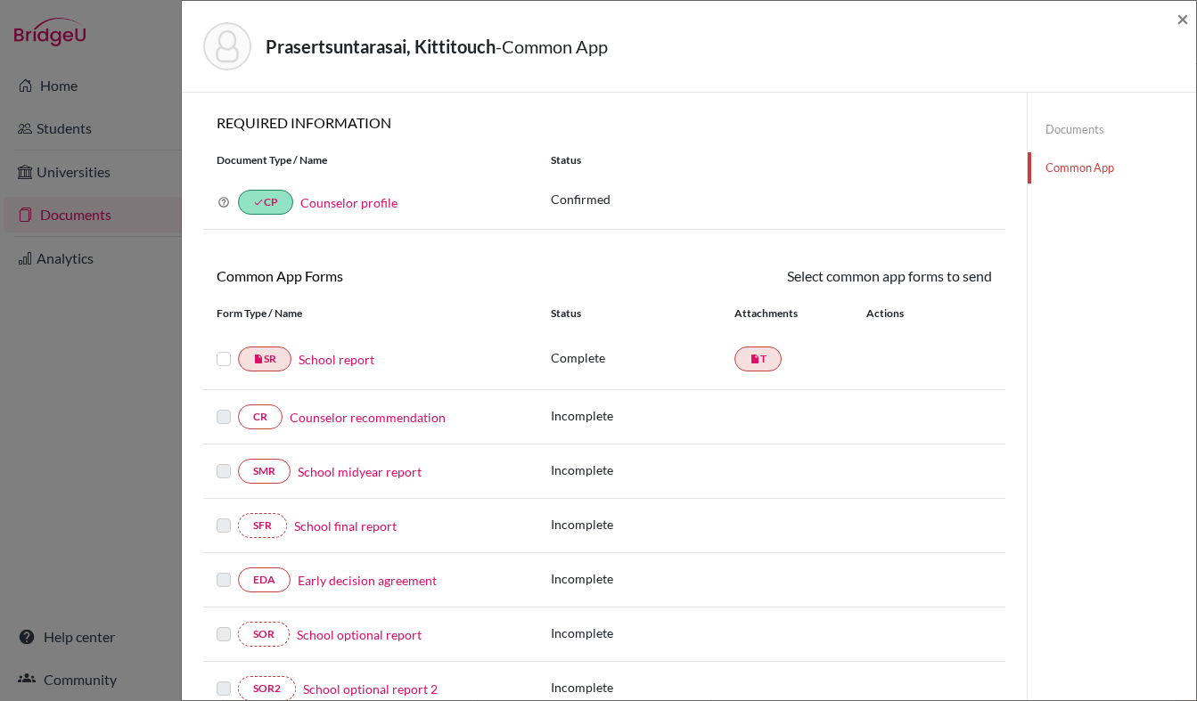
click at [349, 360] on link "School report" at bounding box center [337, 359] width 76 height 19
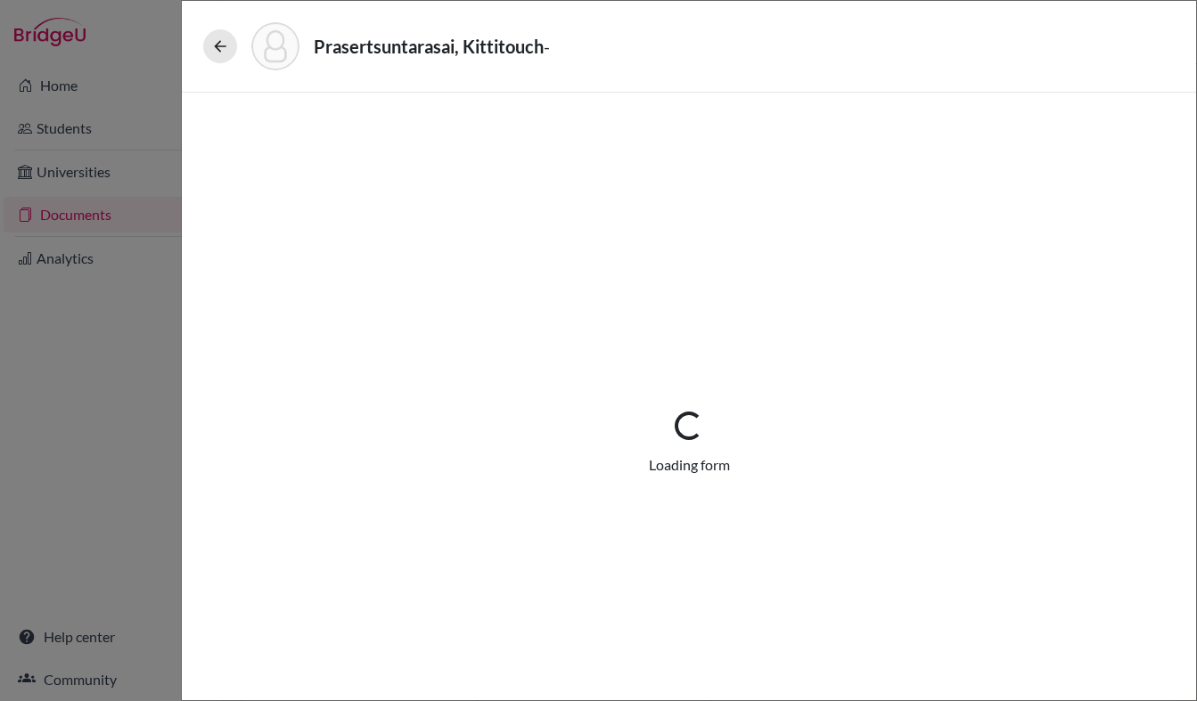
select select "1"
select select "688907"
select select "0"
select select "1"
select select "0"
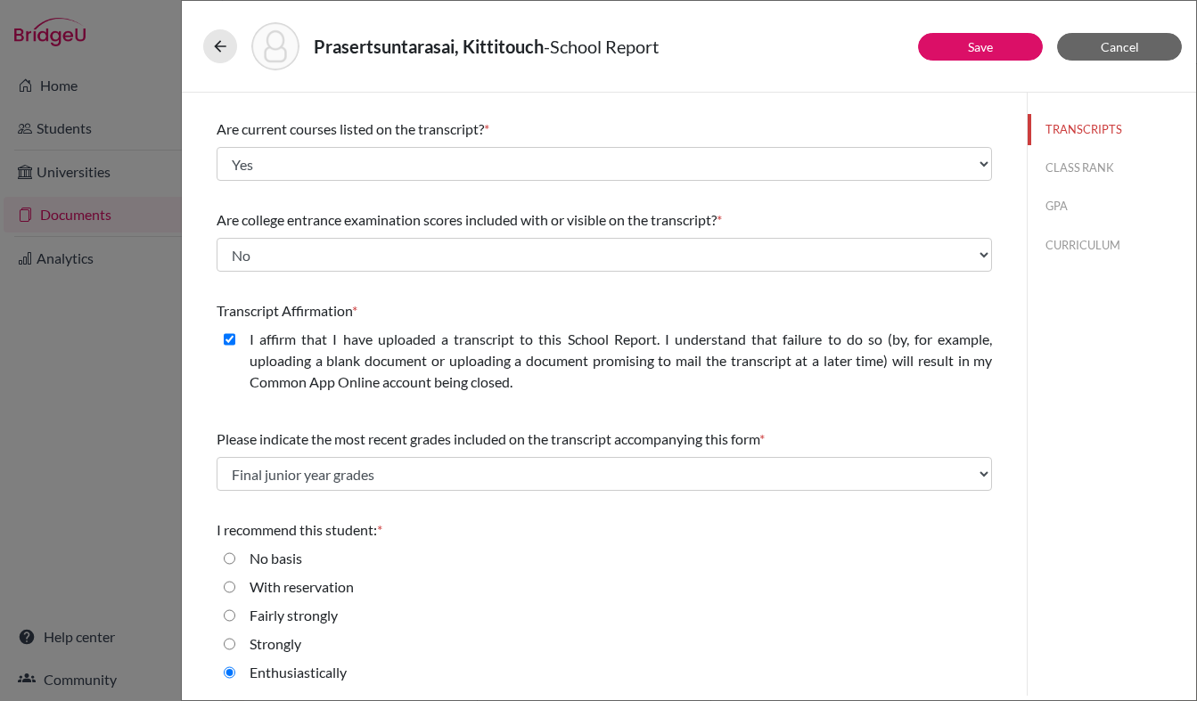
scroll to position [165, 0]
click at [1060, 174] on button "CLASS RANK" at bounding box center [1112, 167] width 168 height 31
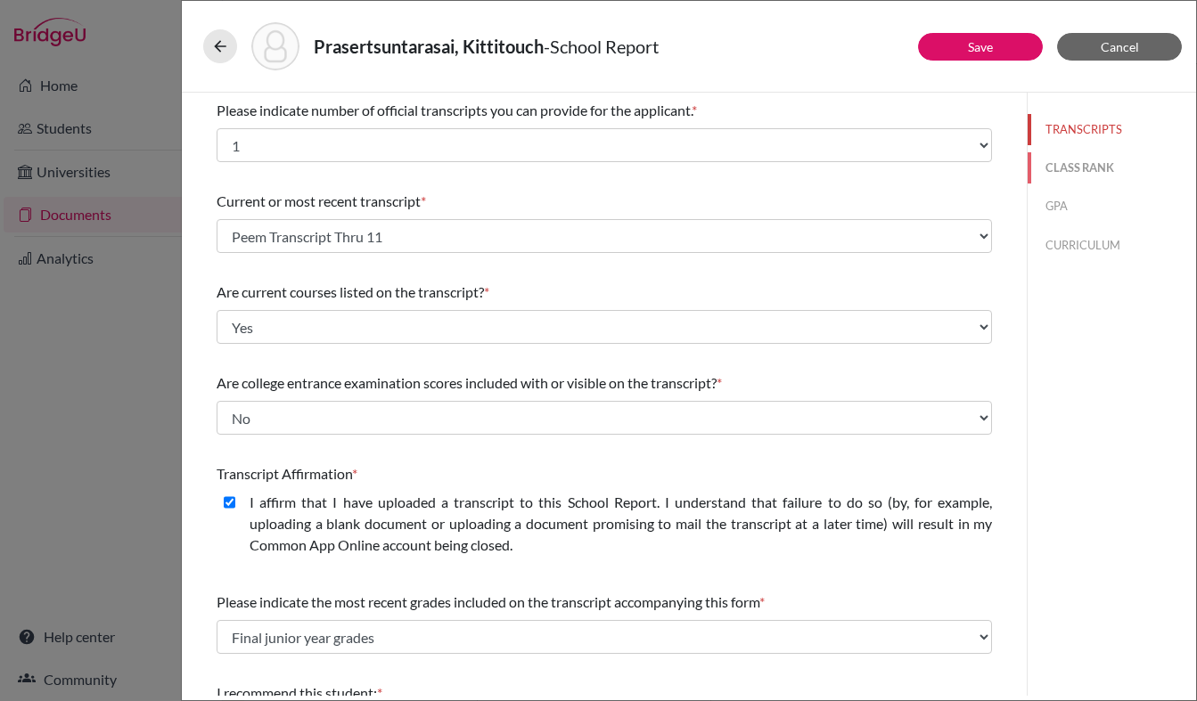
select select "5"
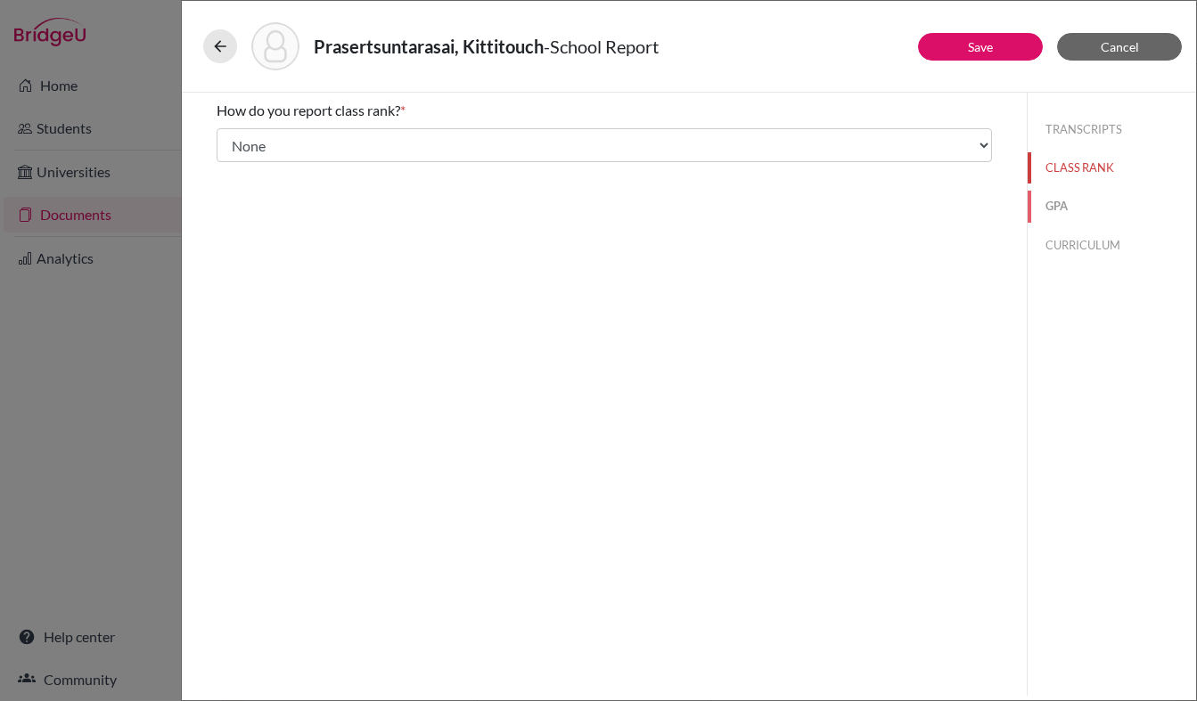
click at [1059, 204] on button "GPA" at bounding box center [1112, 206] width 168 height 31
type input "4.27"
select select "4"
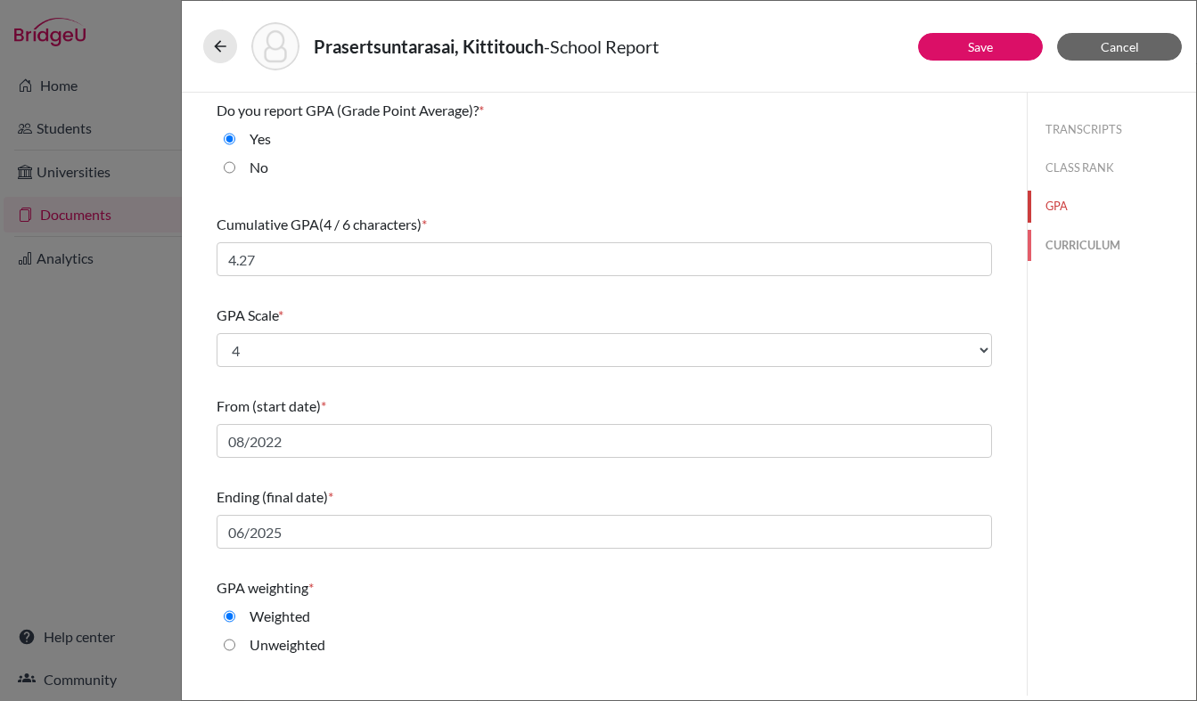
click at [1079, 257] on button "CURRICULUM" at bounding box center [1112, 245] width 168 height 31
select select "4"
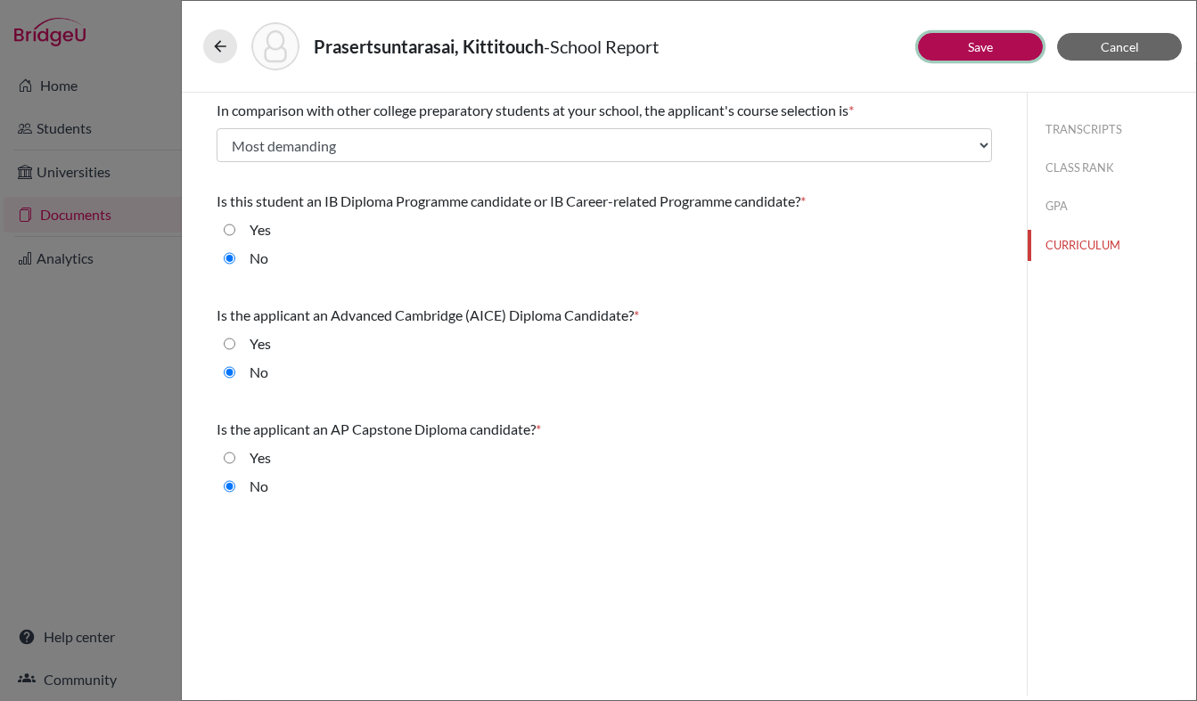
click at [986, 56] on button "Save" at bounding box center [980, 47] width 125 height 28
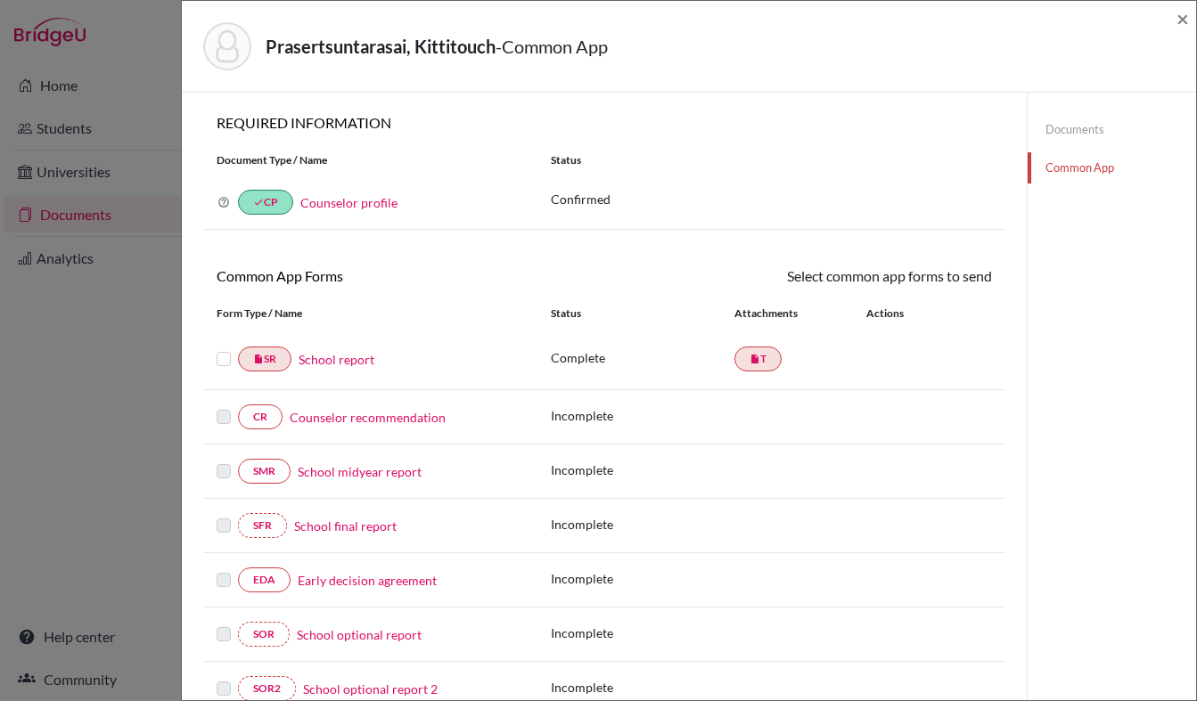
click at [348, 361] on link "School report" at bounding box center [337, 359] width 76 height 19
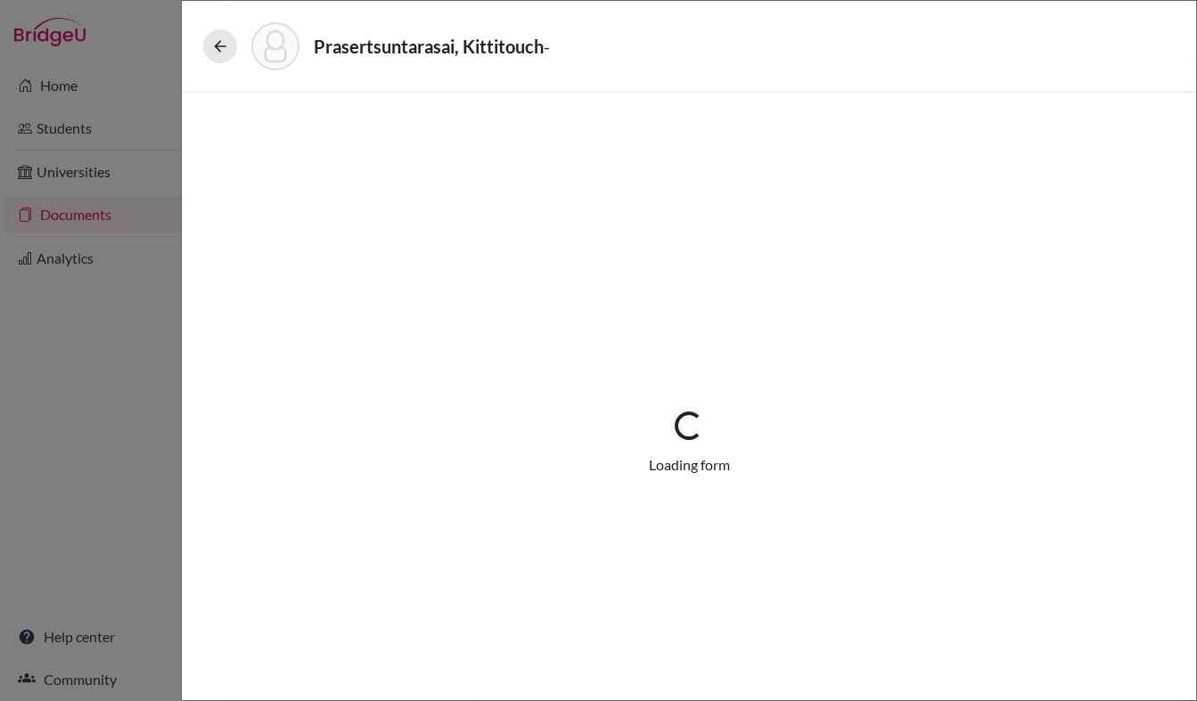
select select "1"
select select "688907"
select select "0"
select select "1"
select select "0"
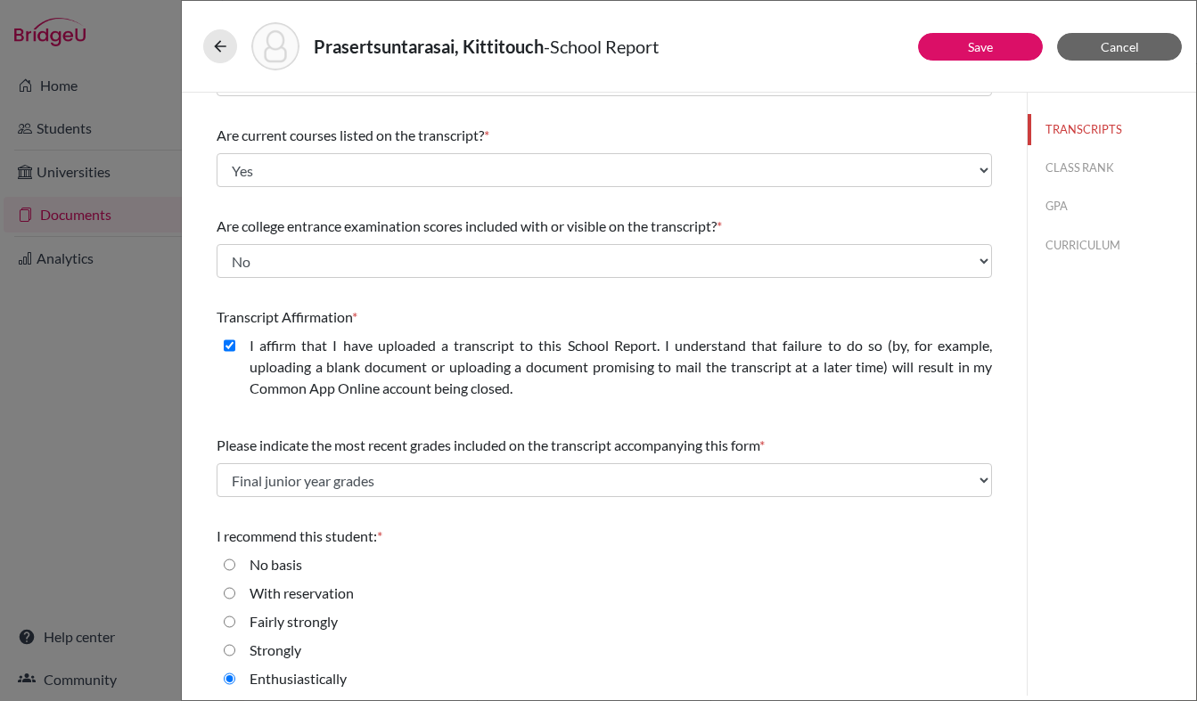
scroll to position [165, 0]
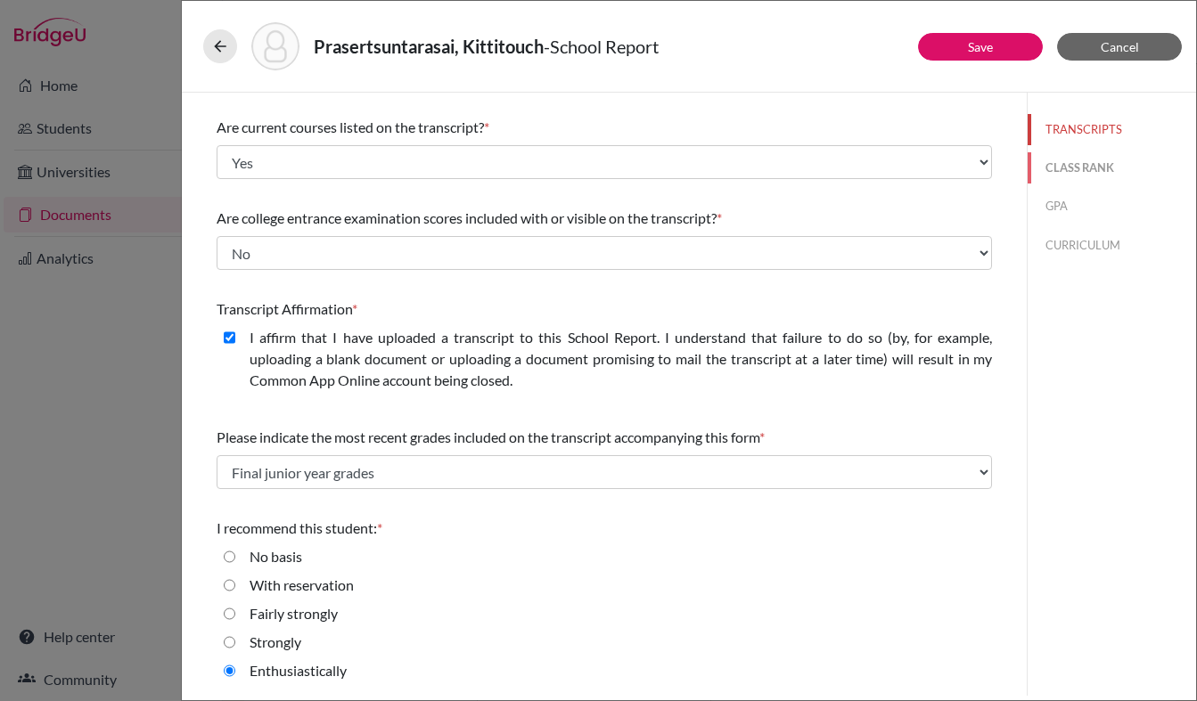
click at [1053, 167] on button "CLASS RANK" at bounding box center [1112, 167] width 168 height 31
select select "5"
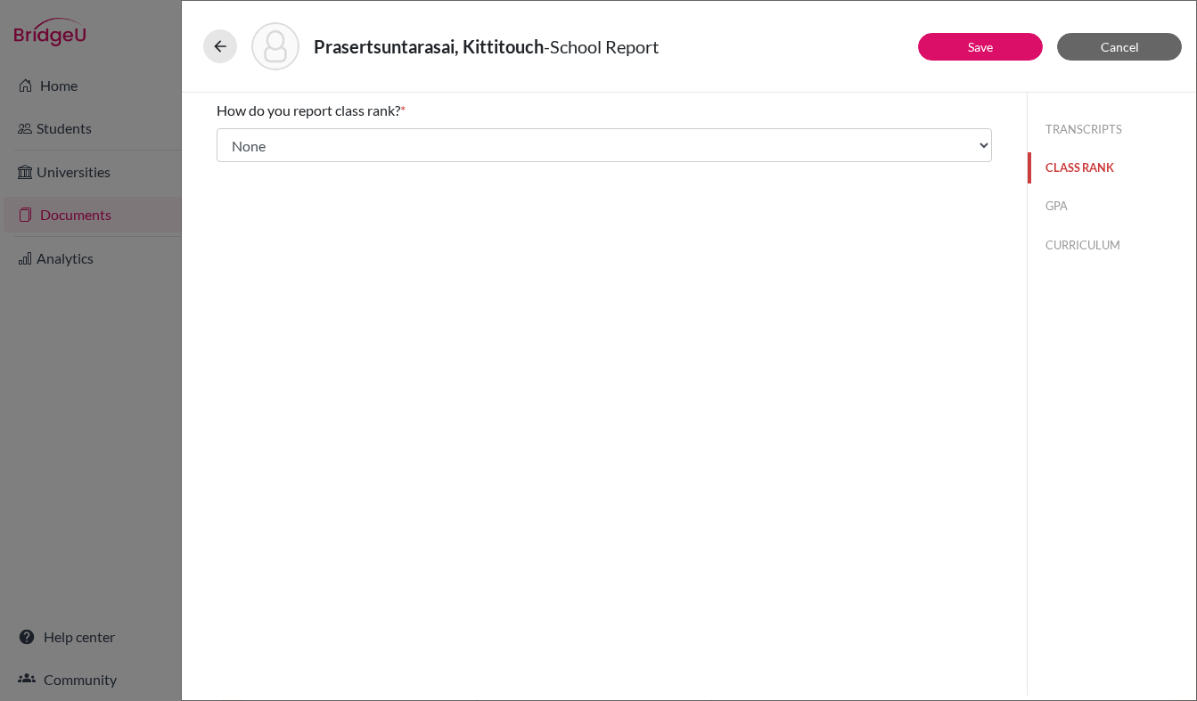
scroll to position [0, 0]
click at [1051, 201] on button "GPA" at bounding box center [1112, 206] width 168 height 31
type input "4.27"
select select "4"
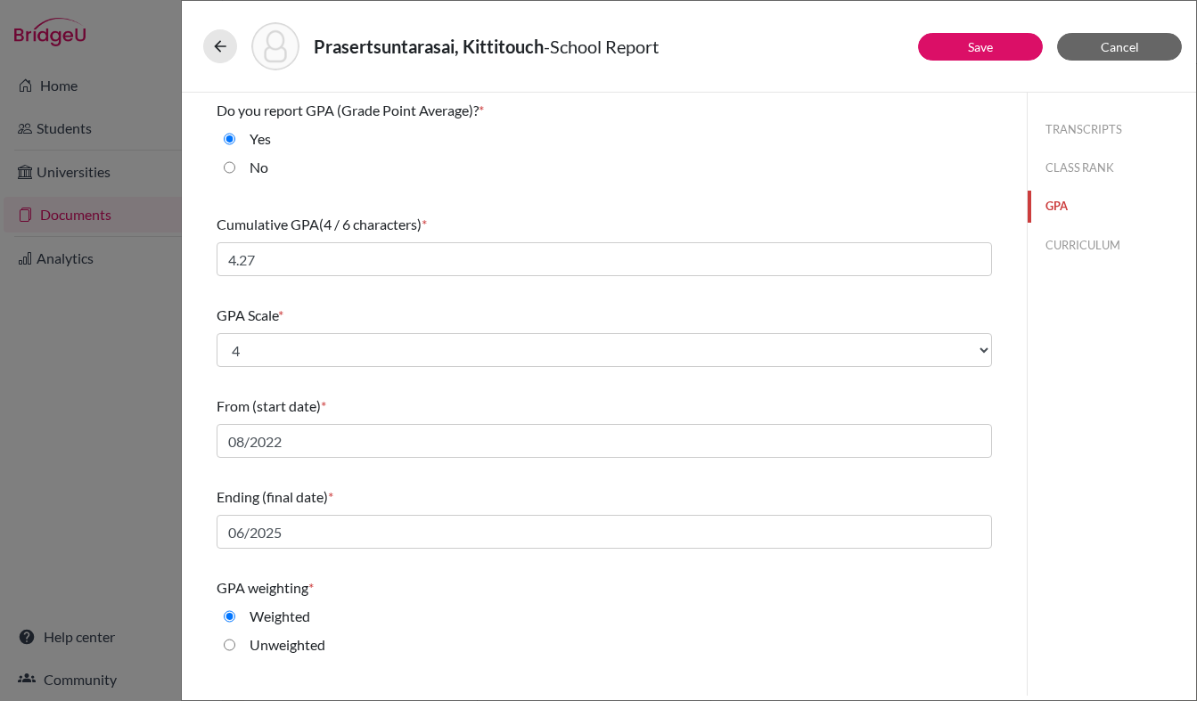
scroll to position [156, 0]
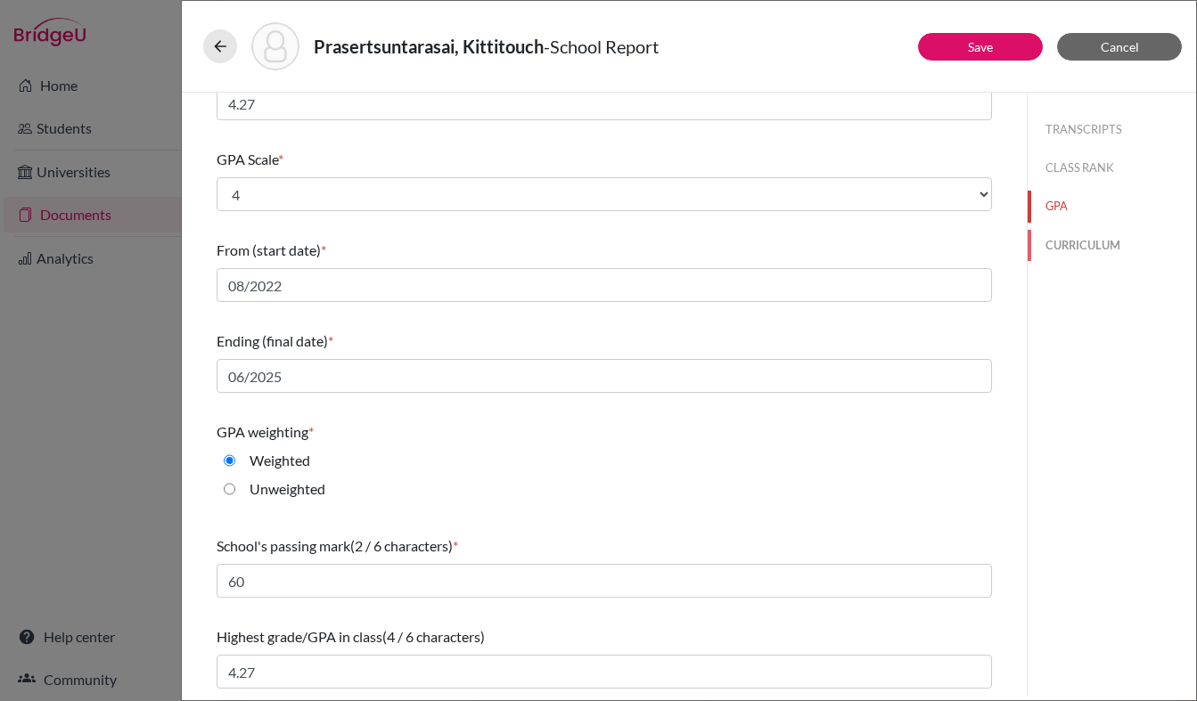
click at [1079, 242] on button "CURRICULUM" at bounding box center [1112, 245] width 168 height 31
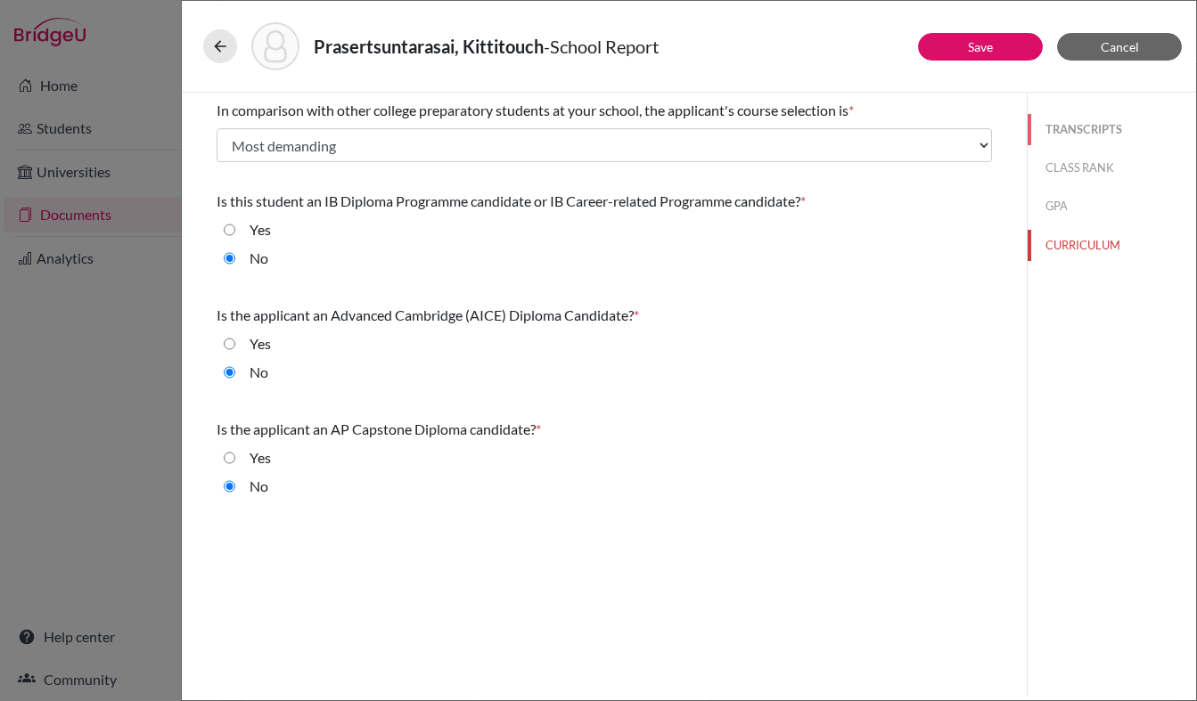
click at [1075, 135] on button "TRANSCRIPTS" at bounding box center [1112, 129] width 168 height 31
select select "1"
select select "0"
select select "688907"
select select "0"
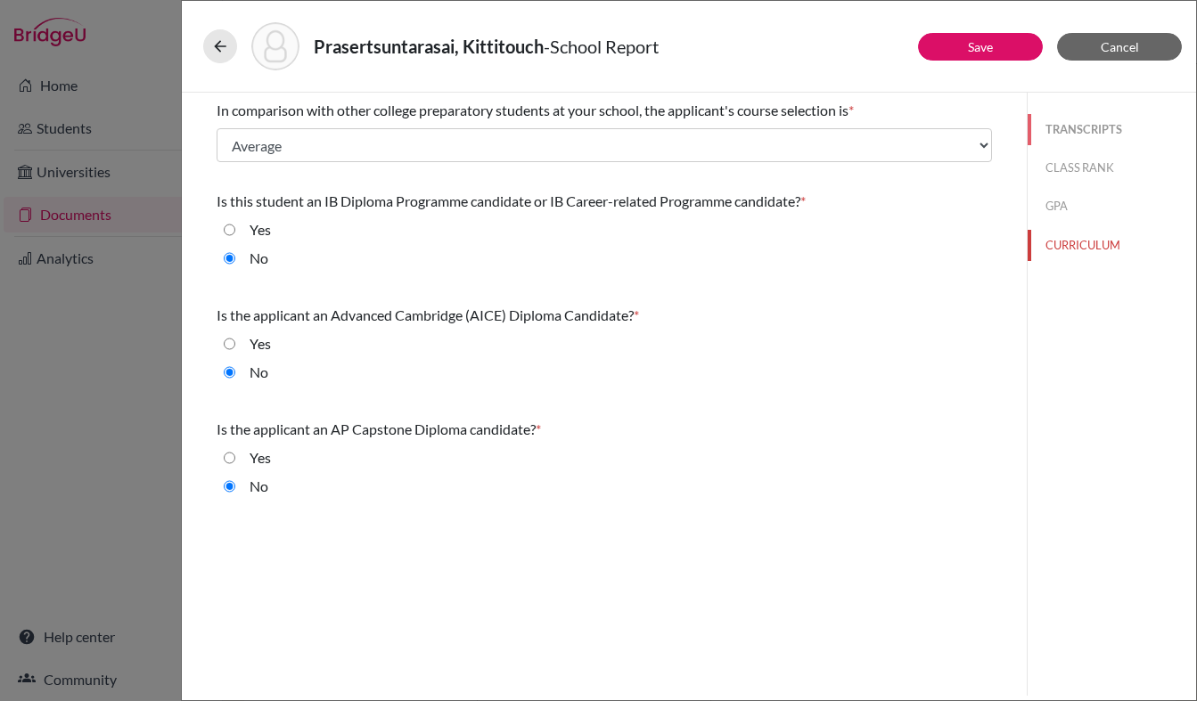
select select "1"
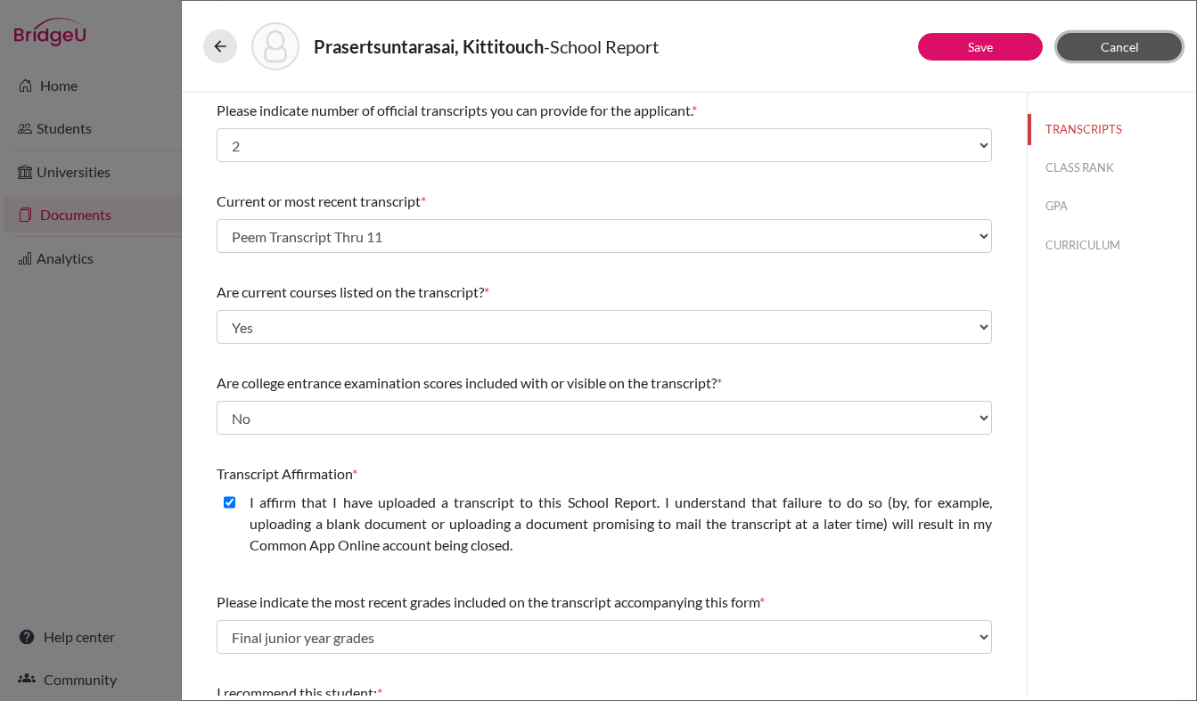
click at [1138, 47] on button "Cancel" at bounding box center [1119, 47] width 125 height 28
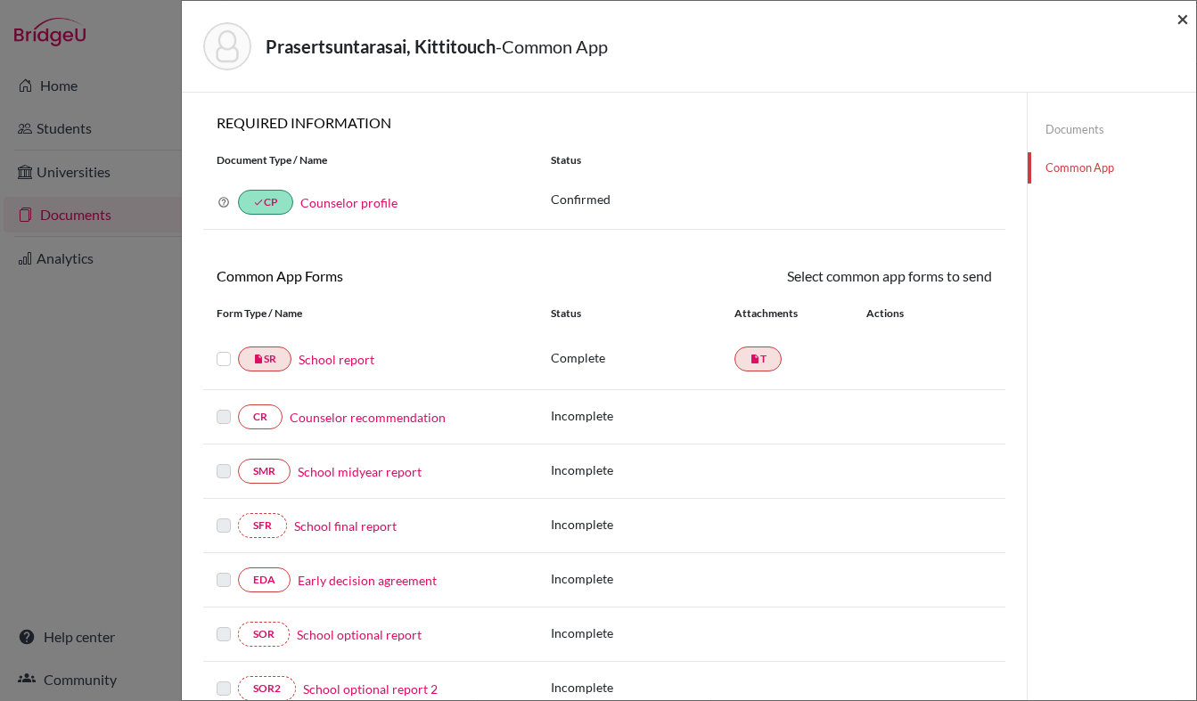
click at [1182, 25] on span "×" at bounding box center [1182, 18] width 12 height 26
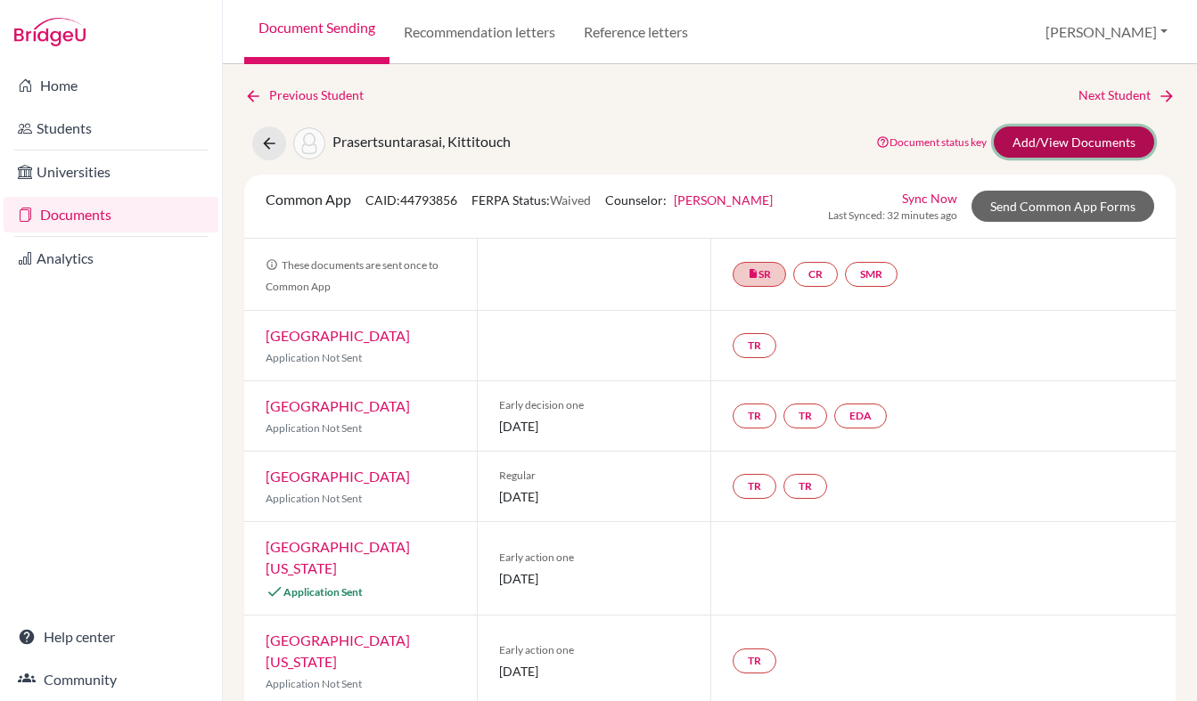
click at [1017, 149] on link "Add/View Documents" at bounding box center [1074, 142] width 160 height 31
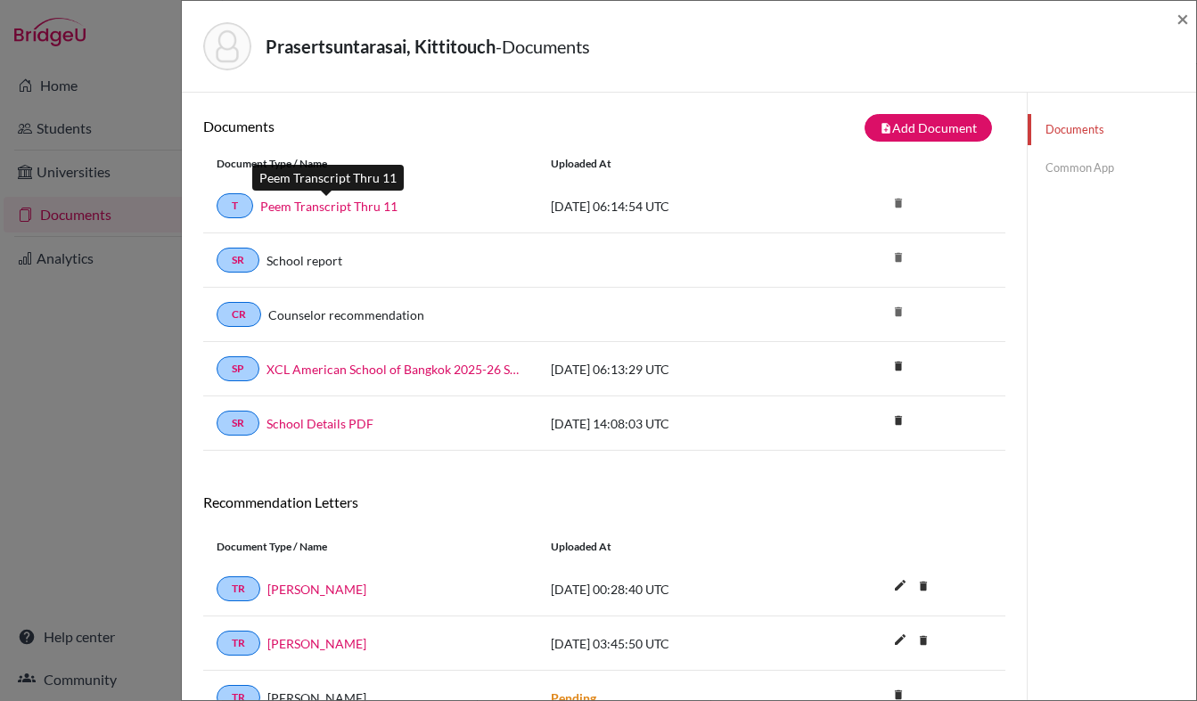
click at [356, 197] on link "Peem Transcript Thru 11" at bounding box center [328, 206] width 137 height 19
click at [1182, 18] on span "×" at bounding box center [1182, 18] width 12 height 26
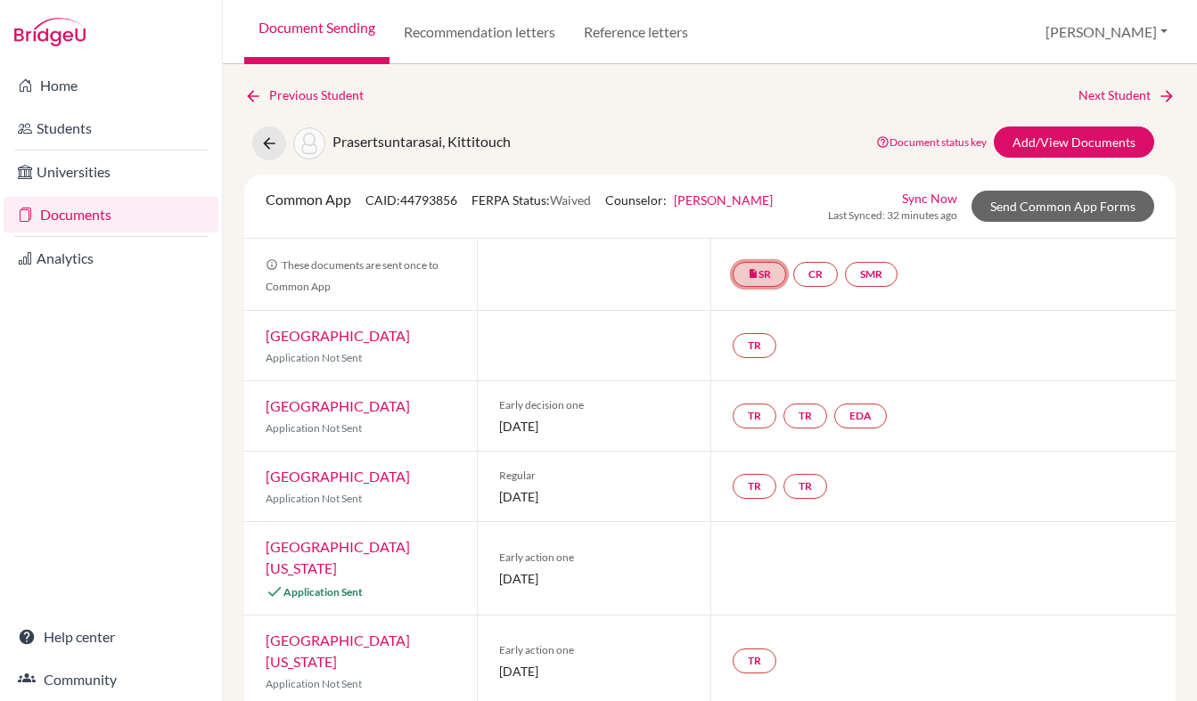
click at [762, 276] on link "insert_drive_file SR" at bounding box center [759, 274] width 53 height 25
click at [743, 222] on link "School report" at bounding box center [759, 220] width 76 height 15
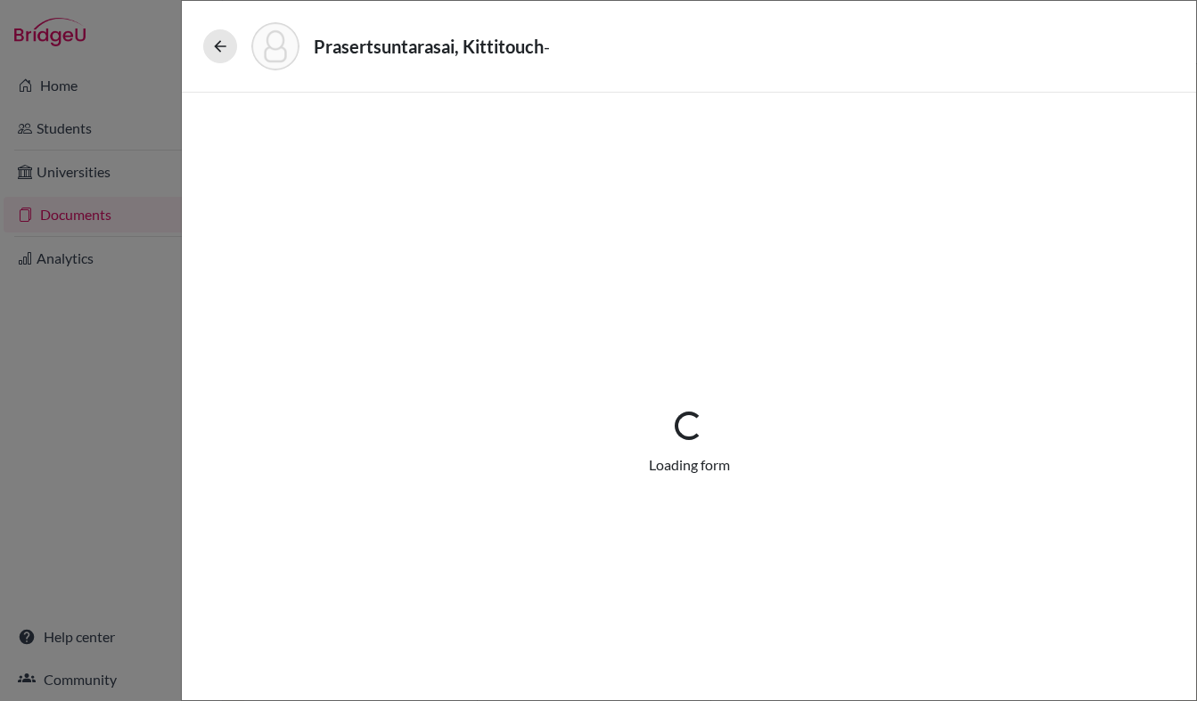
select select "1"
select select "688907"
select select "0"
select select "1"
select select "0"
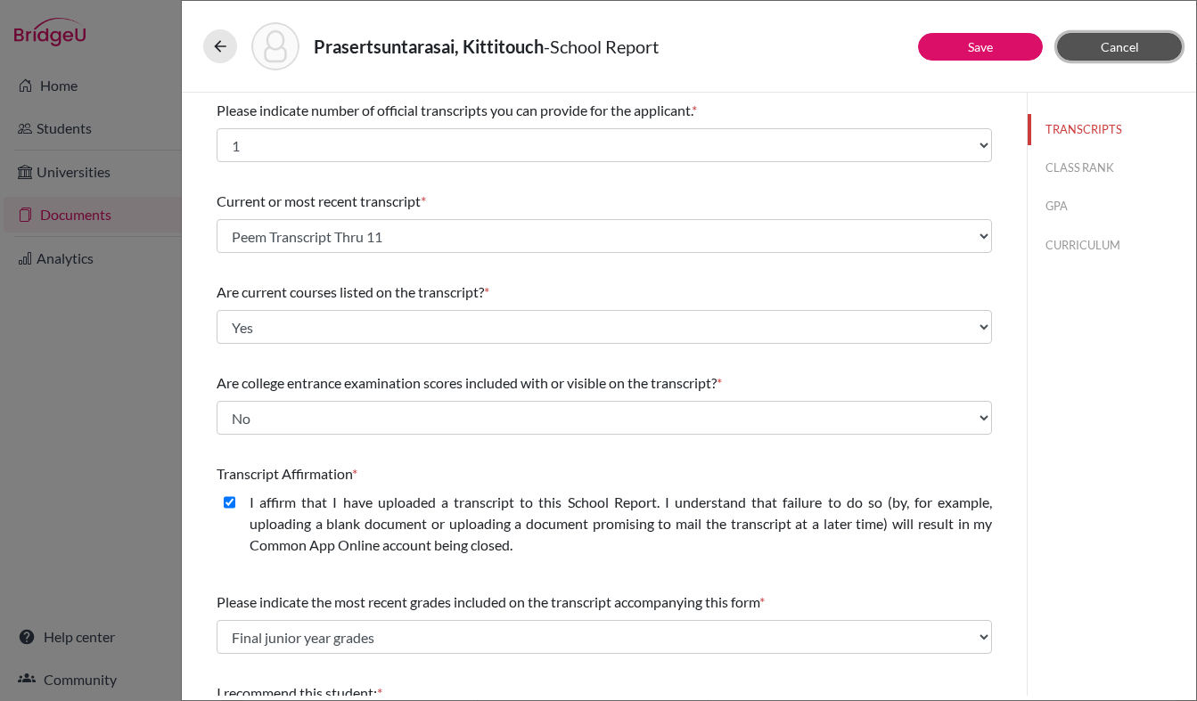
click at [1098, 45] on button "Cancel" at bounding box center [1119, 47] width 125 height 28
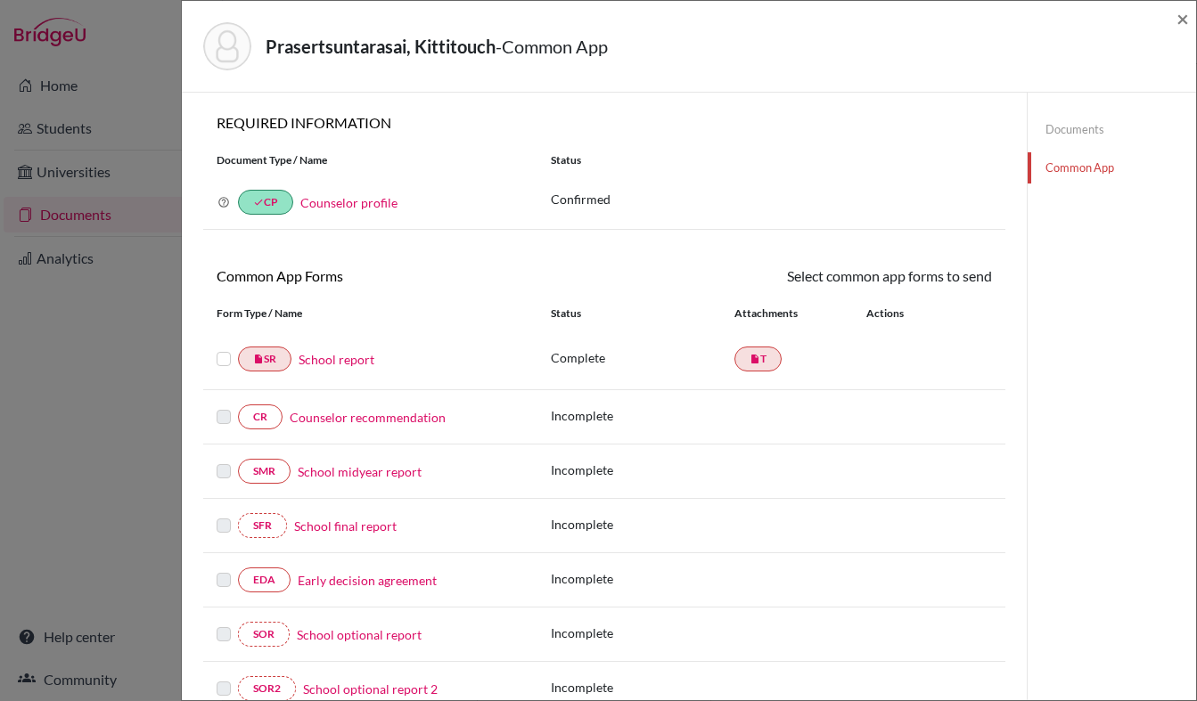
click at [226, 348] on label at bounding box center [224, 348] width 14 height 0
click at [0, 0] on input "checkbox" at bounding box center [0, 0] width 0 height 0
click at [948, 277] on link "Send" at bounding box center [955, 280] width 74 height 28
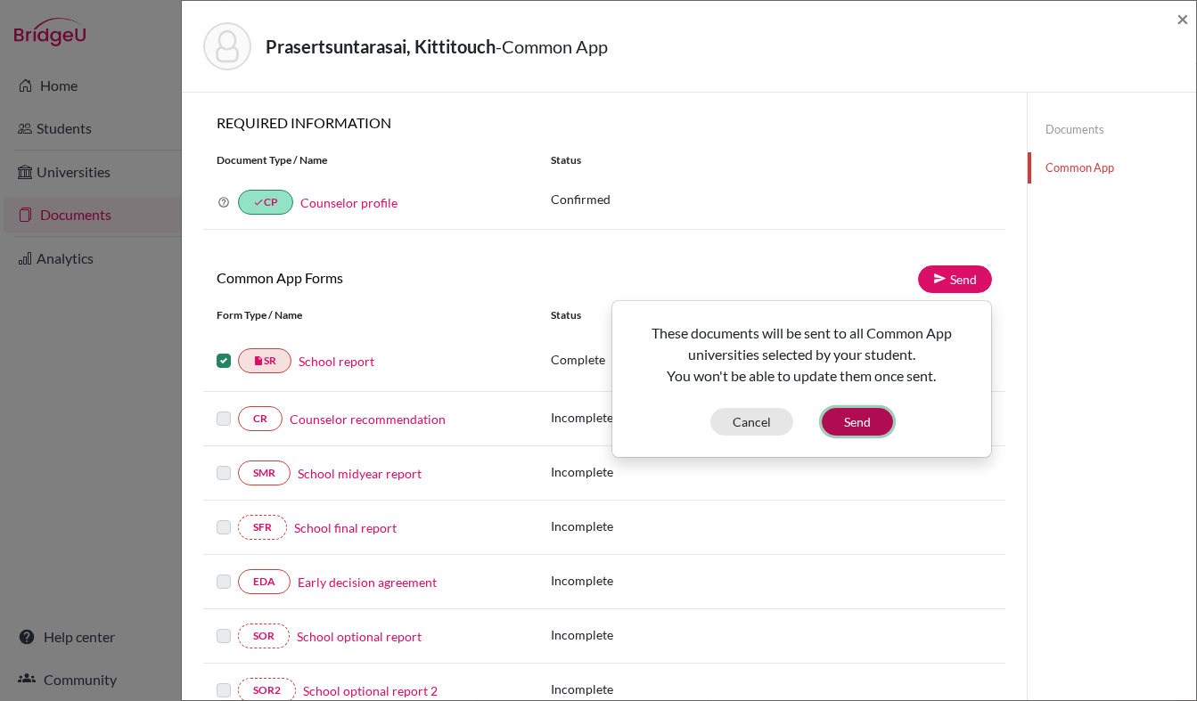
click at [868, 422] on button "Send" at bounding box center [857, 422] width 71 height 28
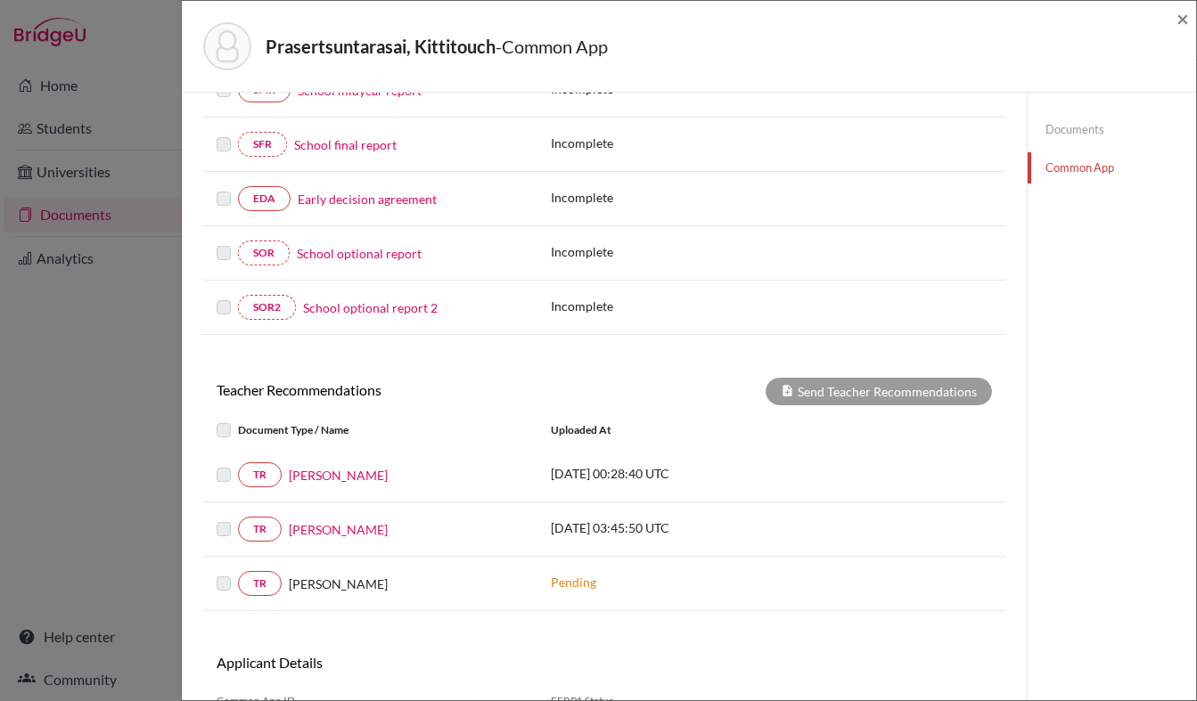
scroll to position [518, 0]
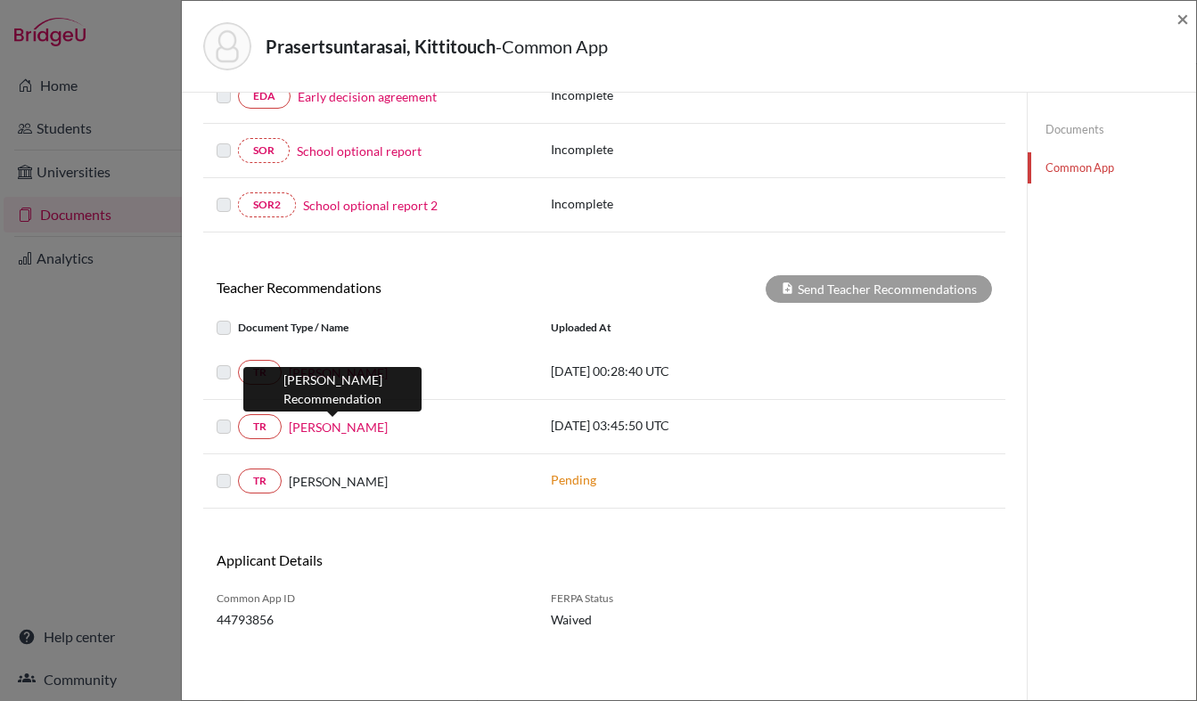
click at [317, 427] on link "[PERSON_NAME]" at bounding box center [338, 427] width 99 height 19
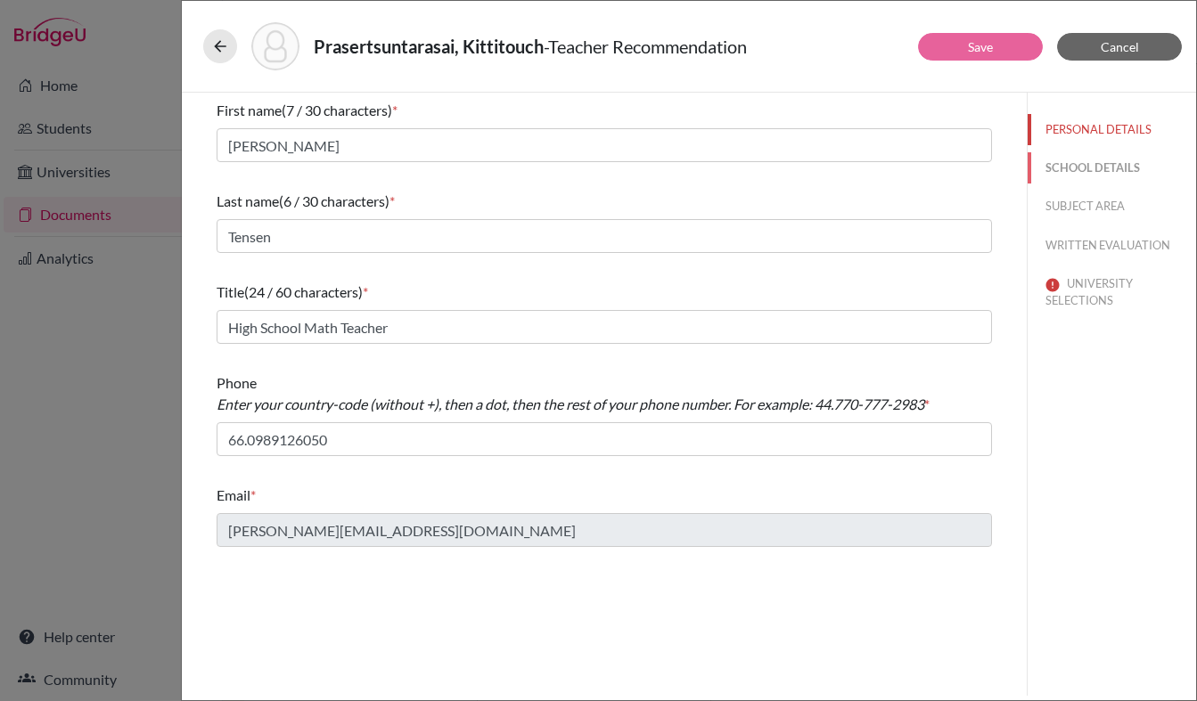
click at [1110, 166] on button "SCHOOL DETAILS" at bounding box center [1112, 167] width 168 height 31
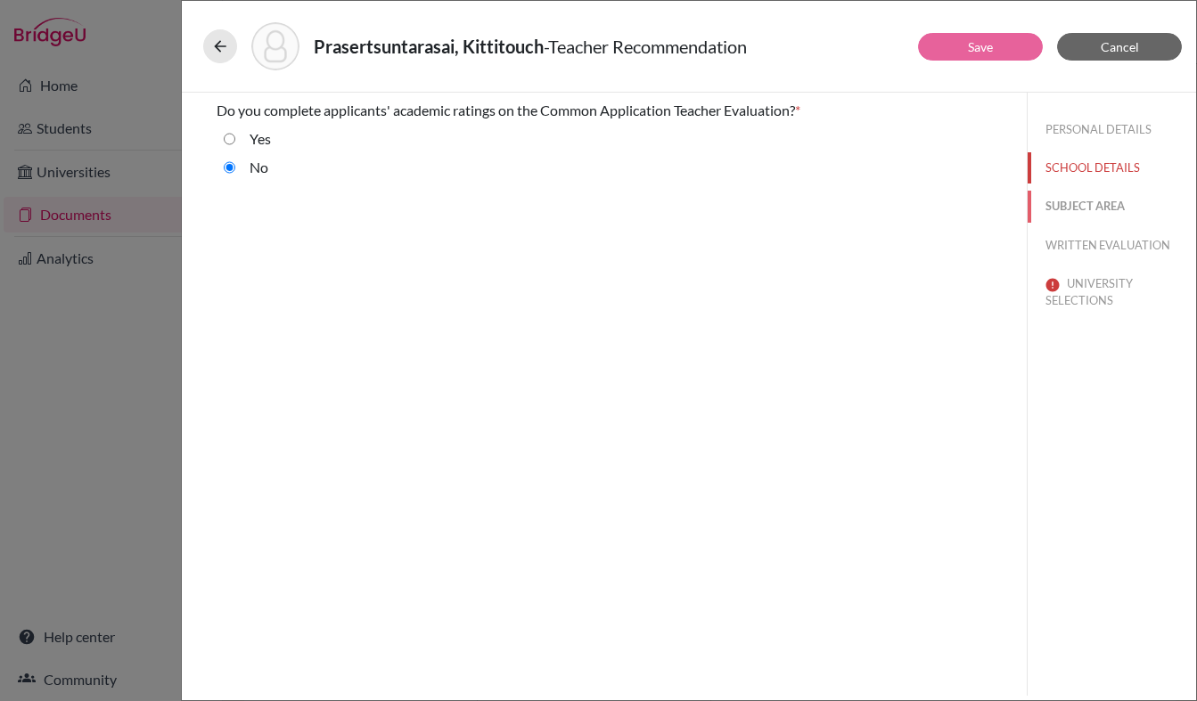
click at [1112, 214] on button "SUBJECT AREA" at bounding box center [1112, 206] width 168 height 31
select select "0"
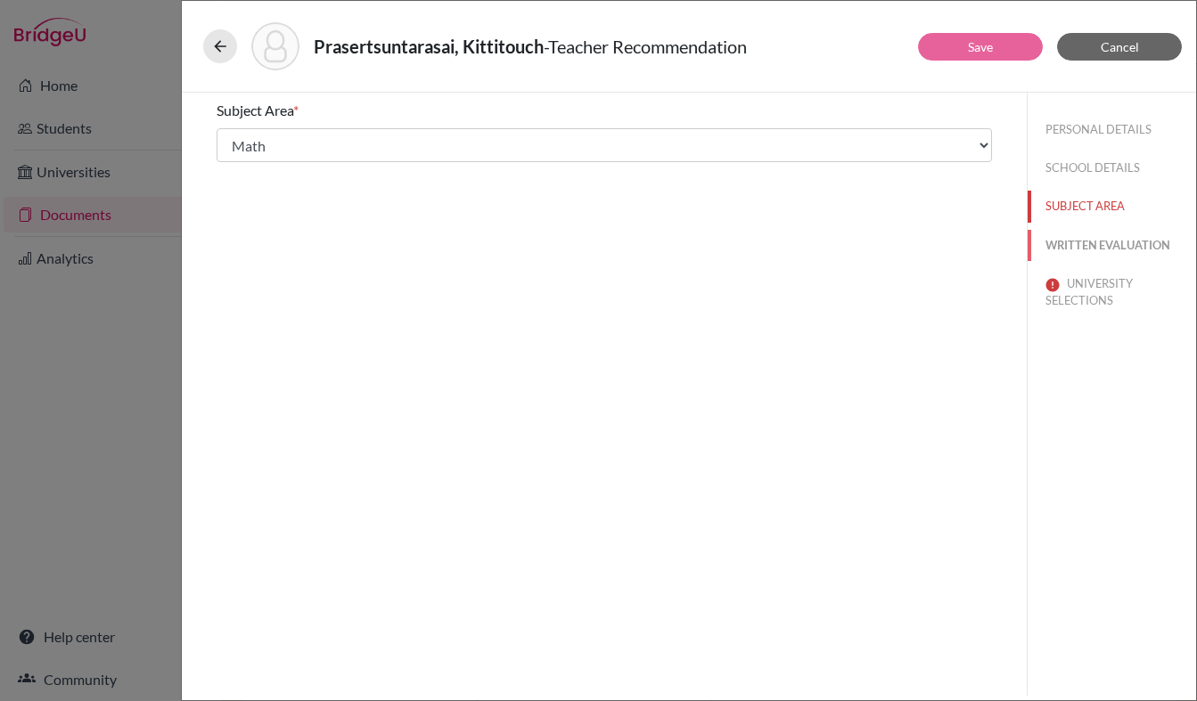
click at [1092, 245] on button "WRITTEN EVALUATION" at bounding box center [1112, 245] width 168 height 31
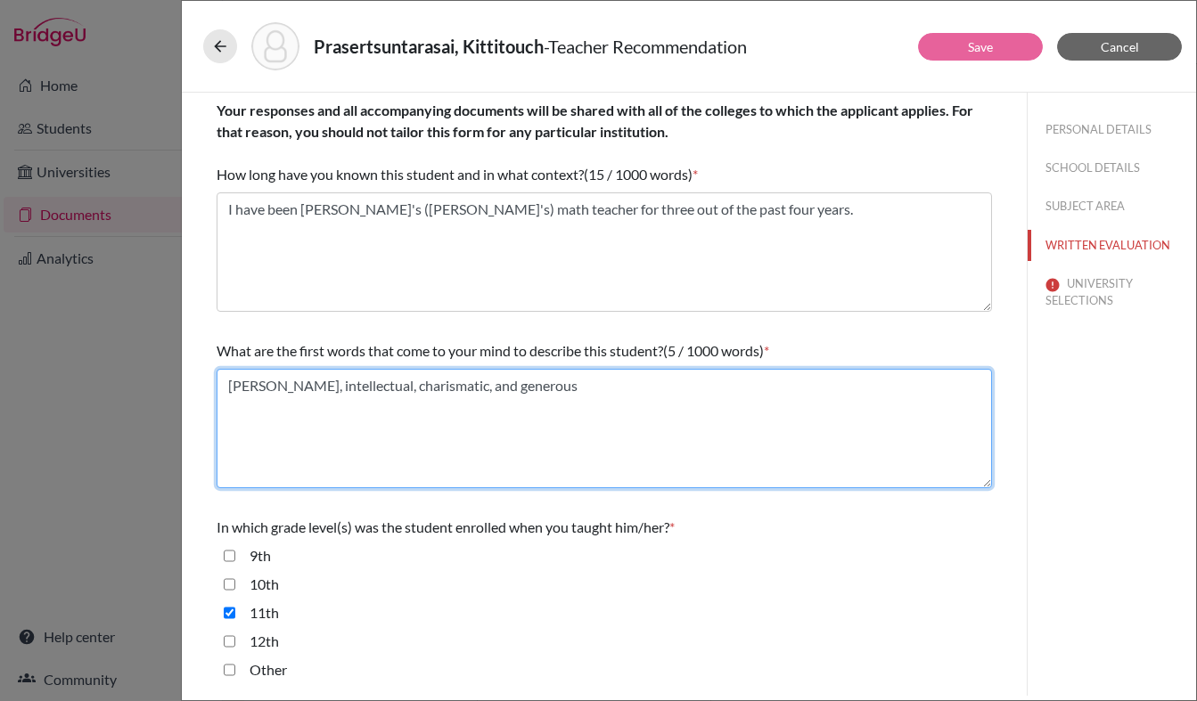
click at [264, 387] on textarea "Gregorious, intellectual, charismatic, and generous" at bounding box center [604, 428] width 775 height 119
click at [383, 466] on textarea "Gregarious, intellectual, charismatic, and generous" at bounding box center [604, 428] width 775 height 119
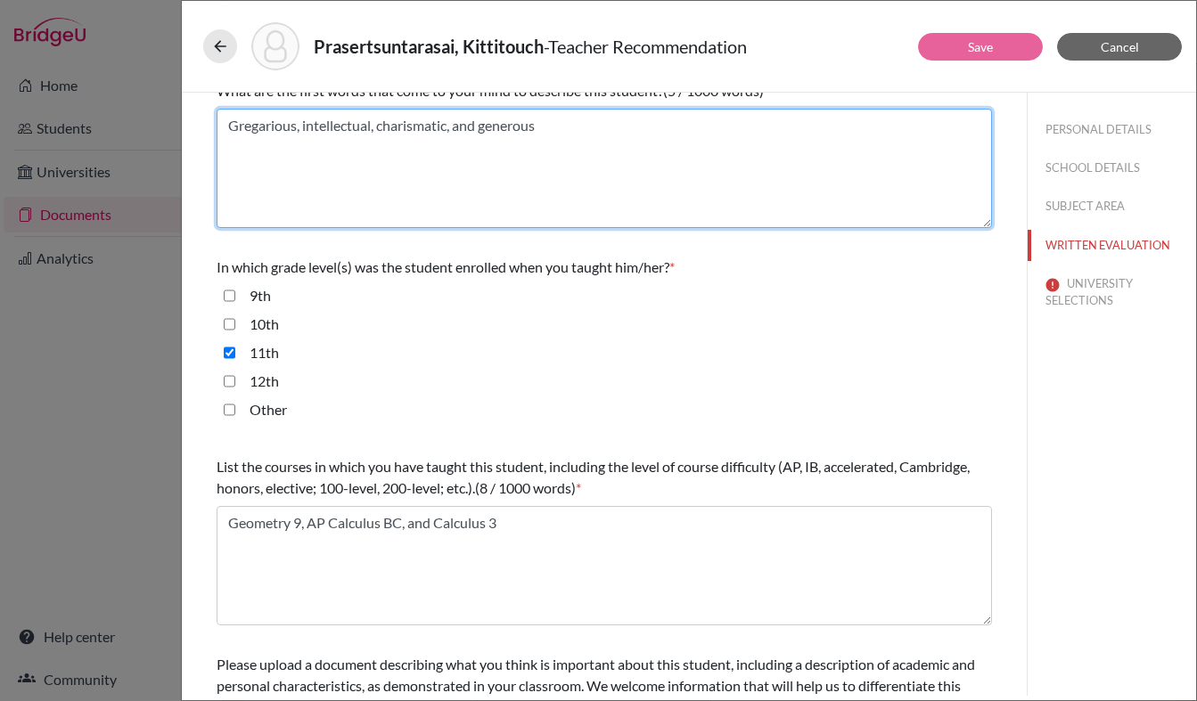
scroll to position [273, 0]
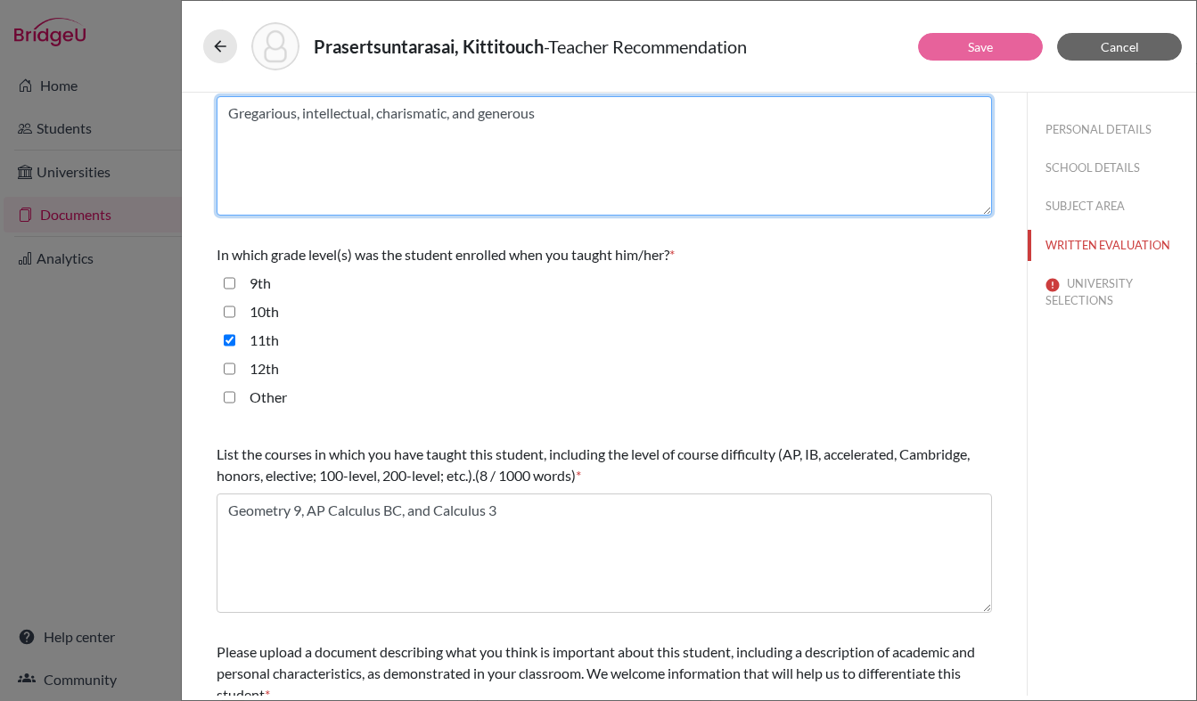
type textarea "Gregarious, intellectual, charismatic, and generous"
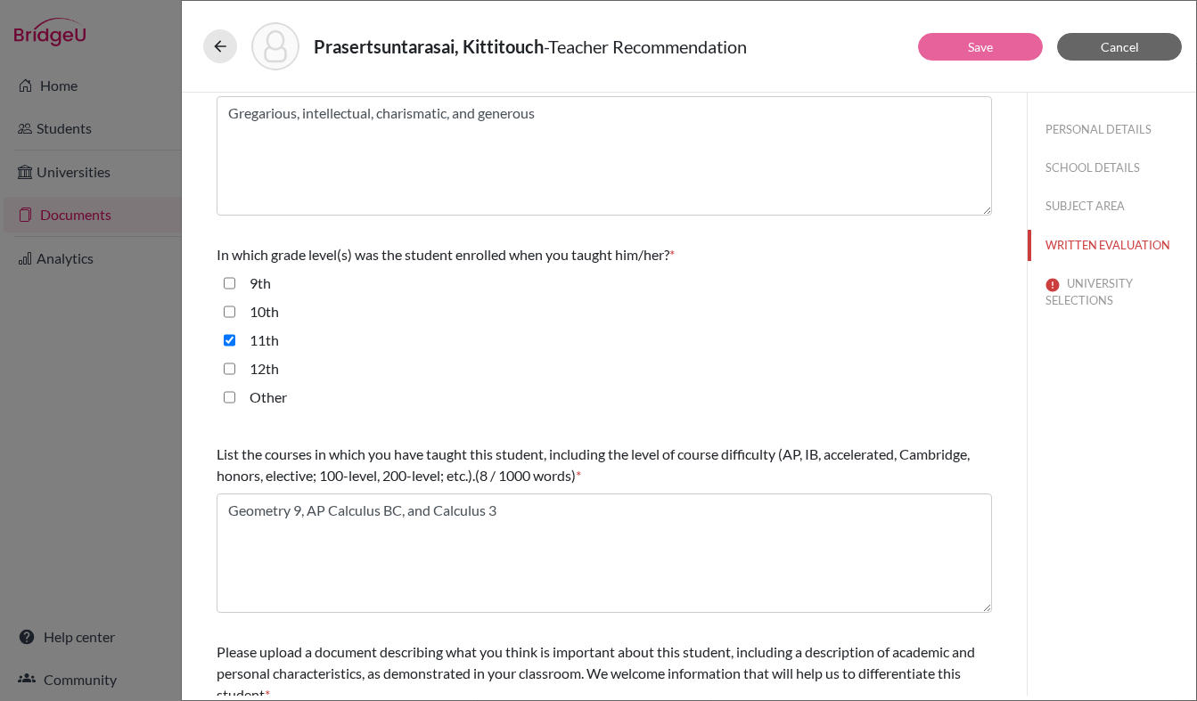
click at [226, 283] on input "9th" at bounding box center [230, 283] width 12 height 21
checkbox input "true"
click at [227, 372] on input "12th" at bounding box center [230, 368] width 12 height 21
checkbox input "true"
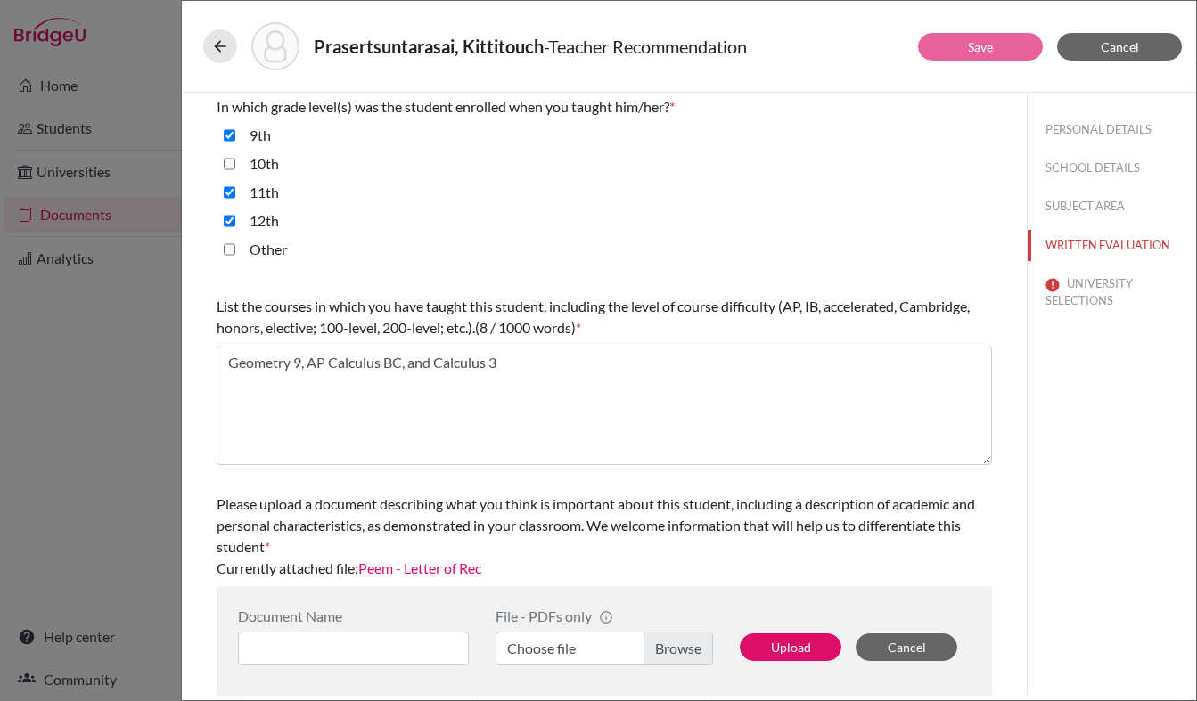
scroll to position [426, 0]
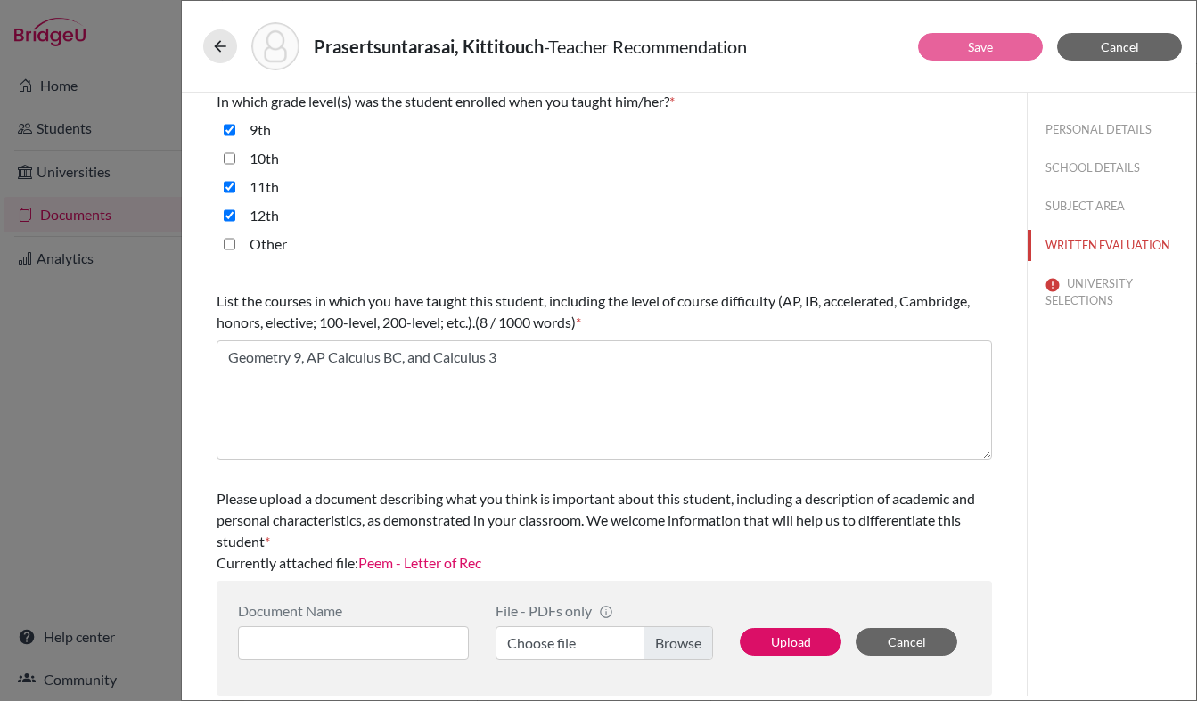
click at [413, 569] on link "Peem - Letter of Rec" at bounding box center [419, 562] width 123 height 17
click at [1062, 291] on button "UNIVERSITY SELECTIONS" at bounding box center [1112, 292] width 168 height 48
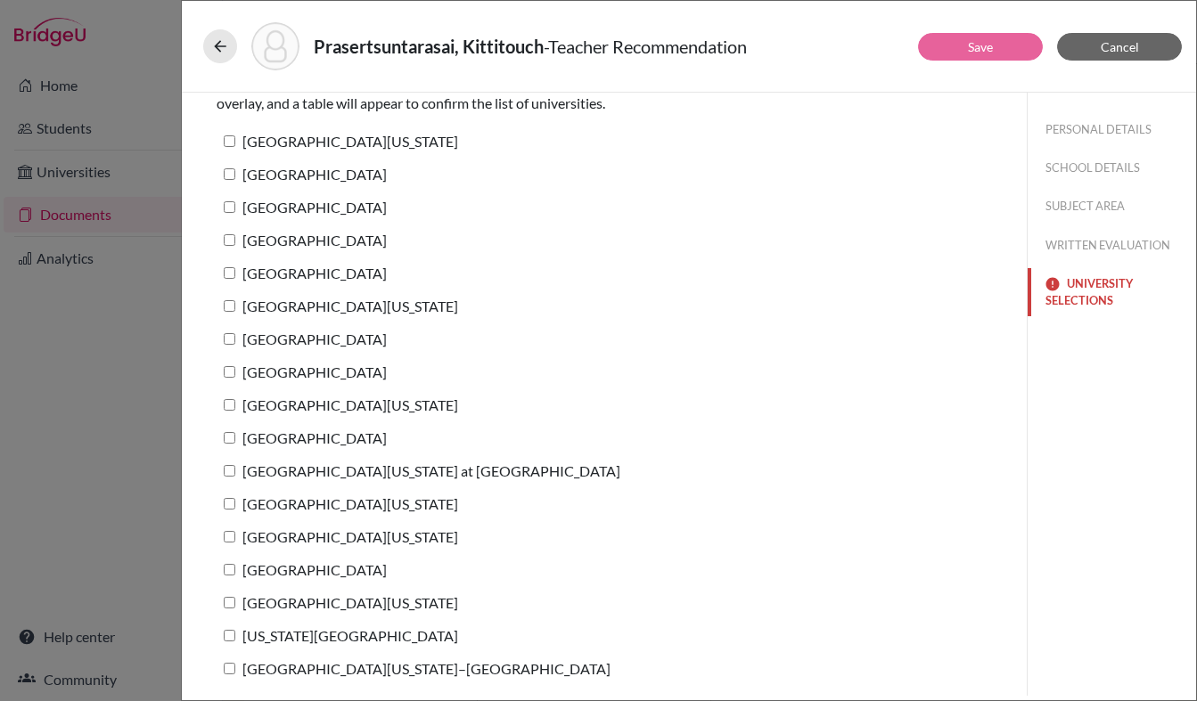
scroll to position [0, 0]
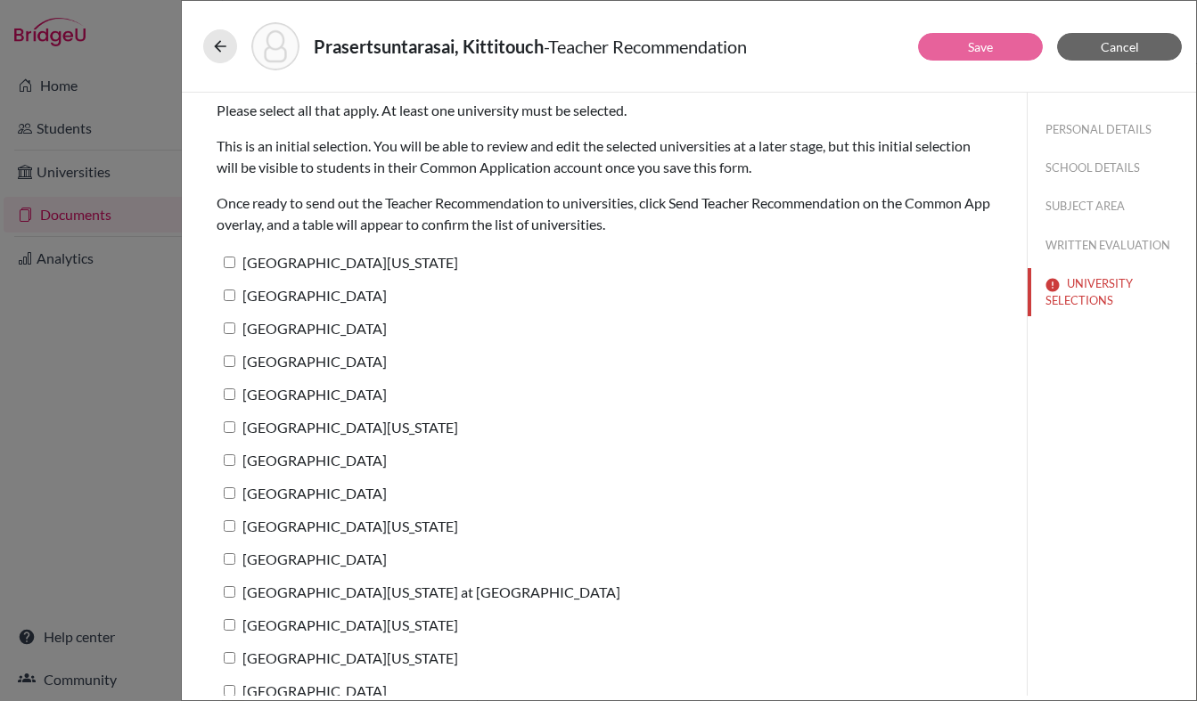
click at [224, 260] on input "[GEOGRAPHIC_DATA][US_STATE]" at bounding box center [230, 263] width 12 height 12
checkbox input "true"
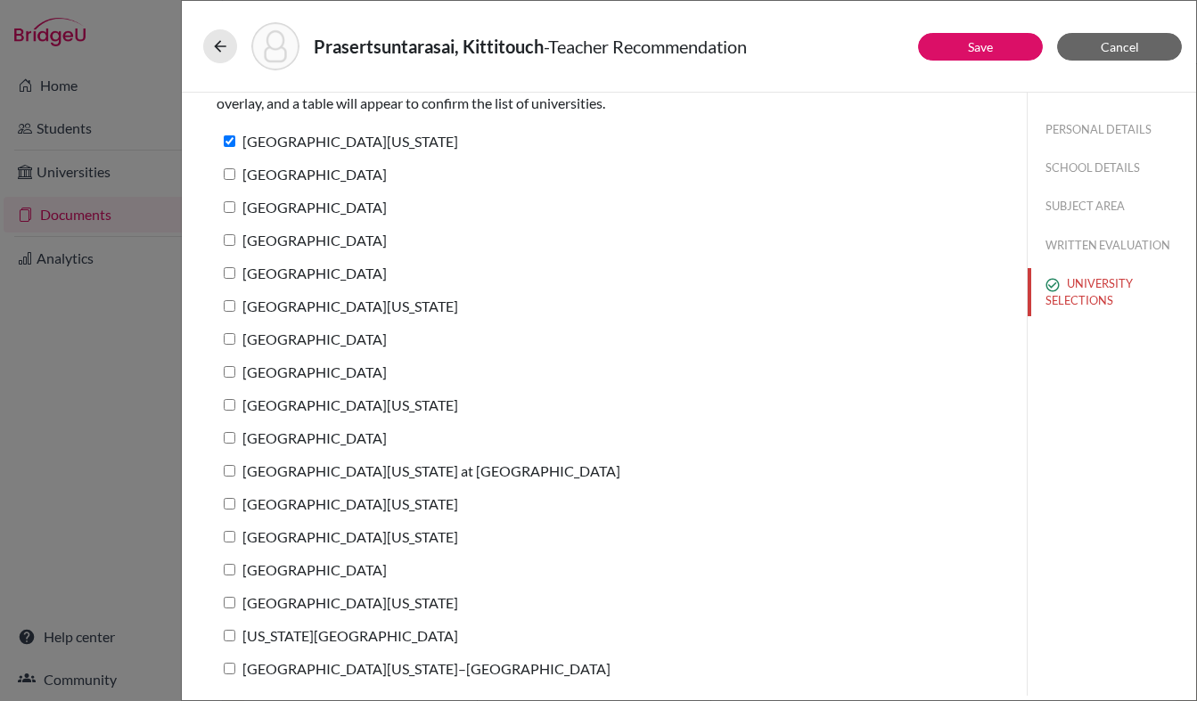
scroll to position [119, 0]
click at [231, 471] on input "[GEOGRAPHIC_DATA][US_STATE] at [GEOGRAPHIC_DATA]" at bounding box center [230, 473] width 12 height 12
checkbox input "true"
click at [955, 51] on button "Save" at bounding box center [980, 47] width 125 height 28
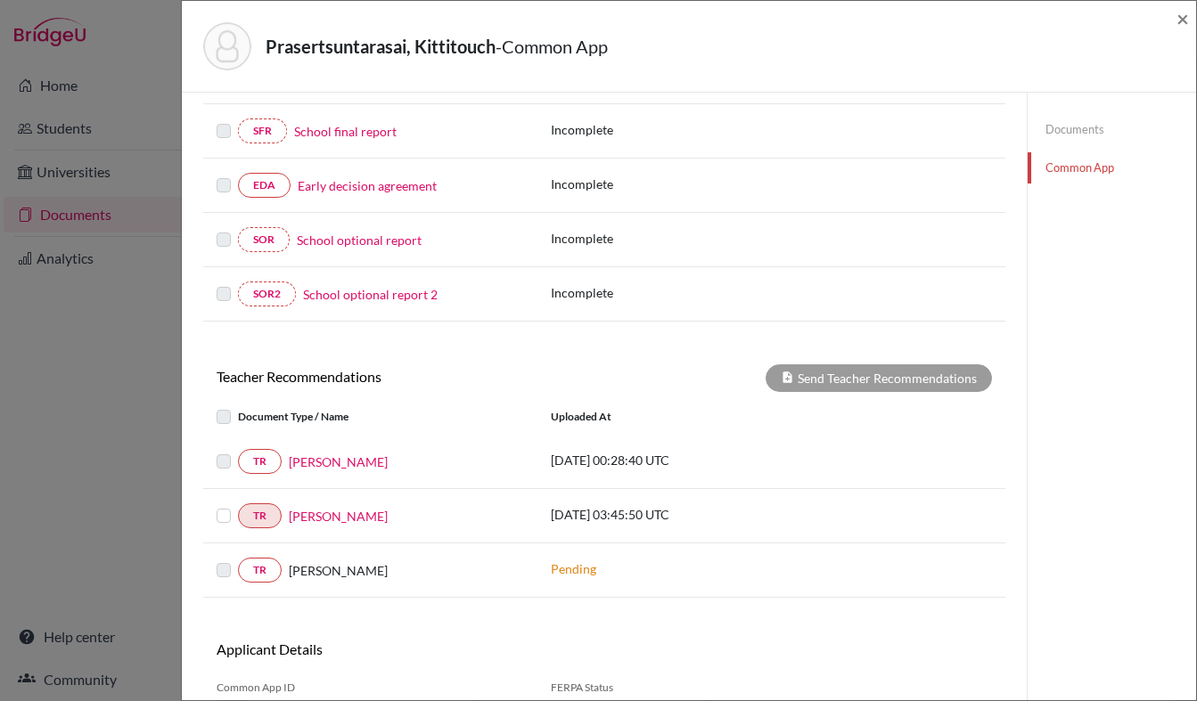
scroll to position [518, 0]
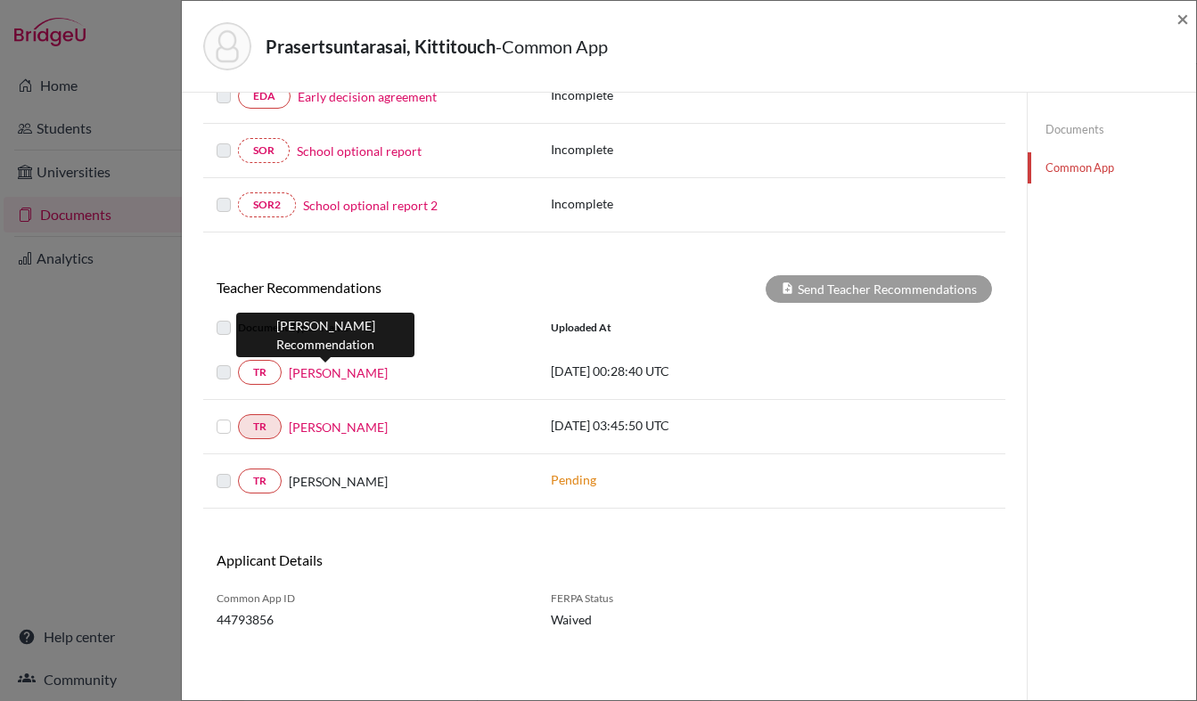
click at [333, 374] on link "[PERSON_NAME]" at bounding box center [338, 373] width 99 height 19
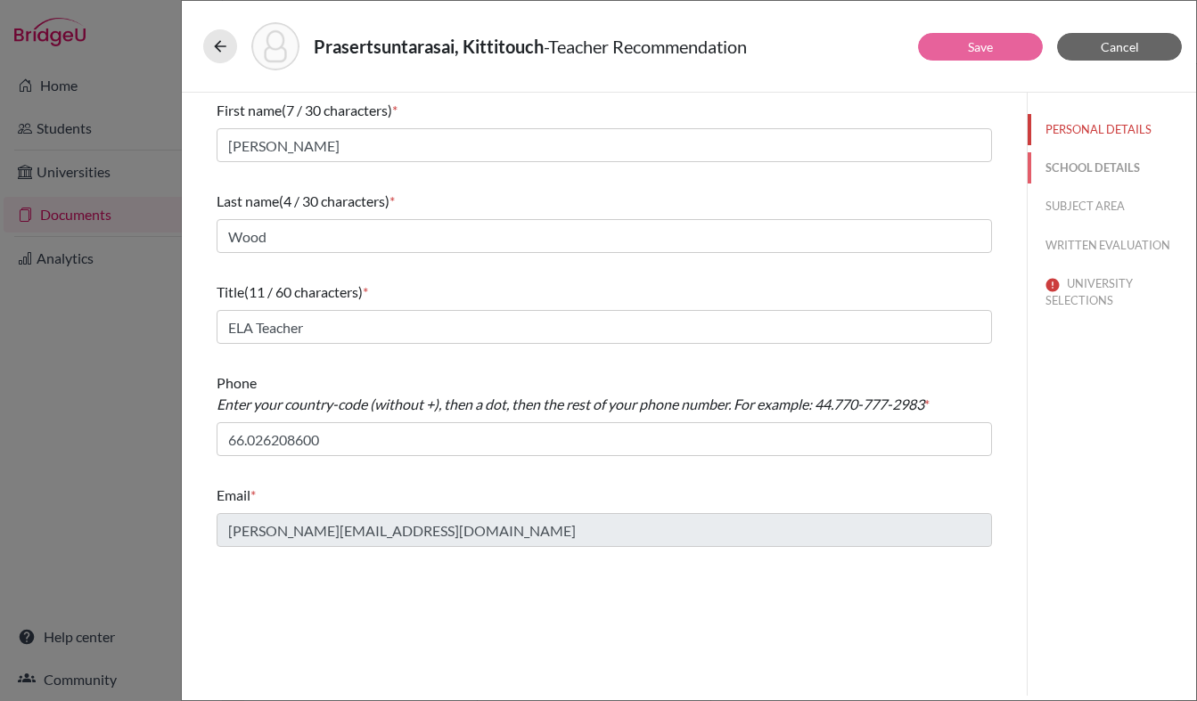
click at [1062, 160] on button "SCHOOL DETAILS" at bounding box center [1112, 167] width 168 height 31
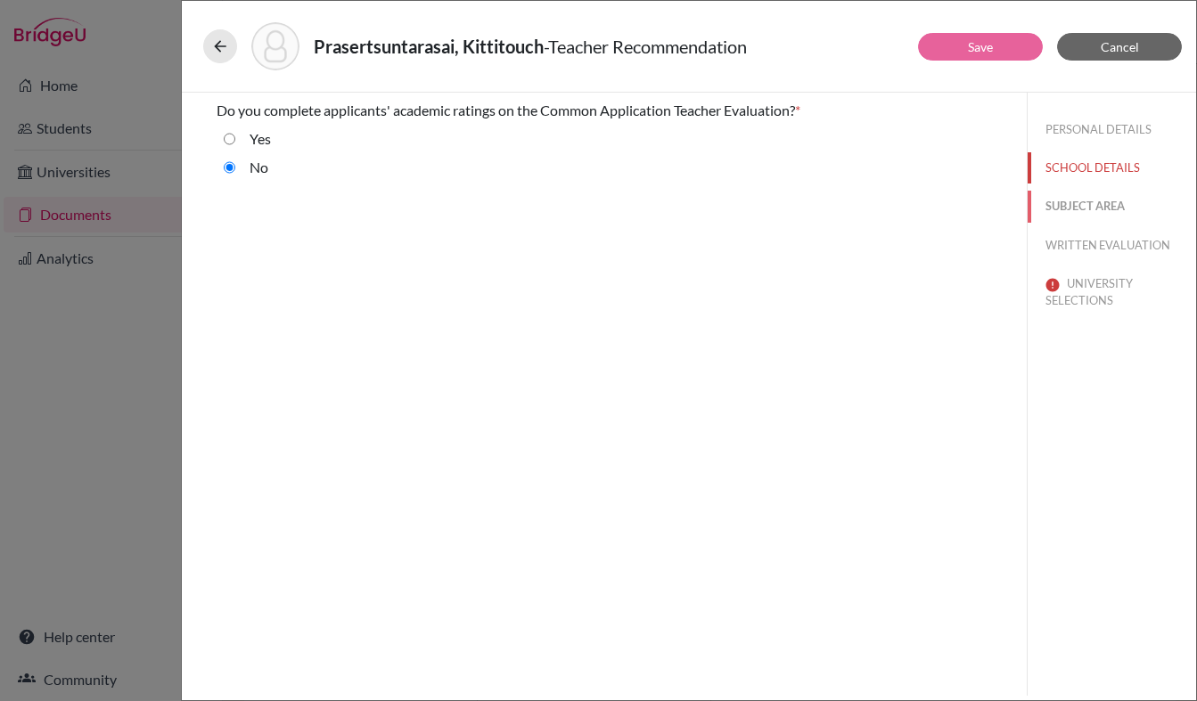
click at [1064, 213] on button "SUBJECT AREA" at bounding box center [1112, 206] width 168 height 31
select select "1"
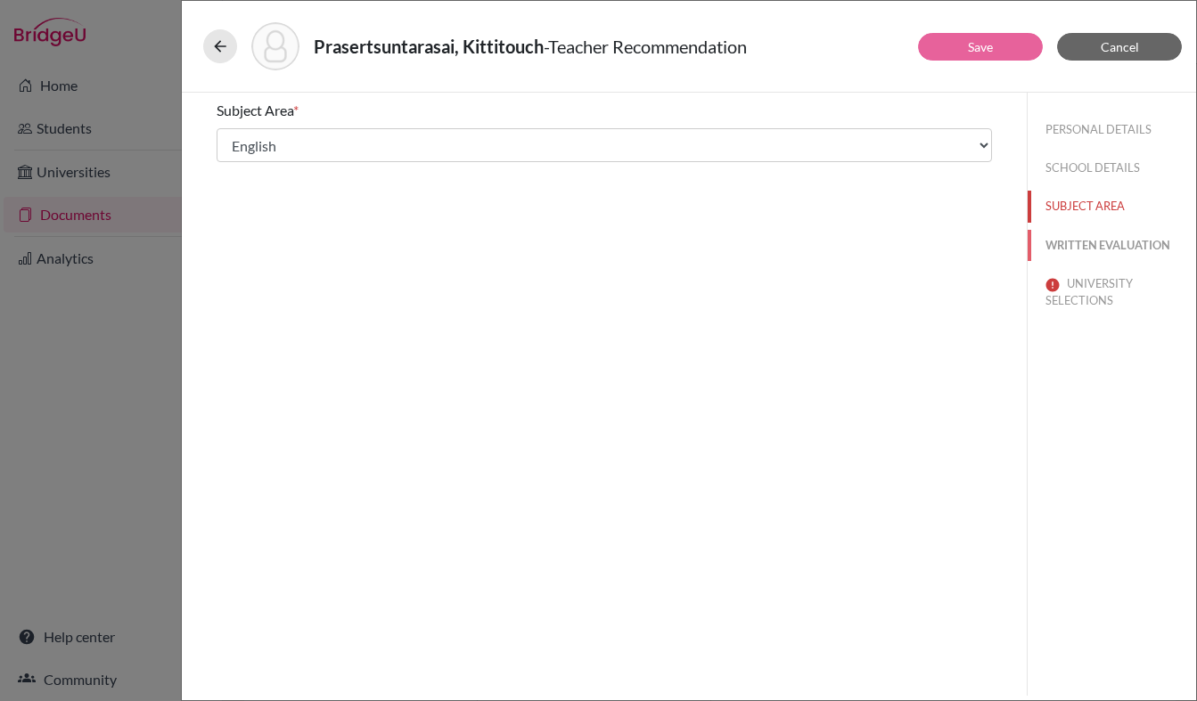
click at [1062, 250] on button "WRITTEN EVALUATION" at bounding box center [1112, 245] width 168 height 31
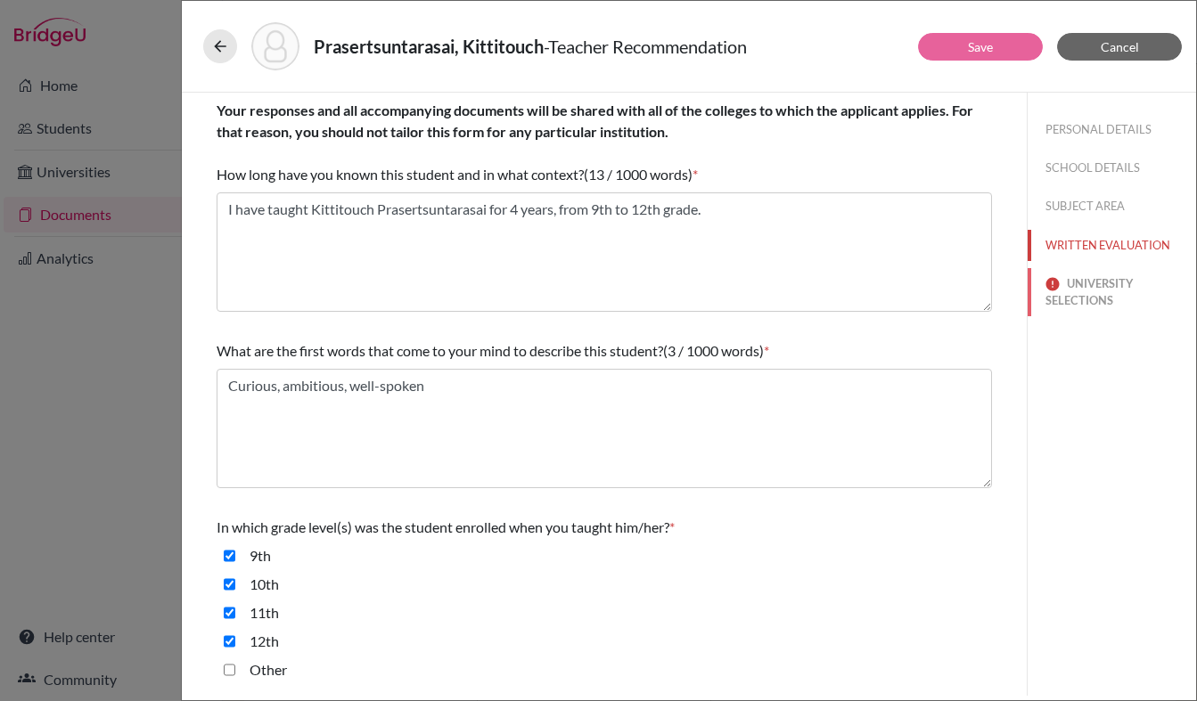
click at [1063, 298] on button "UNIVERSITY SELECTIONS" at bounding box center [1112, 292] width 168 height 48
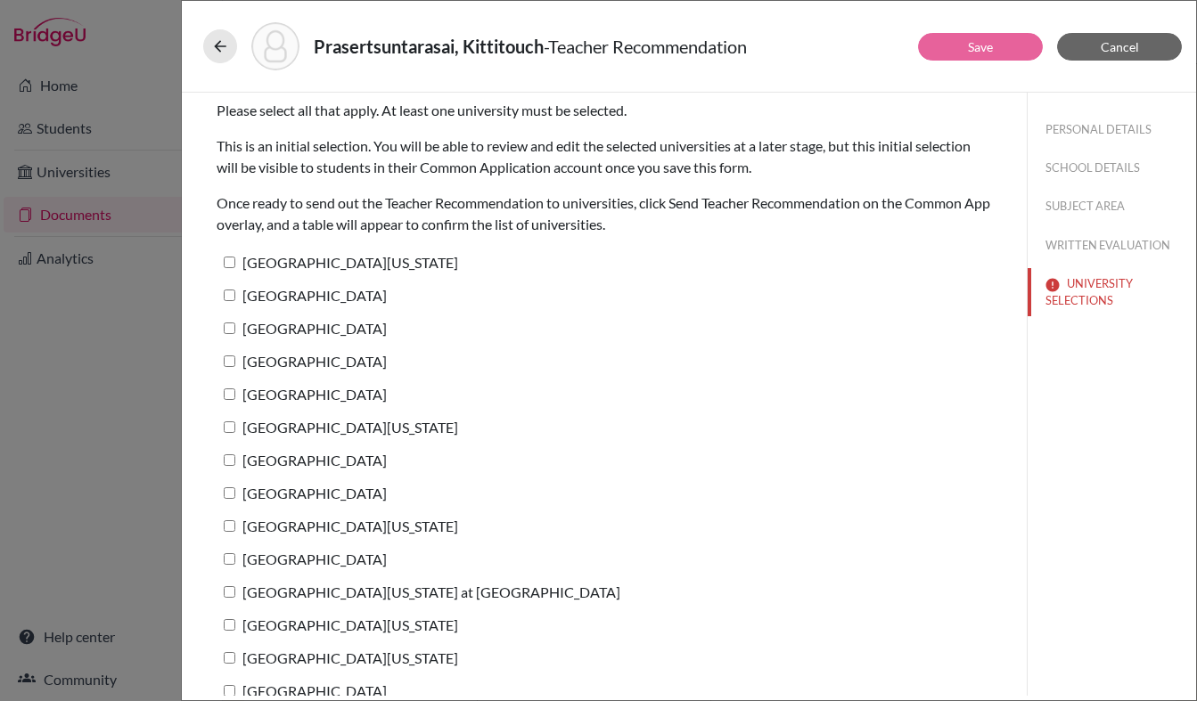
click at [401, 259] on label "[GEOGRAPHIC_DATA][US_STATE]" at bounding box center [338, 263] width 242 height 26
click at [235, 259] on input "[GEOGRAPHIC_DATA][US_STATE]" at bounding box center [230, 263] width 12 height 12
checkbox input "true"
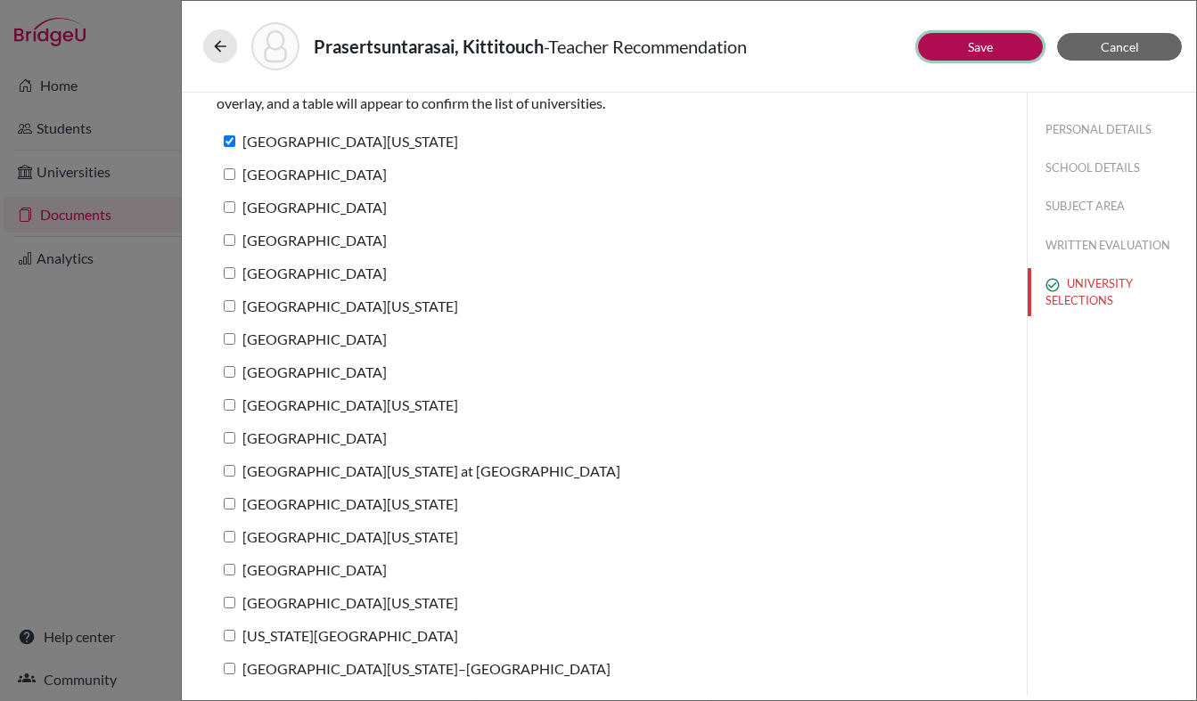
click at [957, 44] on button "Save" at bounding box center [980, 47] width 125 height 28
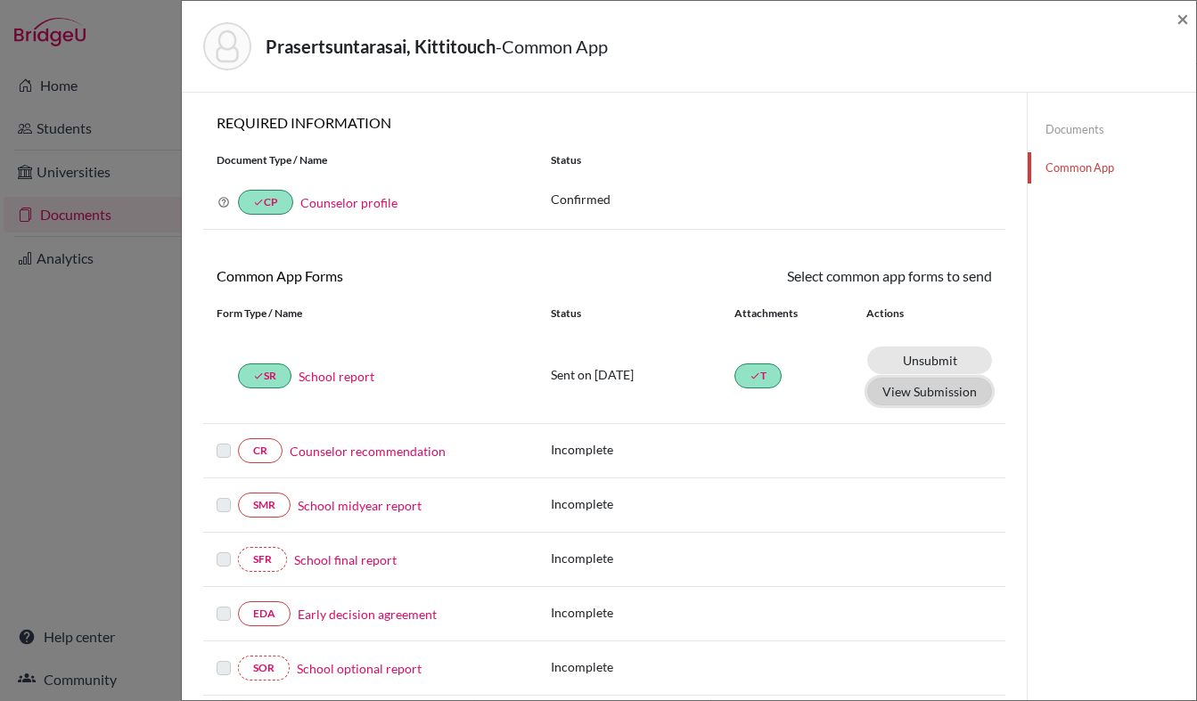
click at [898, 397] on button "View Submission" at bounding box center [929, 392] width 125 height 28
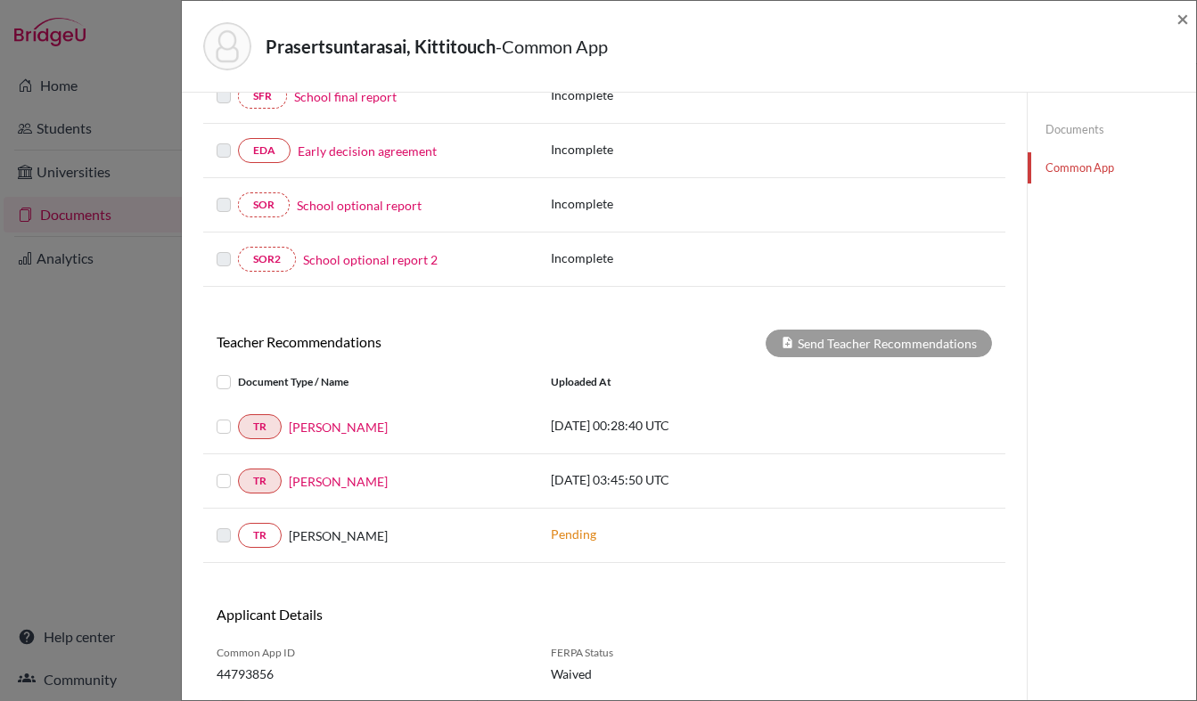
scroll to position [467, 0]
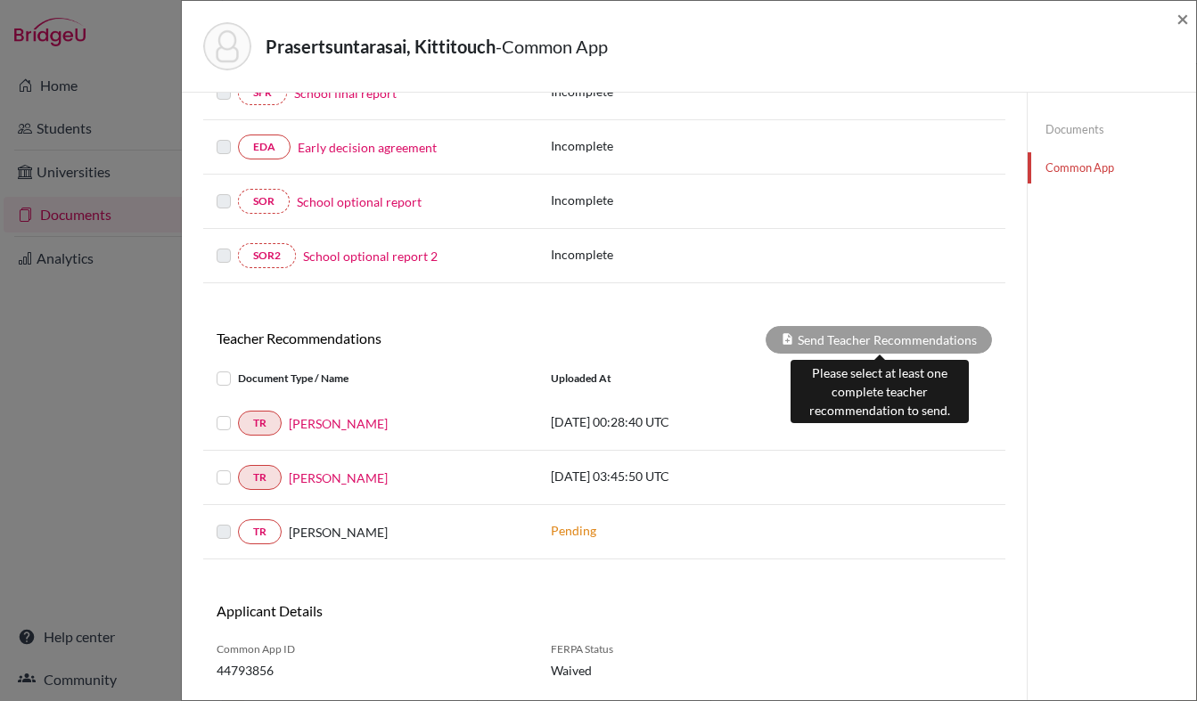
click at [803, 333] on div "Send Teacher Recommendations" at bounding box center [879, 340] width 226 height 28
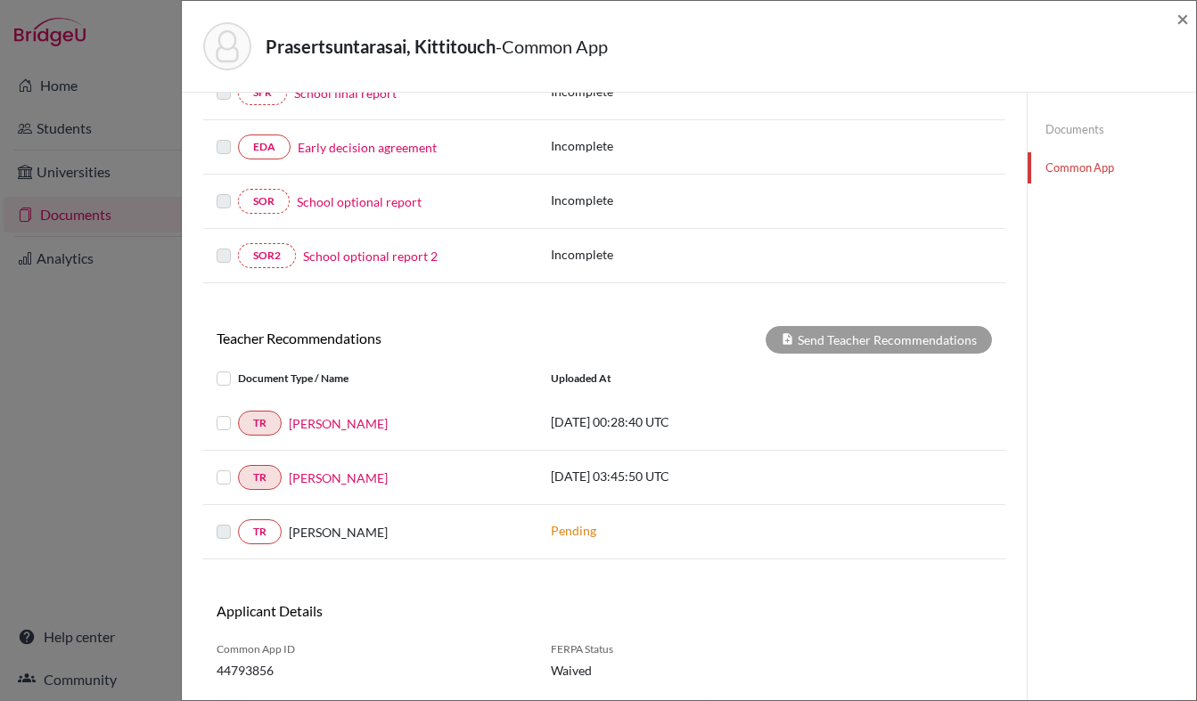
click at [238, 413] on label at bounding box center [238, 413] width 0 height 0
click at [0, 0] on input "checkbox" at bounding box center [0, 0] width 0 height 0
click at [238, 467] on label at bounding box center [238, 467] width 0 height 0
click at [0, 0] on input "checkbox" at bounding box center [0, 0] width 0 height 0
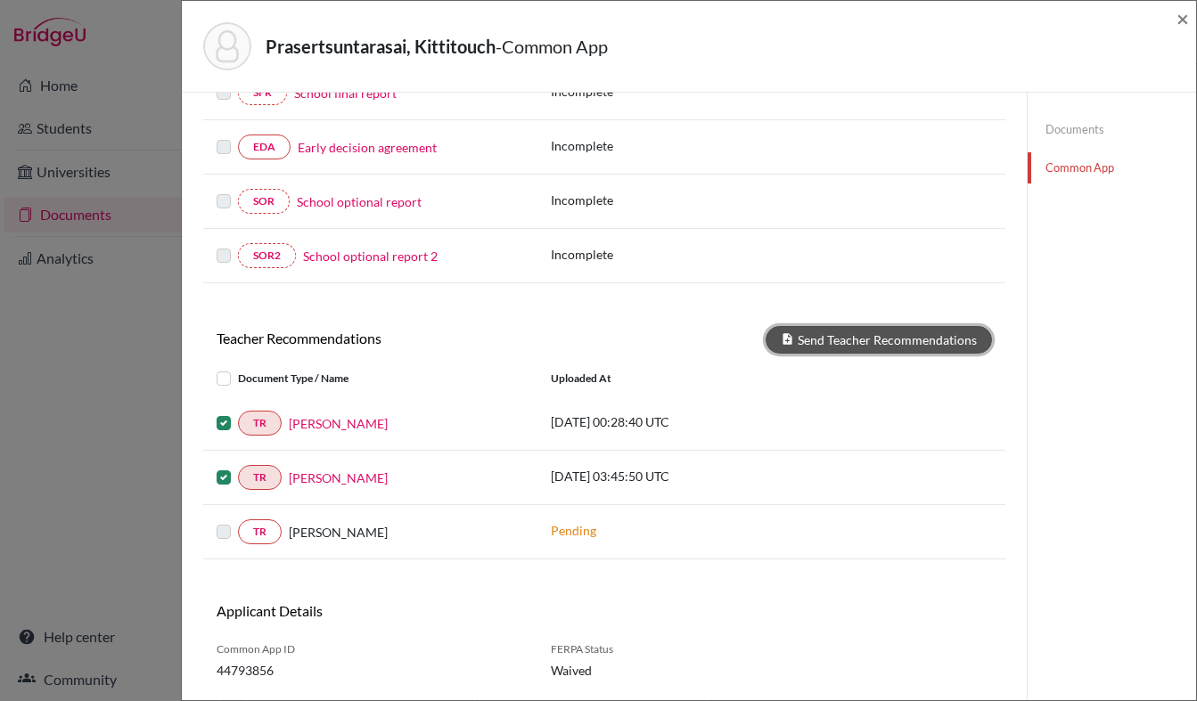
click at [804, 337] on button "Send Teacher Recommendations" at bounding box center [879, 340] width 226 height 28
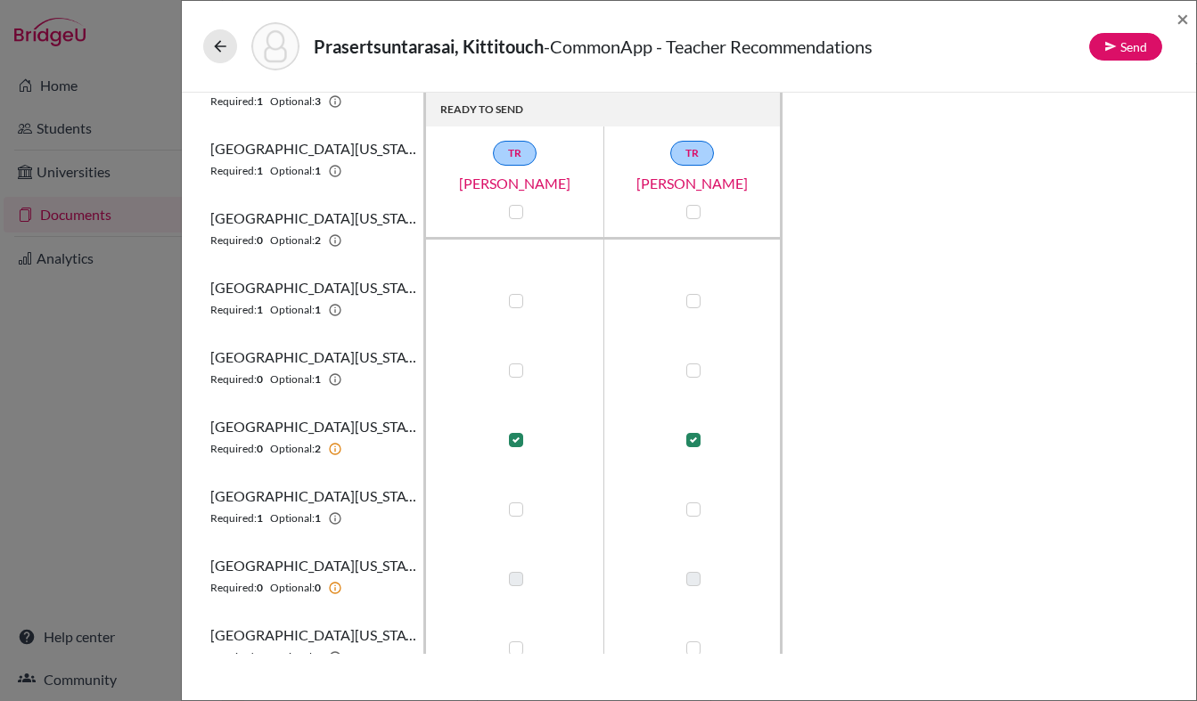
scroll to position [741, 0]
click at [1188, 16] on span "×" at bounding box center [1182, 18] width 12 height 26
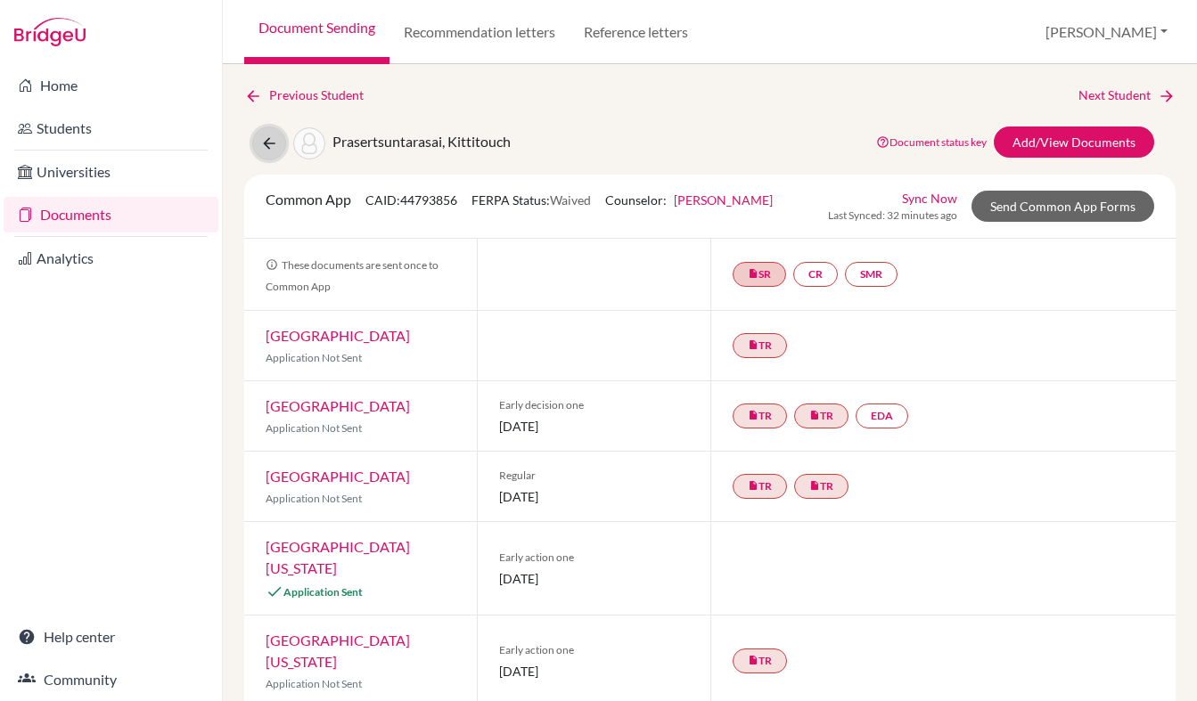
click at [265, 151] on icon at bounding box center [269, 144] width 18 height 18
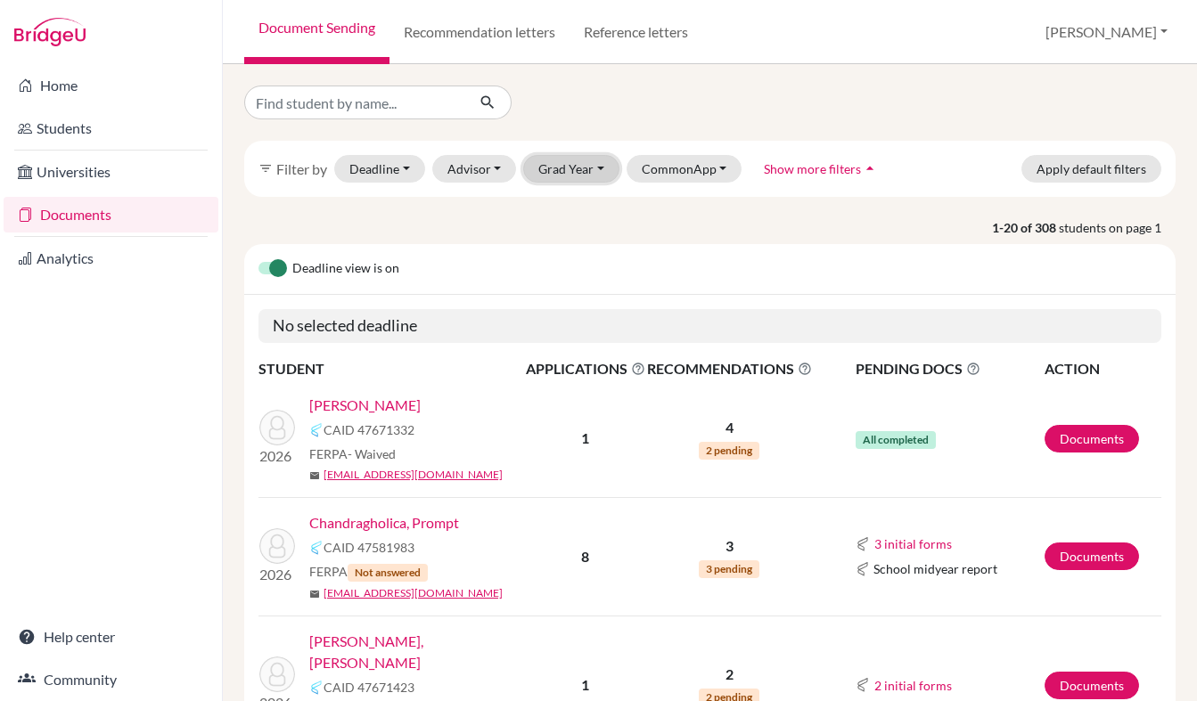
click at [591, 173] on button "Grad Year" at bounding box center [571, 169] width 96 height 28
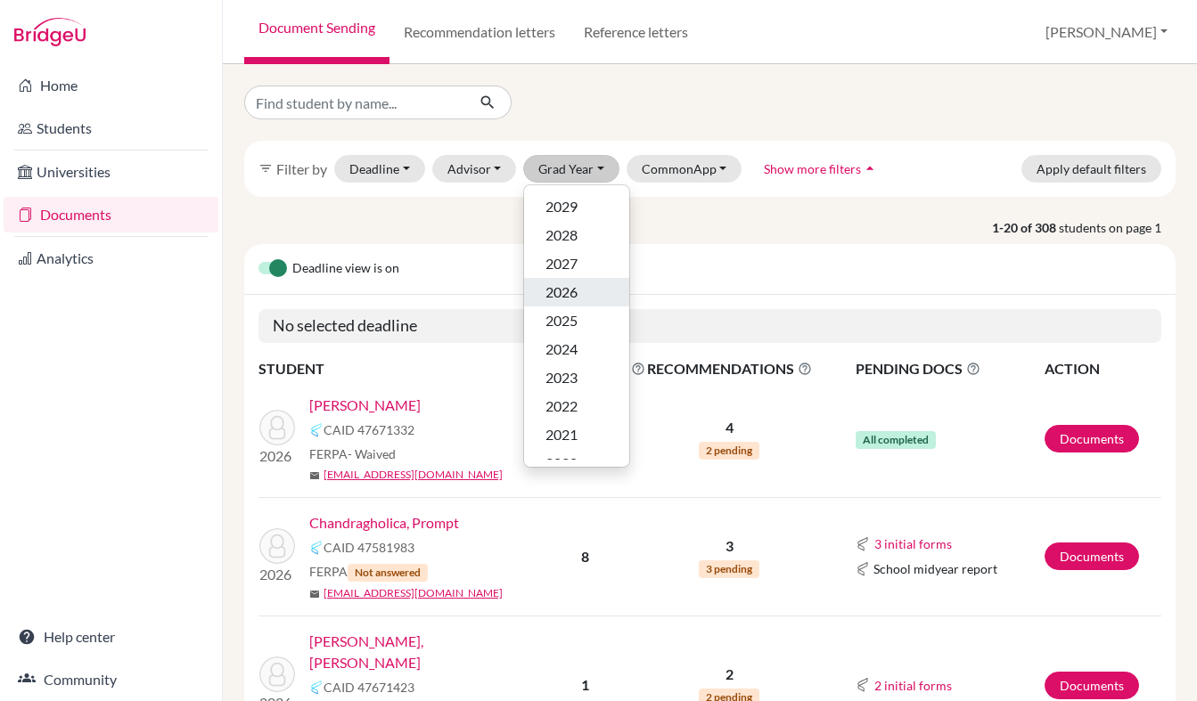
click at [566, 291] on span "2026" at bounding box center [561, 292] width 32 height 21
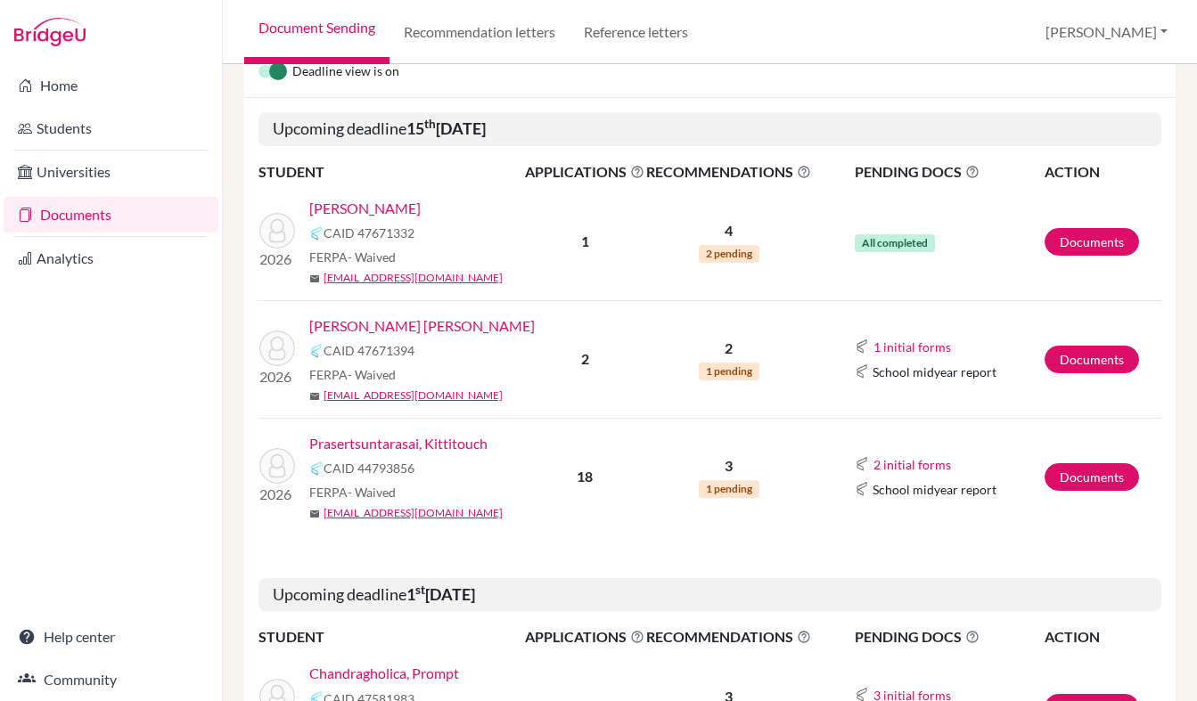
scroll to position [298, 0]
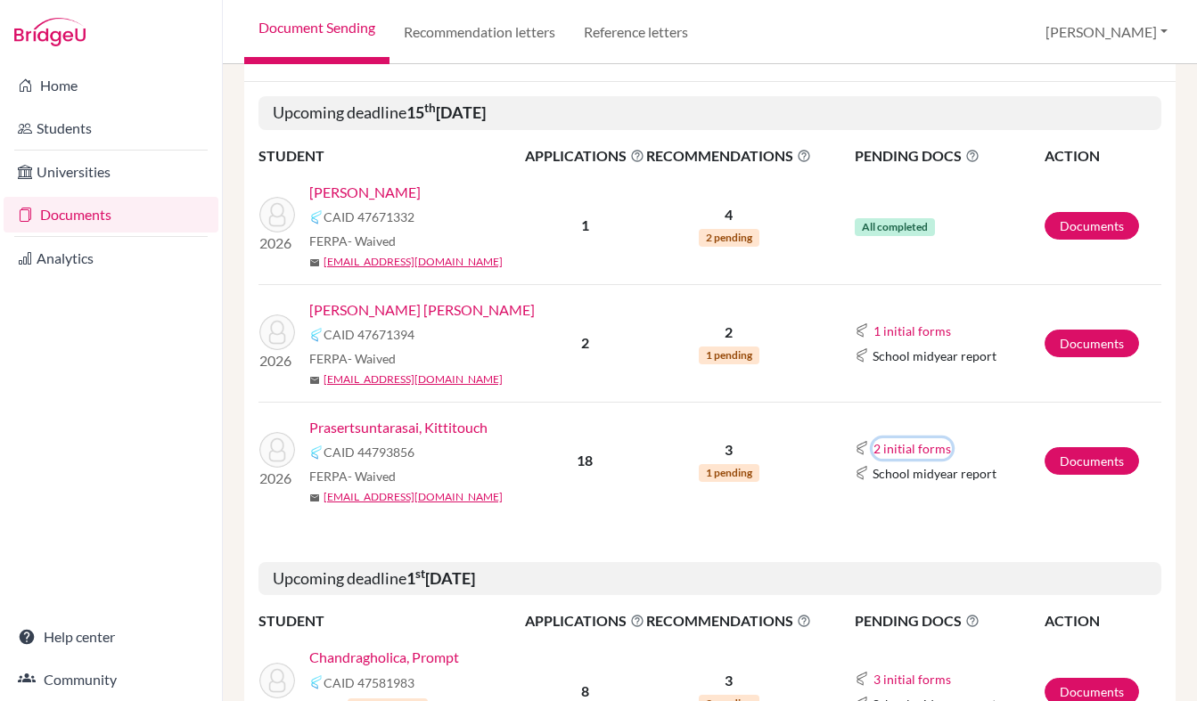
click at [914, 448] on button "2 initial forms" at bounding box center [911, 448] width 79 height 20
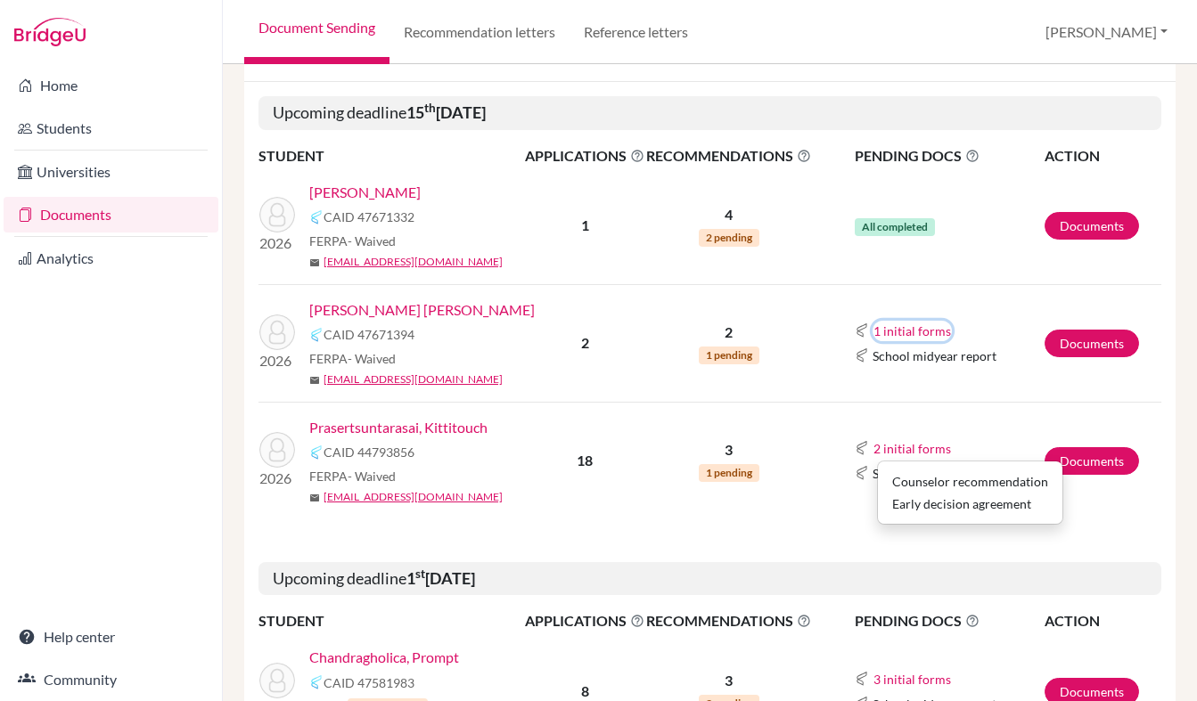
click at [905, 332] on button "1 initial forms" at bounding box center [911, 331] width 79 height 20
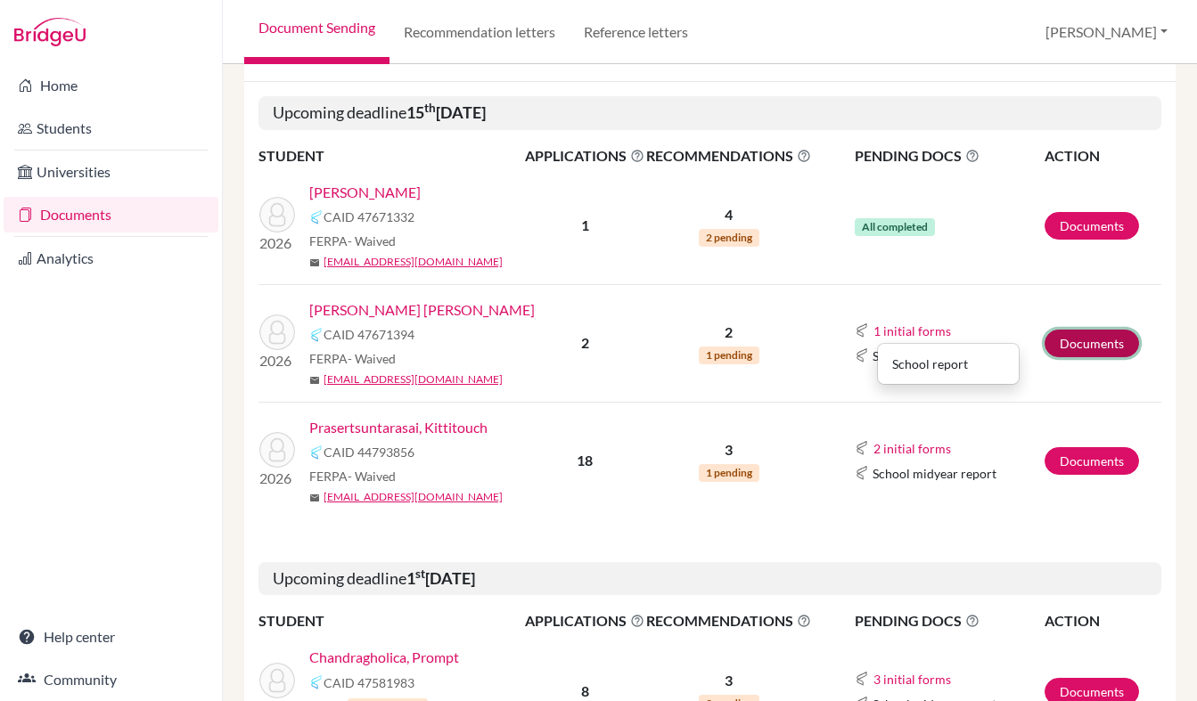
click at [1101, 336] on link "Documents" at bounding box center [1091, 344] width 94 height 28
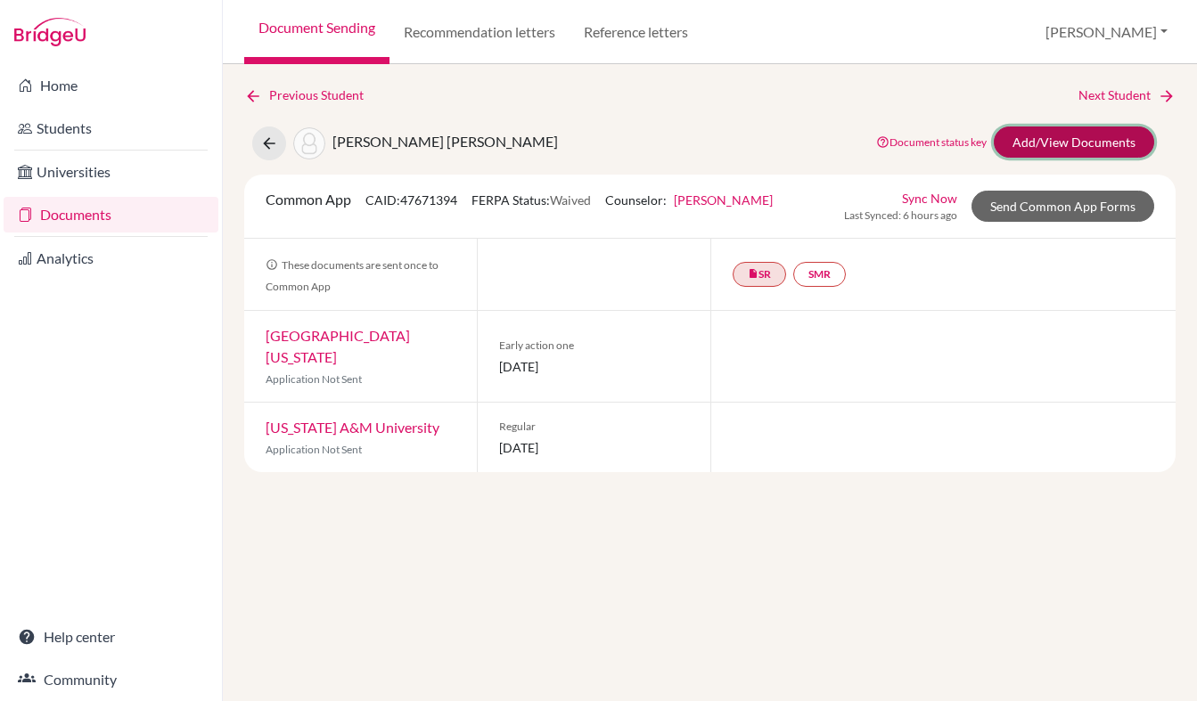
click at [1073, 143] on link "Add/View Documents" at bounding box center [1074, 142] width 160 height 31
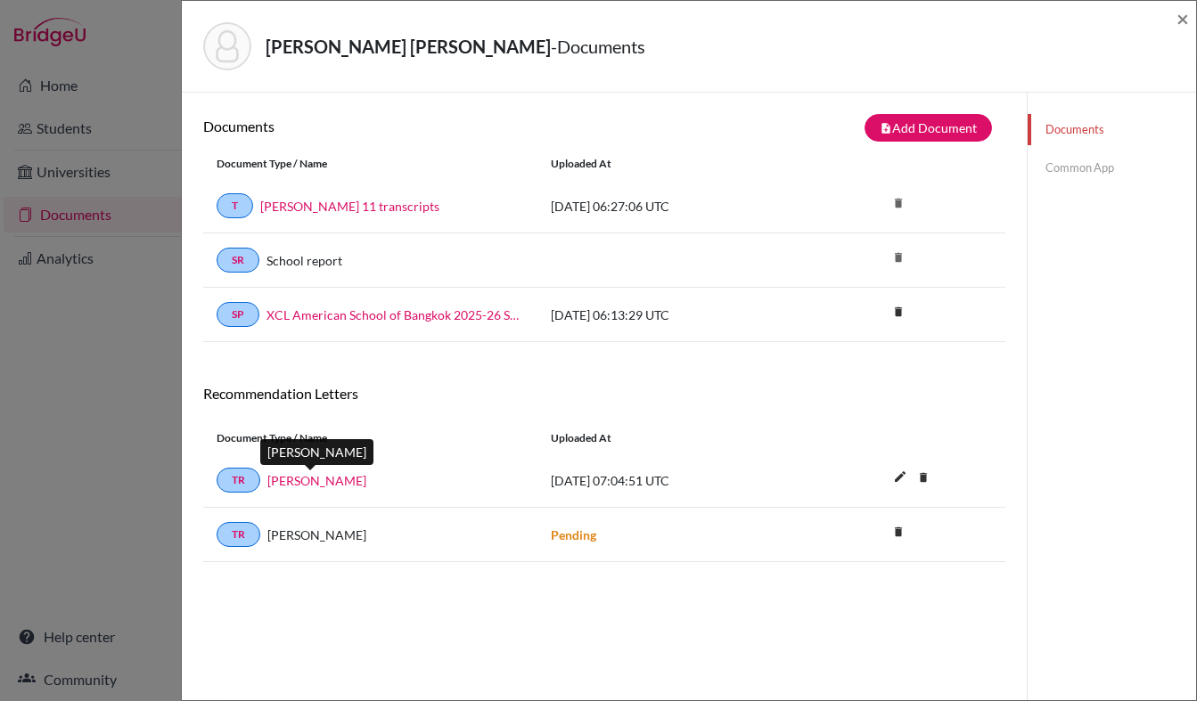
click at [317, 485] on link "Mr. Max Tensen" at bounding box center [316, 480] width 99 height 19
click at [241, 483] on link "TR" at bounding box center [239, 480] width 44 height 25
click at [1186, 20] on span "×" at bounding box center [1182, 18] width 12 height 26
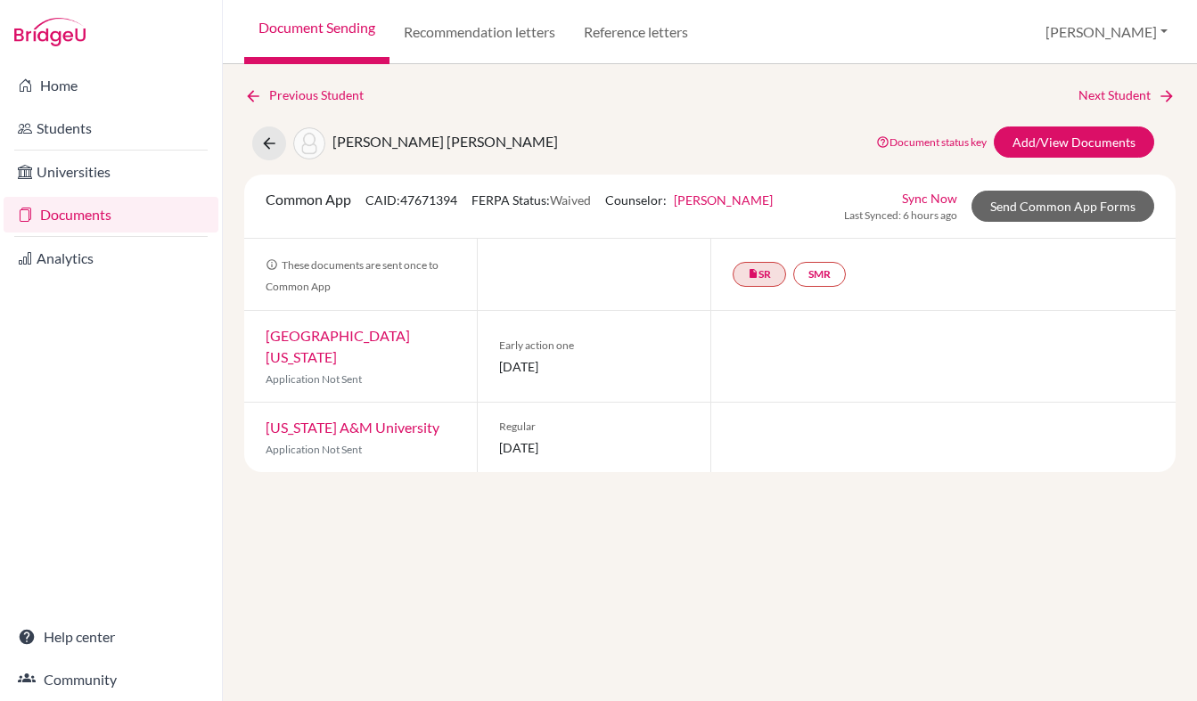
click at [772, 362] on div at bounding box center [943, 356] width 466 height 91
click at [1087, 215] on link "Send Common App Forms" at bounding box center [1062, 206] width 183 height 31
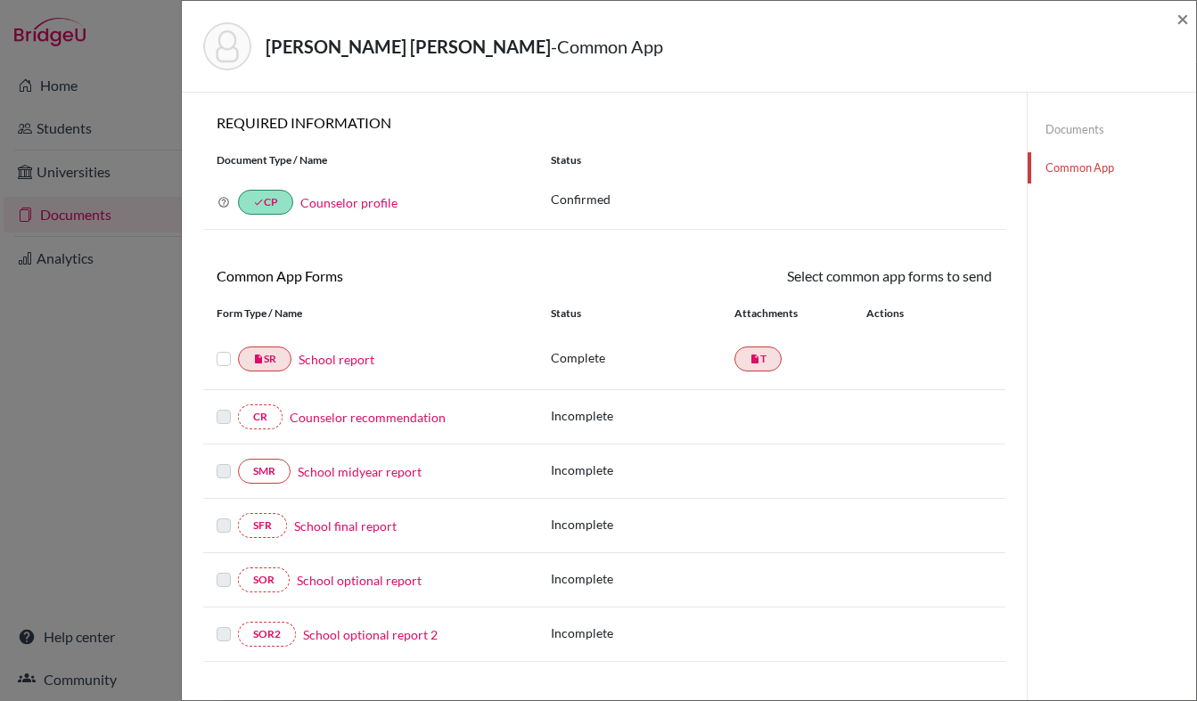
scroll to position [375, 0]
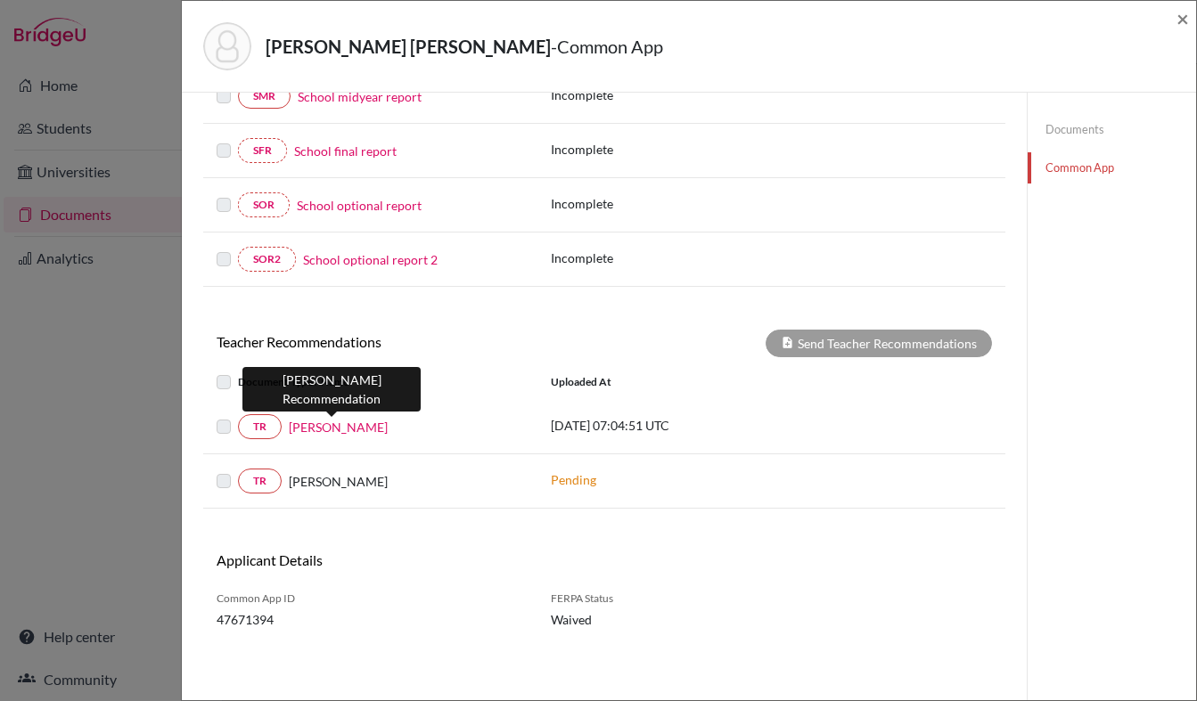
click at [319, 431] on link "Mr. Max Tensen" at bounding box center [338, 427] width 99 height 19
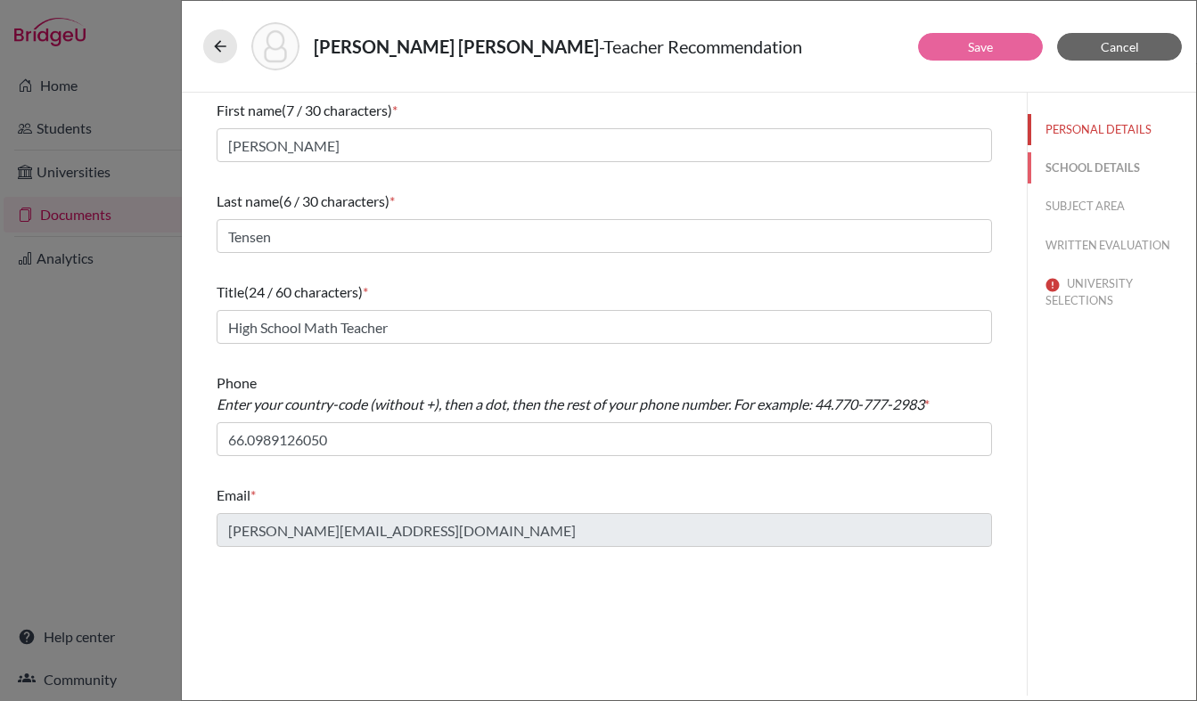
click at [1110, 161] on button "SCHOOL DETAILS" at bounding box center [1112, 167] width 168 height 31
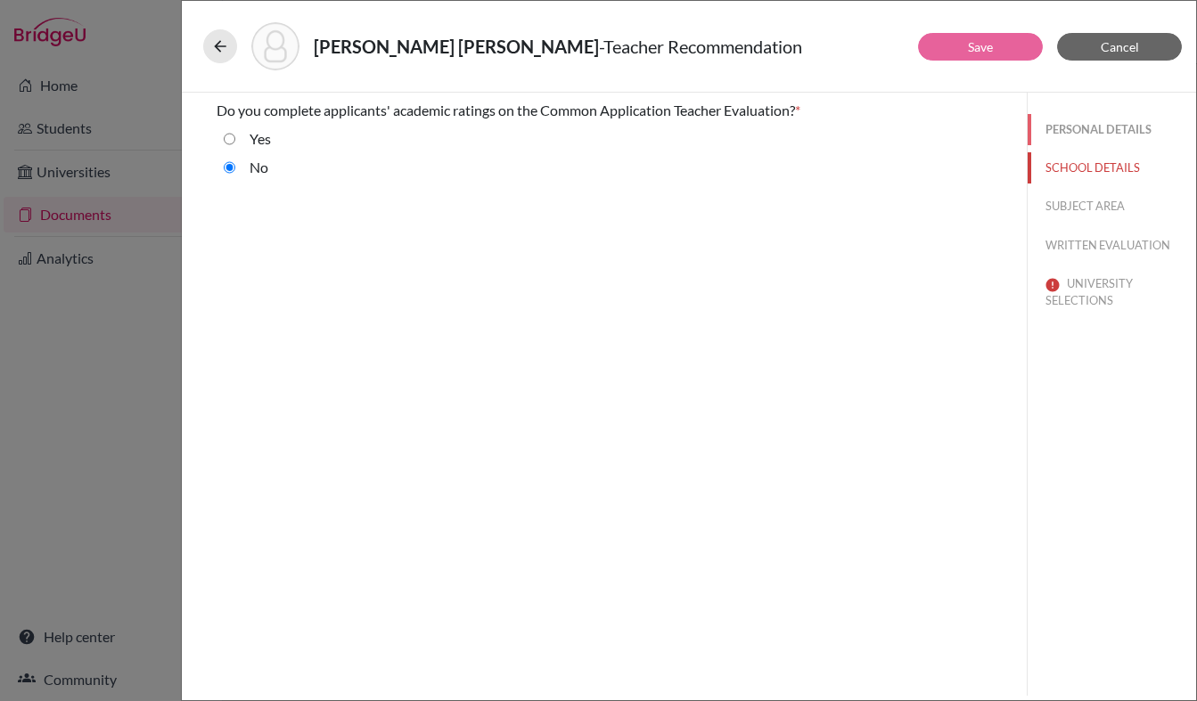
click at [1089, 127] on button "PERSONAL DETAILS" at bounding box center [1112, 129] width 168 height 31
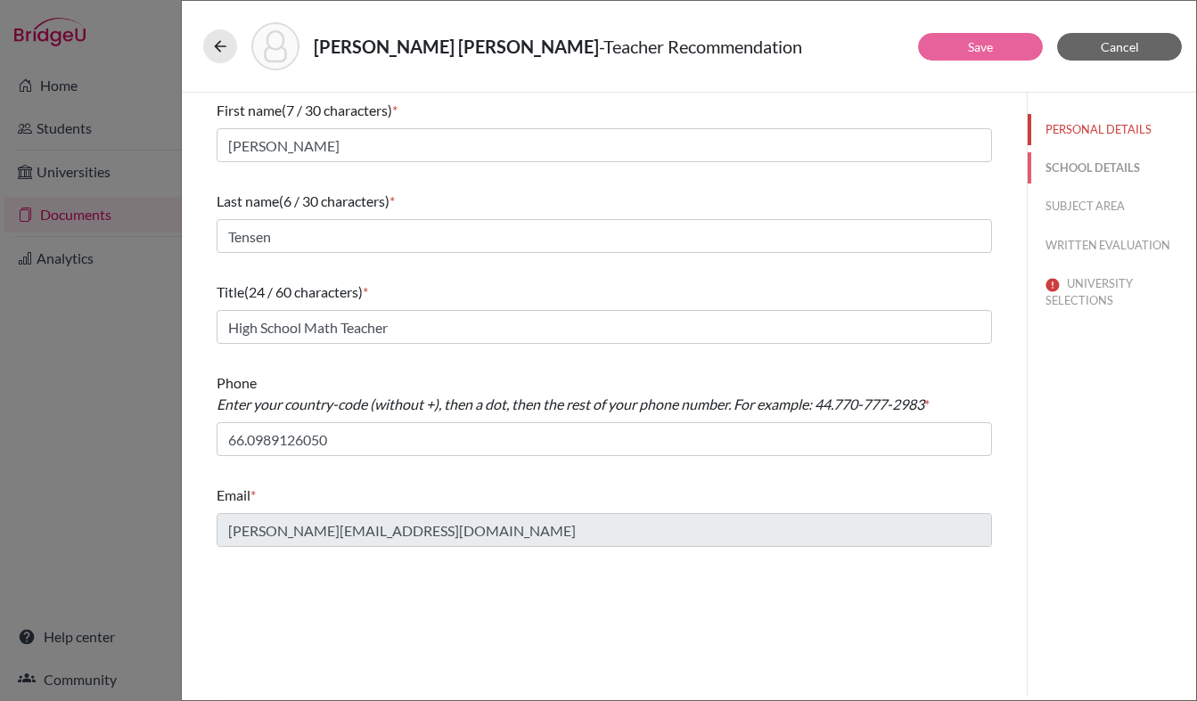
click at [1083, 168] on button "SCHOOL DETAILS" at bounding box center [1112, 167] width 168 height 31
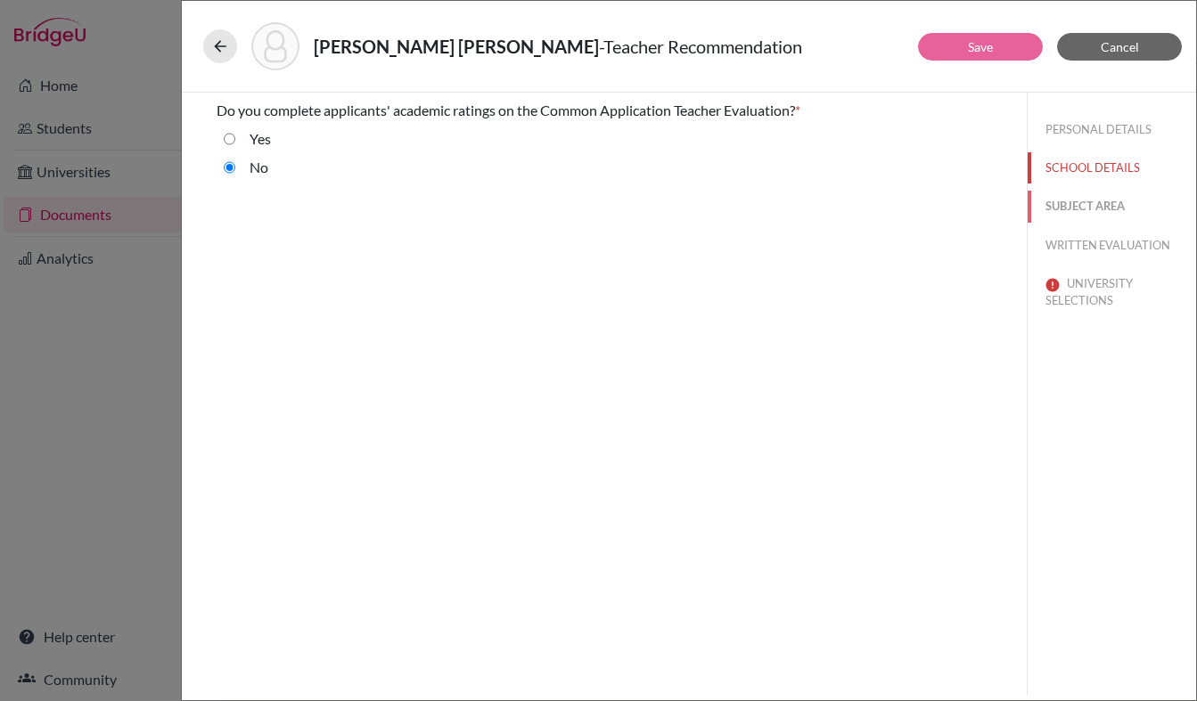
click at [1079, 194] on button "SUBJECT AREA" at bounding box center [1112, 206] width 168 height 31
select select "0"
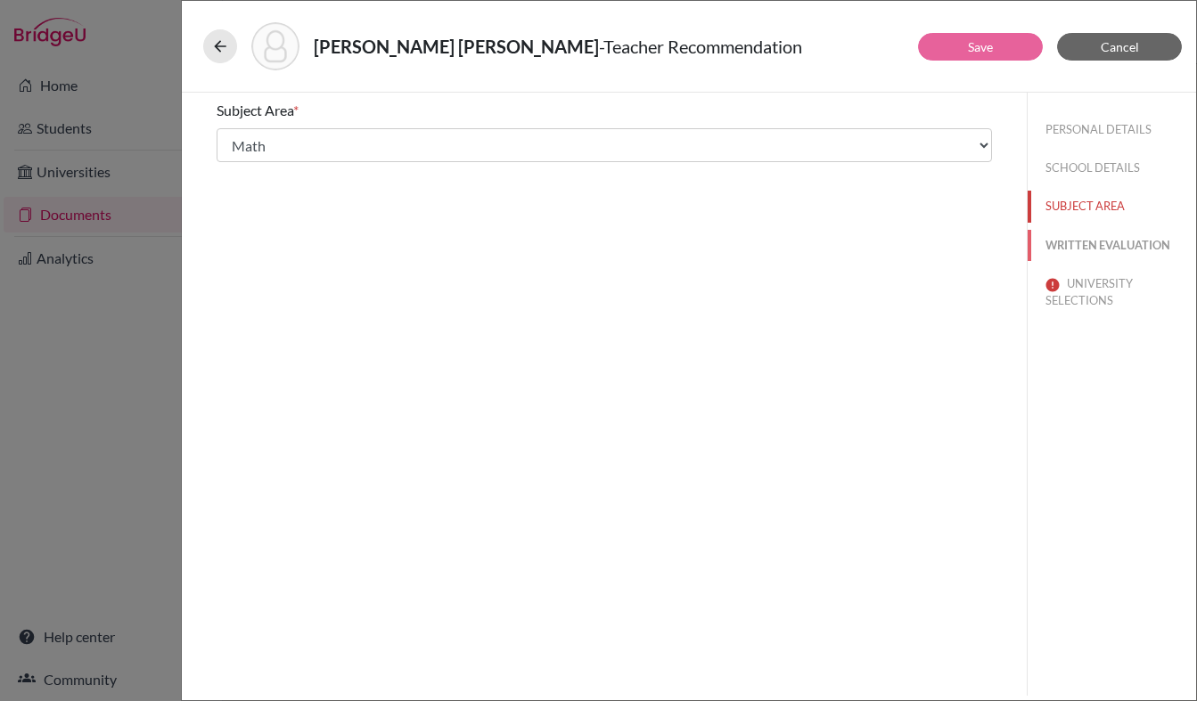
click at [1076, 251] on button "WRITTEN EVALUATION" at bounding box center [1112, 245] width 168 height 31
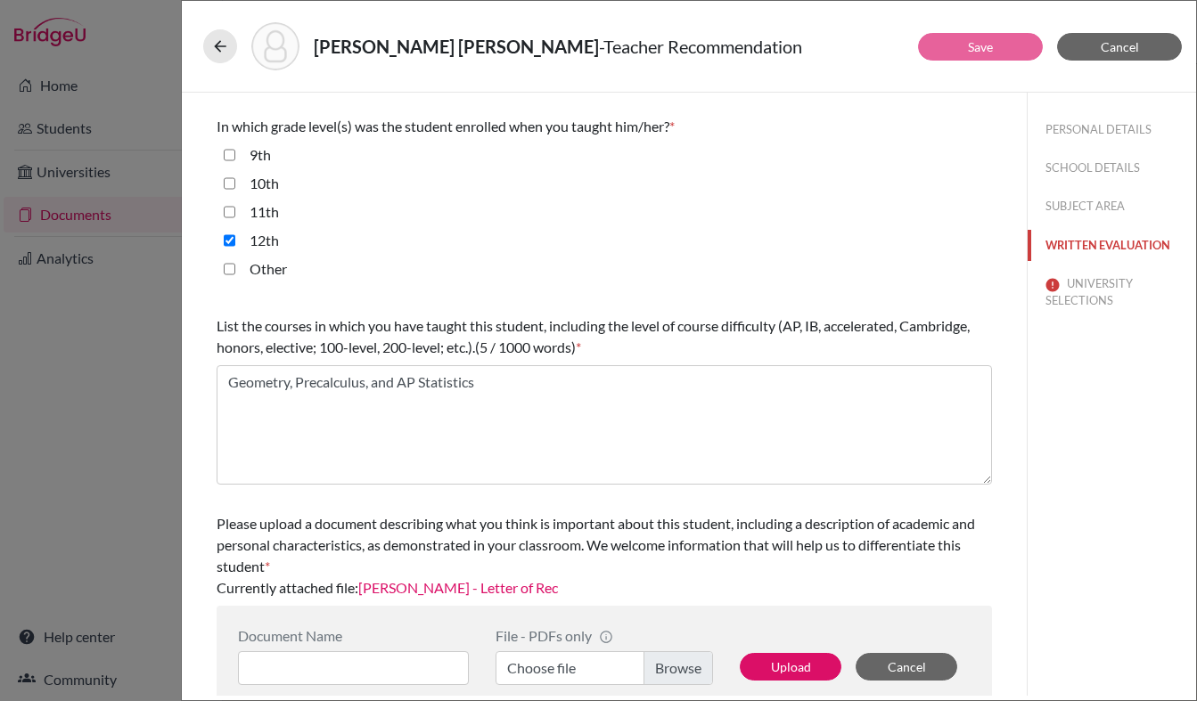
scroll to position [404, 0]
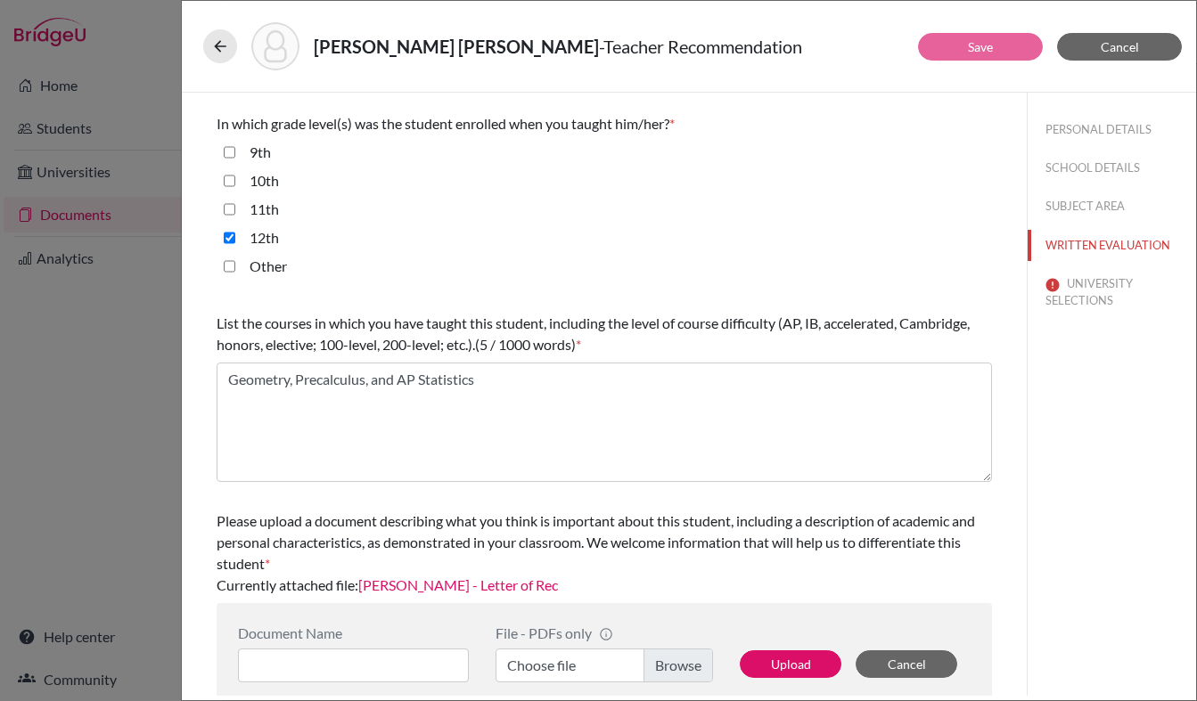
click at [229, 176] on input "10th" at bounding box center [230, 180] width 12 height 21
checkbox input "true"
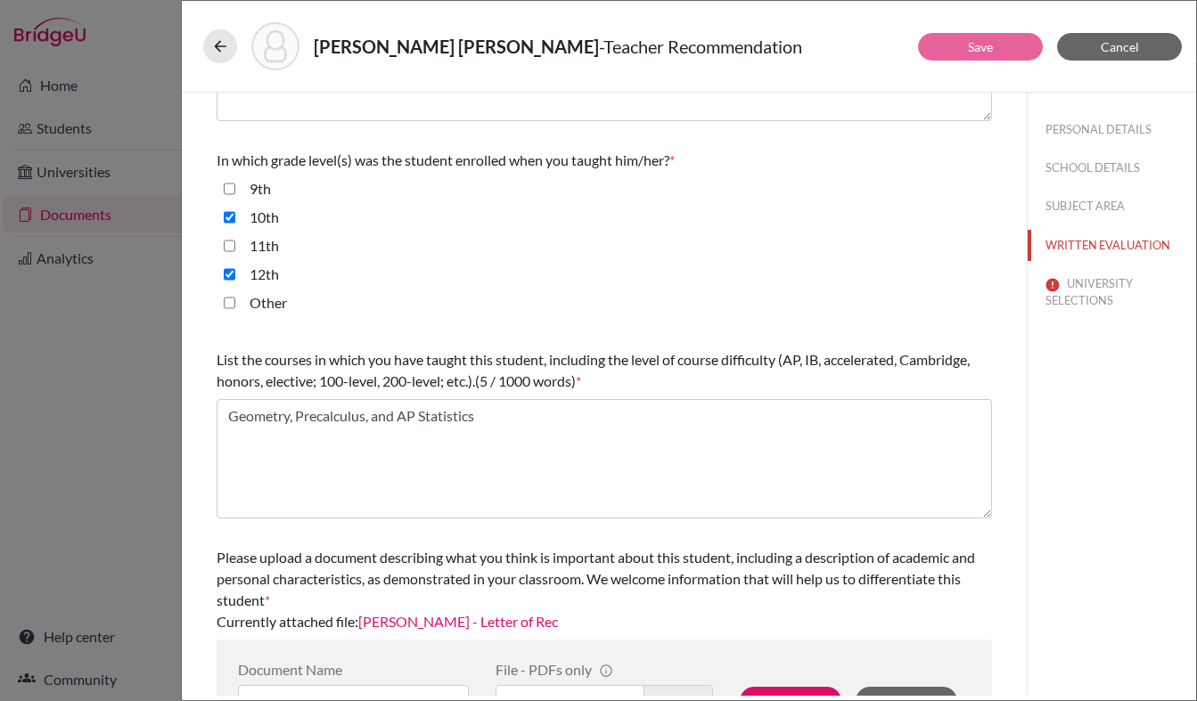
scroll to position [426, 0]
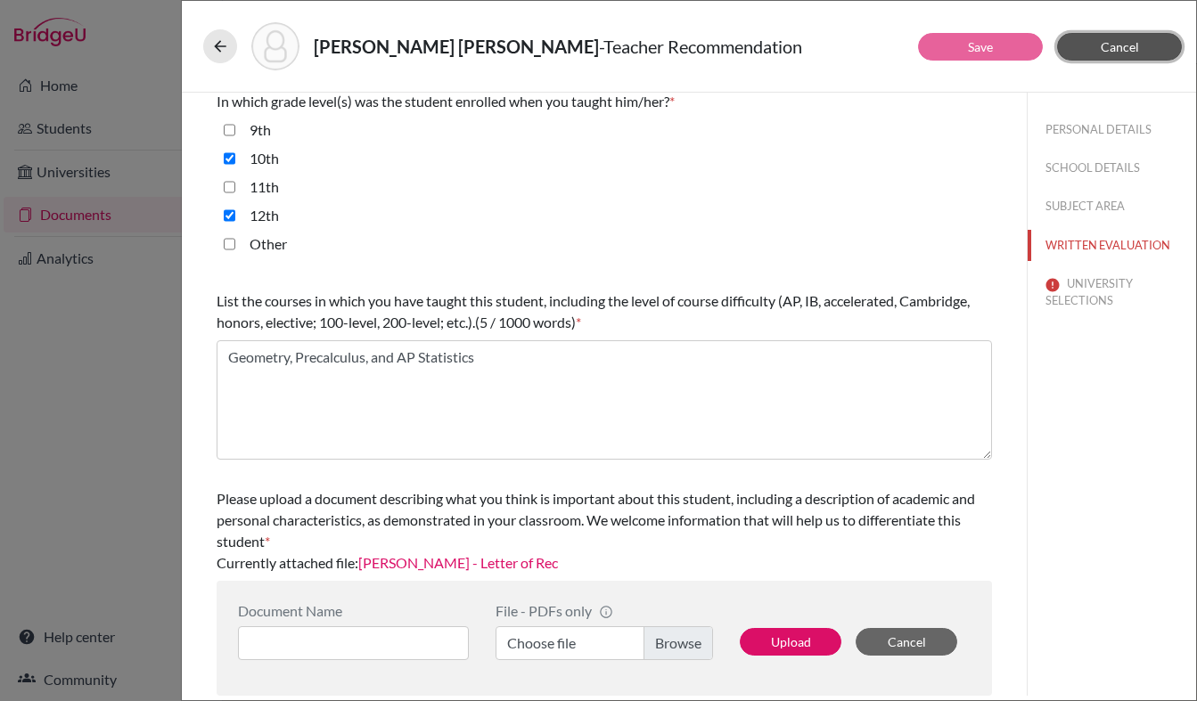
click at [1127, 46] on span "Cancel" at bounding box center [1120, 46] width 38 height 15
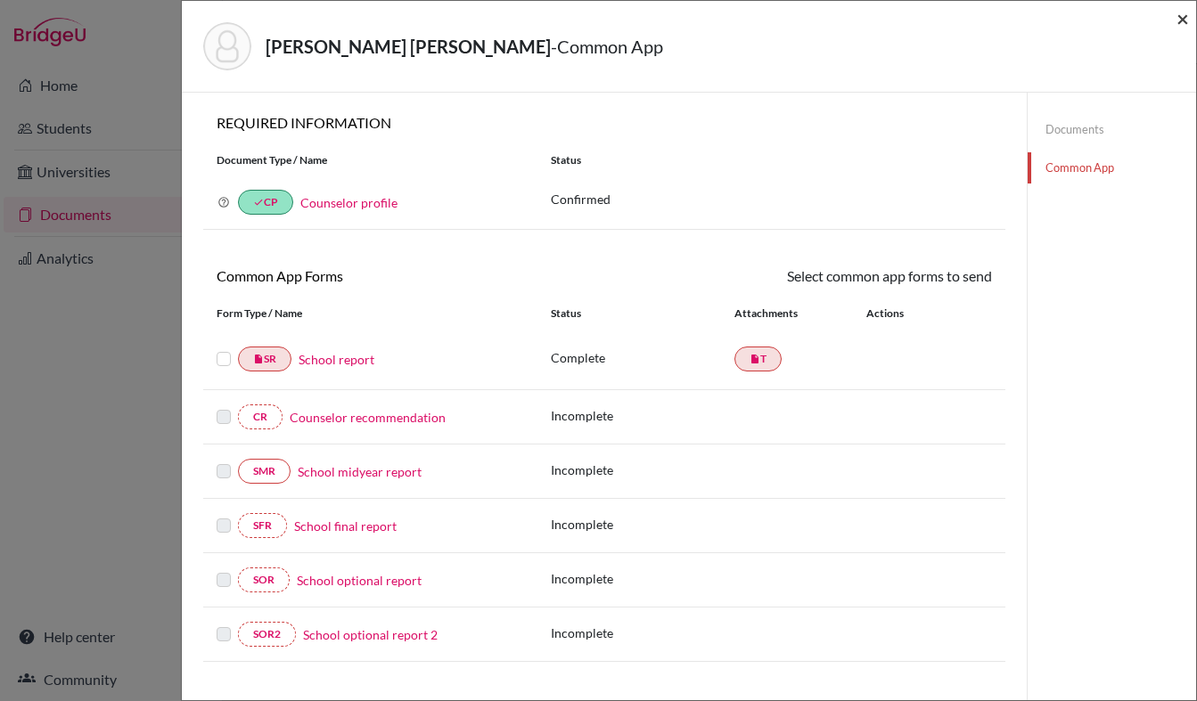
click at [1184, 22] on span "×" at bounding box center [1182, 18] width 12 height 26
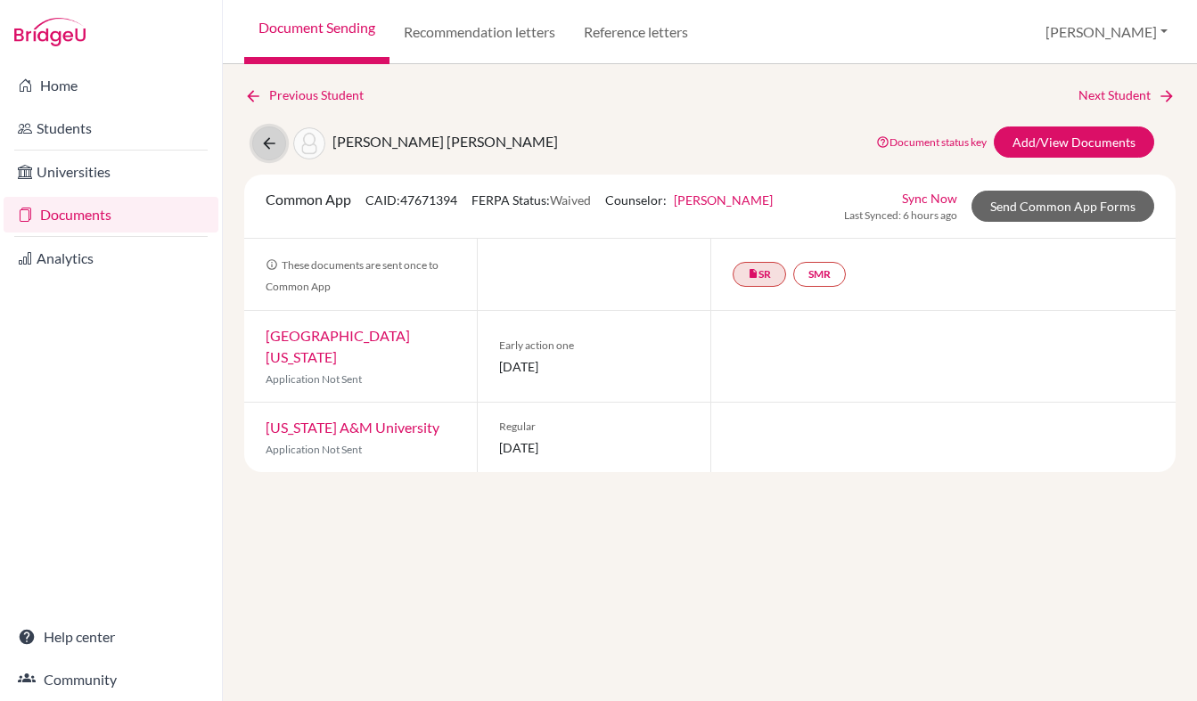
click at [265, 143] on icon at bounding box center [269, 144] width 18 height 18
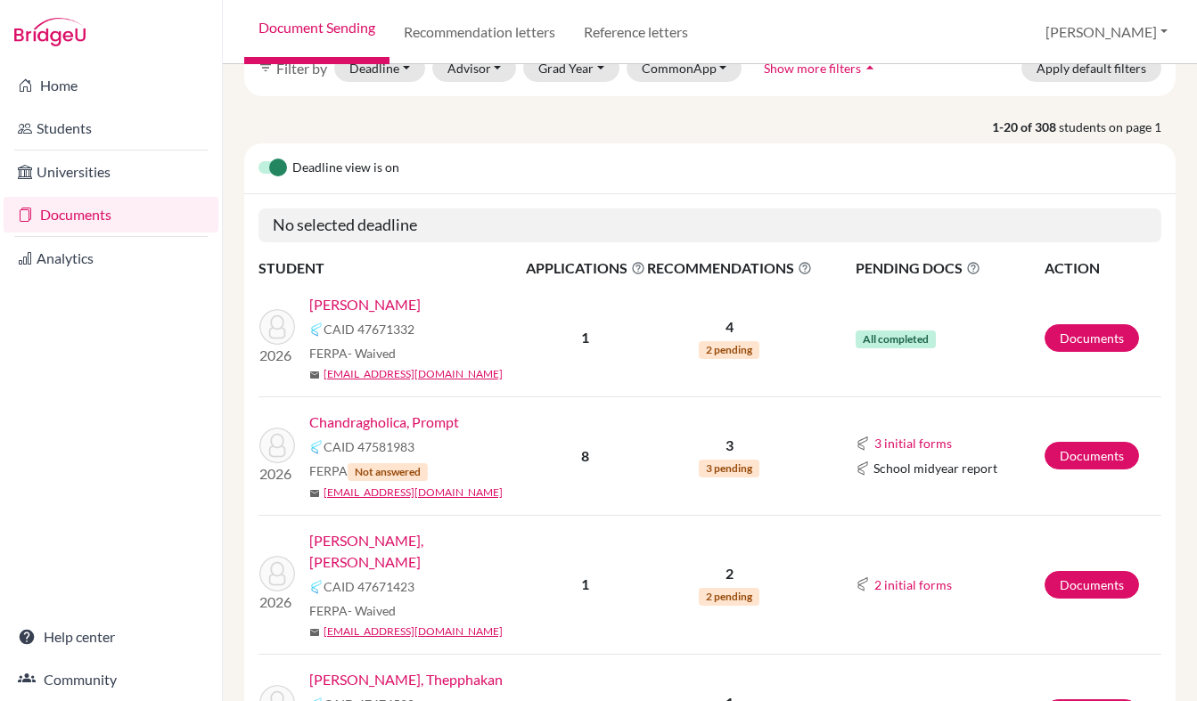
scroll to position [124, 0]
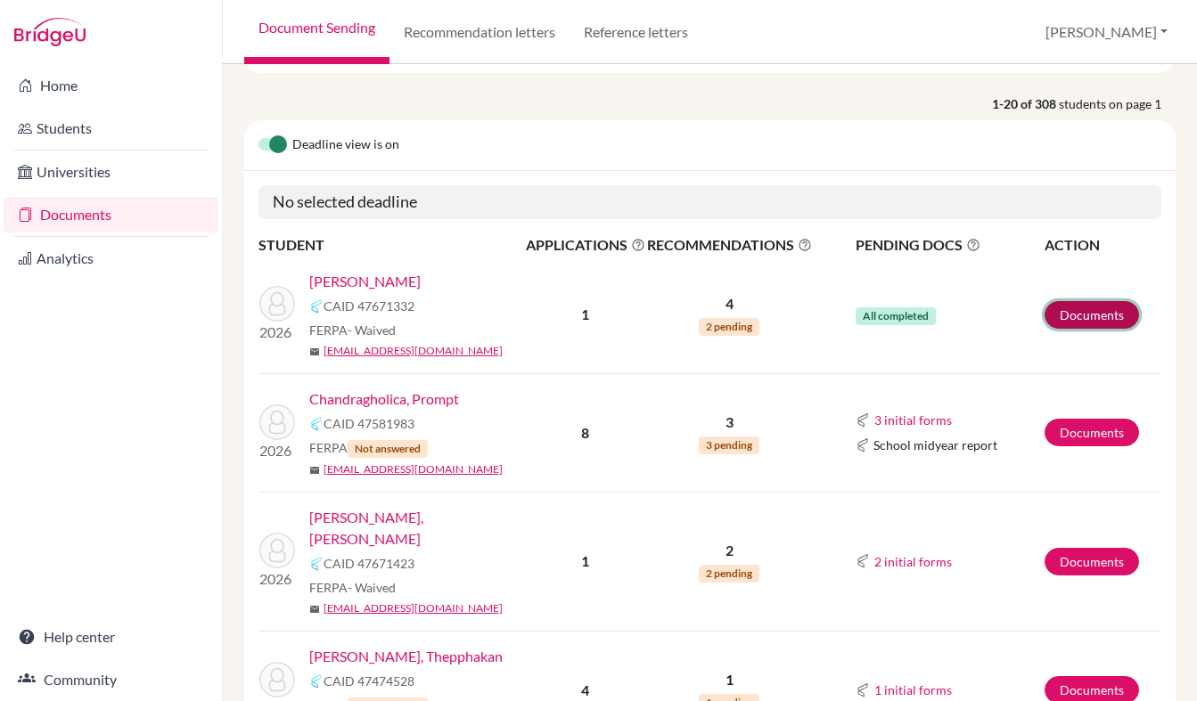
click at [1077, 318] on link "Documents" at bounding box center [1091, 315] width 94 height 28
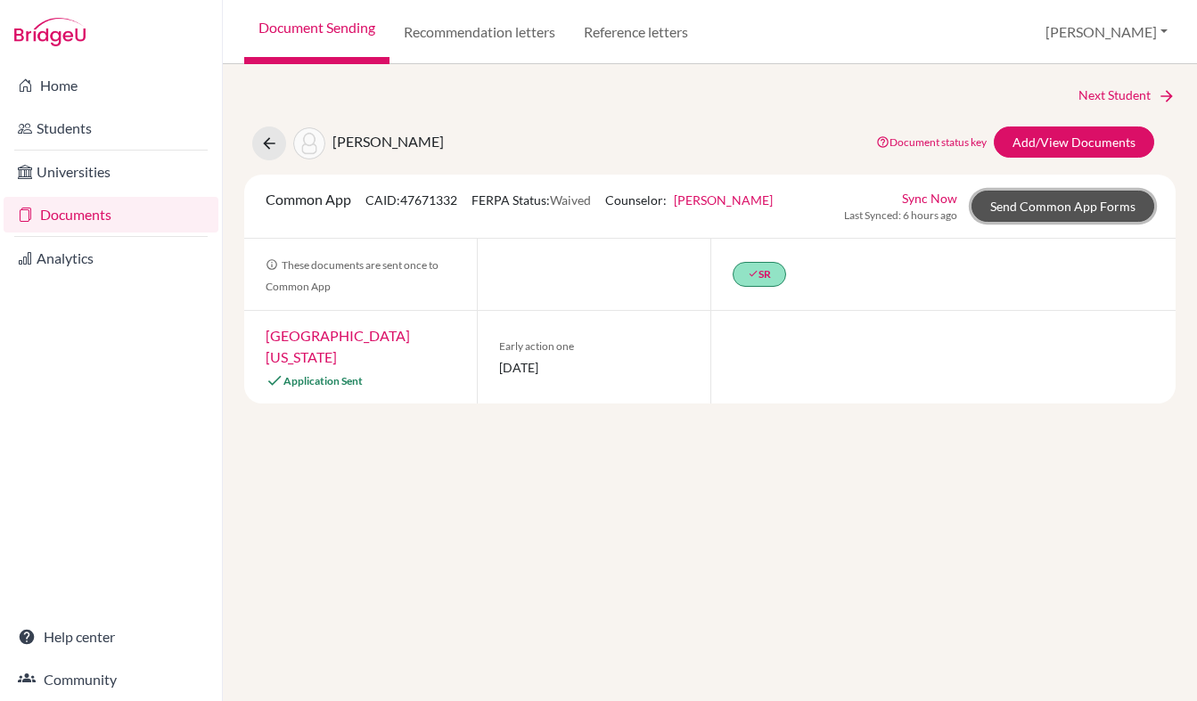
click at [1021, 211] on link "Send Common App Forms" at bounding box center [1062, 206] width 183 height 31
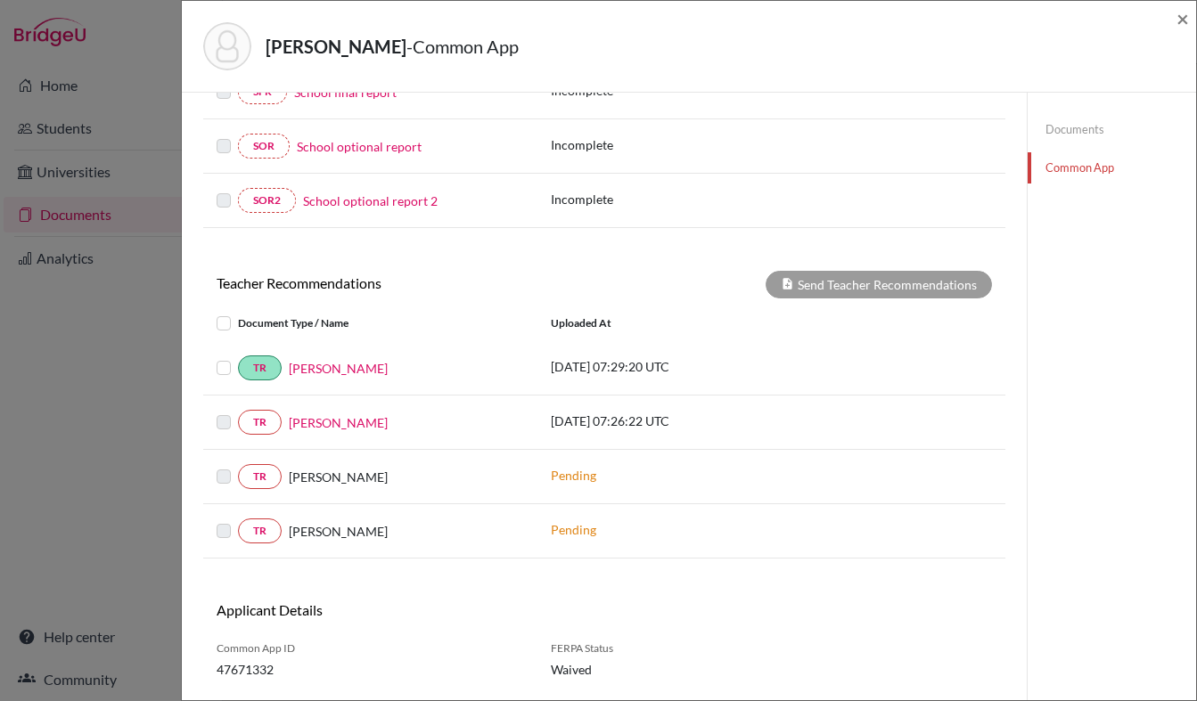
scroll to position [518, 0]
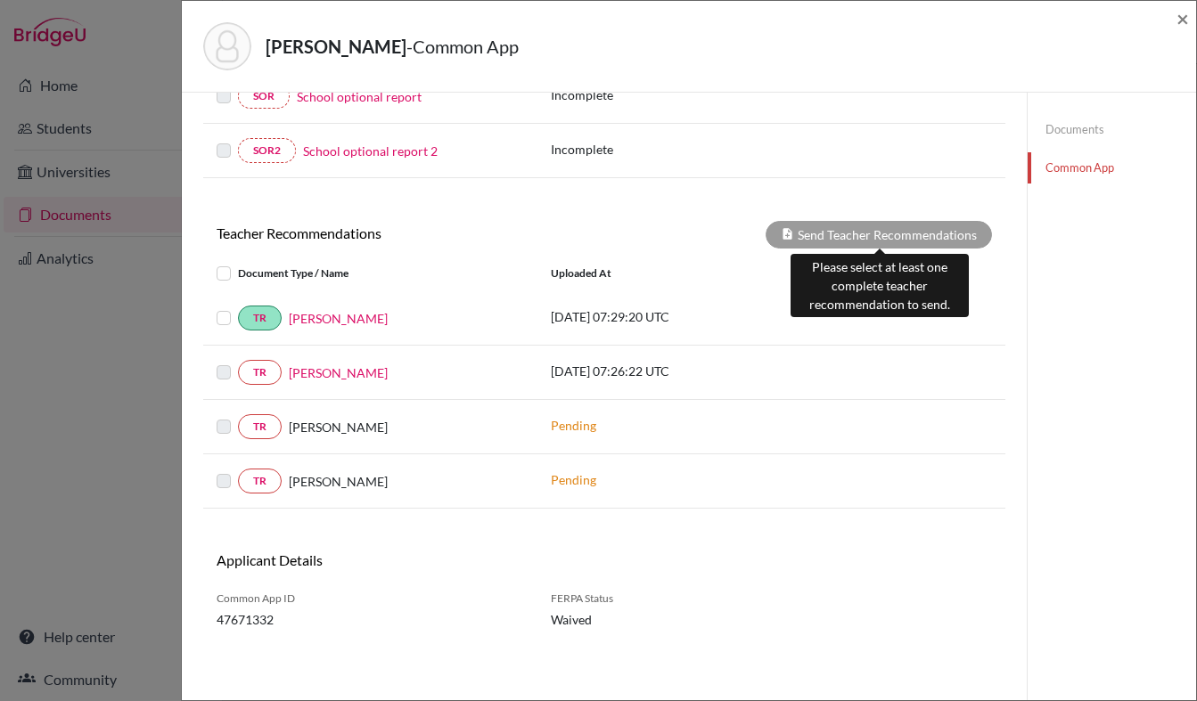
click at [887, 223] on div "Send Teacher Recommendations" at bounding box center [879, 235] width 226 height 28
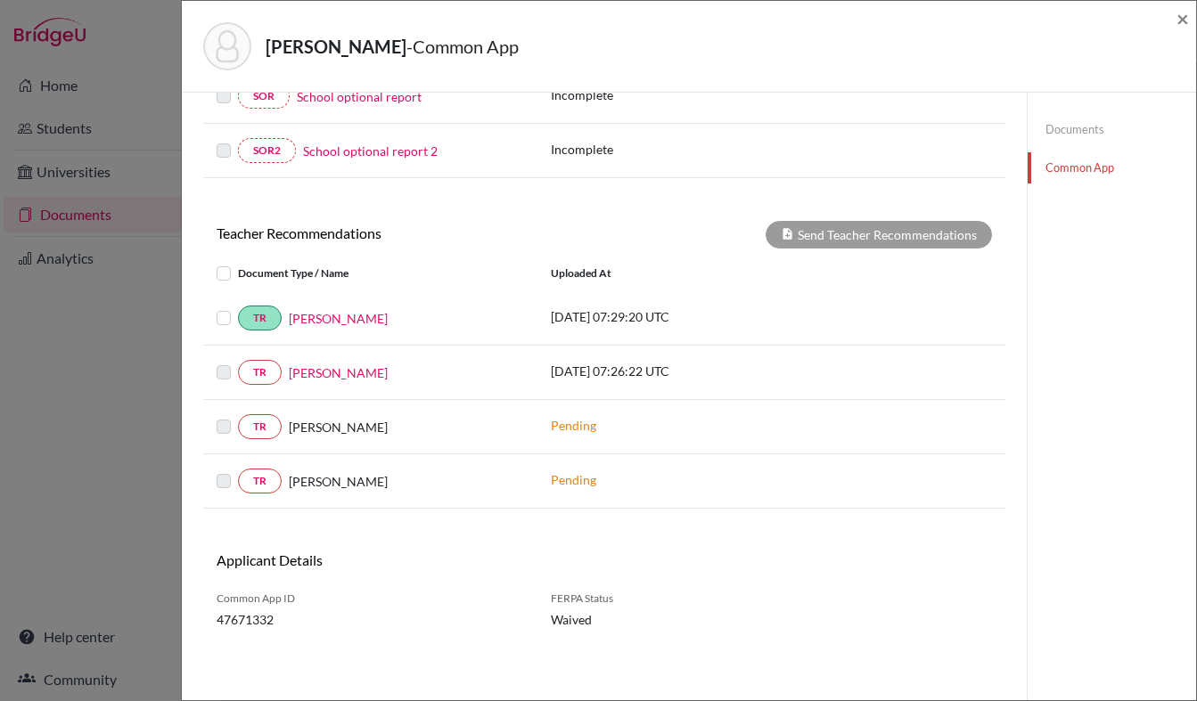
click at [216, 322] on div "TR [PERSON_NAME]" at bounding box center [370, 318] width 334 height 25
click at [238, 307] on label at bounding box center [238, 307] width 0 height 0
click at [0, 0] on input "checkbox" at bounding box center [0, 0] width 0 height 0
click at [856, 239] on button "Send Teacher Recommendations" at bounding box center [879, 235] width 226 height 28
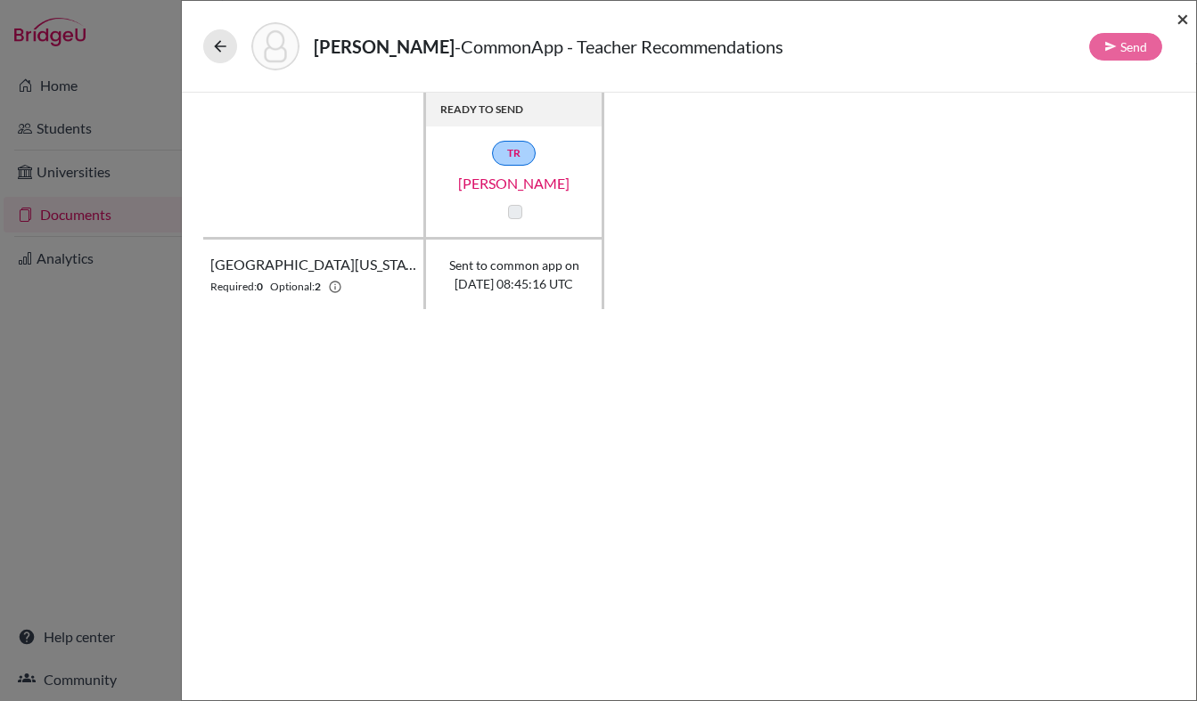
click at [1182, 20] on span "×" at bounding box center [1182, 18] width 12 height 26
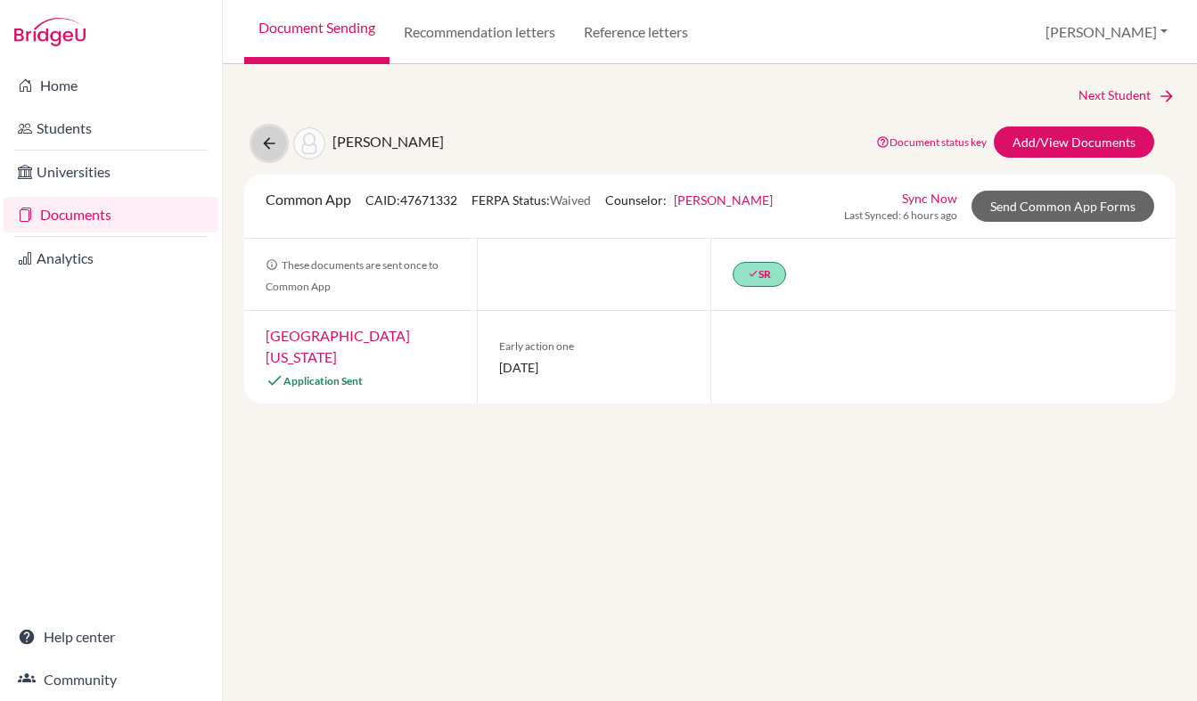
click at [282, 145] on button at bounding box center [269, 144] width 34 height 34
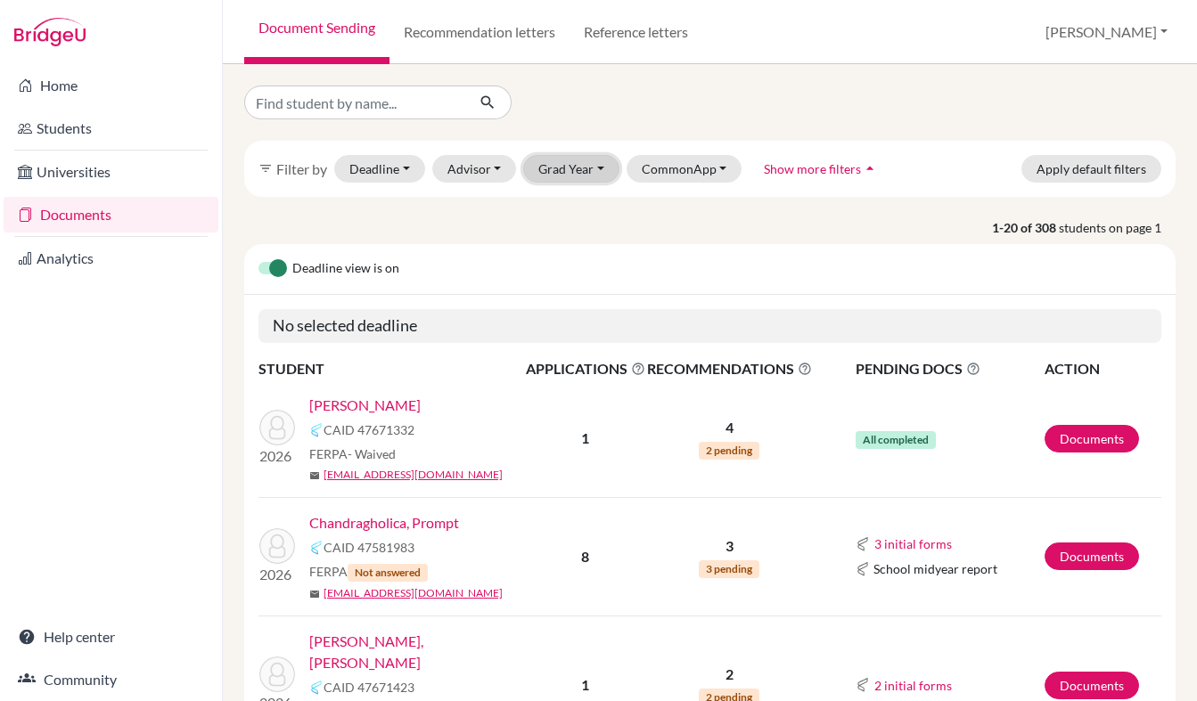
click at [574, 171] on button "Grad Year" at bounding box center [571, 169] width 96 height 28
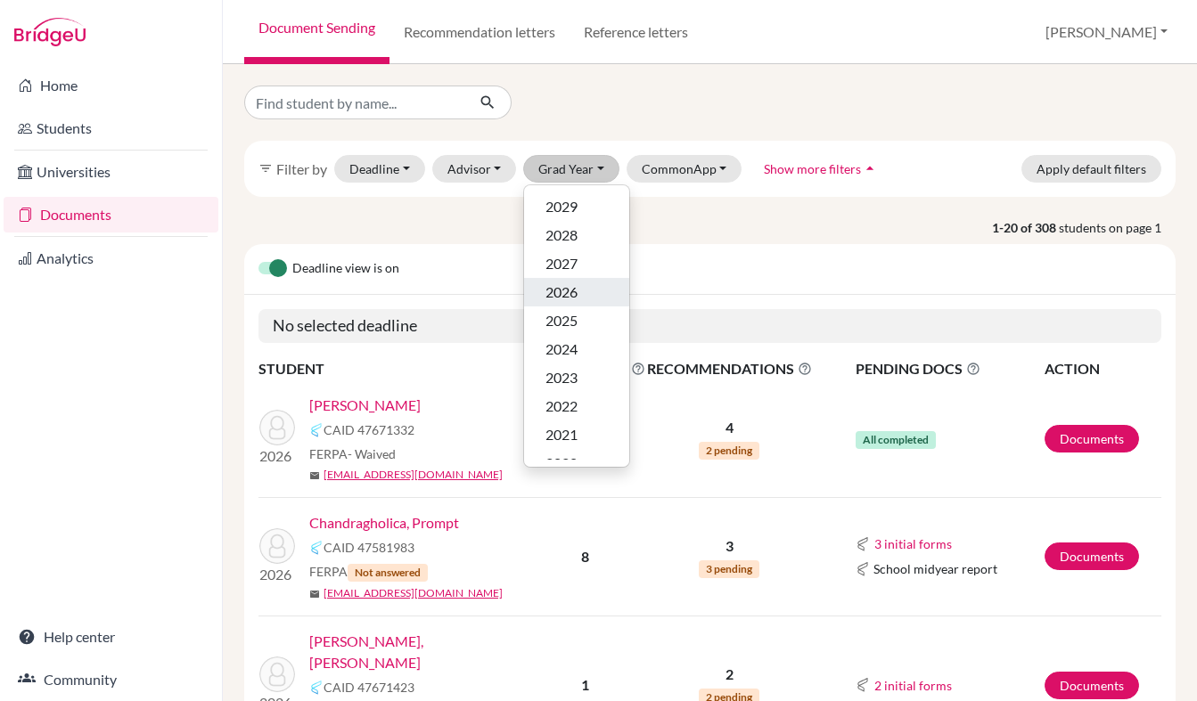
click at [568, 299] on span "2026" at bounding box center [561, 292] width 32 height 21
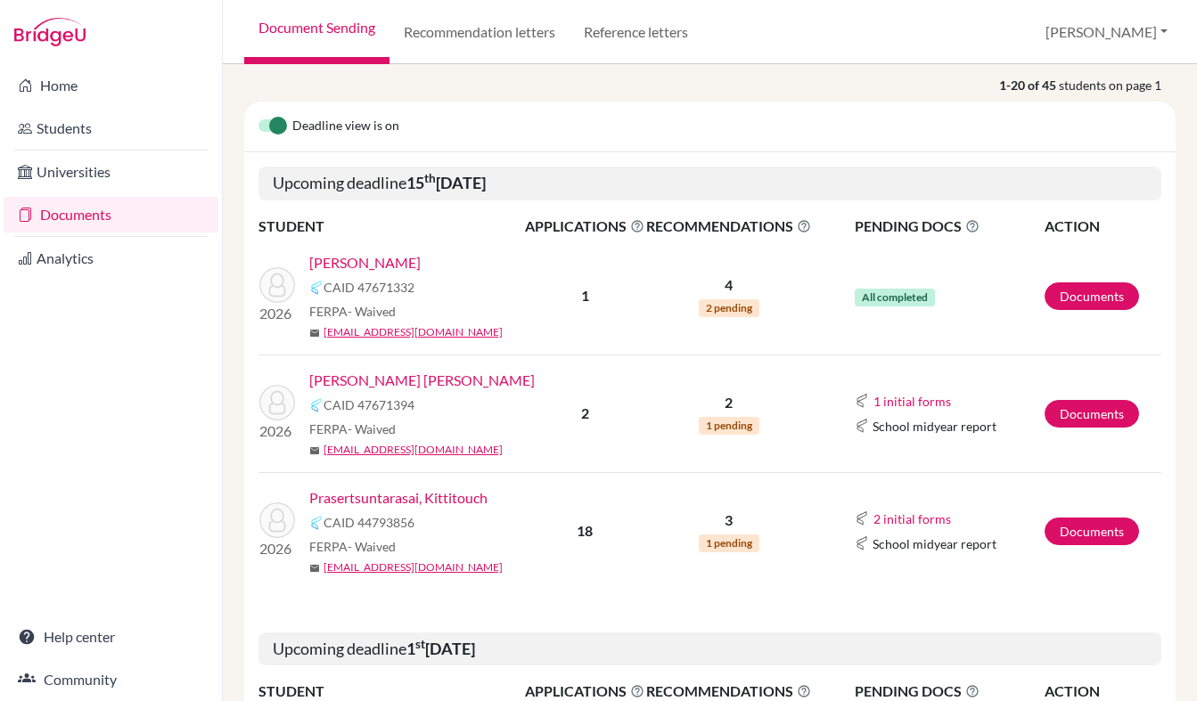
scroll to position [233, 0]
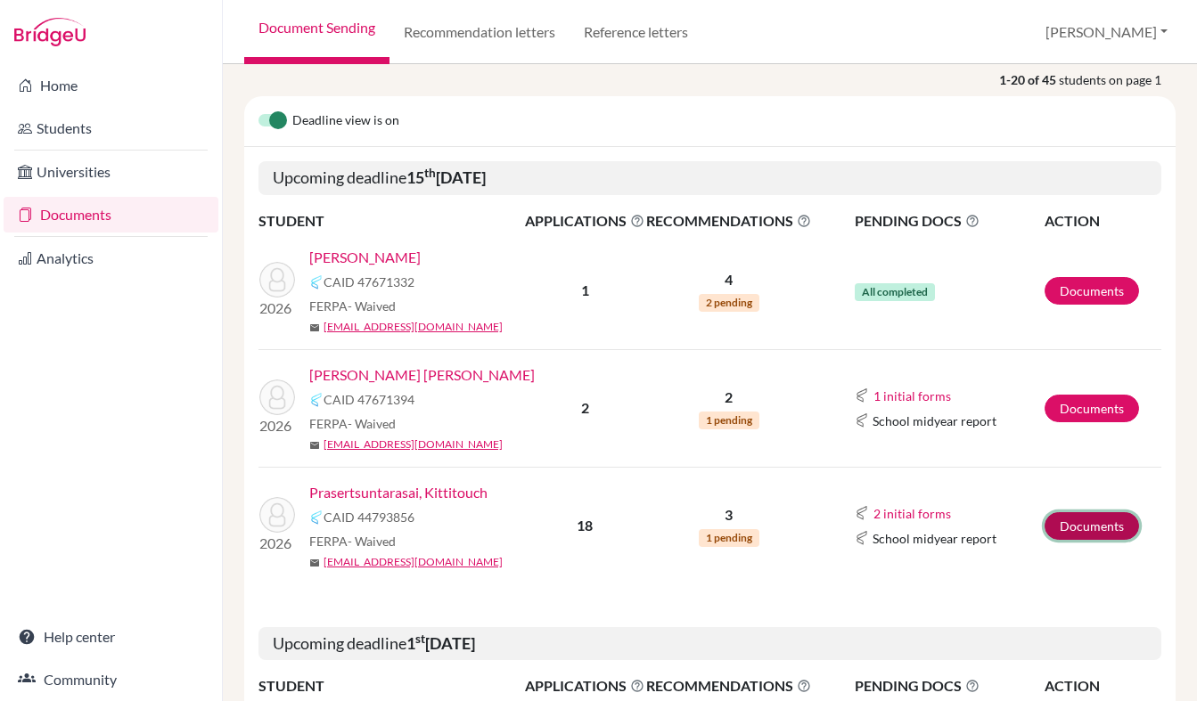
click at [1083, 519] on link "Documents" at bounding box center [1091, 526] width 94 height 28
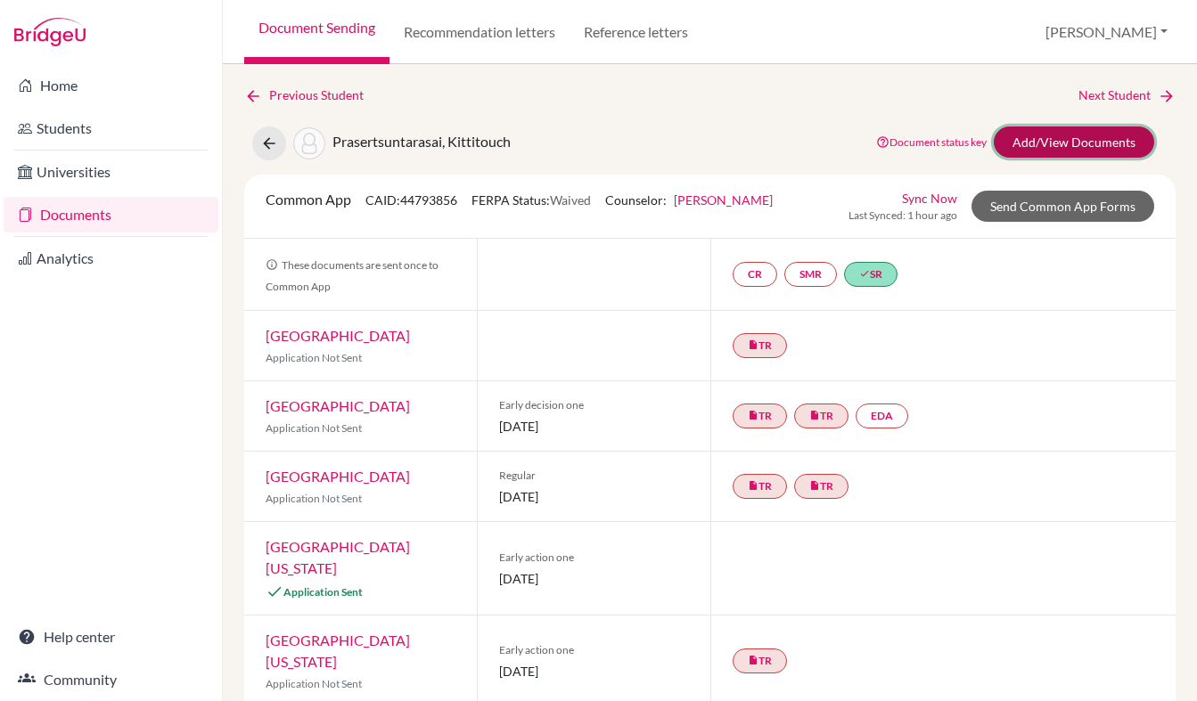
click at [1053, 147] on link "Add/View Documents" at bounding box center [1074, 142] width 160 height 31
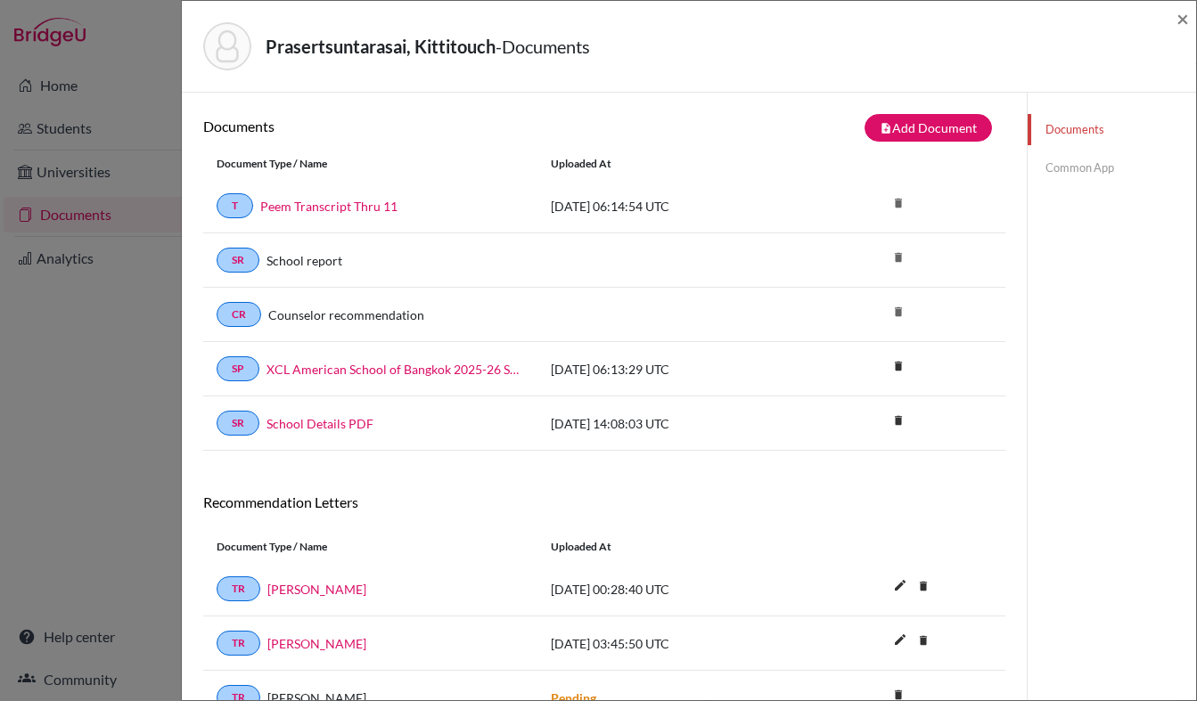
scroll to position [94, 0]
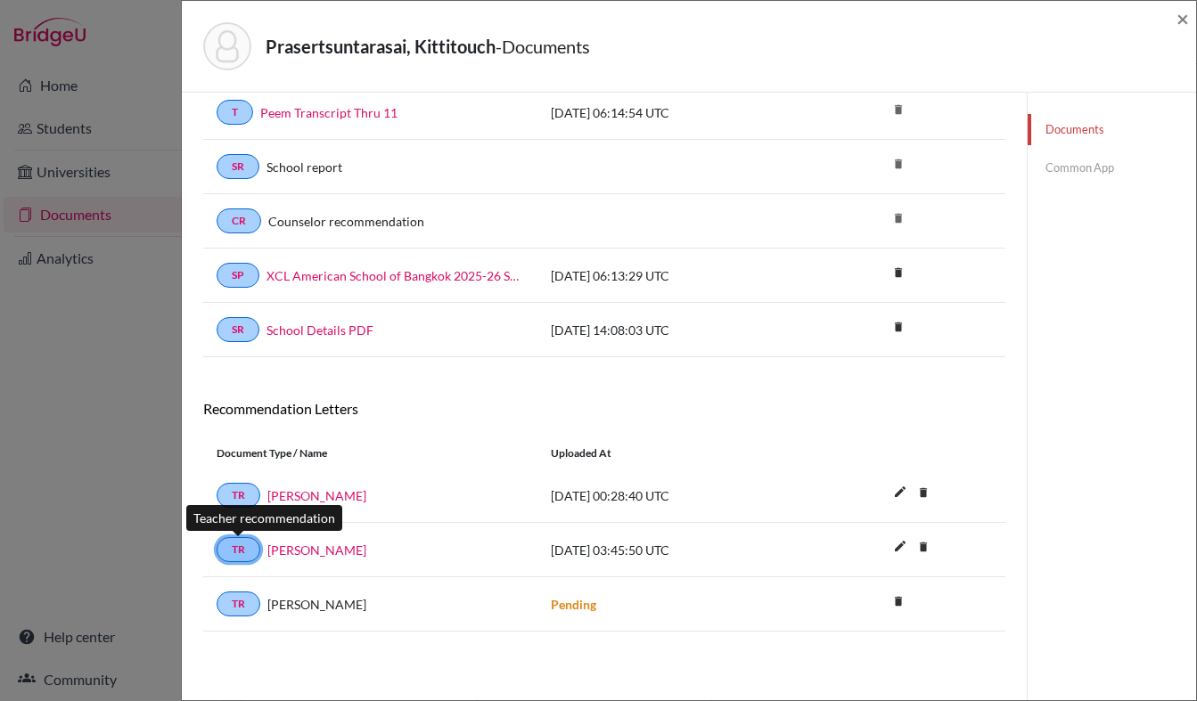
click at [241, 552] on link "TR" at bounding box center [239, 549] width 44 height 25
click at [299, 551] on link "[PERSON_NAME]" at bounding box center [316, 550] width 99 height 19
click at [1085, 166] on link "Common App" at bounding box center [1112, 167] width 168 height 31
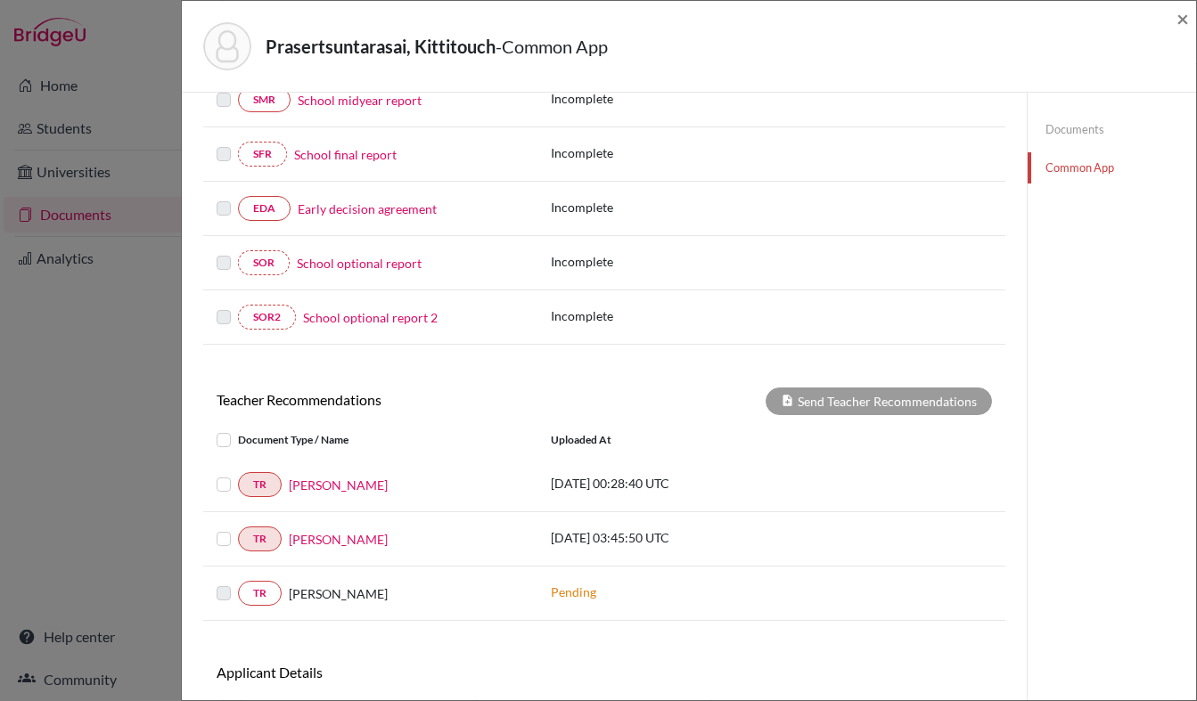
scroll to position [407, 0]
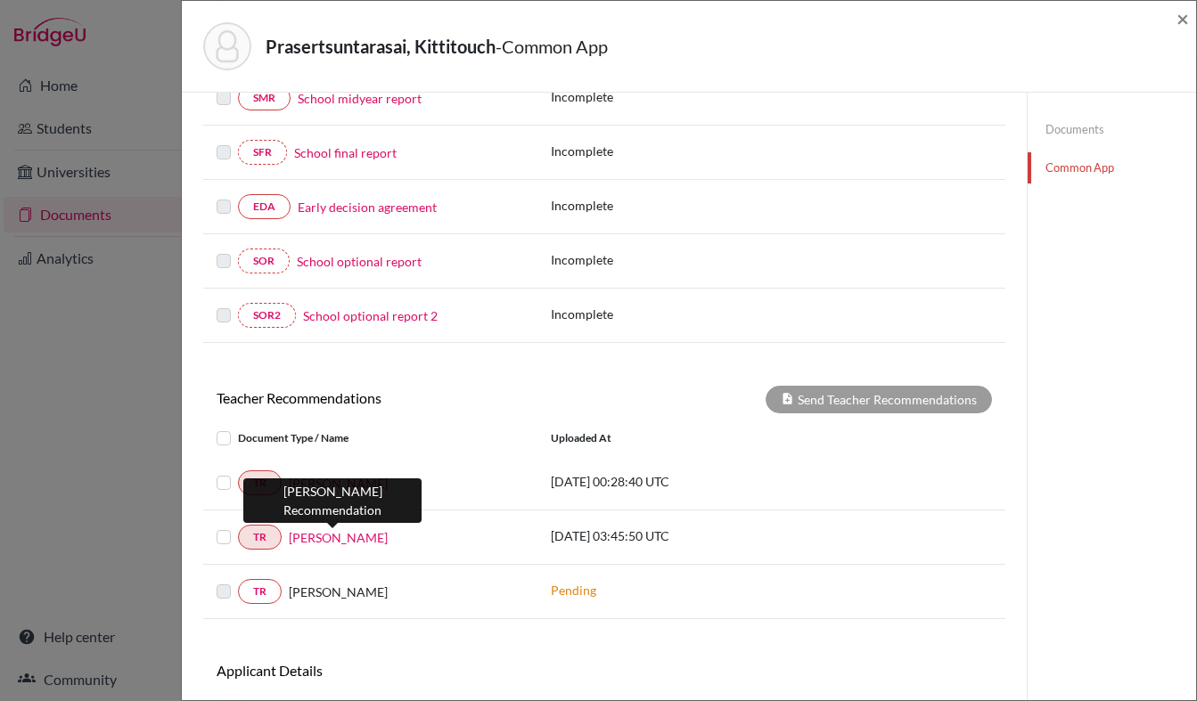
click at [328, 538] on link "[PERSON_NAME]" at bounding box center [338, 537] width 99 height 19
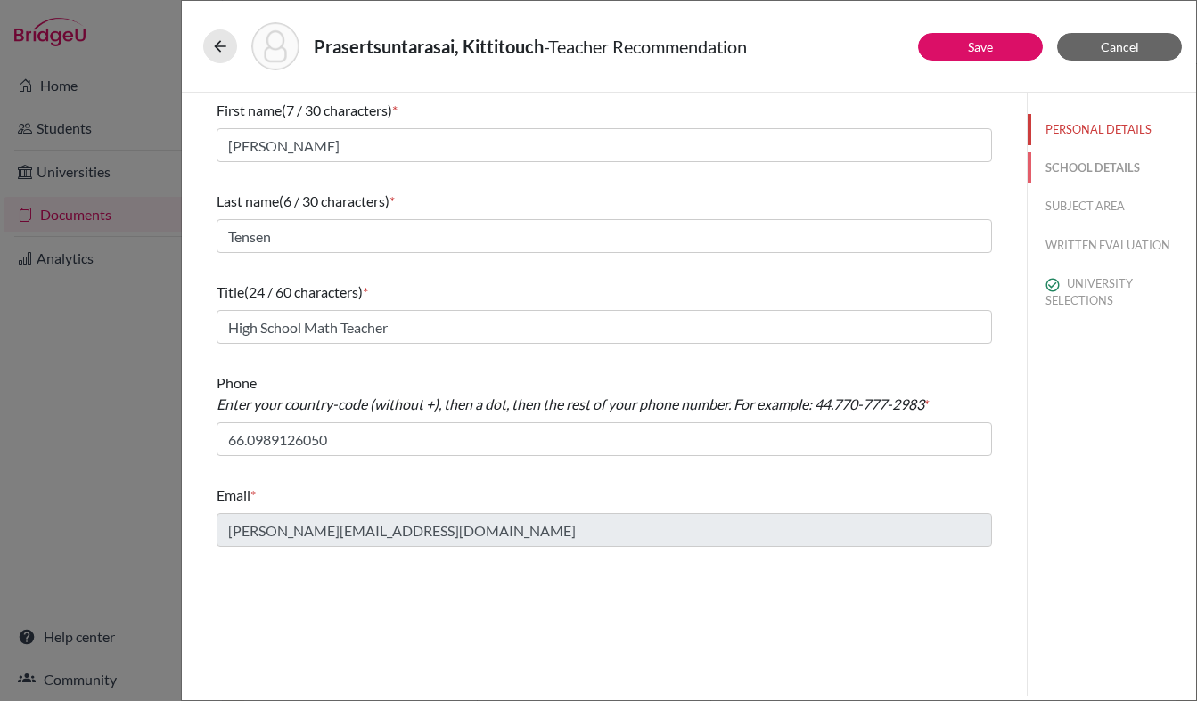
click at [1098, 166] on button "SCHOOL DETAILS" at bounding box center [1112, 167] width 168 height 31
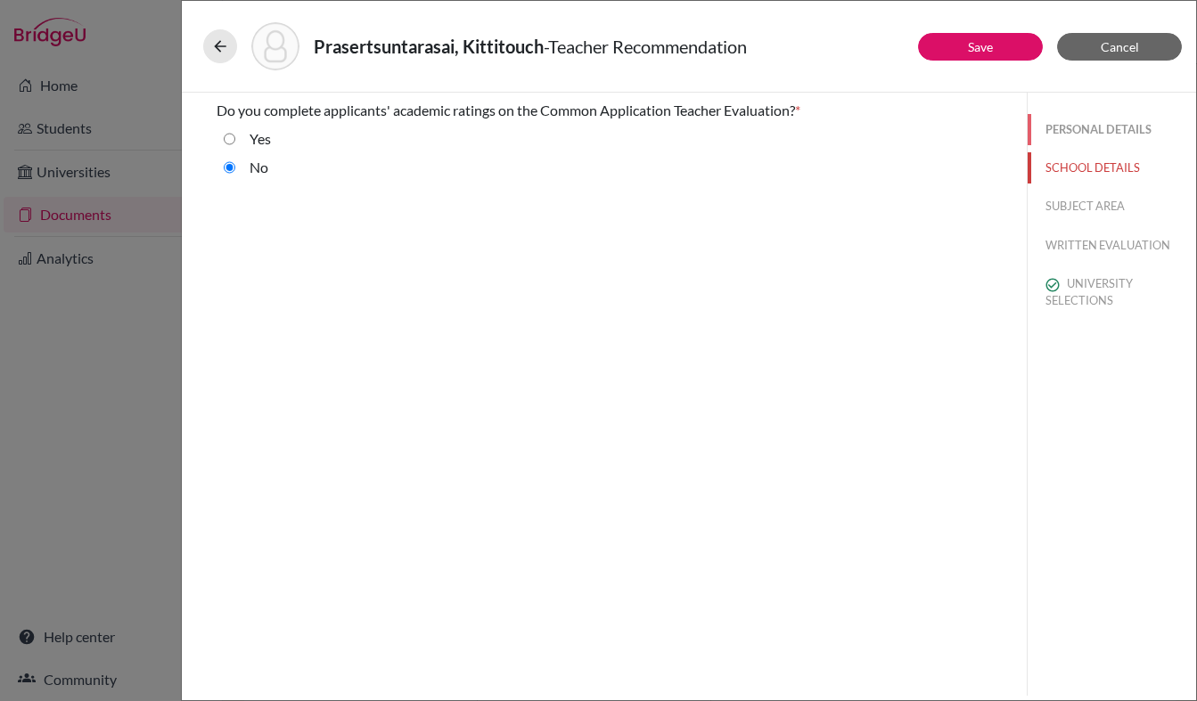
click at [1083, 133] on button "PERSONAL DETAILS" at bounding box center [1112, 129] width 168 height 31
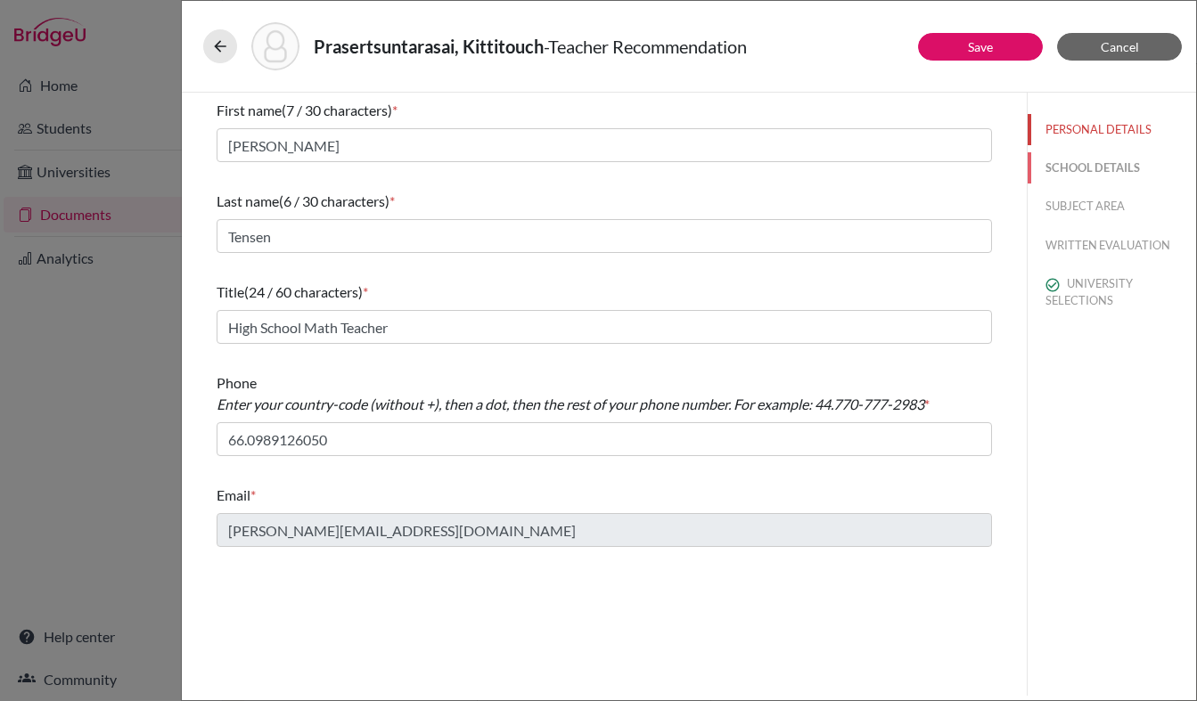
click at [1080, 167] on button "SCHOOL DETAILS" at bounding box center [1112, 167] width 168 height 31
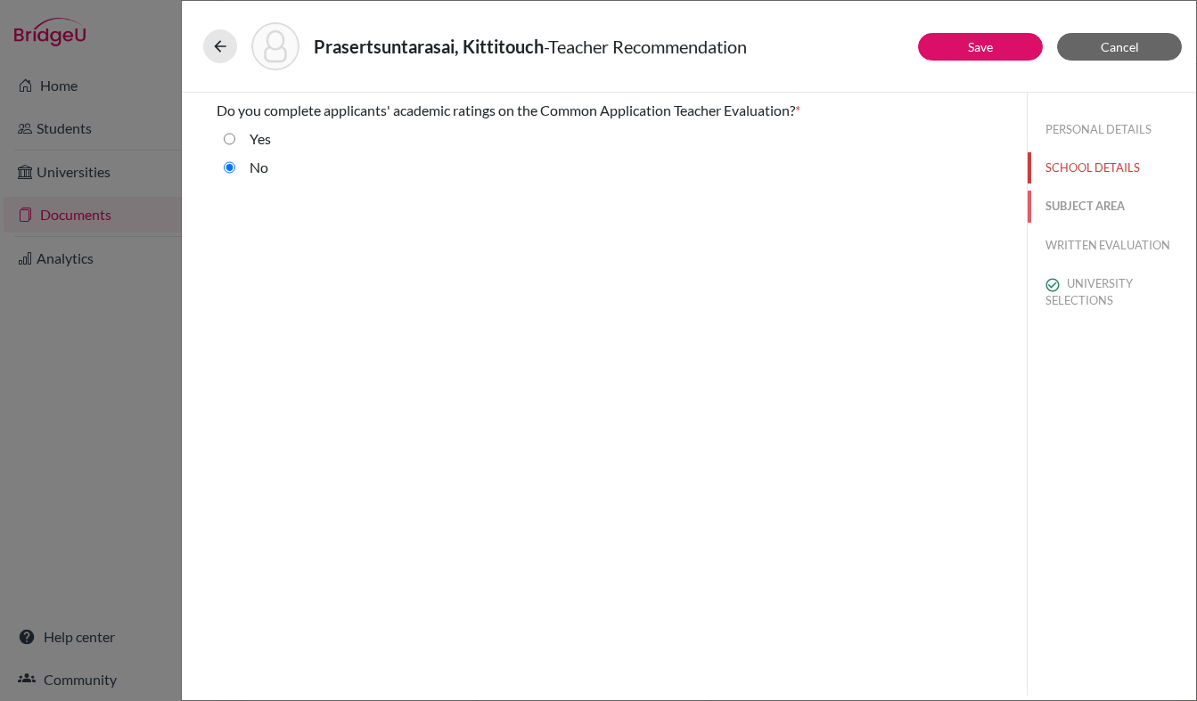
click at [1071, 217] on button "SUBJECT AREA" at bounding box center [1112, 206] width 168 height 31
select select "0"
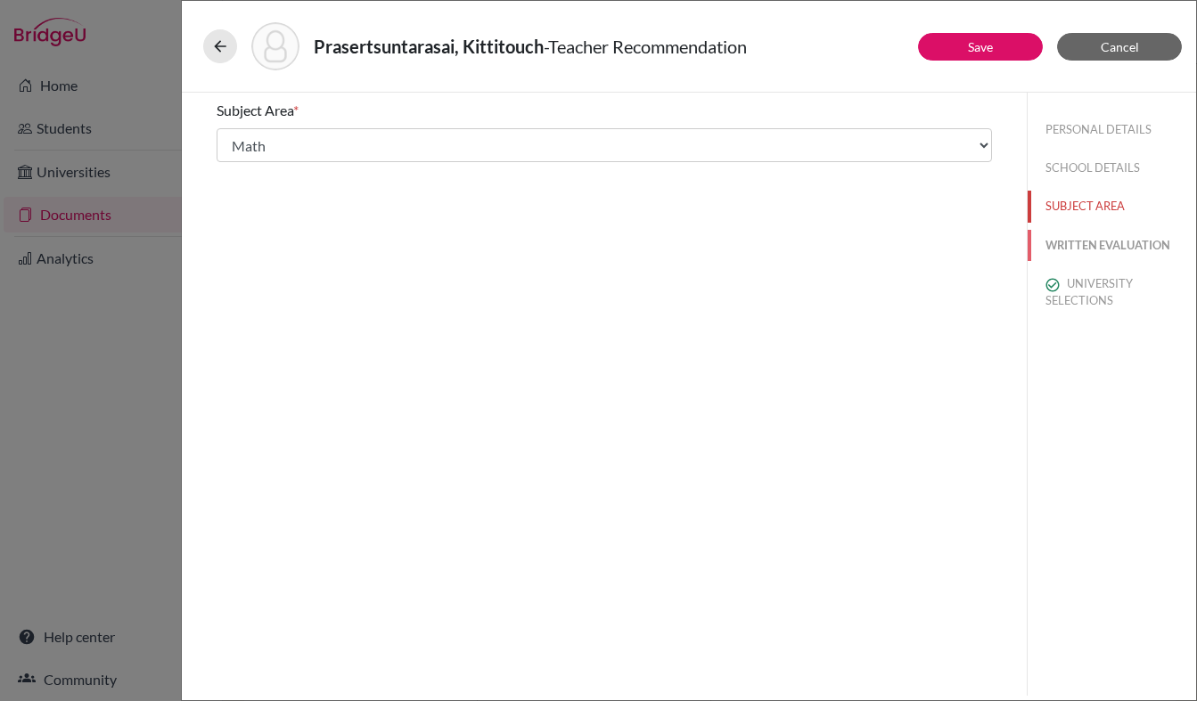
click at [1068, 251] on button "WRITTEN EVALUATION" at bounding box center [1112, 245] width 168 height 31
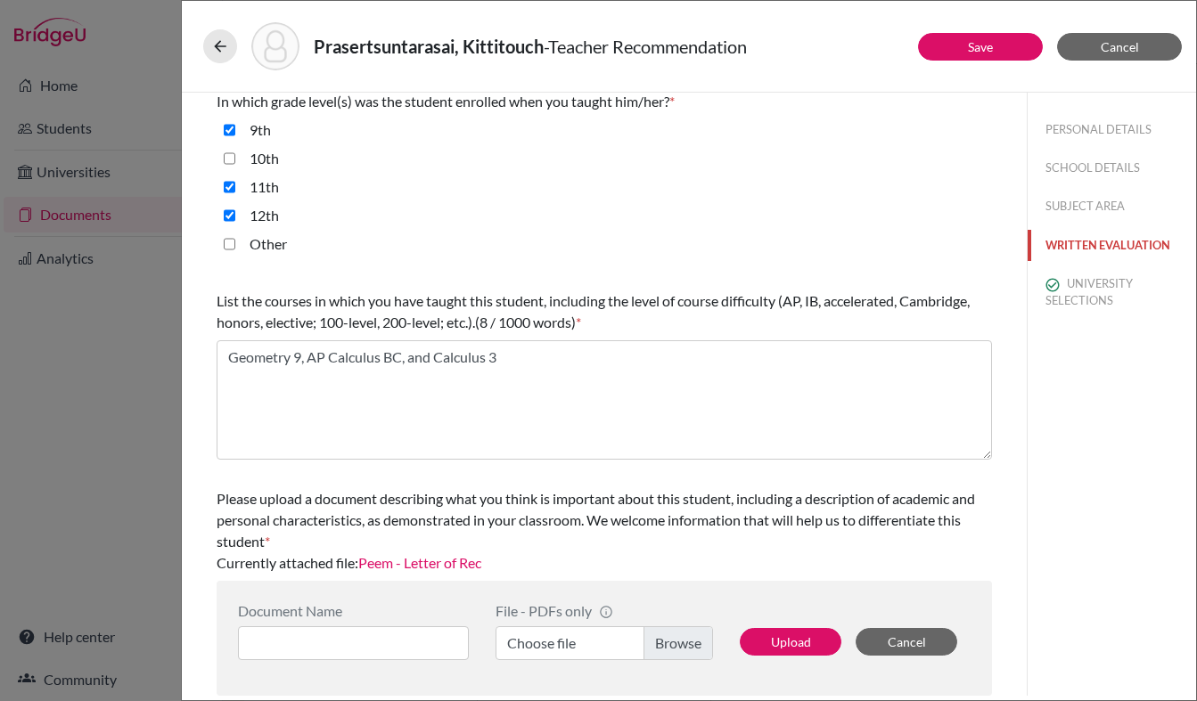
scroll to position [423, 0]
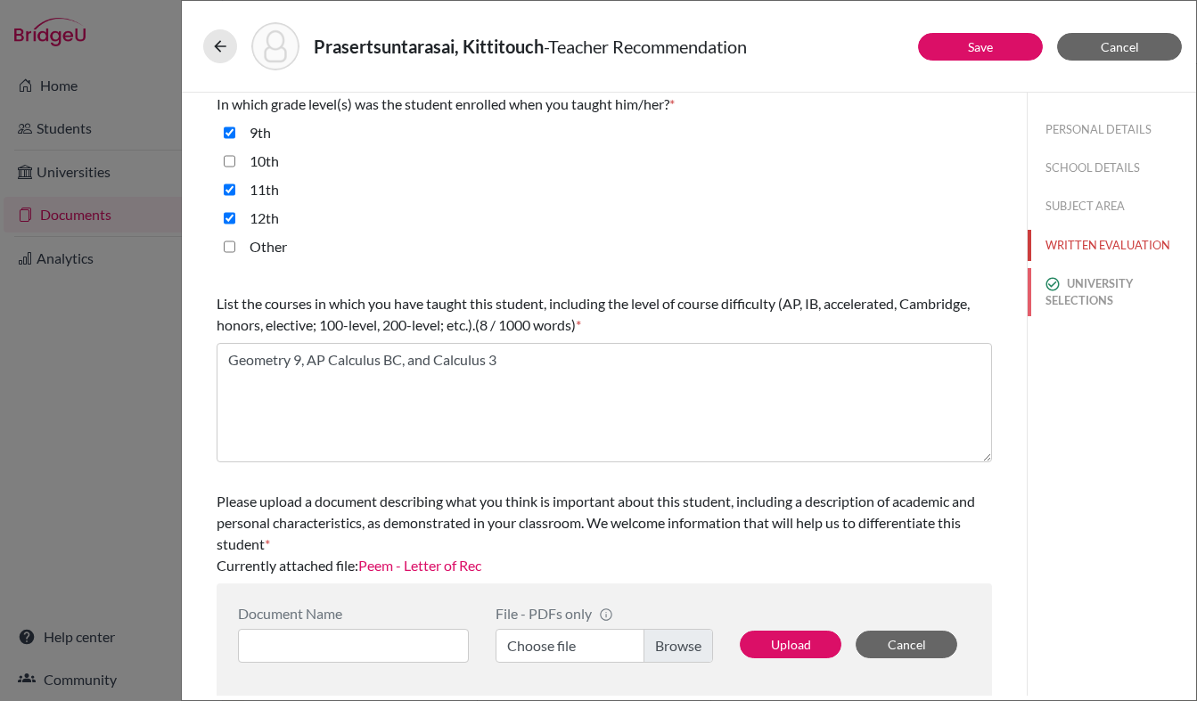
click at [1100, 303] on button "UNIVERSITY SELECTIONS" at bounding box center [1112, 292] width 168 height 48
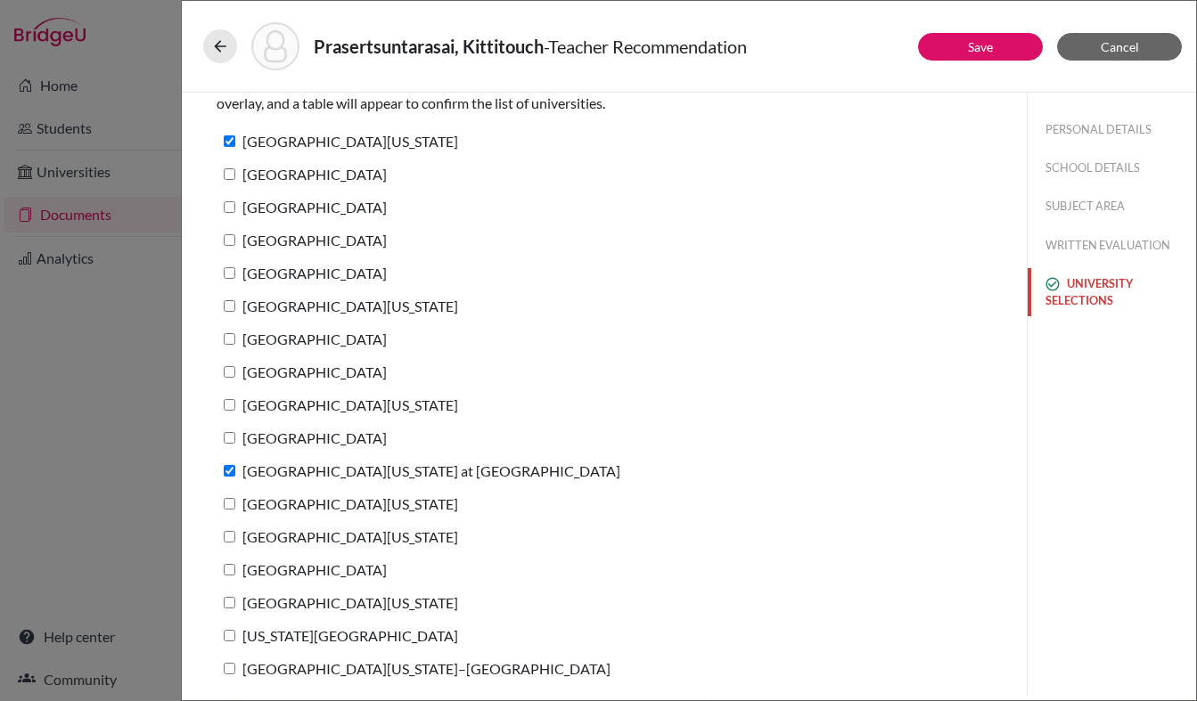
scroll to position [0, 0]
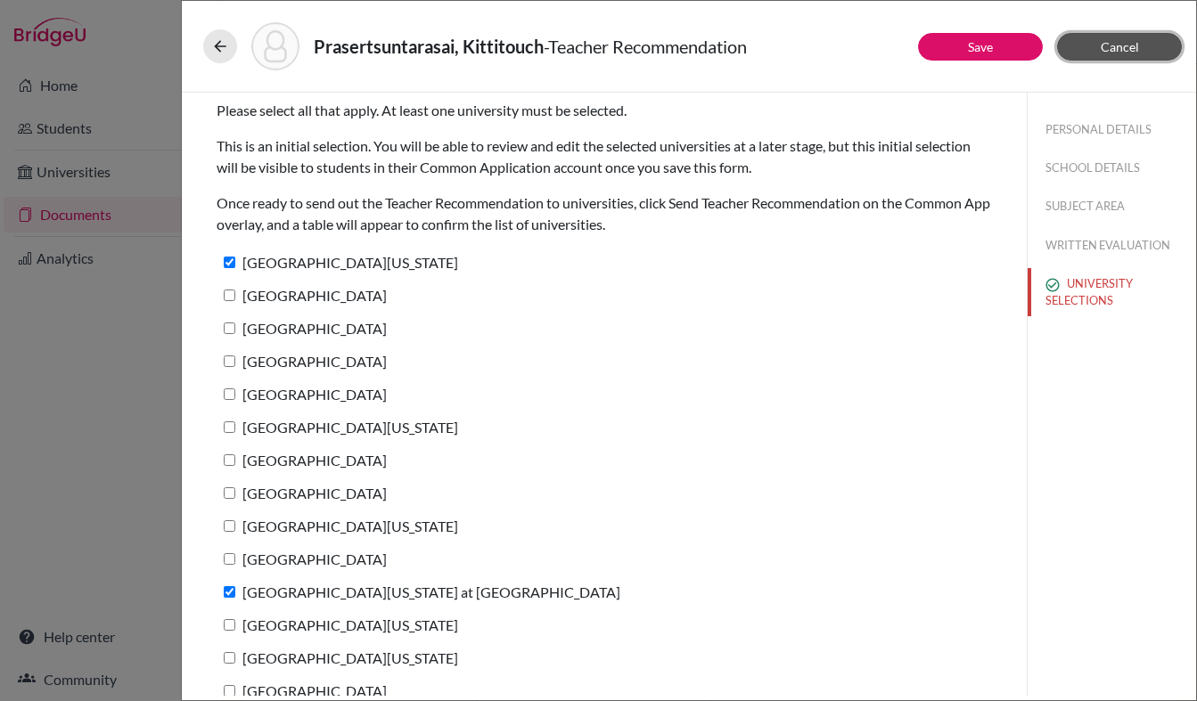
click at [1104, 53] on span "Cancel" at bounding box center [1120, 46] width 38 height 15
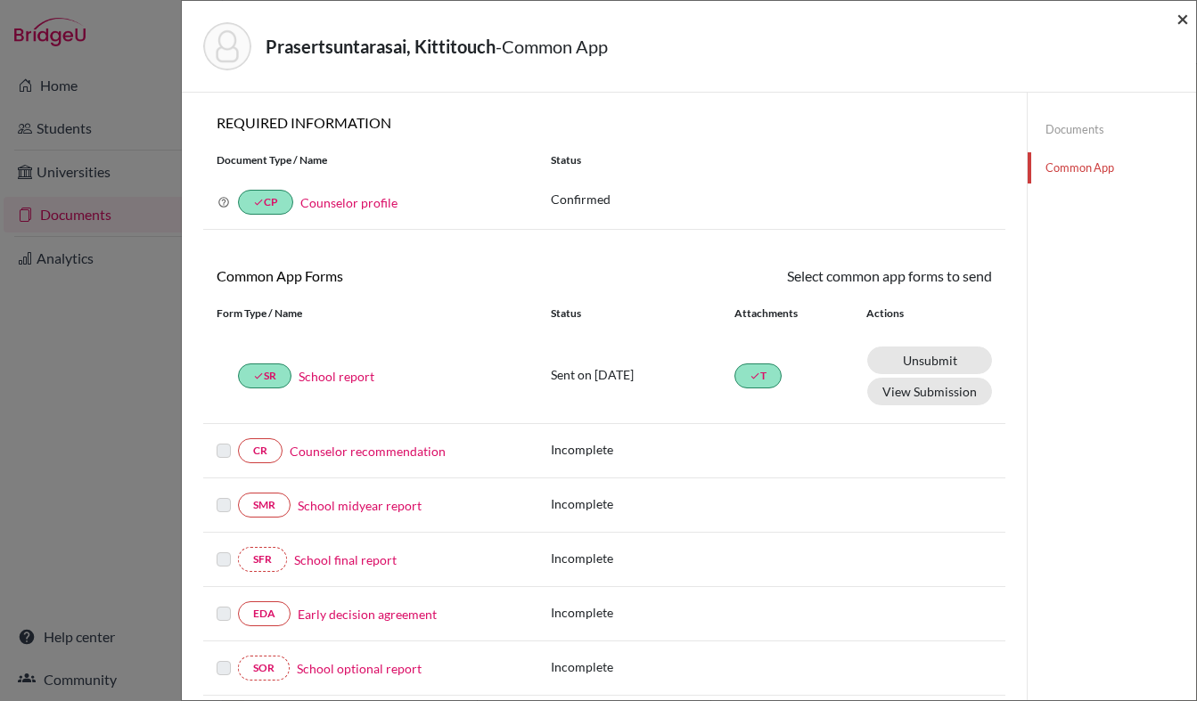
click at [1185, 20] on span "×" at bounding box center [1182, 18] width 12 height 26
